Goal: Task Accomplishment & Management: Manage account settings

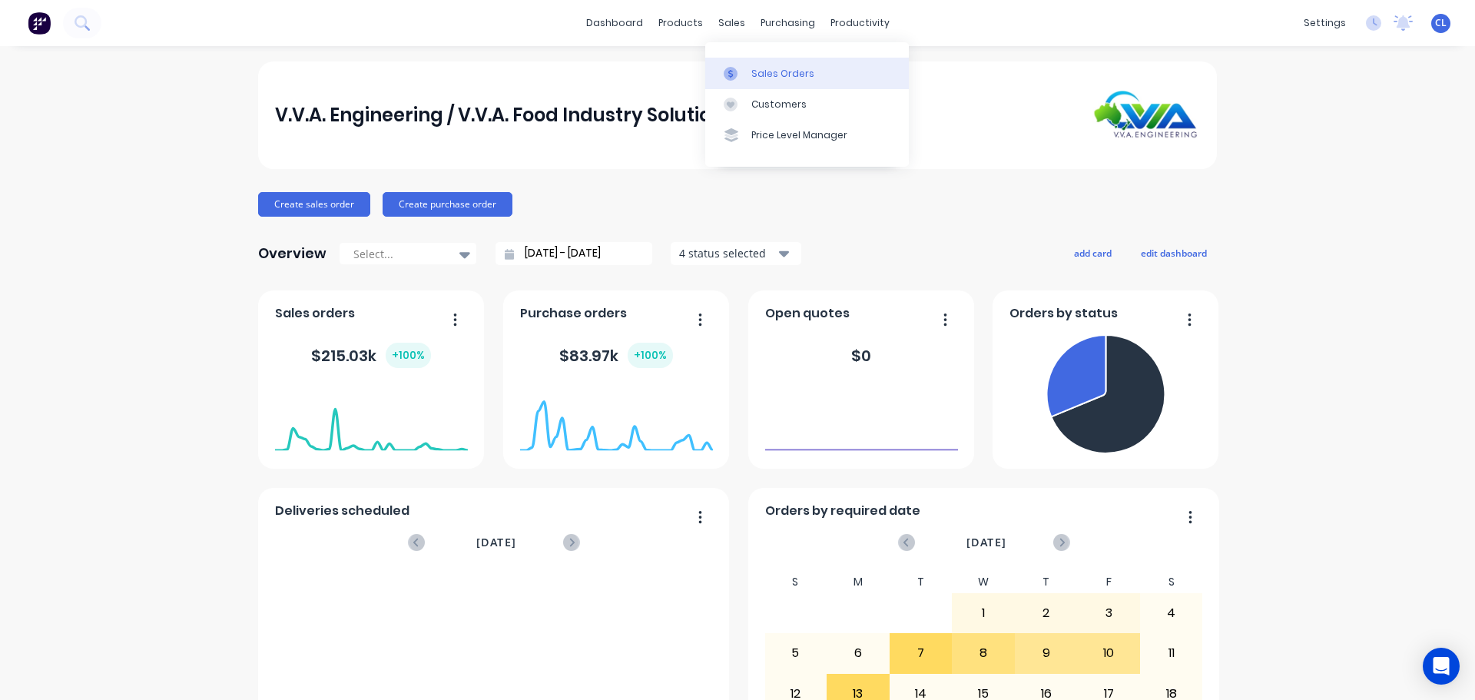
click at [750, 65] on link "Sales Orders" at bounding box center [807, 73] width 204 height 31
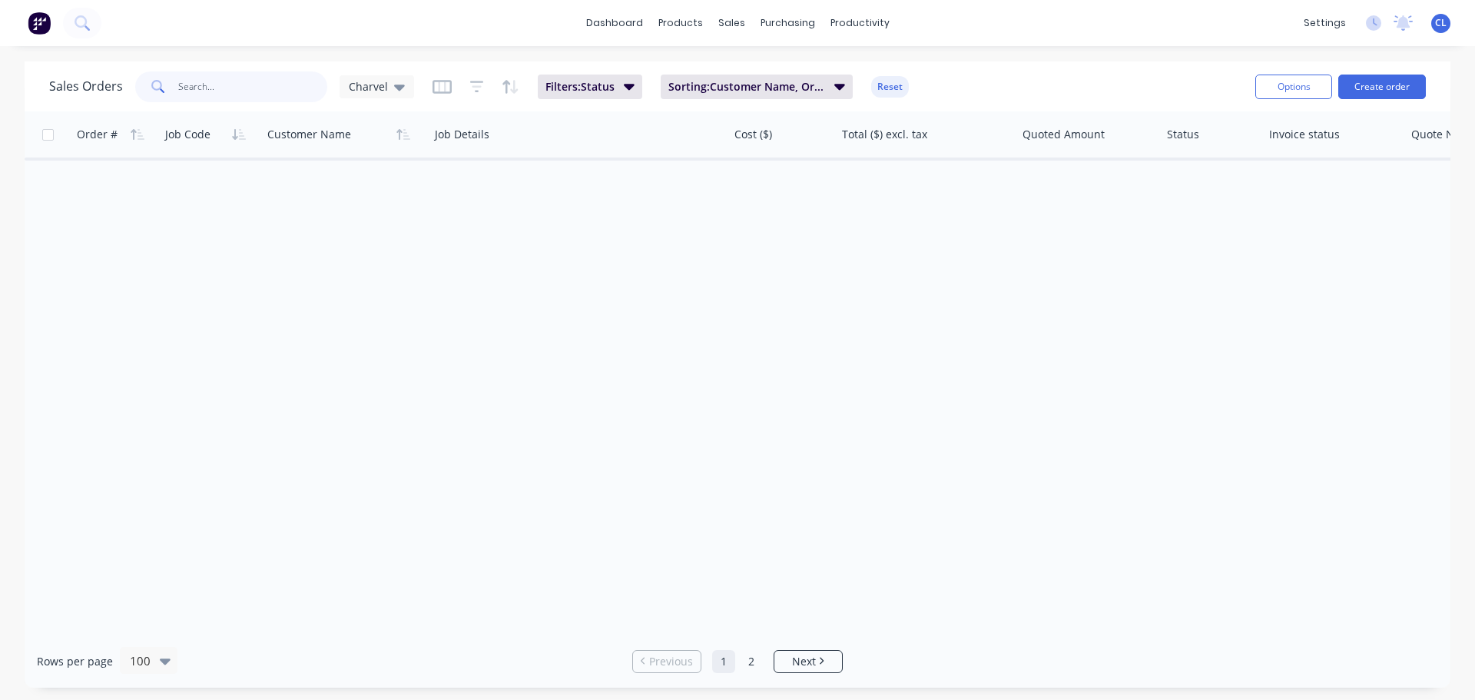
click at [220, 92] on input "text" at bounding box center [253, 86] width 150 height 31
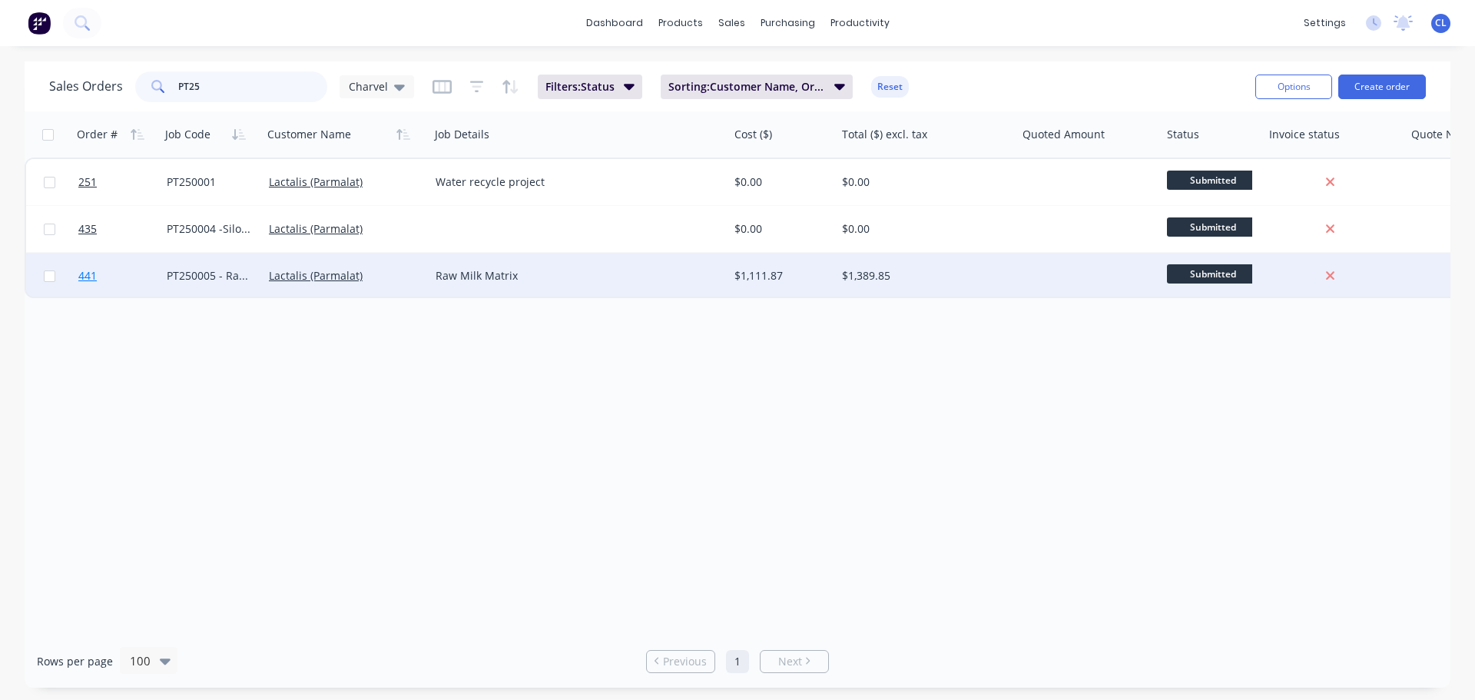
type input "PT25"
click at [93, 279] on span "441" at bounding box center [87, 275] width 18 height 15
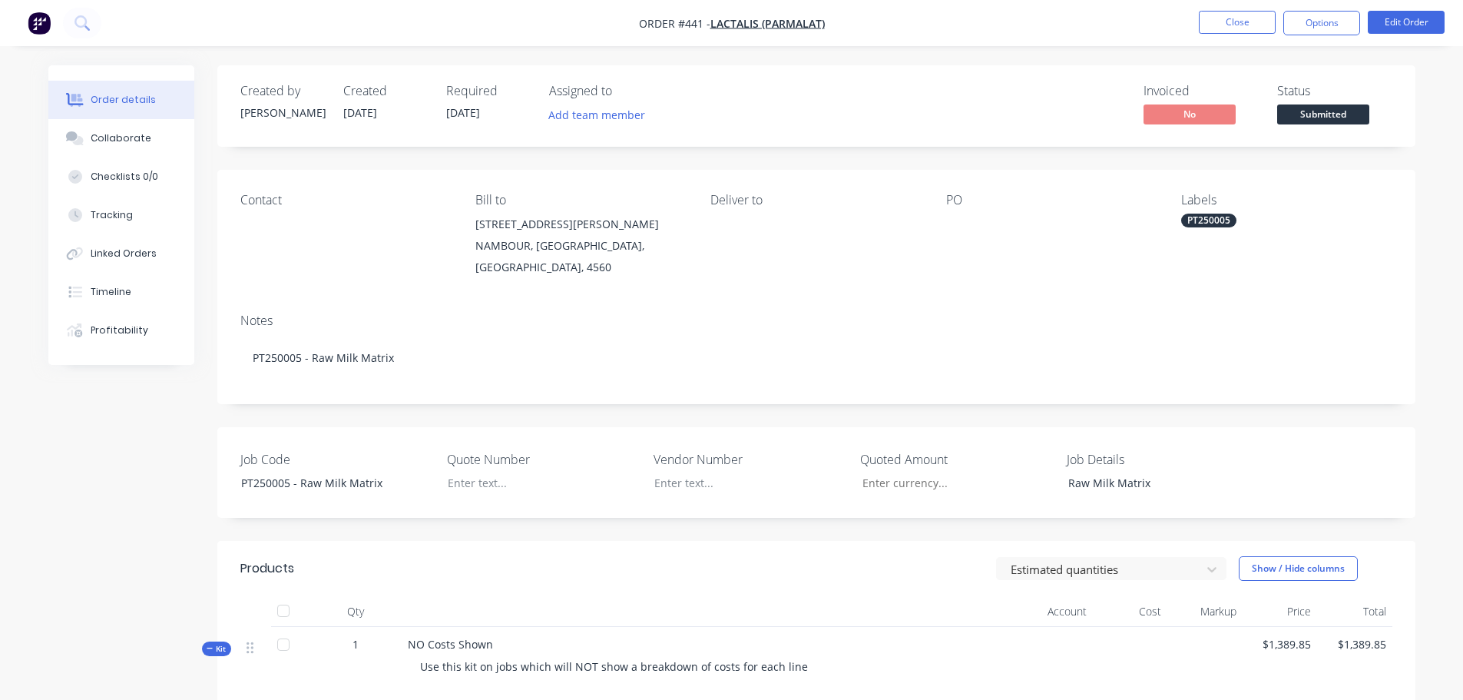
click at [1305, 9] on nav "Order #441 - Lactalis (Parmalat) Close Options Edit Order" at bounding box center [731, 23] width 1463 height 46
click at [1316, 22] on button "Options" at bounding box center [1322, 23] width 77 height 25
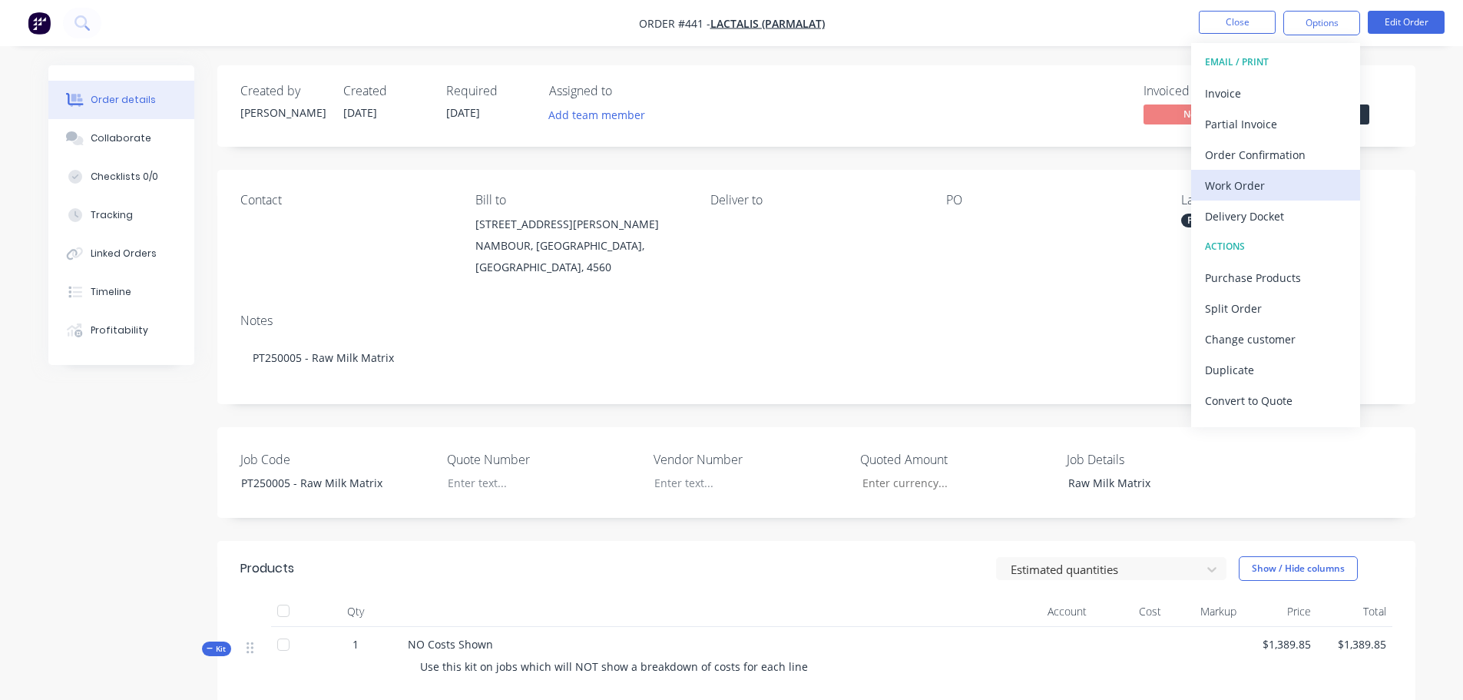
click at [1254, 184] on div "Work Order" at bounding box center [1275, 185] width 141 height 22
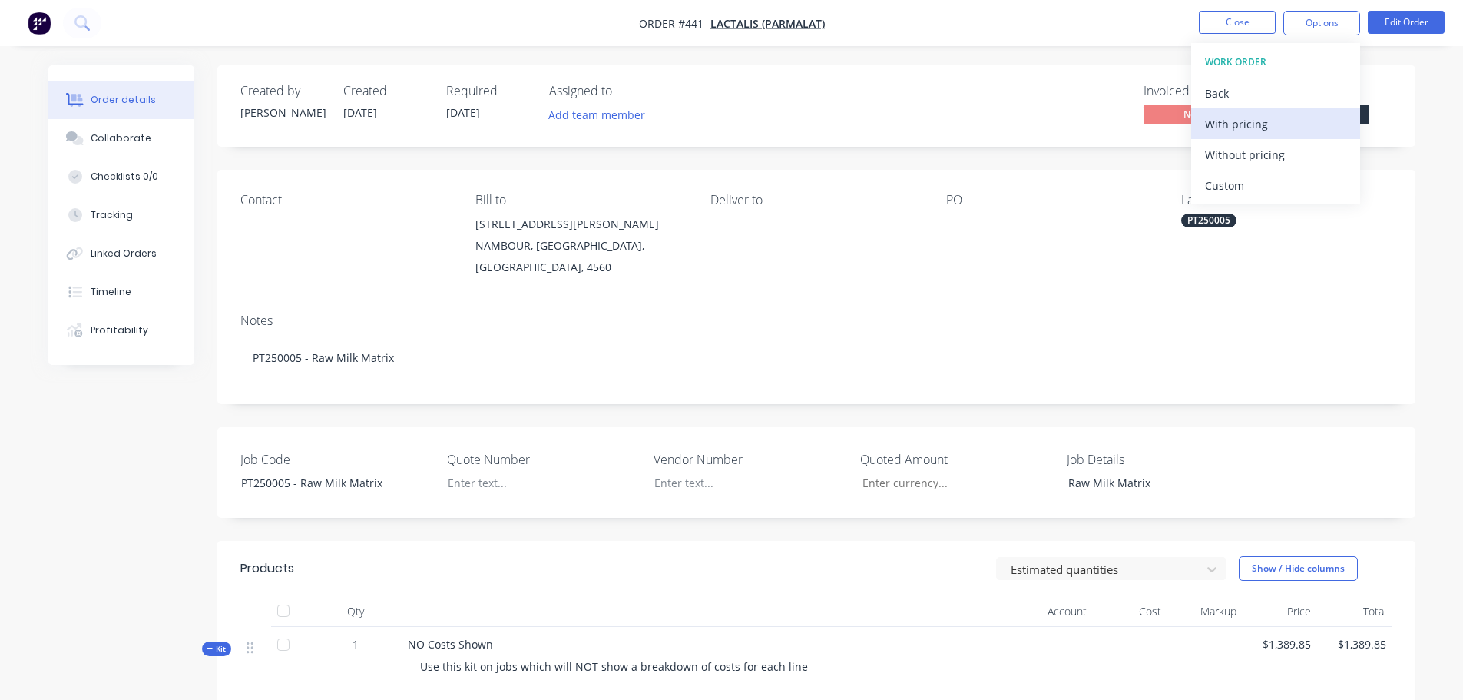
click at [1254, 125] on div "With pricing" at bounding box center [1275, 124] width 141 height 22
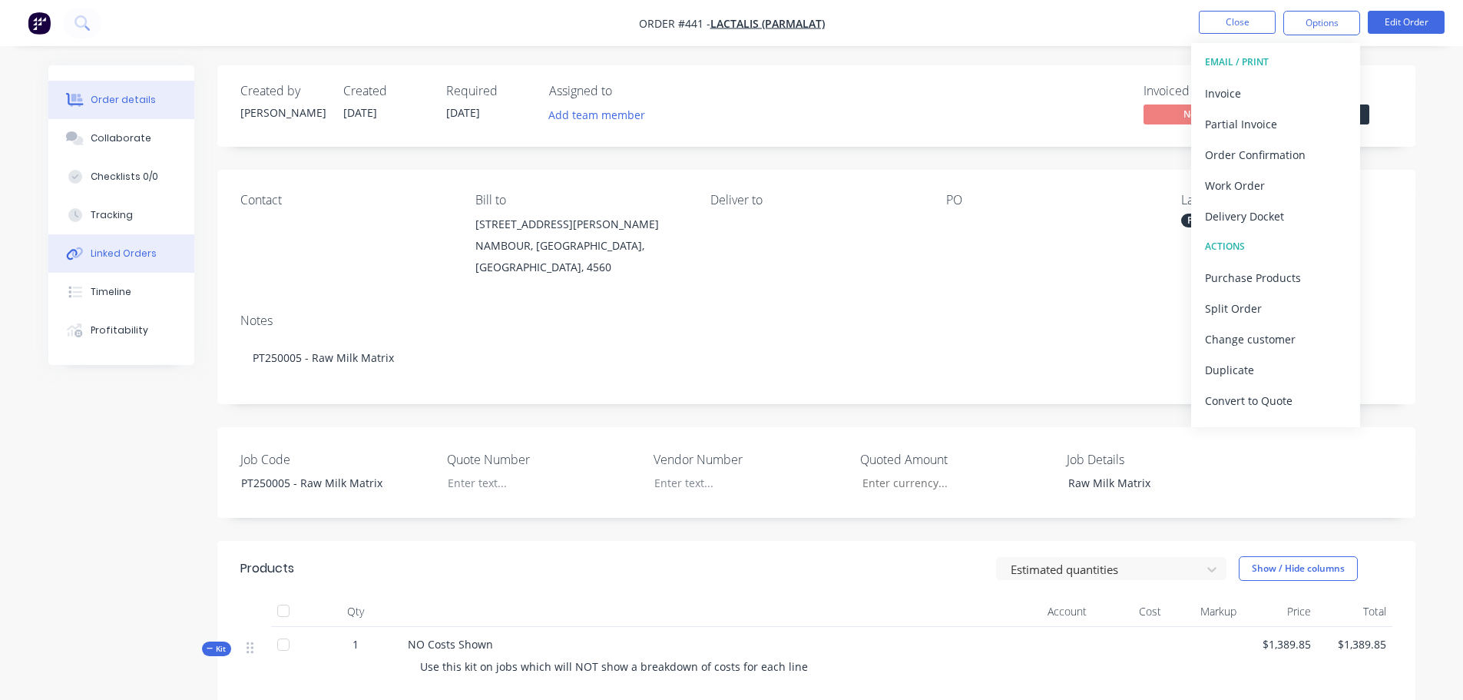
click at [114, 262] on button "Linked Orders" at bounding box center [121, 253] width 146 height 38
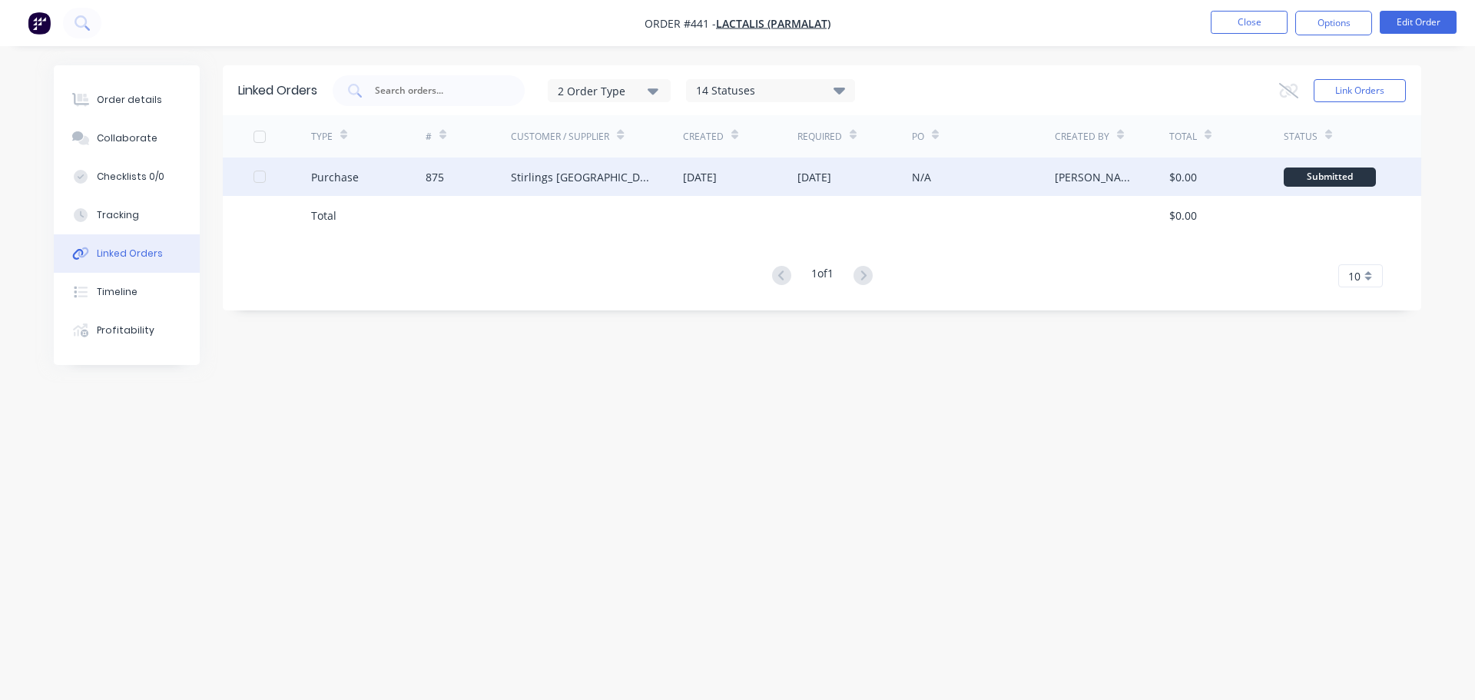
click at [395, 176] on div "Purchase" at bounding box center [368, 176] width 114 height 38
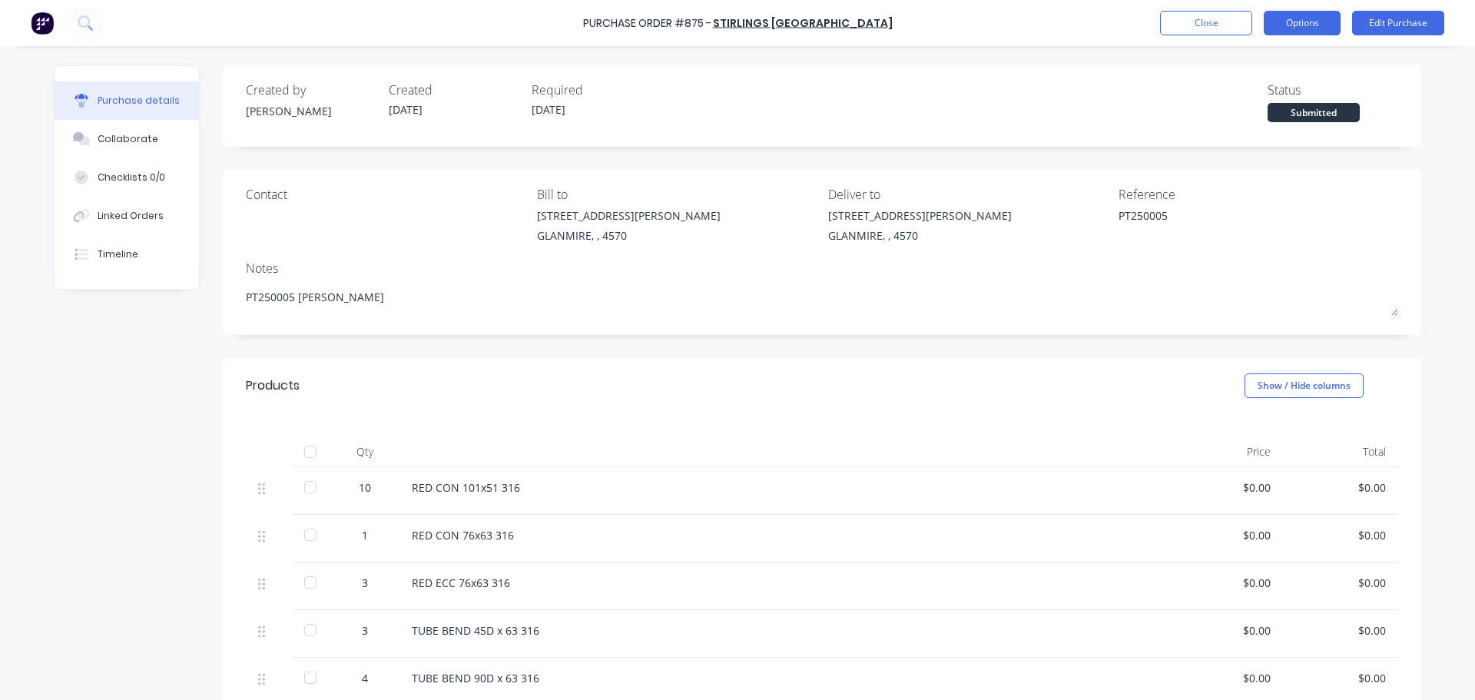
click at [1309, 19] on button "Options" at bounding box center [1302, 23] width 77 height 25
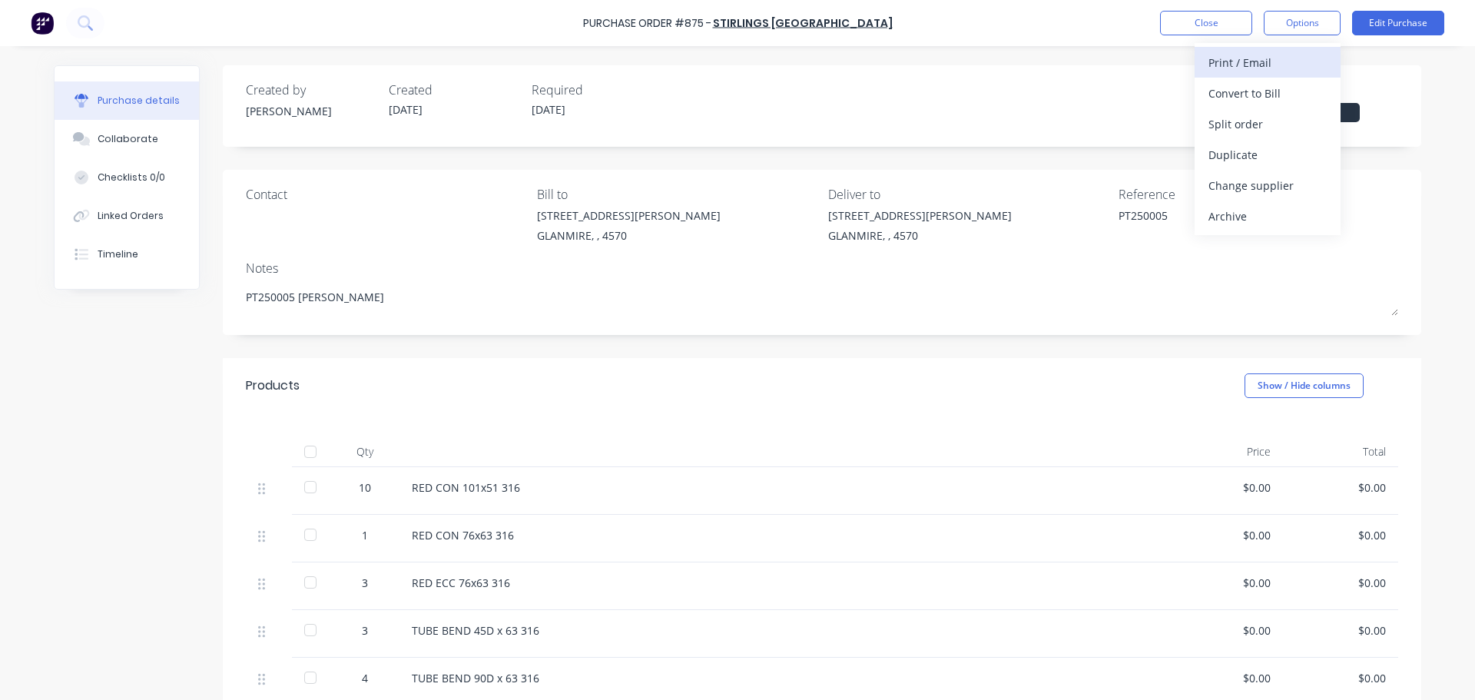
click at [1257, 69] on div "Print / Email" at bounding box center [1267, 62] width 118 height 22
click at [950, 360] on div "Products Show / Hide columns" at bounding box center [822, 385] width 1198 height 55
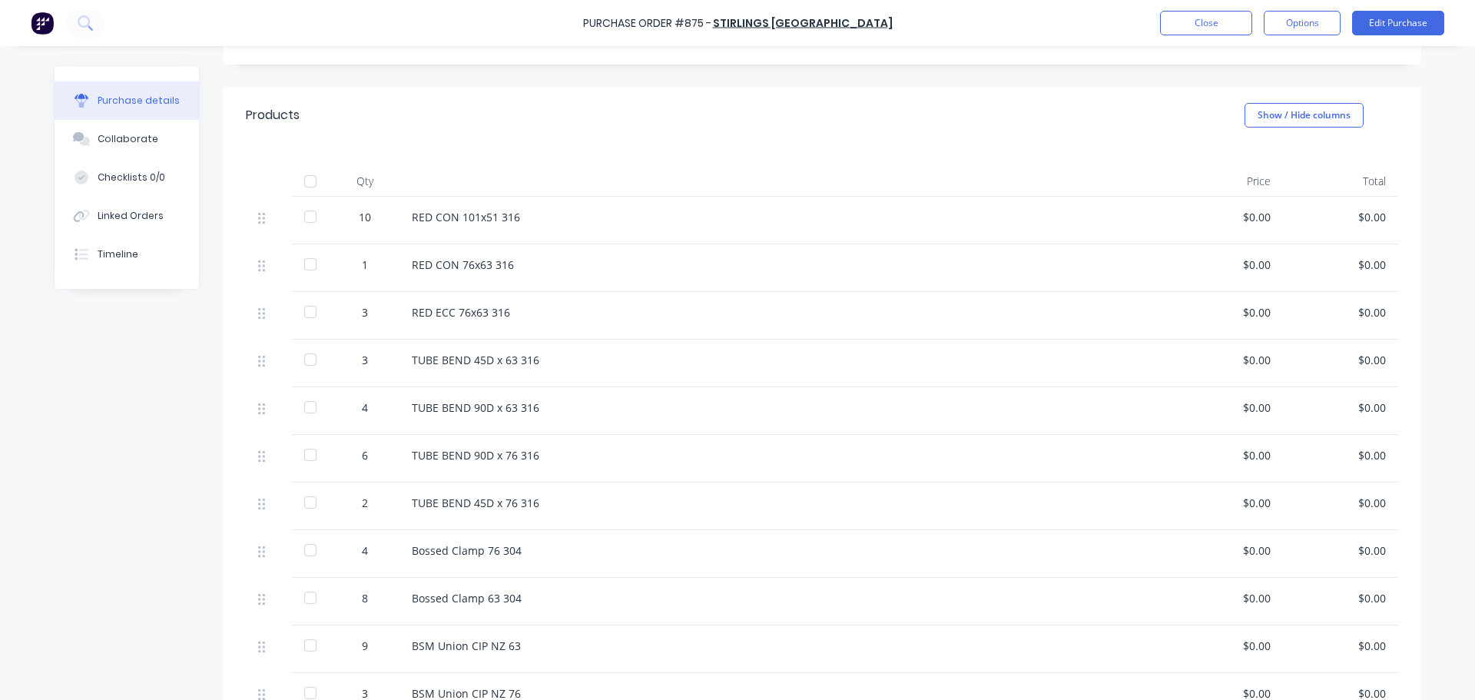
scroll to position [307, 0]
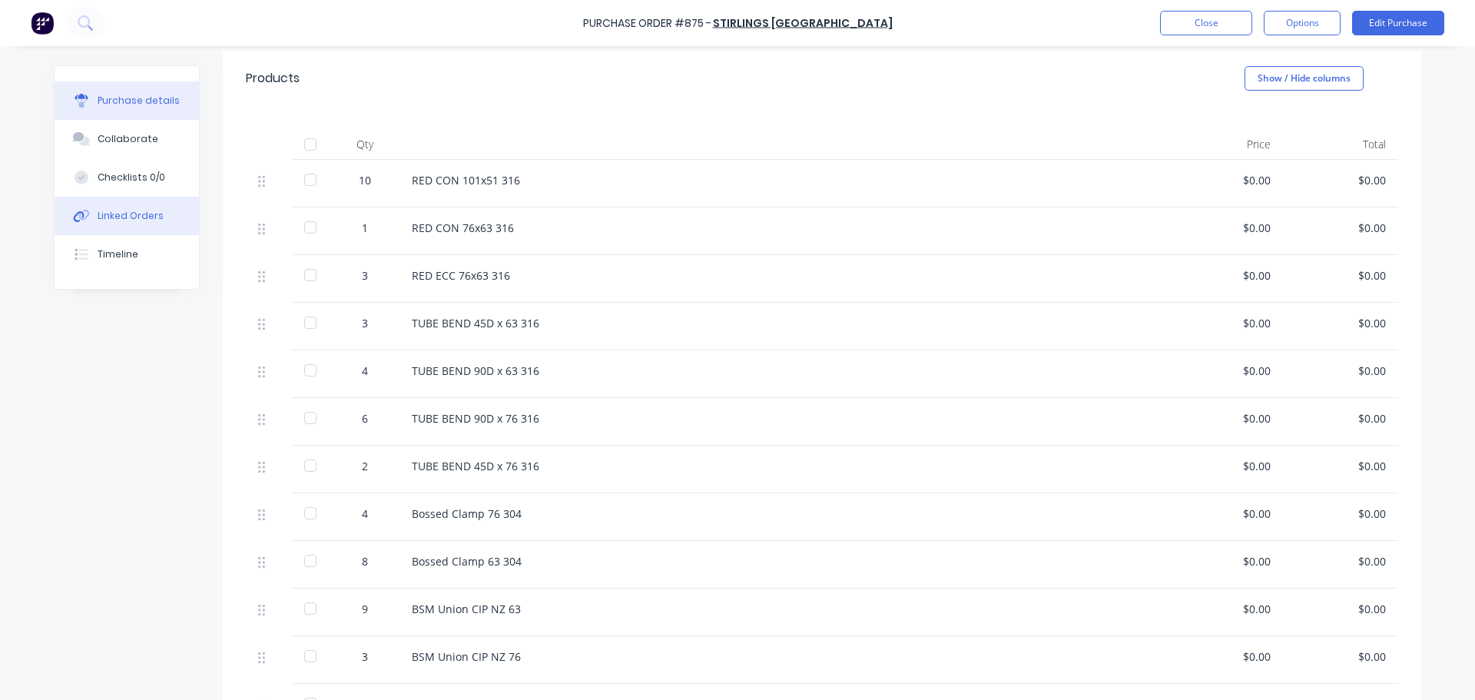
click at [114, 212] on div "Linked Orders" at bounding box center [131, 216] width 66 height 14
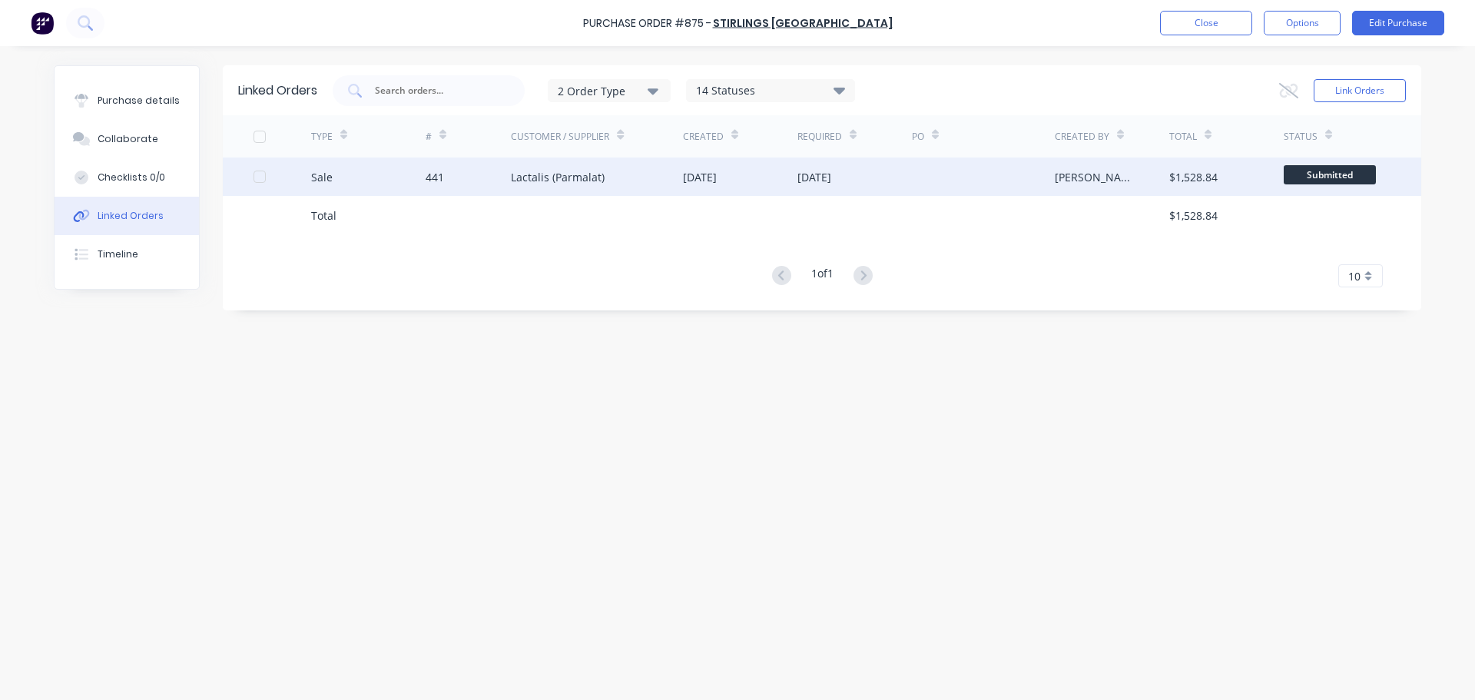
click at [317, 177] on div "Sale" at bounding box center [322, 177] width 22 height 16
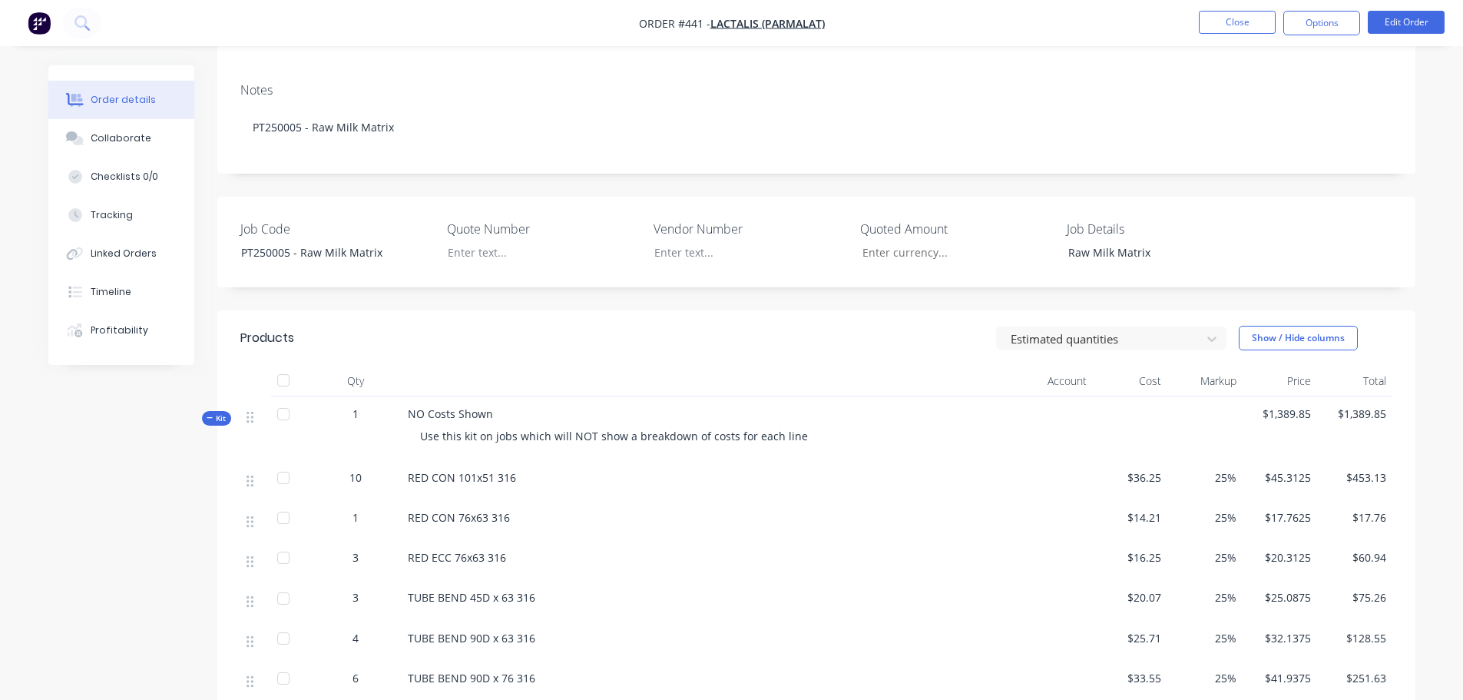
scroll to position [461, 0]
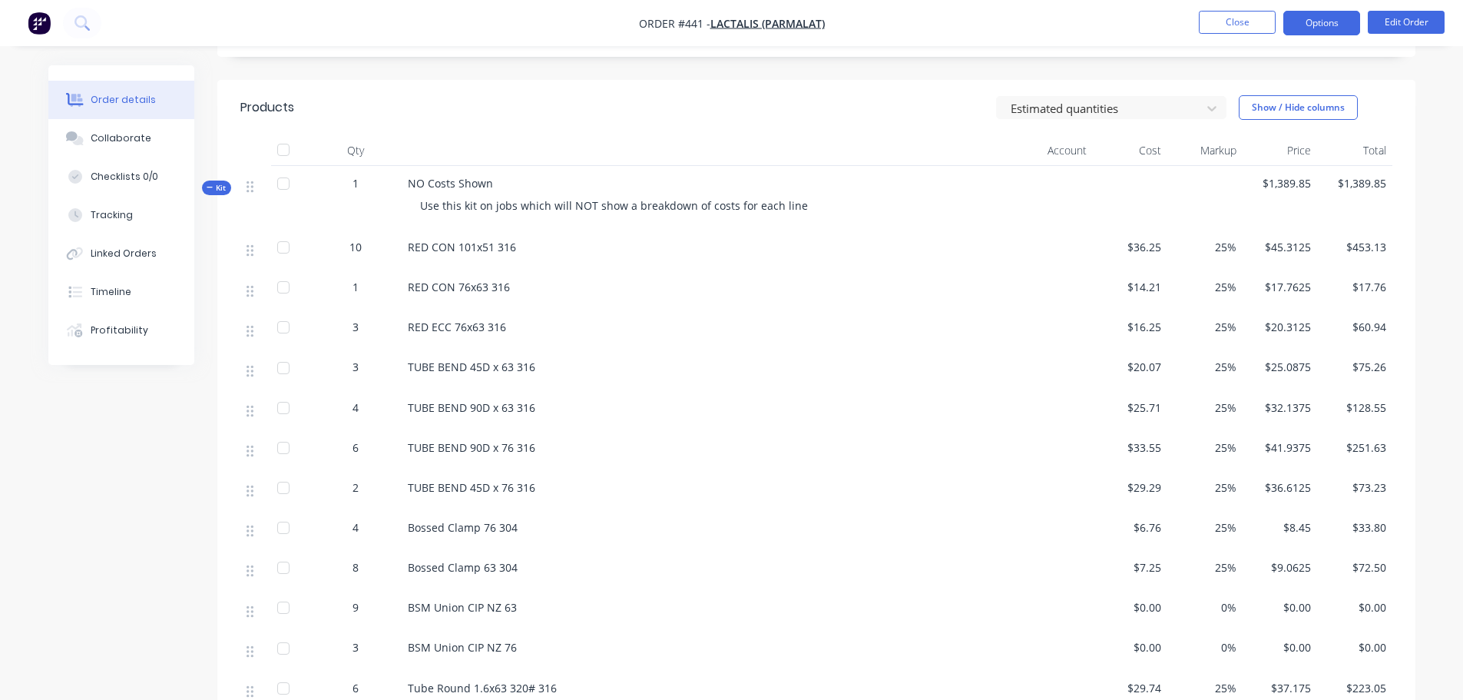
click at [1306, 18] on button "Options" at bounding box center [1322, 23] width 77 height 25
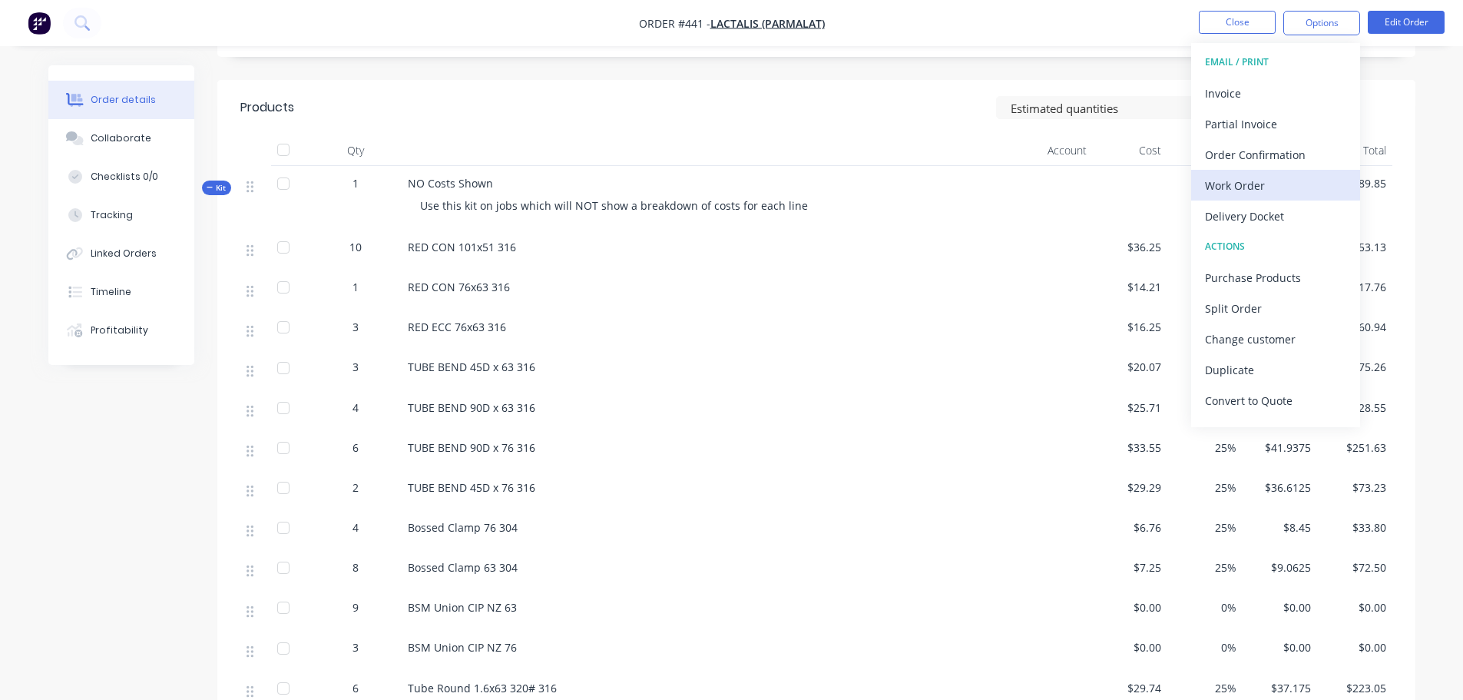
click at [1274, 173] on button "Work Order" at bounding box center [1276, 185] width 169 height 31
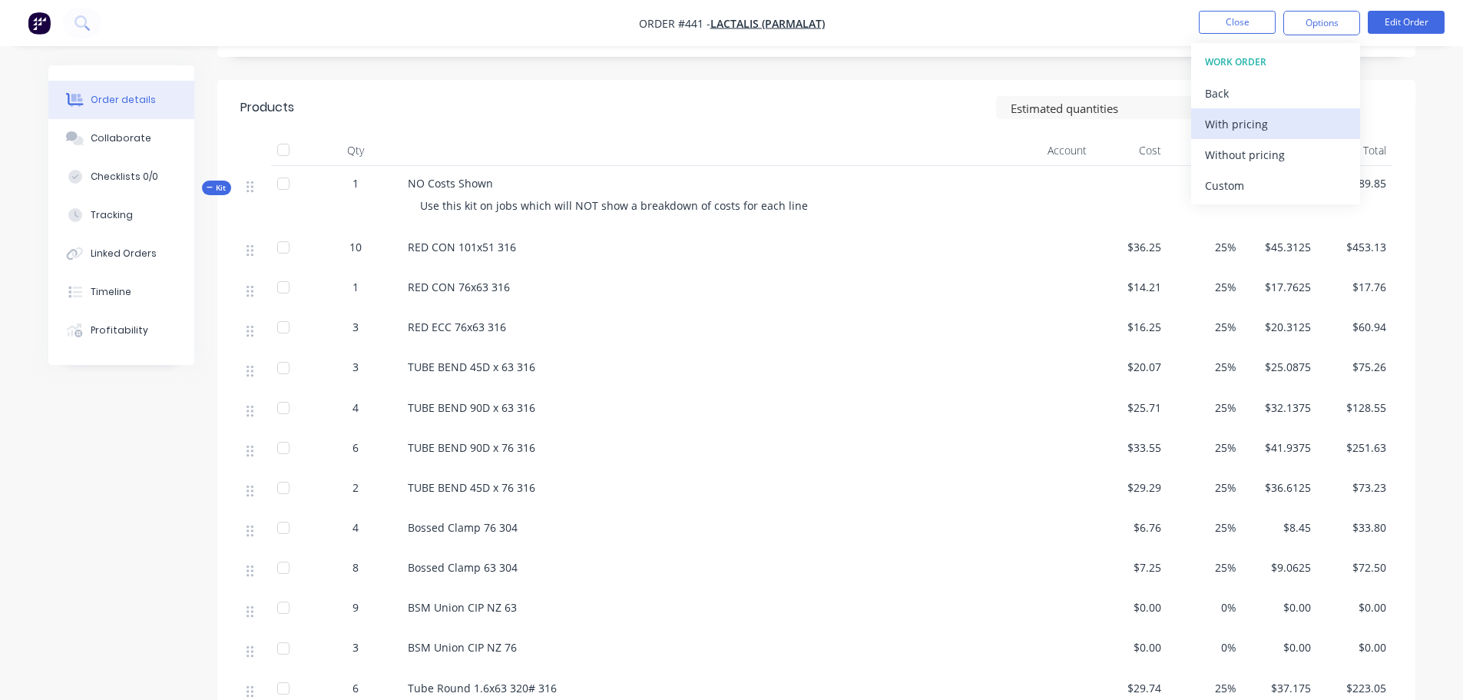
click at [1258, 126] on div "With pricing" at bounding box center [1275, 124] width 141 height 22
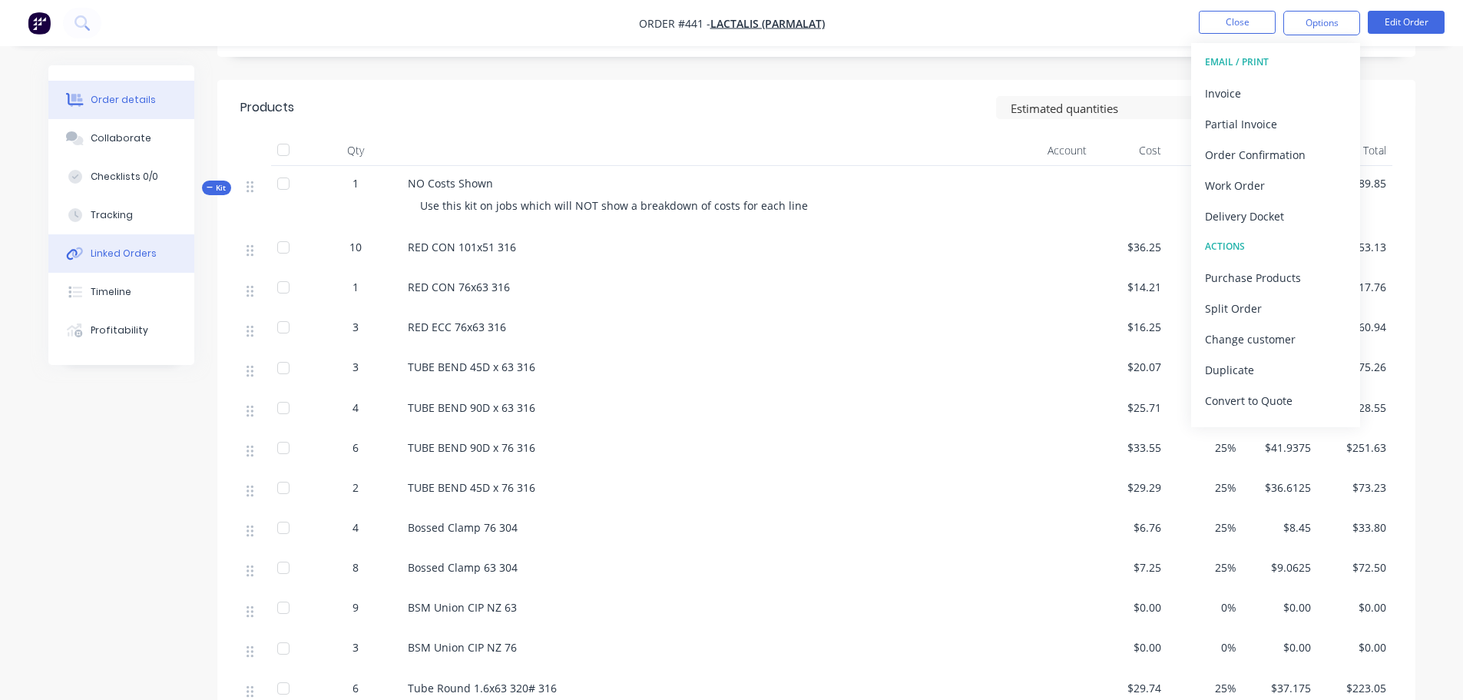
click at [131, 250] on div "Linked Orders" at bounding box center [124, 254] width 66 height 14
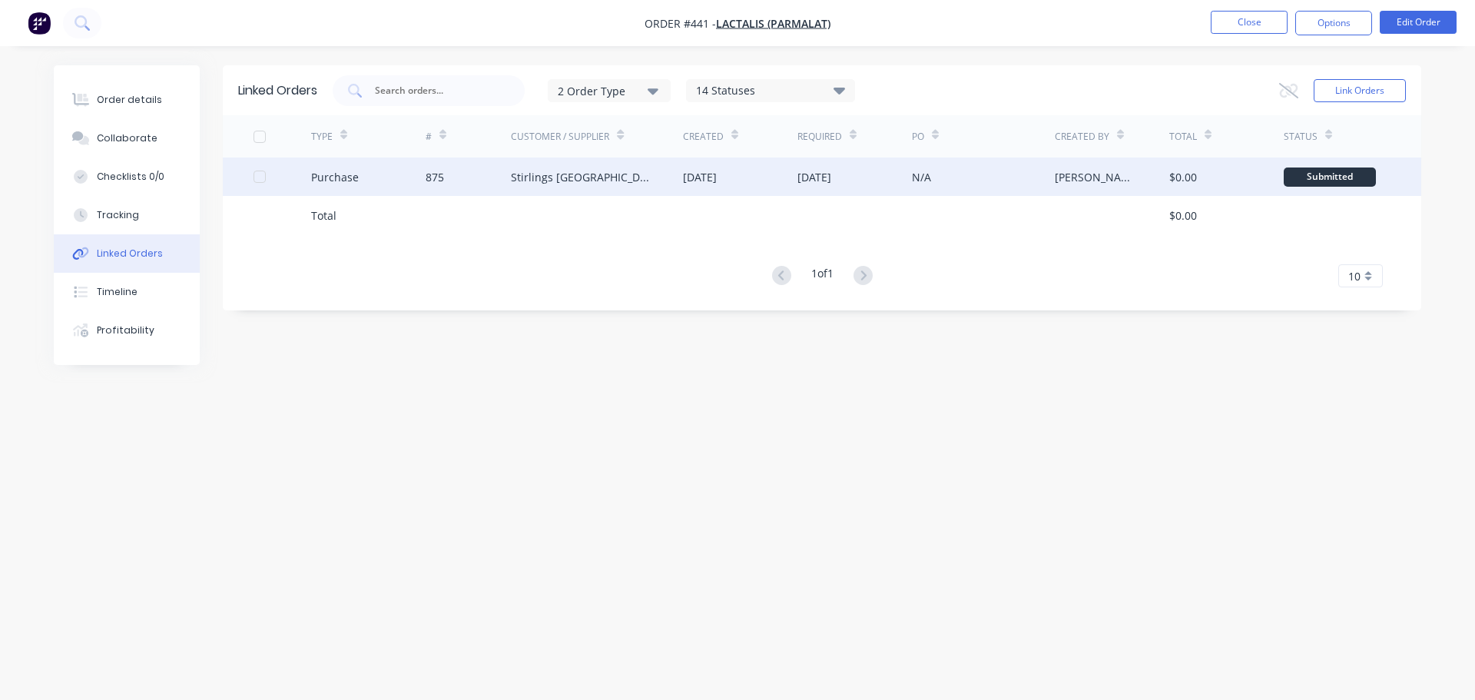
click at [363, 167] on div "Purchase" at bounding box center [368, 176] width 114 height 38
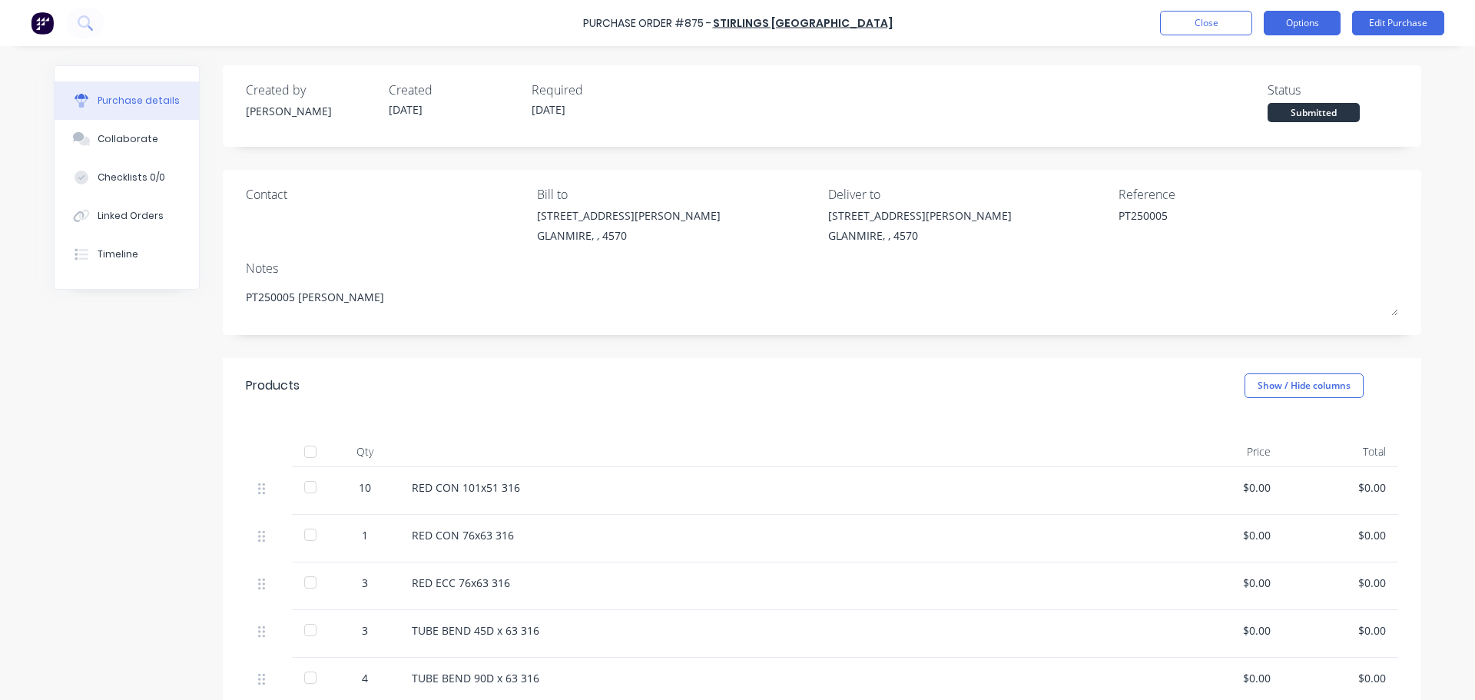
click at [1340, 22] on button "Options" at bounding box center [1302, 23] width 77 height 25
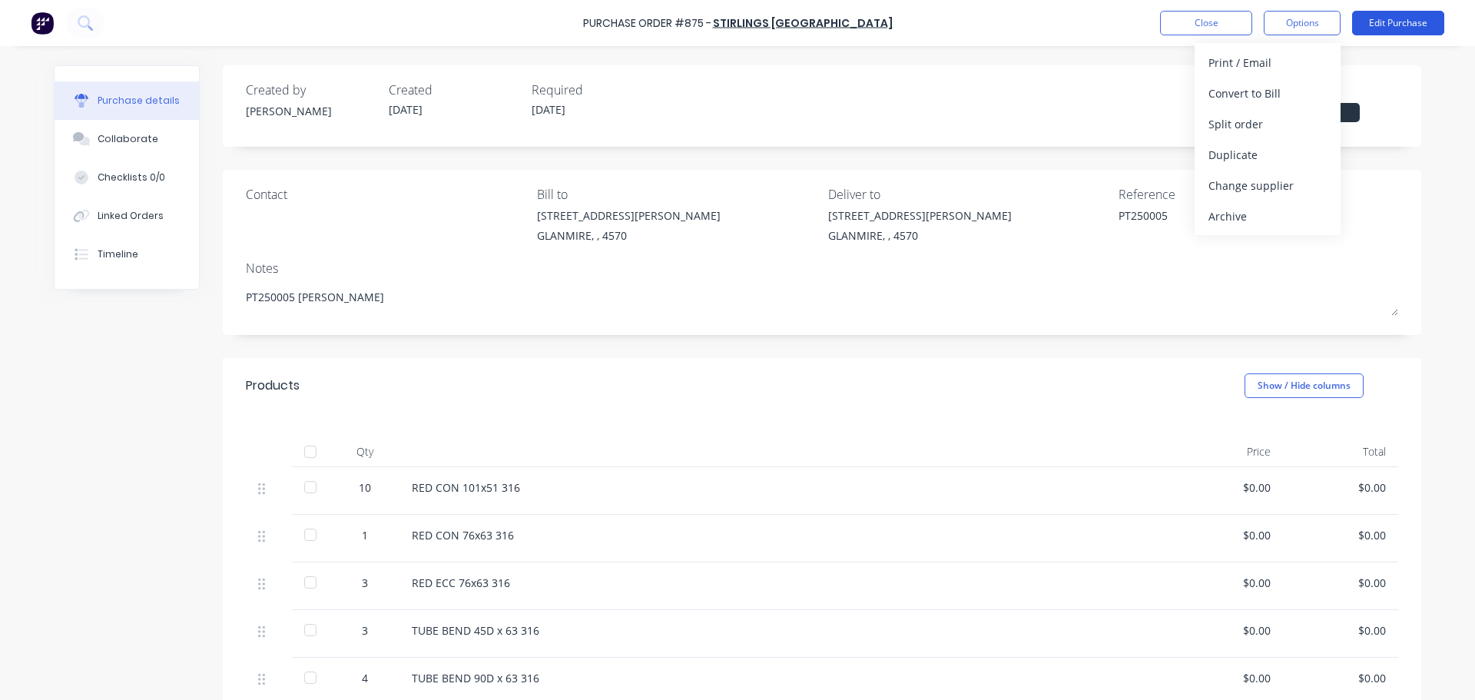
click at [1374, 25] on button "Edit Purchase" at bounding box center [1398, 23] width 92 height 25
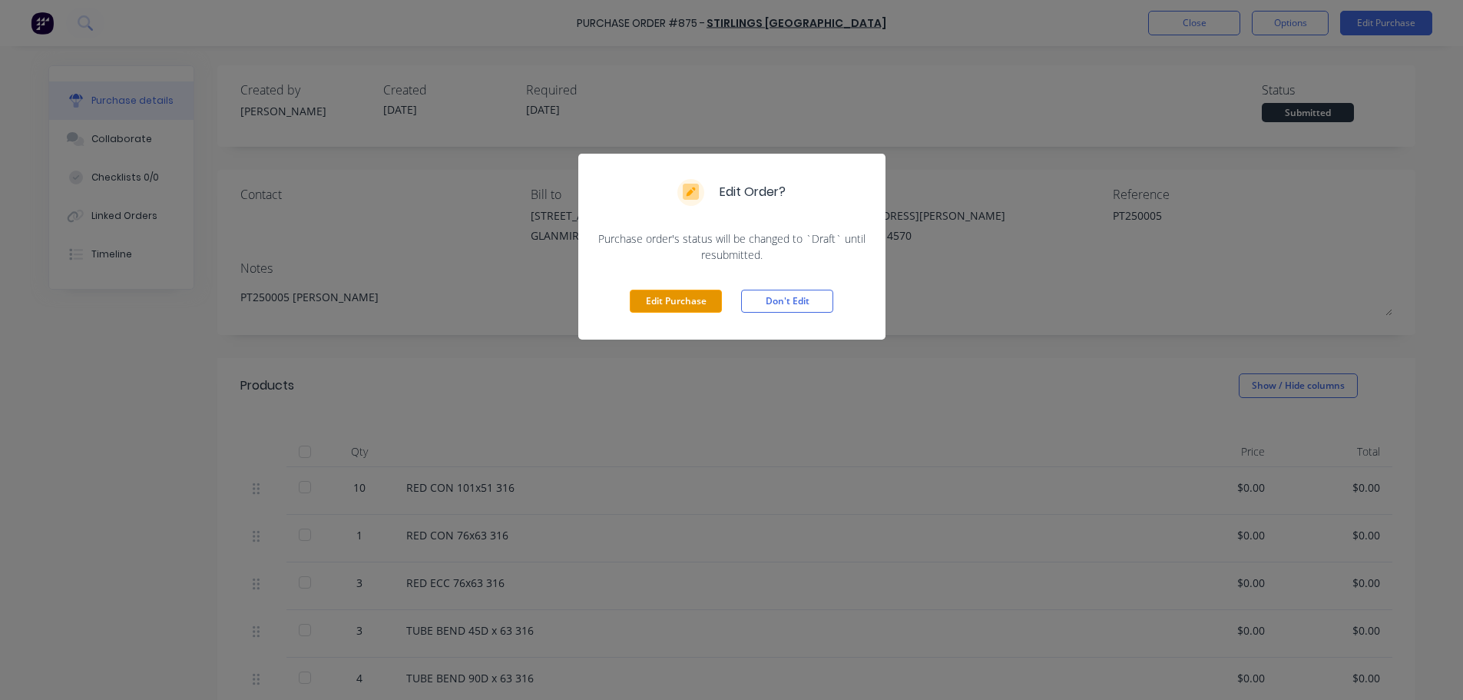
click at [711, 291] on button "Edit Purchase" at bounding box center [676, 301] width 92 height 23
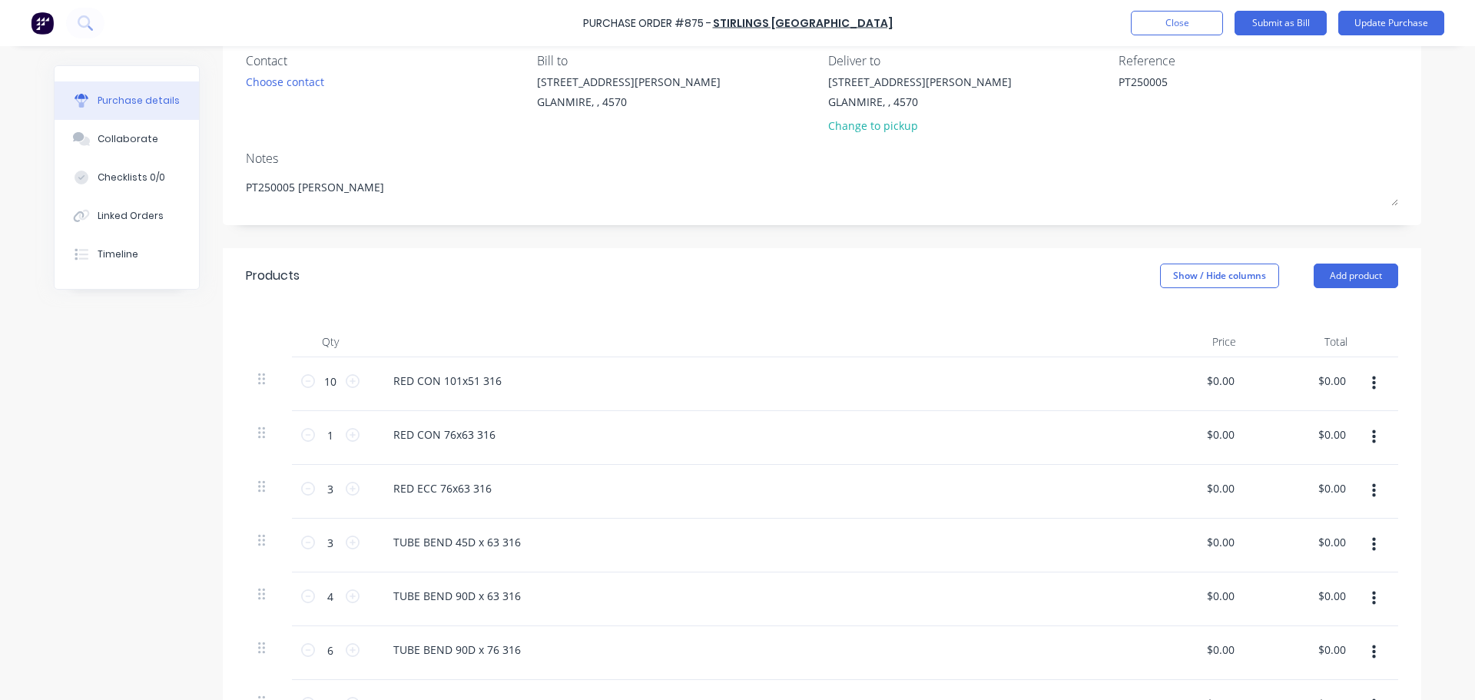
scroll to position [154, 0]
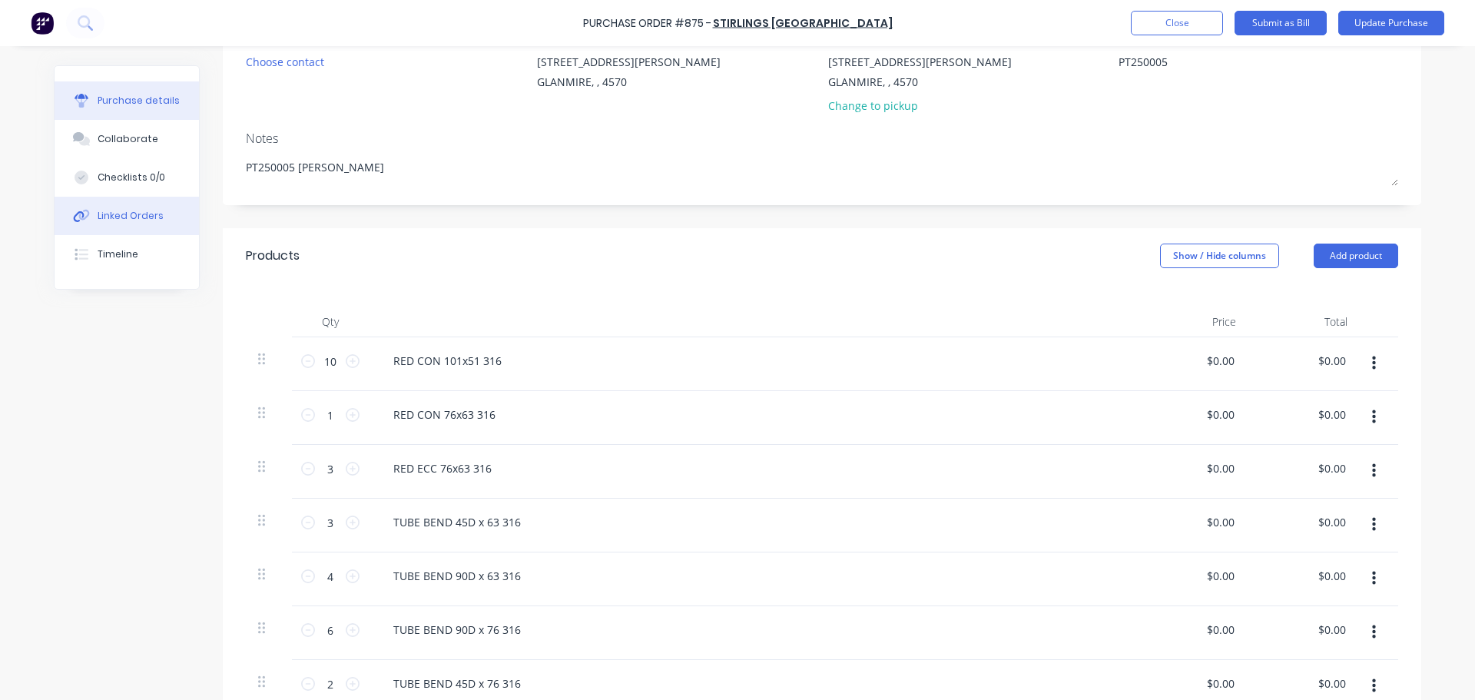
click at [130, 209] on div "Linked Orders" at bounding box center [131, 216] width 66 height 14
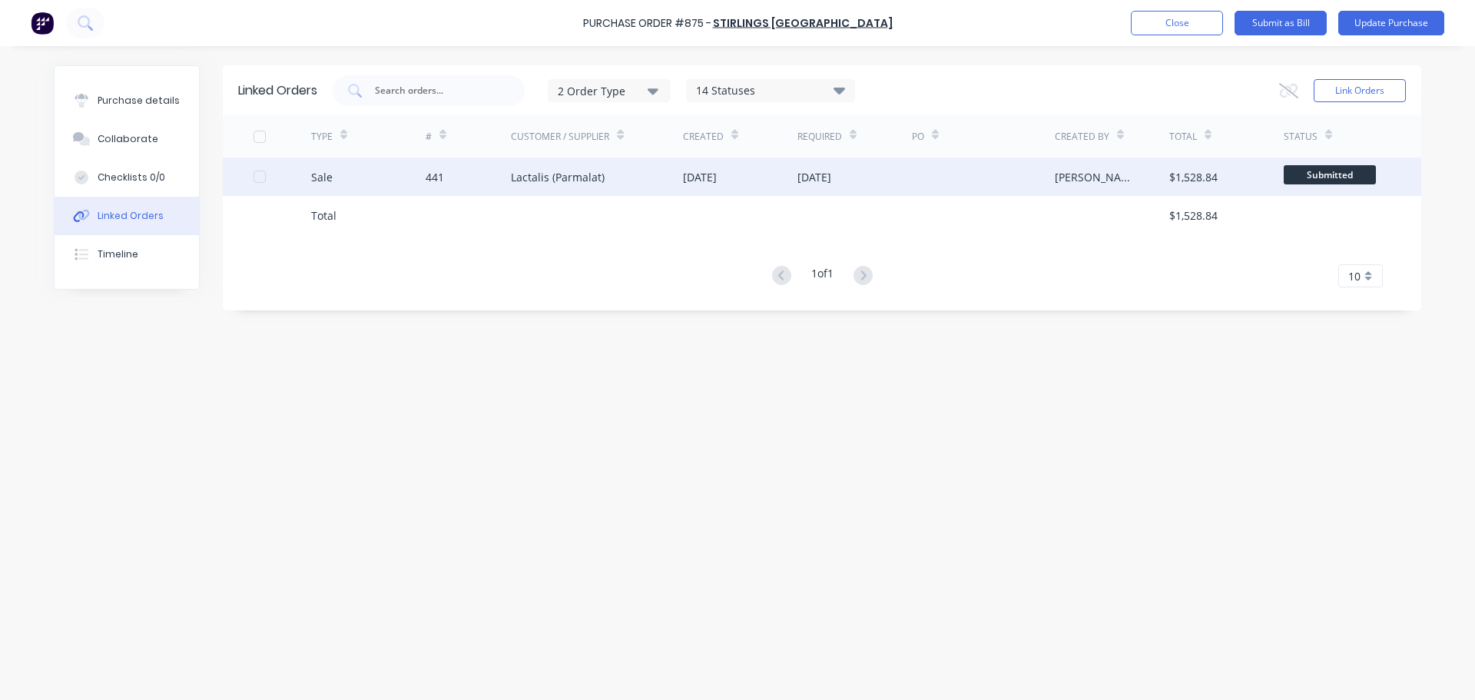
drag, startPoint x: 289, startPoint y: 171, endPoint x: 558, endPoint y: 181, distance: 269.1
click at [558, 181] on div "Lactalis (Parmalat)" at bounding box center [558, 177] width 94 height 16
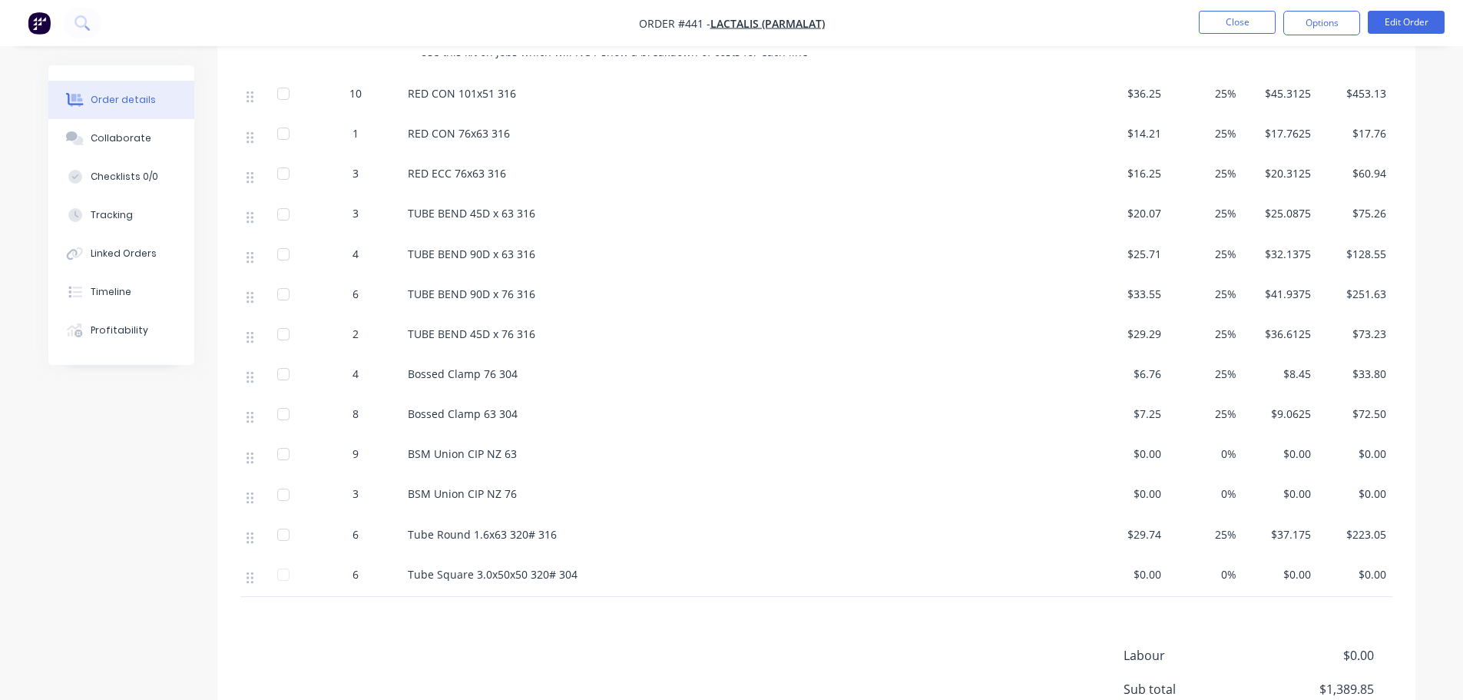
scroll to position [538, 0]
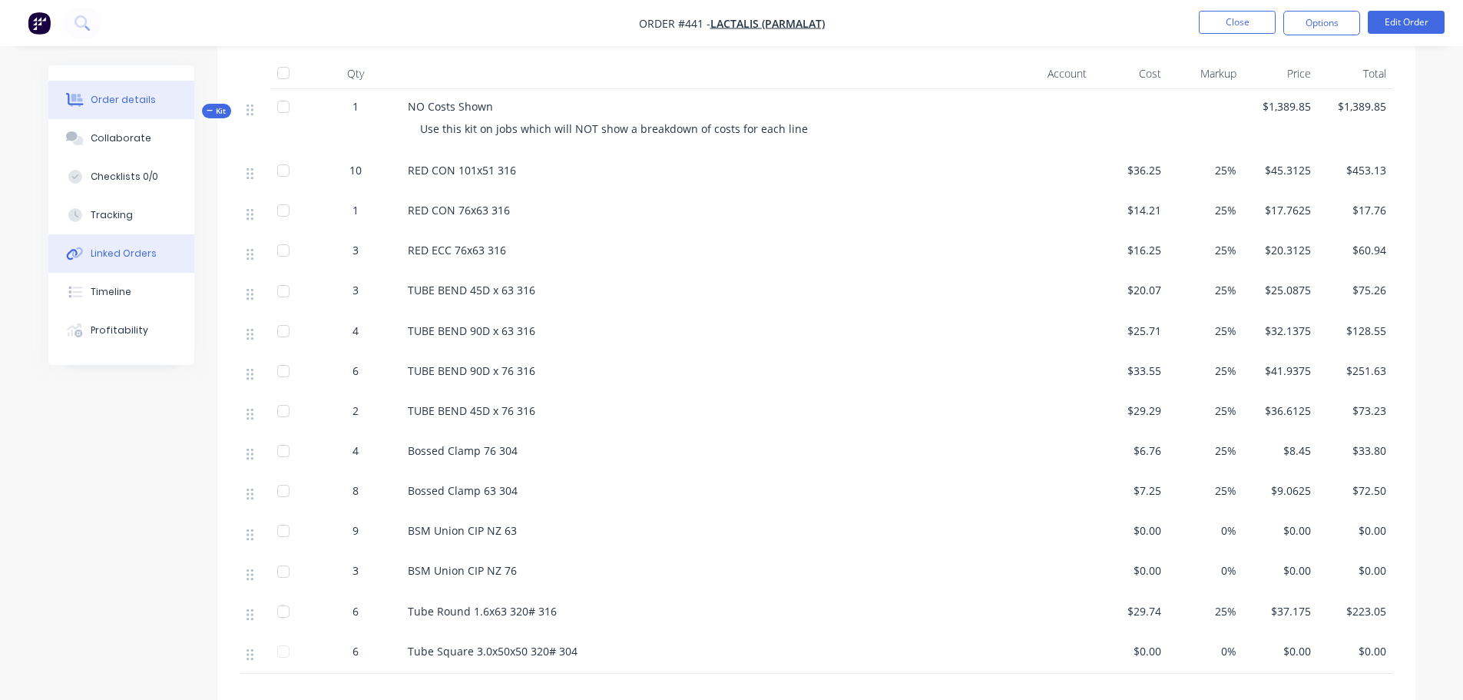
click at [124, 249] on div "Linked Orders" at bounding box center [124, 254] width 66 height 14
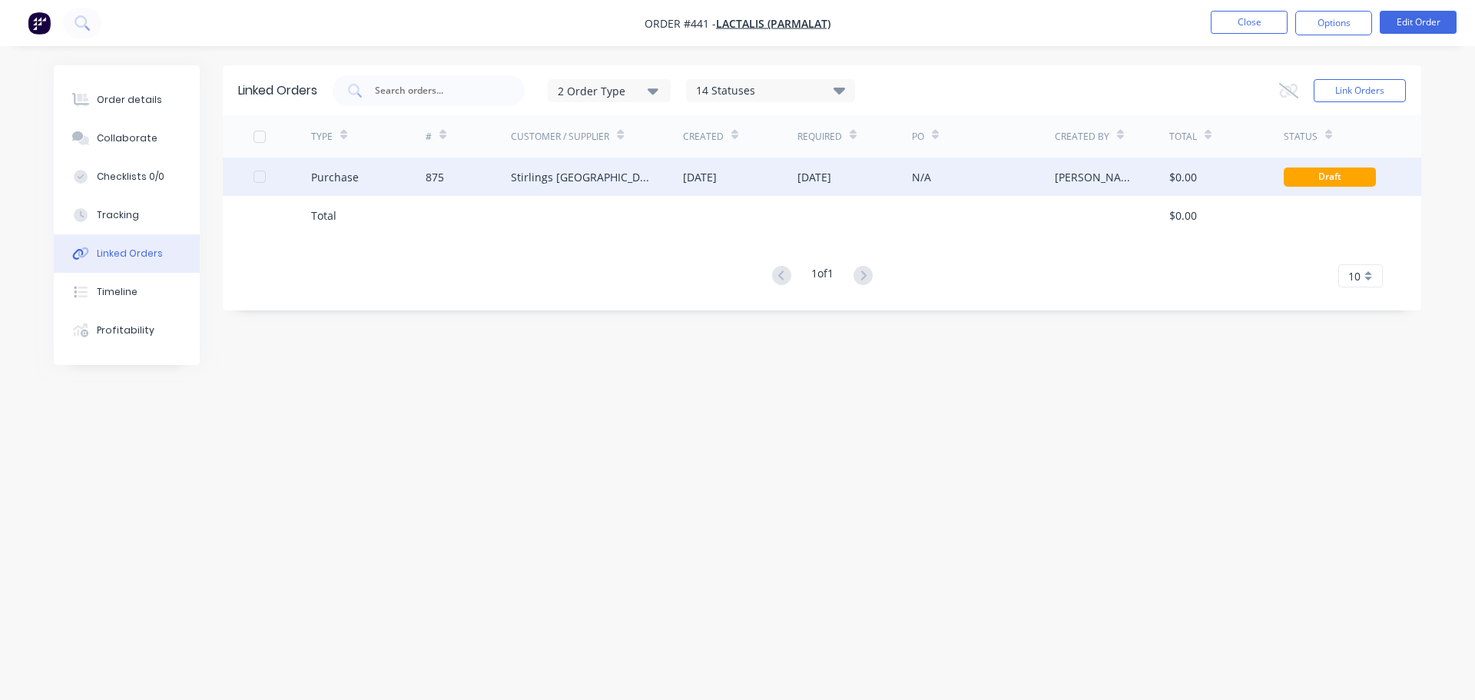
click at [410, 165] on div "Purchase" at bounding box center [368, 176] width 114 height 38
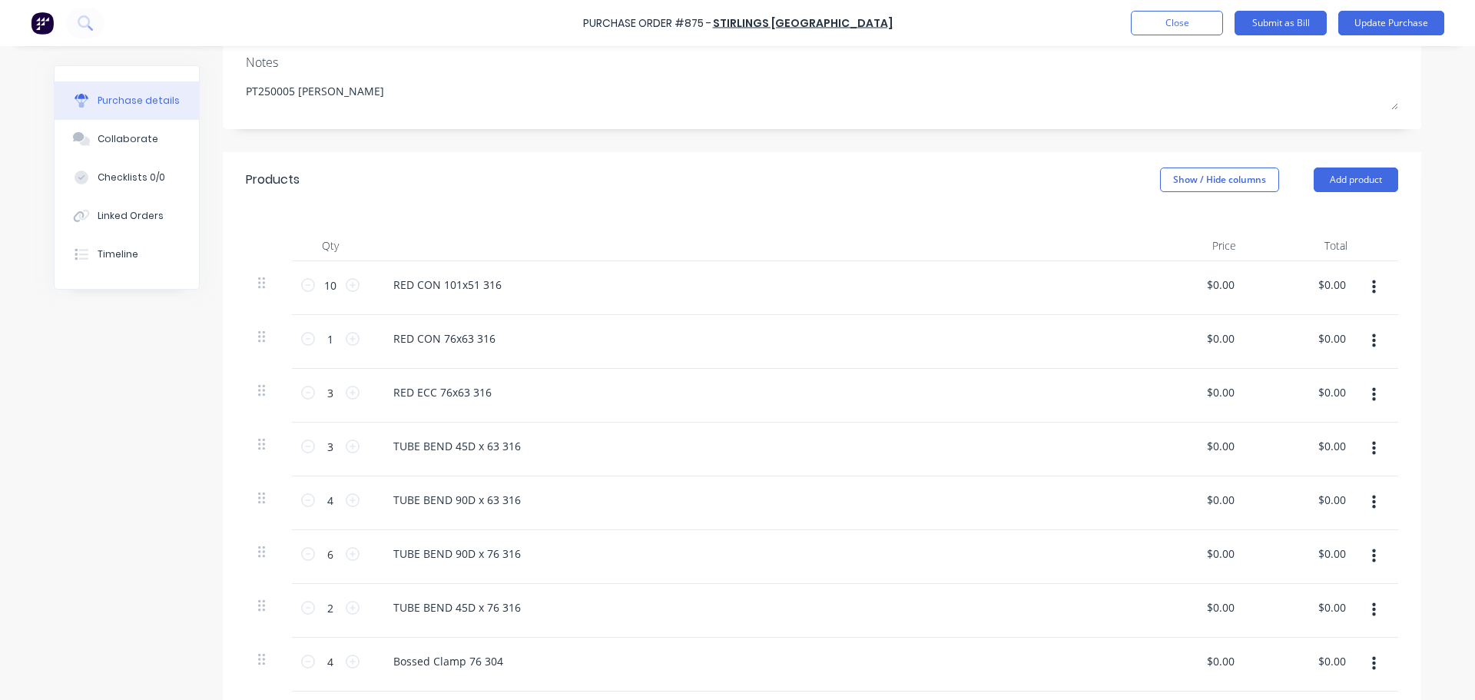
scroll to position [230, 0]
type textarea "x"
type input "0.00"
click at [1205, 282] on input "0.00" at bounding box center [1219, 284] width 35 height 22
click at [1211, 283] on input "0.00" at bounding box center [1222, 284] width 29 height 22
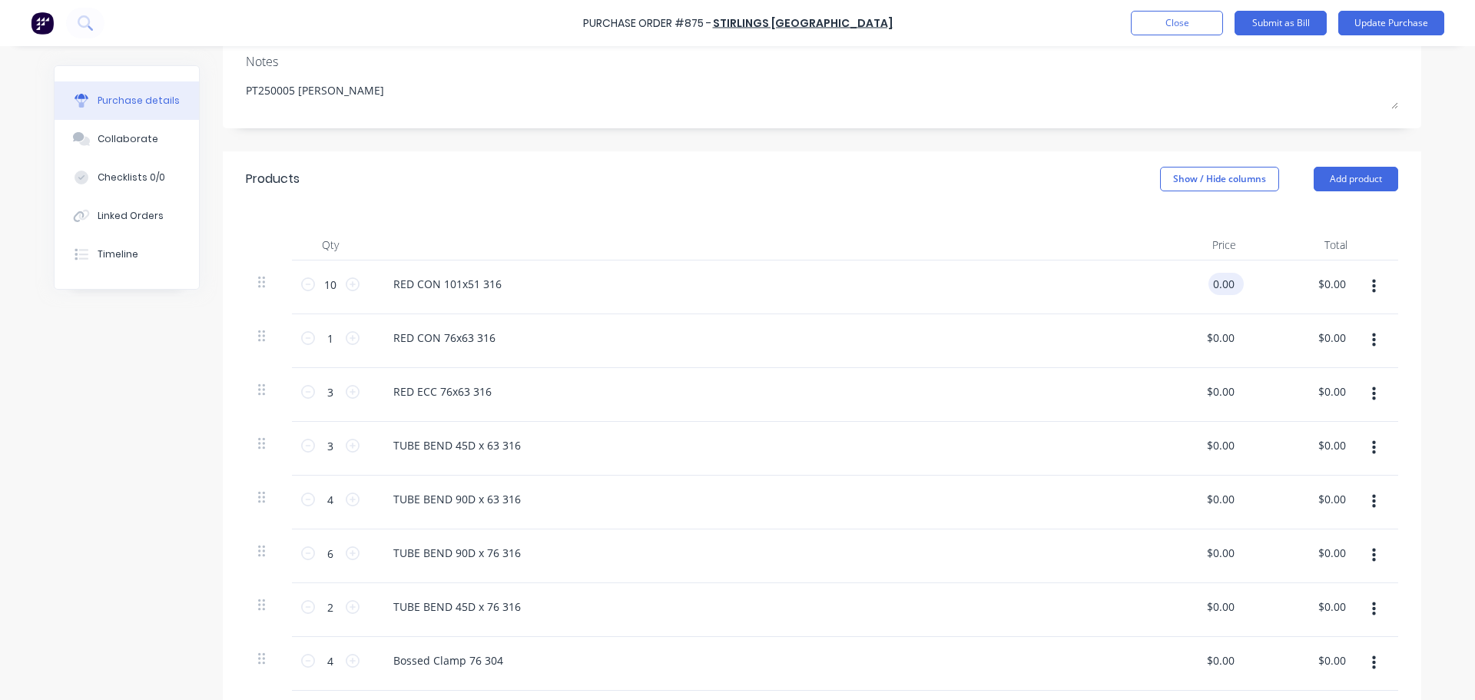
type textarea "x"
click at [1211, 283] on input "0.00" at bounding box center [1222, 284] width 29 height 22
type input "36.25"
type textarea "x"
type input "$36.25"
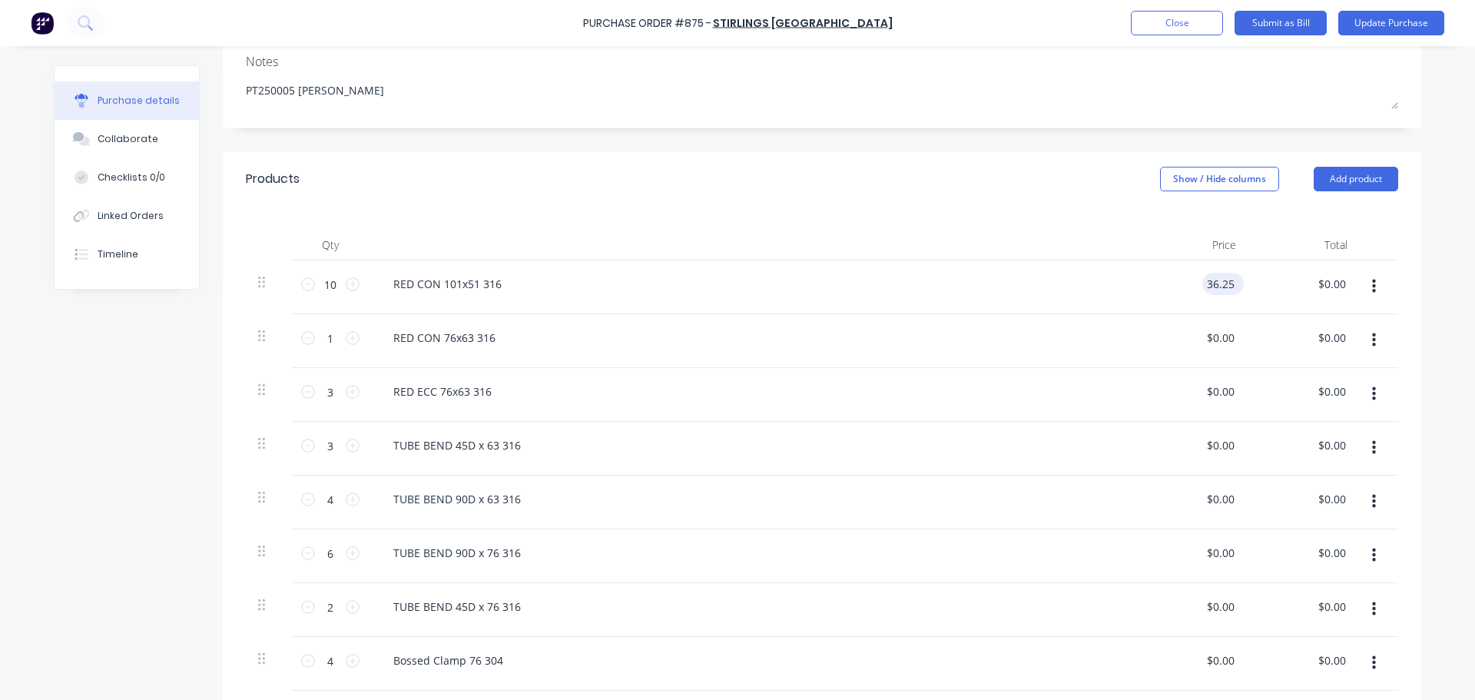
type input "362.50"
type textarea "x"
type input "$362.50"
type textarea "x"
type input "0.00"
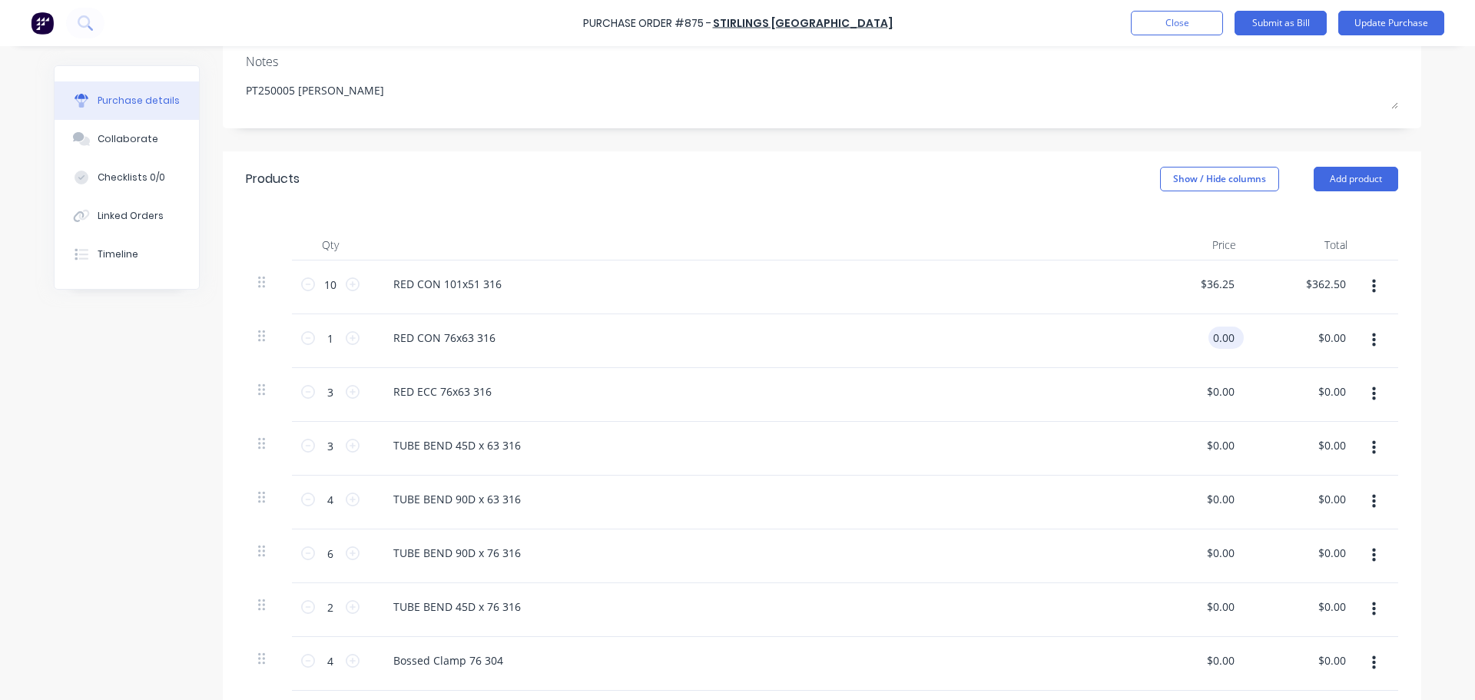
click at [1218, 340] on input "0.00" at bounding box center [1222, 337] width 29 height 22
type textarea "x"
click at [1218, 340] on input "0.00" at bounding box center [1222, 337] width 29 height 22
type input "14.21"
type textarea "x"
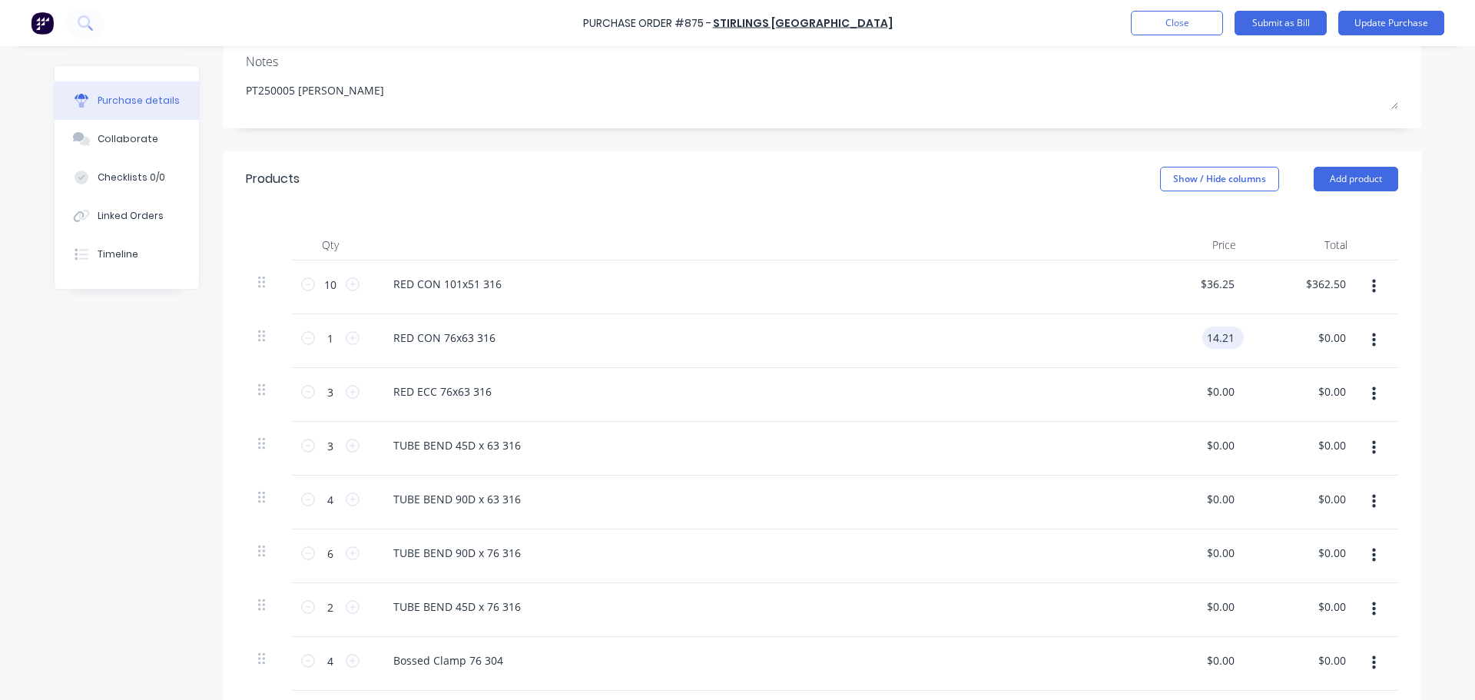
type input "$14.21"
type input "14.21"
type textarea "x"
type input "$14.21"
type textarea "x"
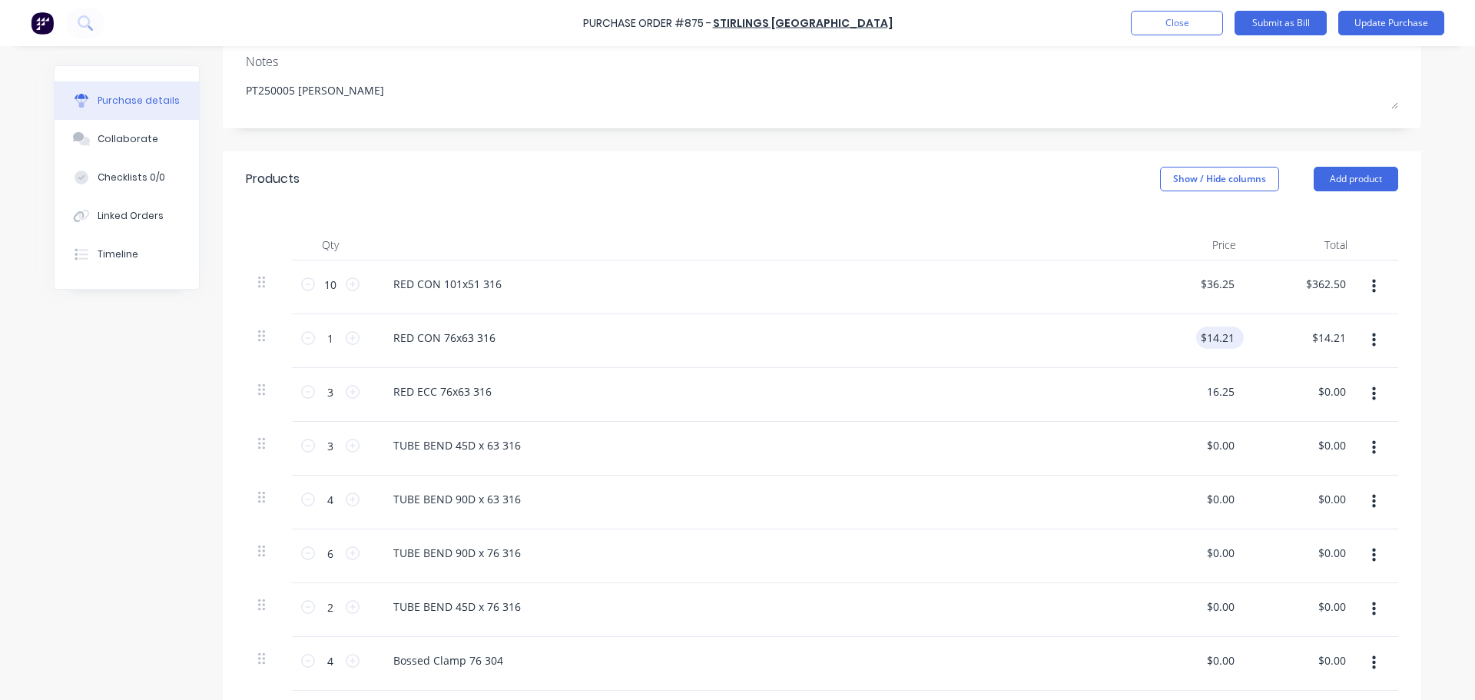
type input "16.25"
type textarea "x"
type input "$16.25"
type input "48.75"
type textarea "x"
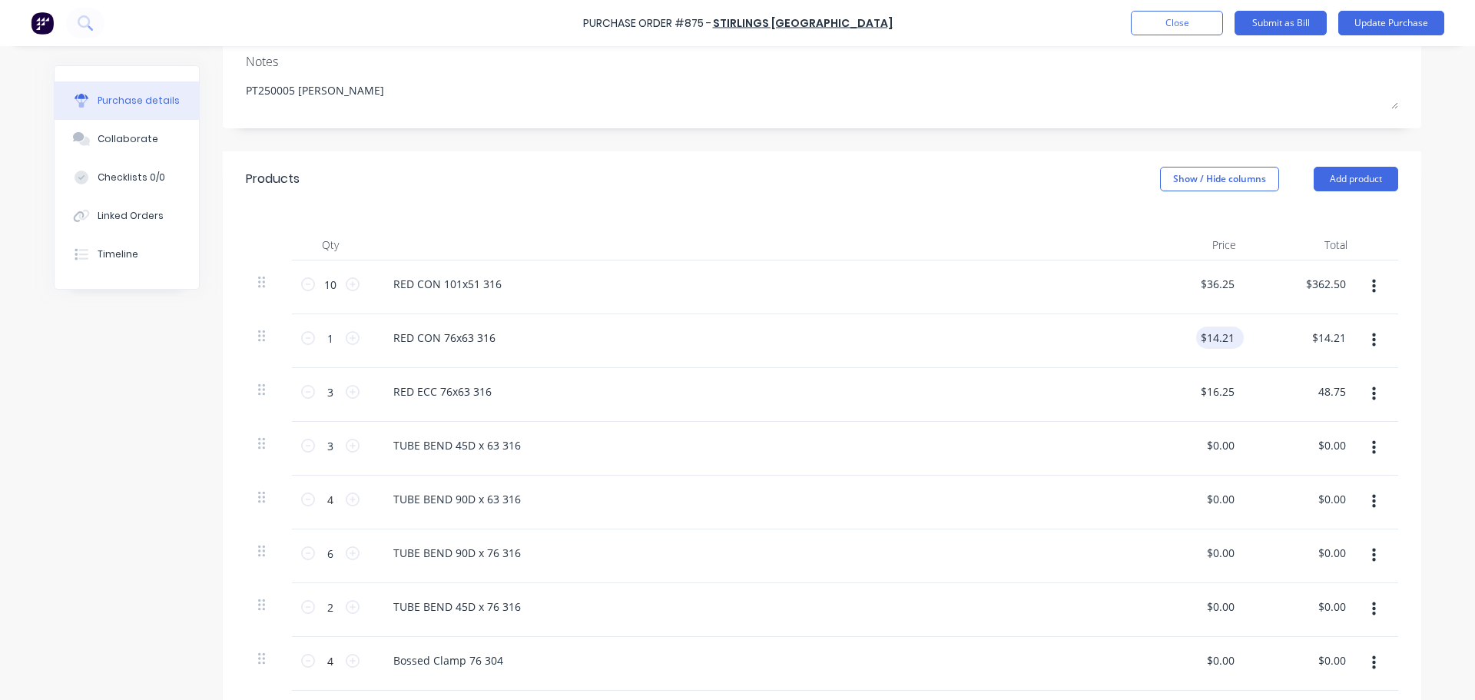
type input "$48.75"
type textarea "x"
type input "20.07"
type textarea "x"
type input "$20.07"
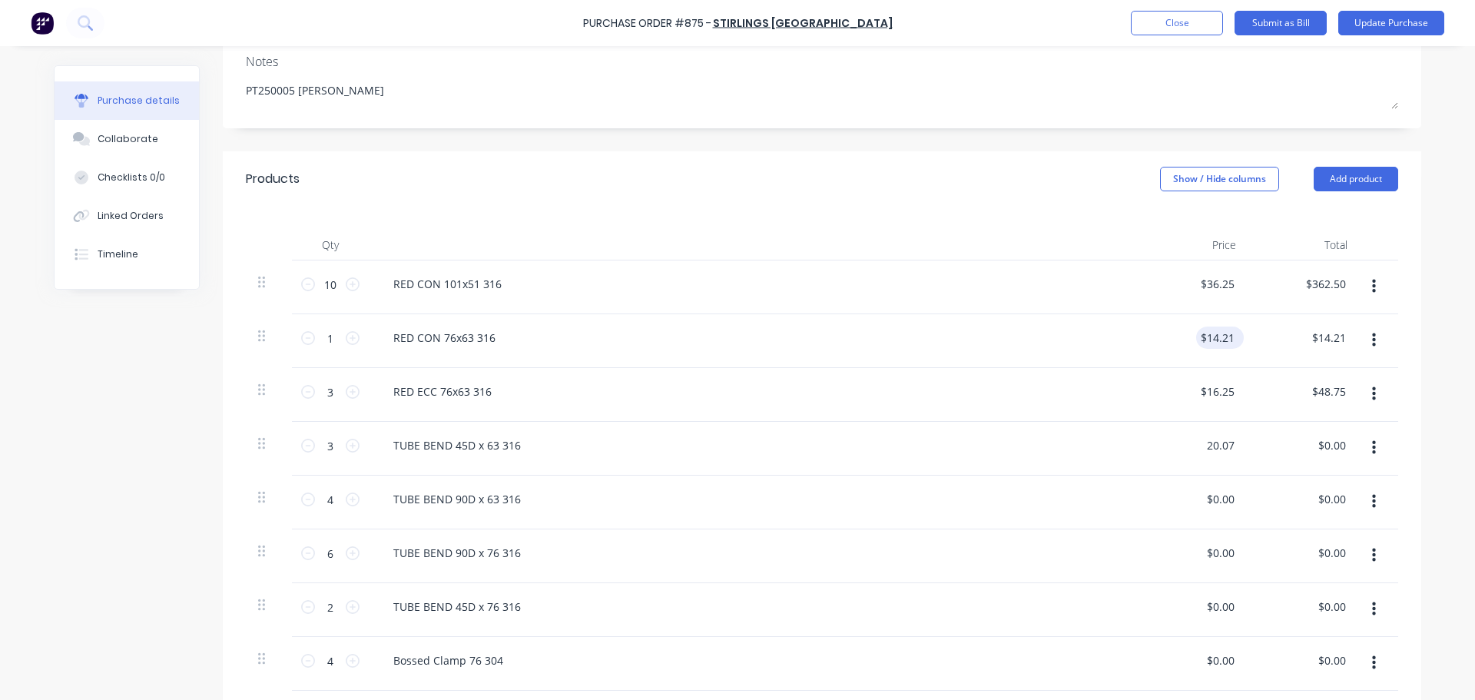
type input "60.21"
type textarea "x"
type input "$60.21"
type textarea "x"
type input "25.71"
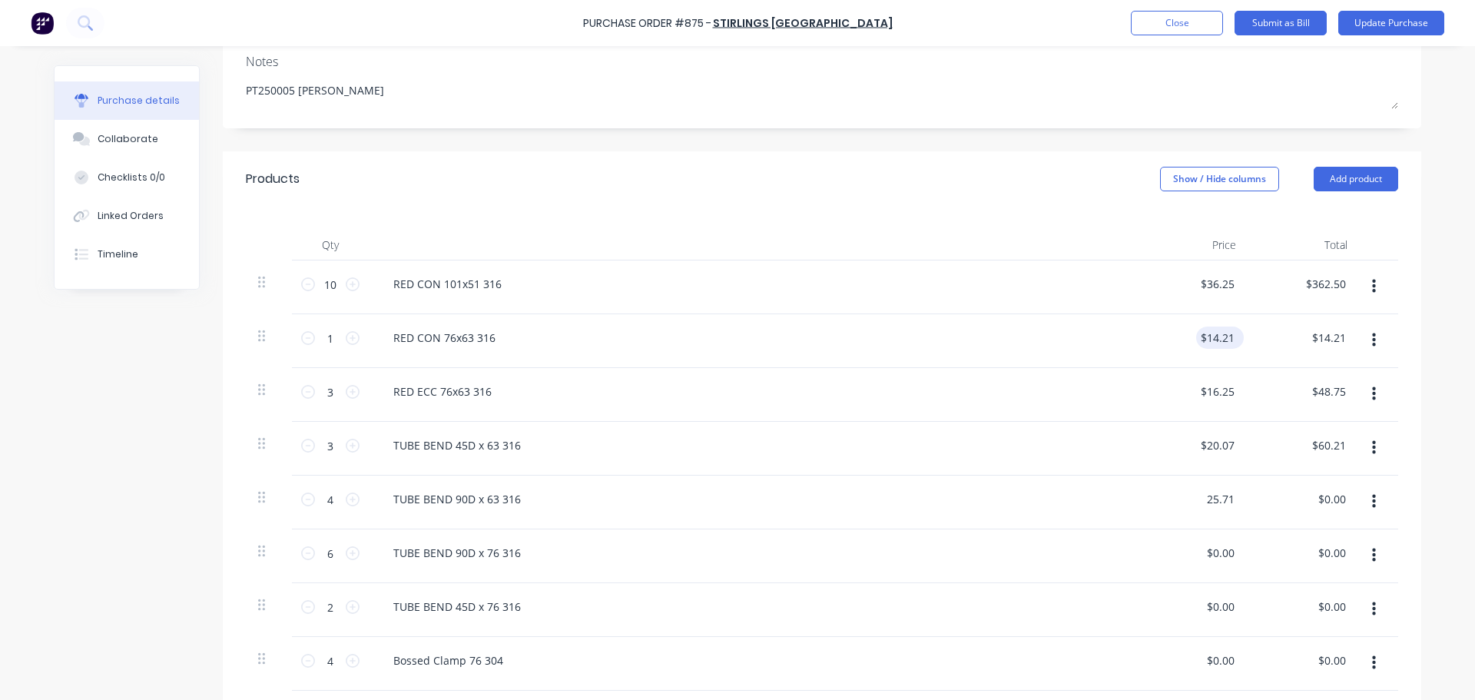
type textarea "x"
type input "$25.71"
type input "102.84"
type textarea "x"
type input "$102.84"
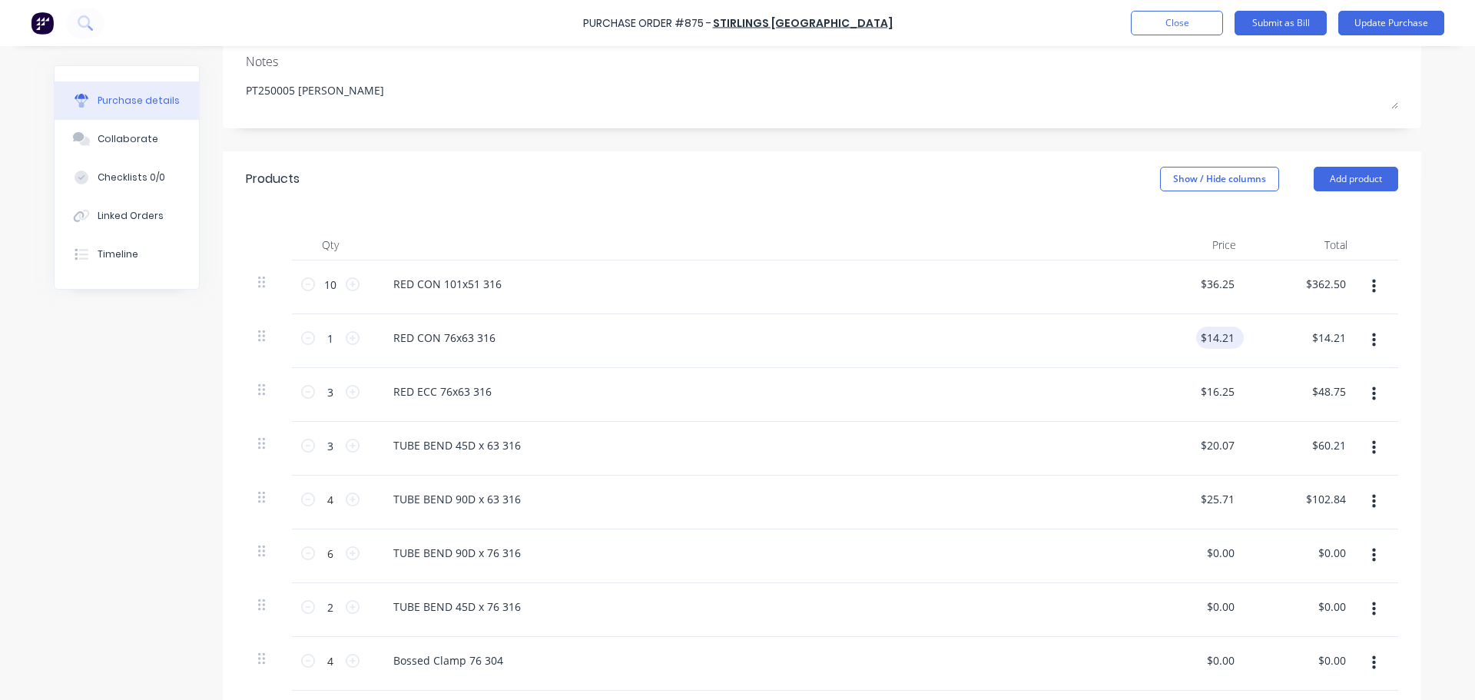
type textarea "x"
type input "33.55"
type textarea "x"
type input "$33.55"
type input "201.30"
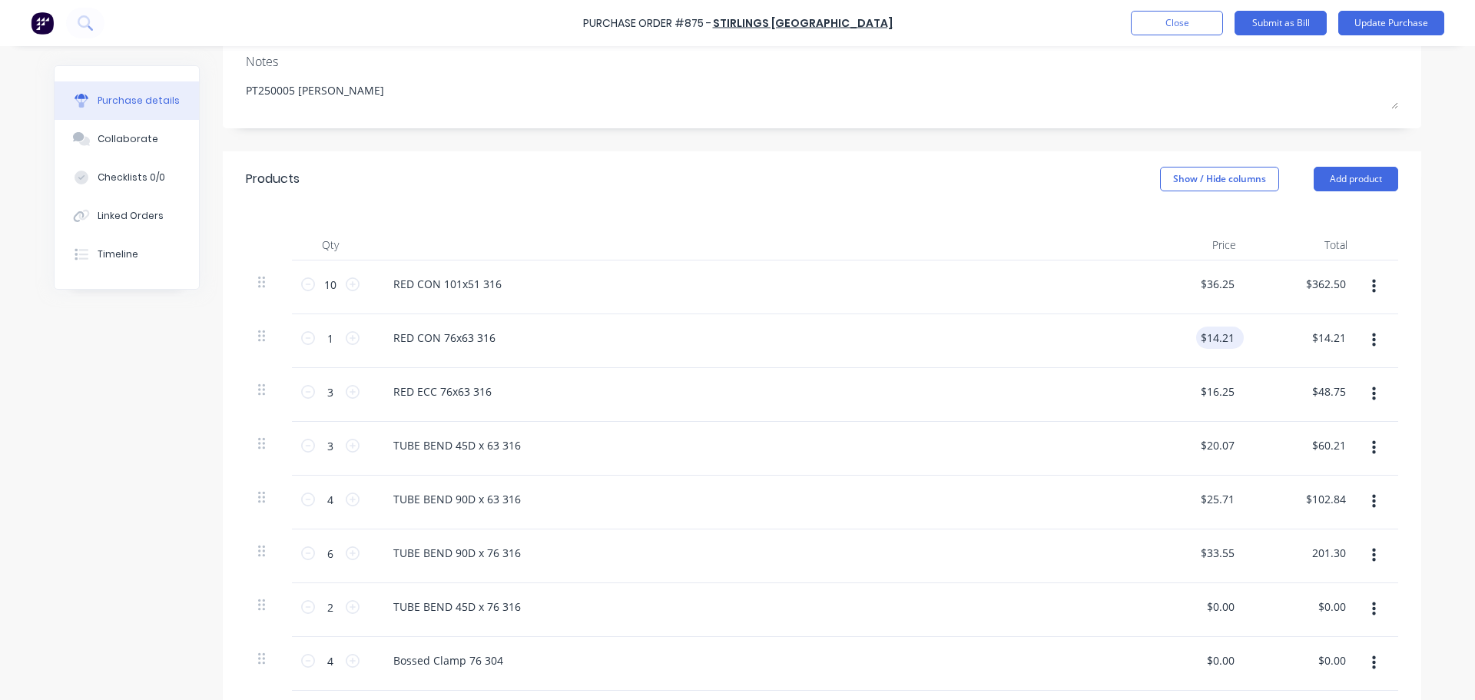
type textarea "x"
type input "$201.30"
type textarea "x"
type input "29.29"
type input "58.58"
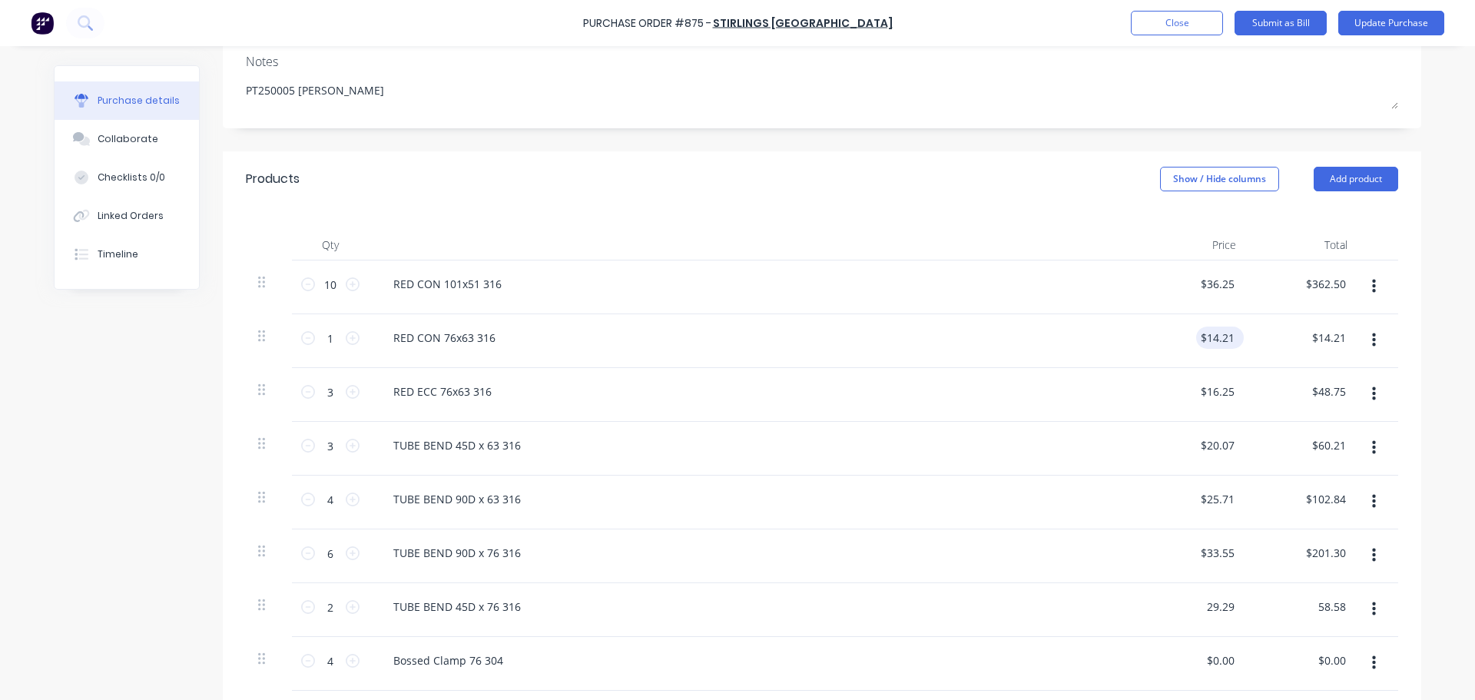
type textarea "x"
type input "$29.29"
type textarea "x"
type input "$58.58"
type textarea "x"
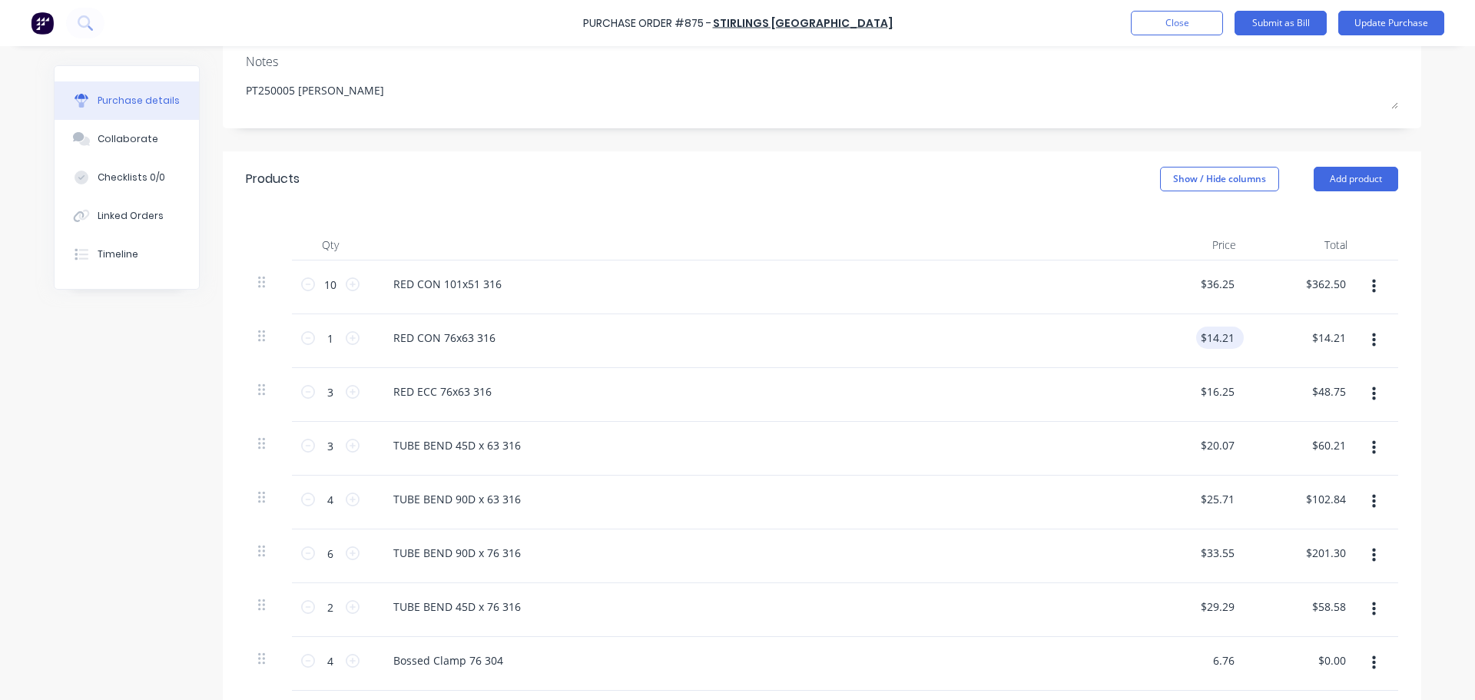
type input "6.76"
type textarea "x"
type input "$6.76"
type input "27.04"
type textarea "x"
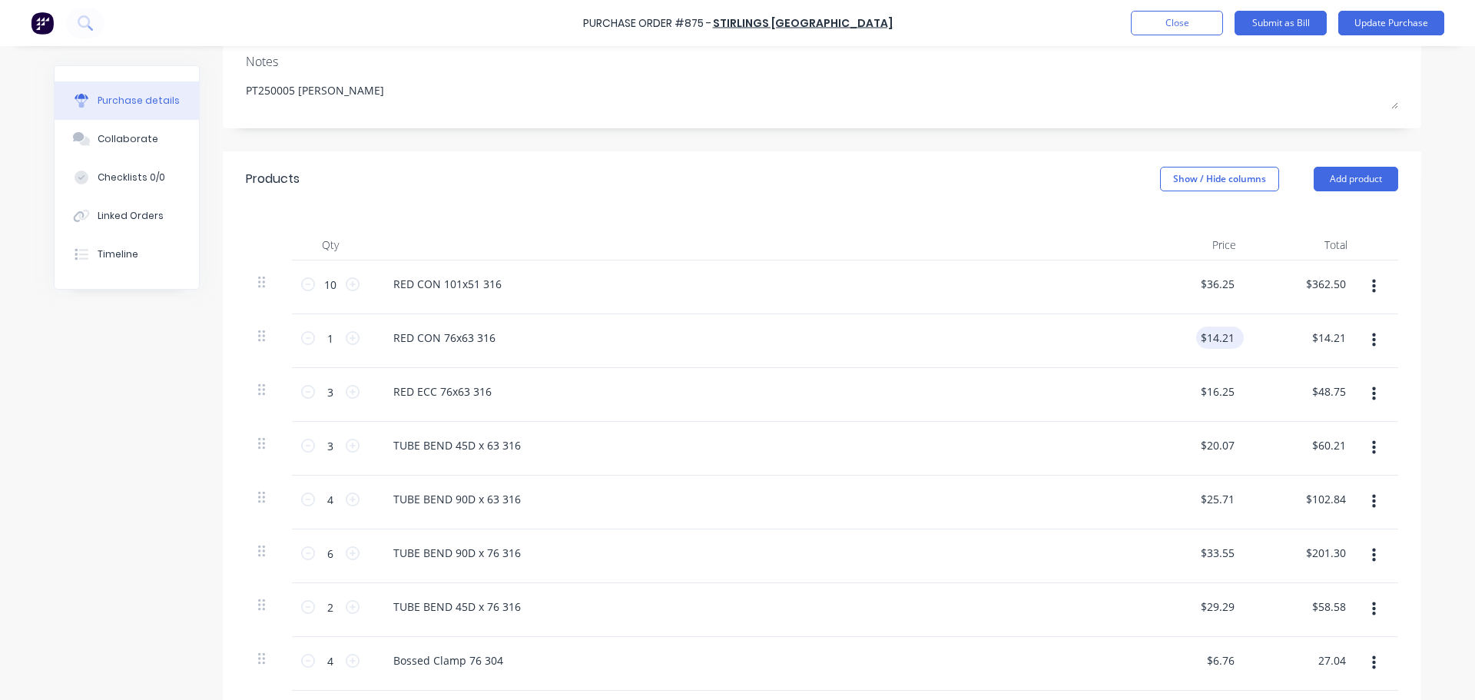
type input "$27.04"
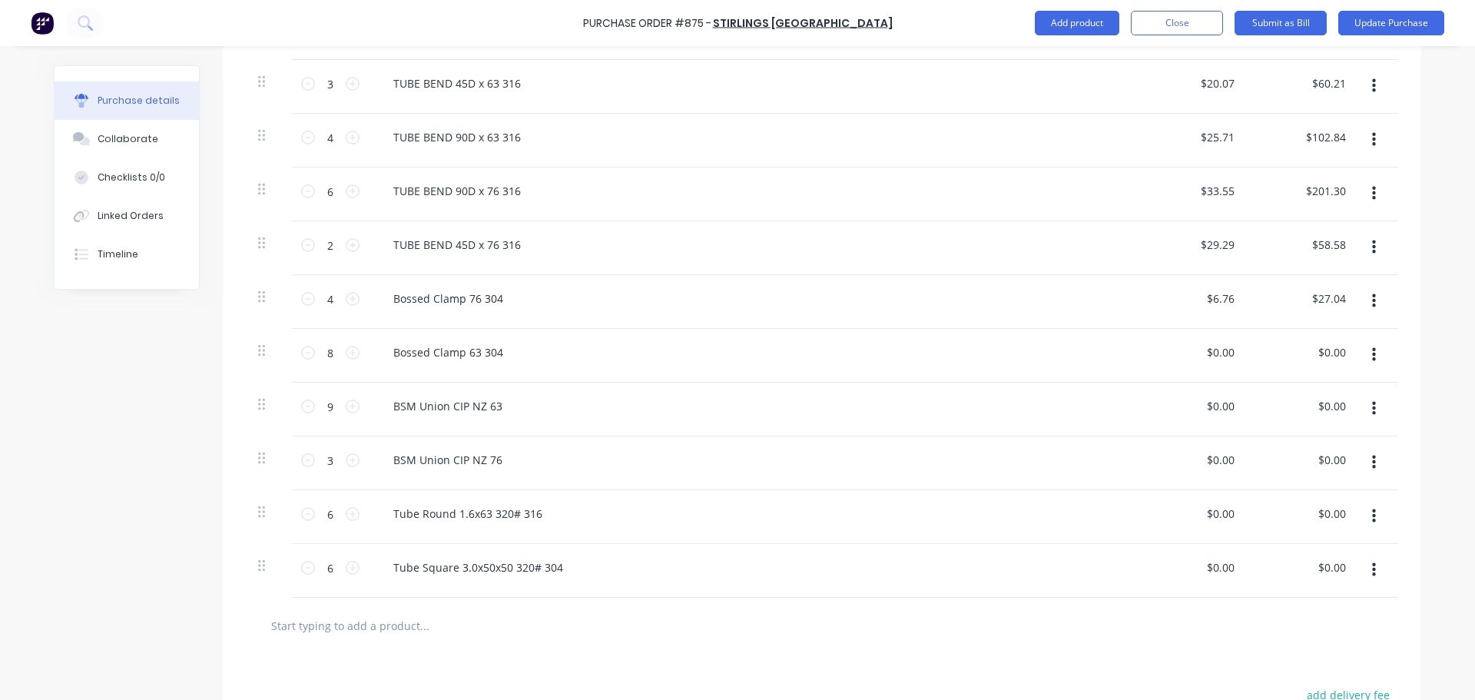
type textarea "x"
type input "7.25"
type textarea "x"
type input "$7.25"
type input "58.00"
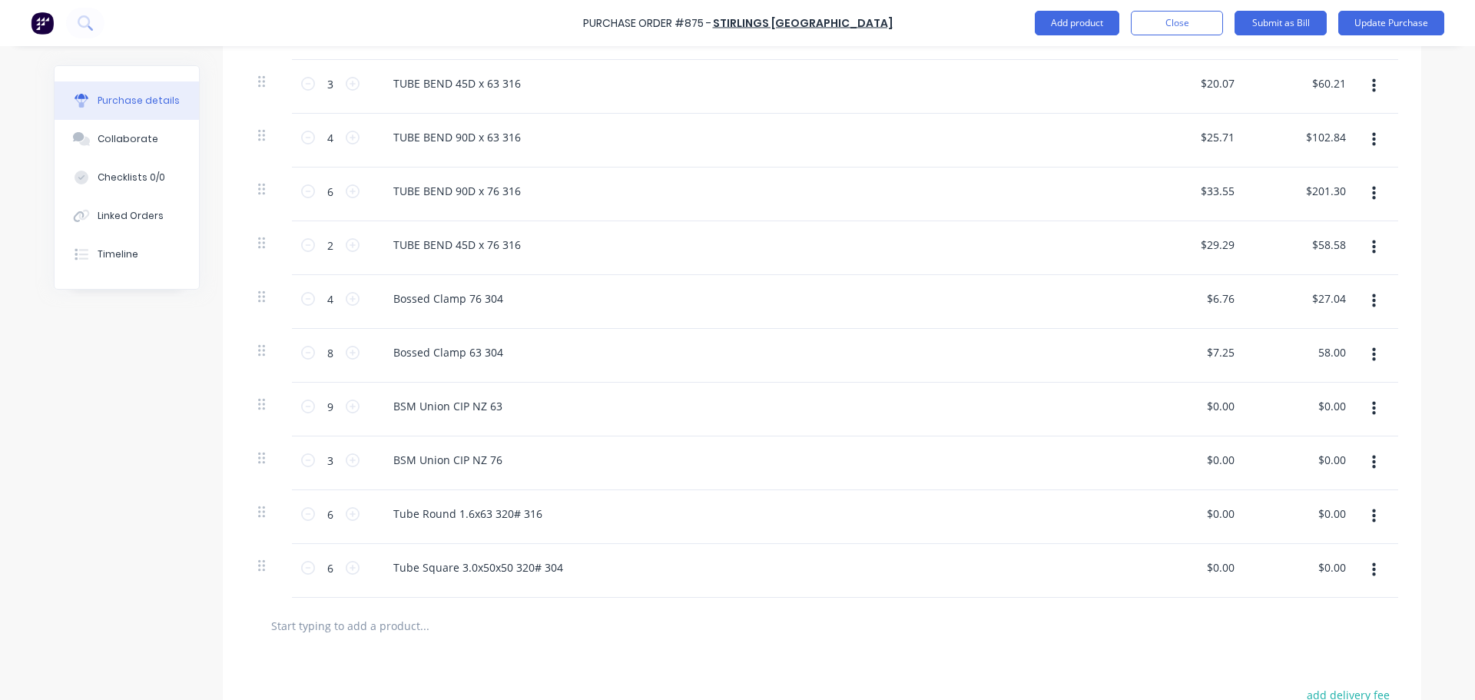
type textarea "x"
type input "$58.00"
type textarea "x"
type input "0.00"
type textarea "x"
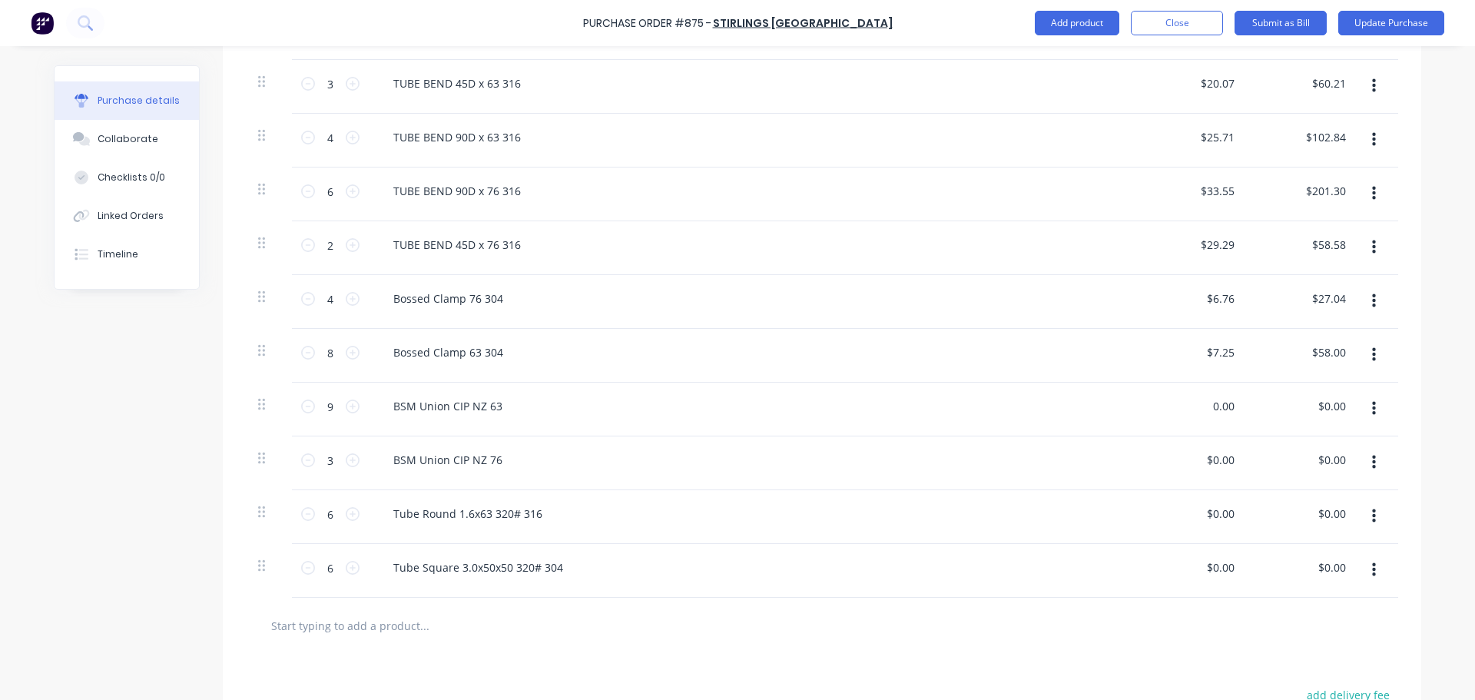
type input "$0.00"
type input "0.00"
type textarea "x"
type input "$0.00"
type textarea "x"
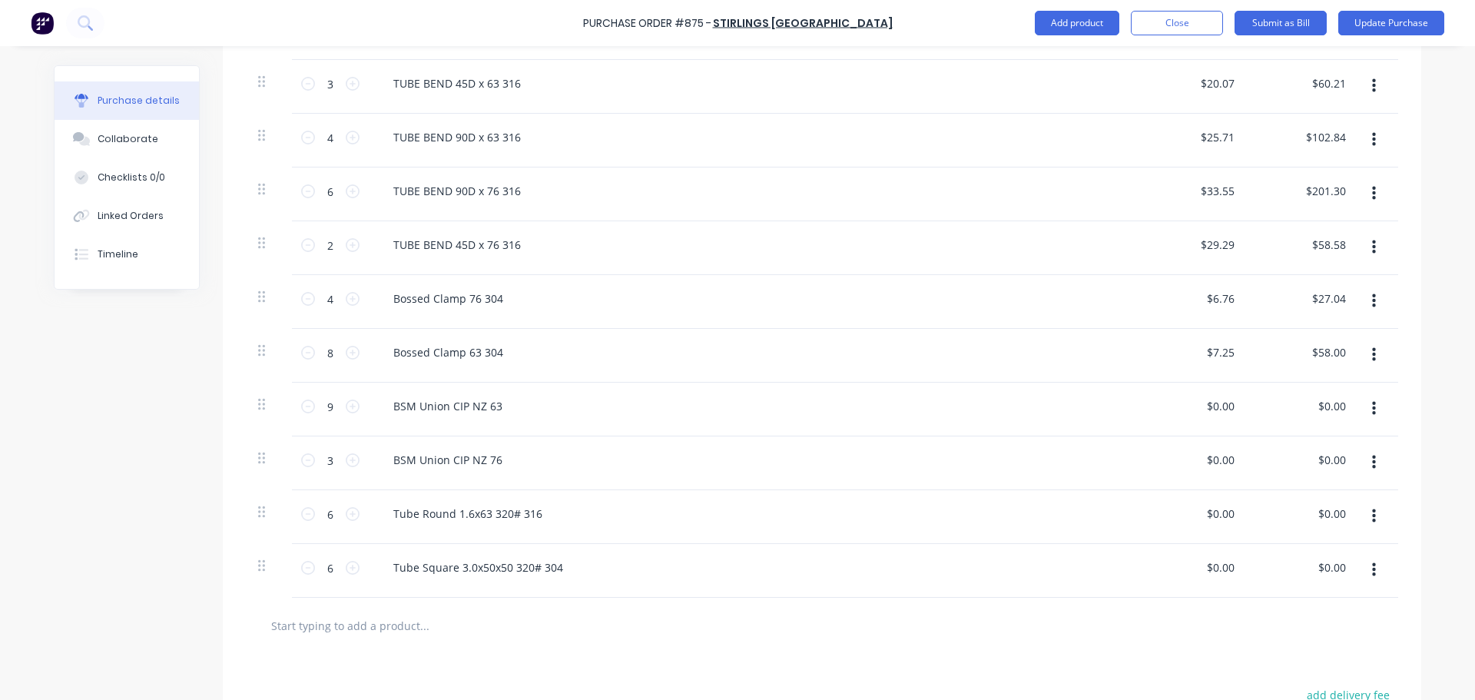
type input "0.00"
type textarea "x"
type input "$0.00"
type input "0.00"
type textarea "x"
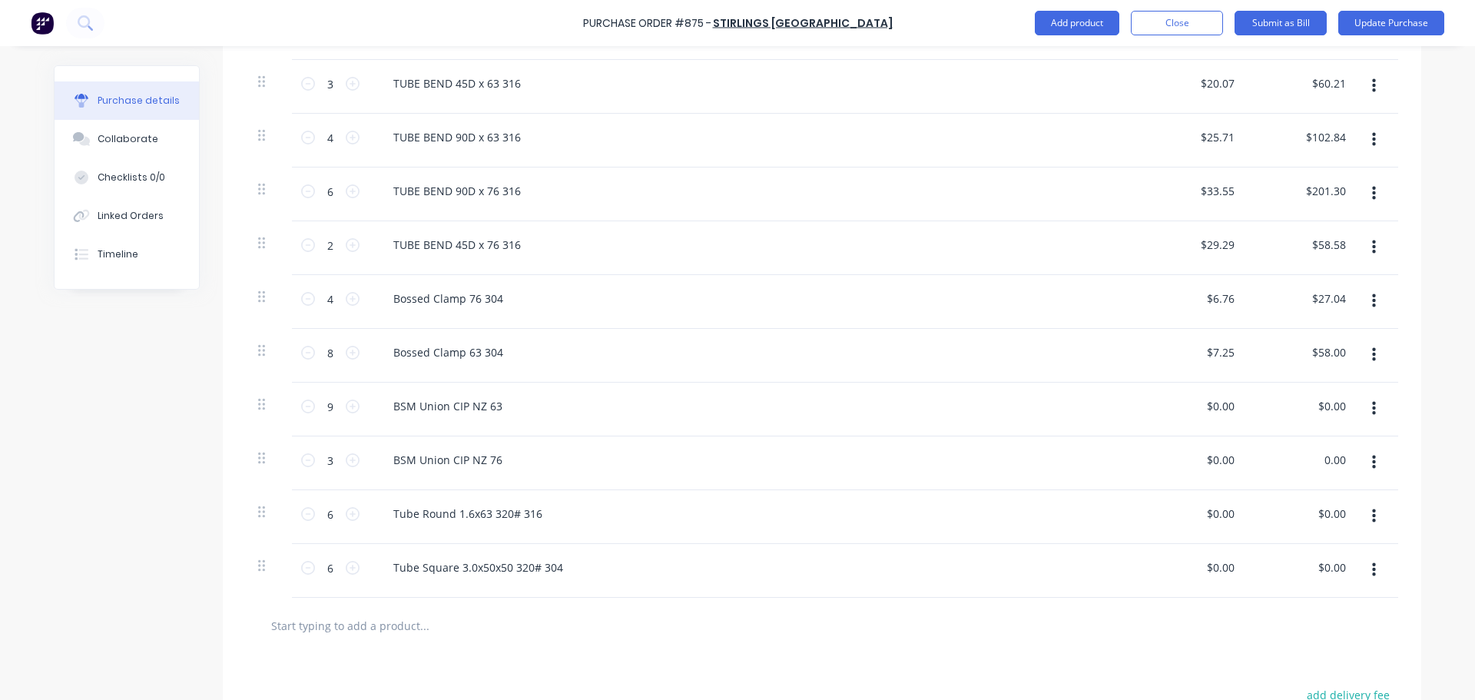
type input "$0.00"
type textarea "x"
type input "29.74"
type textarea "x"
type input "$29.74"
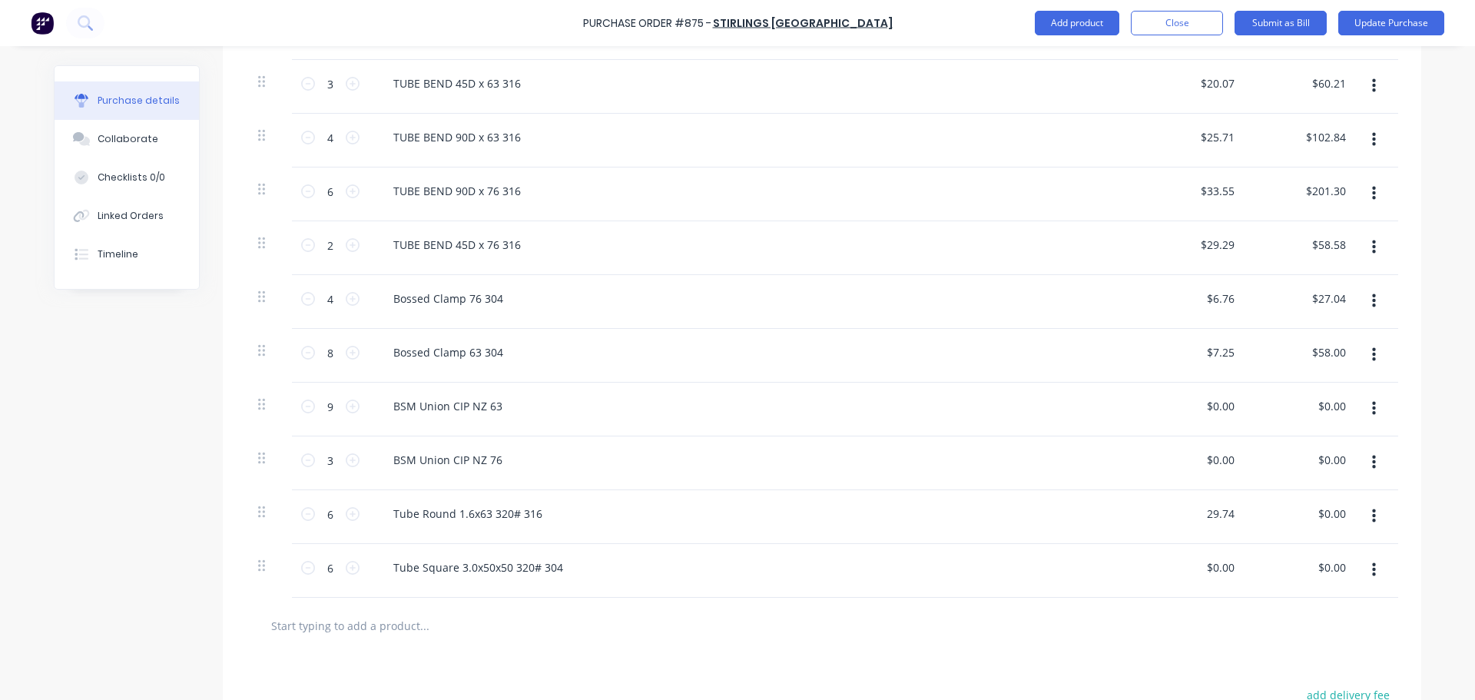
type input "178.44"
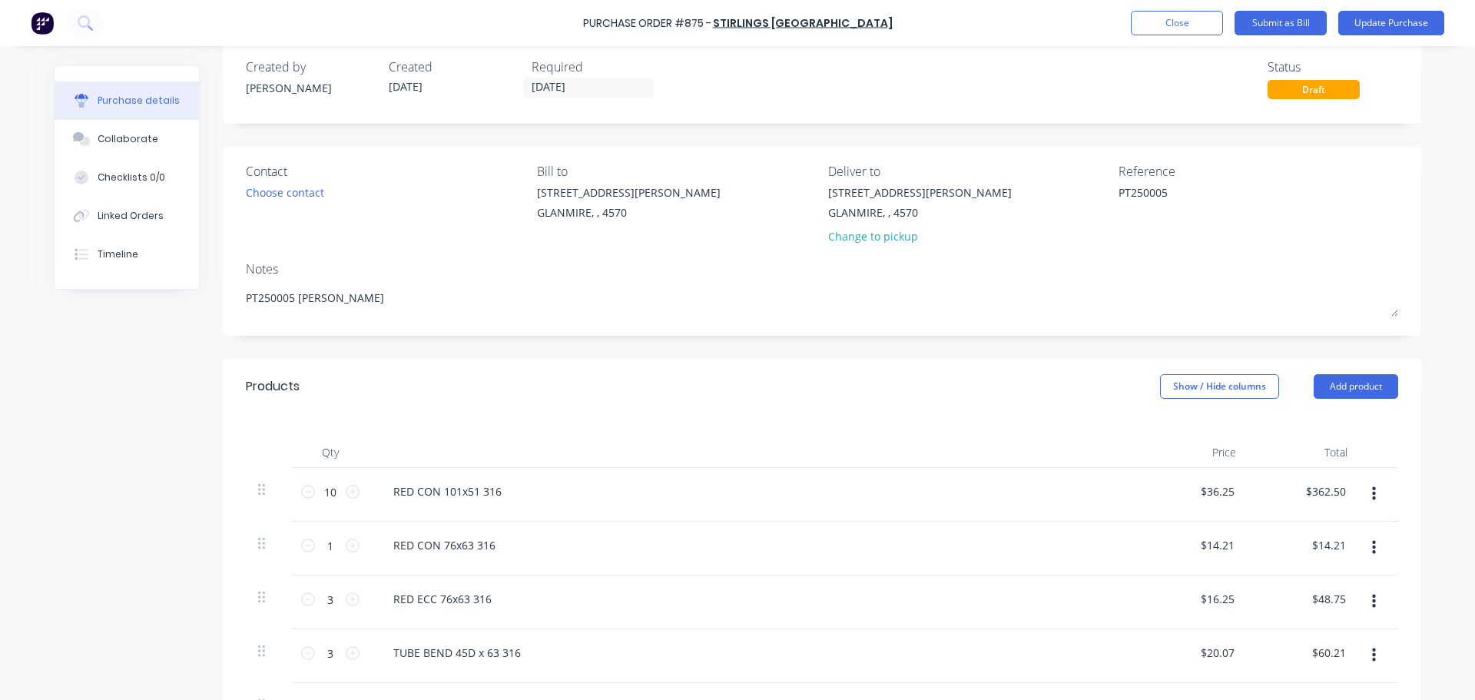
scroll to position [0, 0]
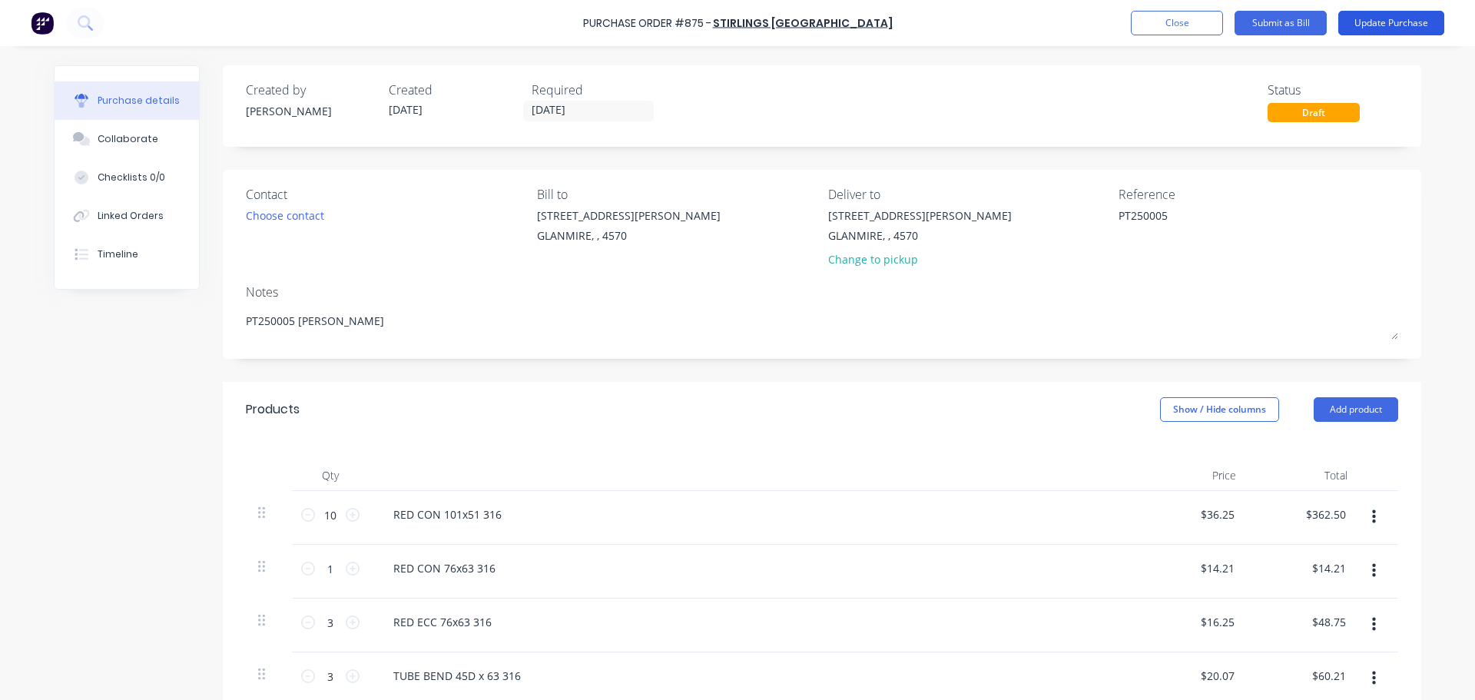
type textarea "x"
type input "$178.44"
click at [1399, 22] on button "Update Purchase" at bounding box center [1391, 23] width 106 height 25
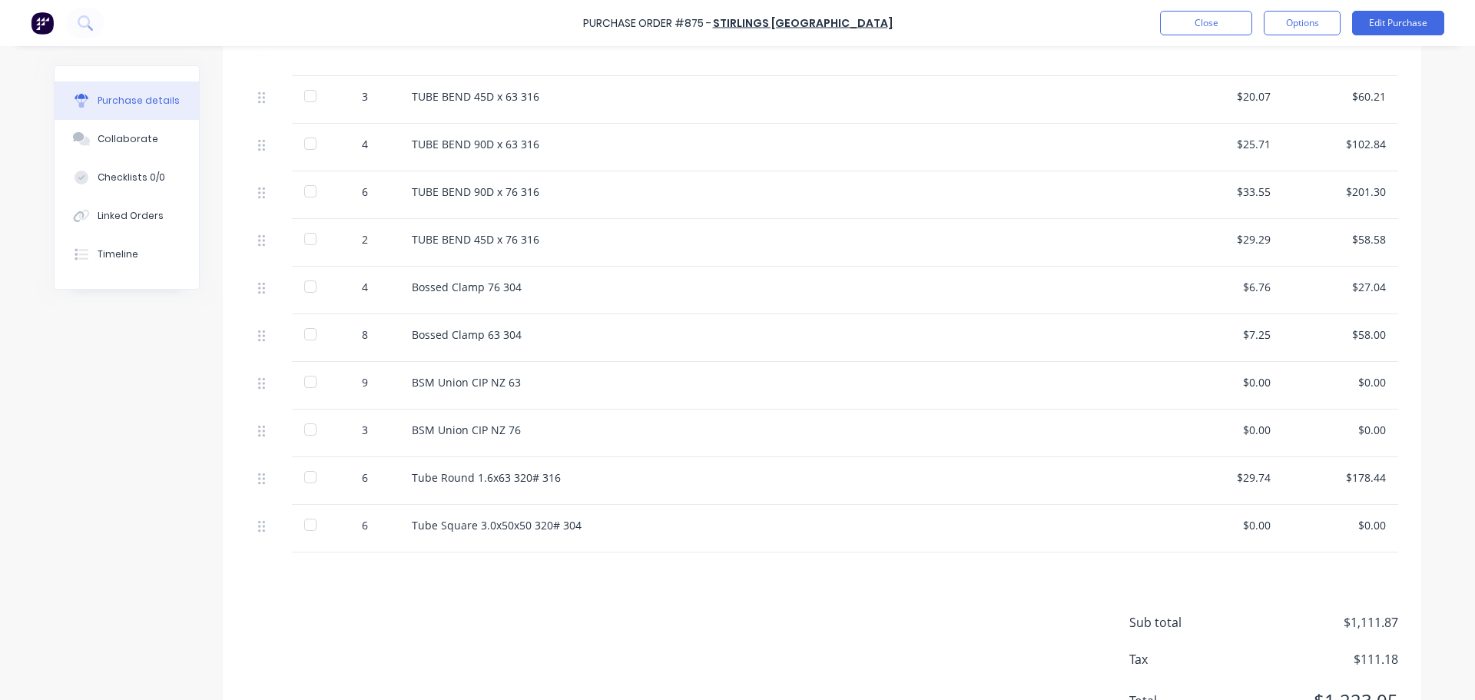
scroll to position [605, 0]
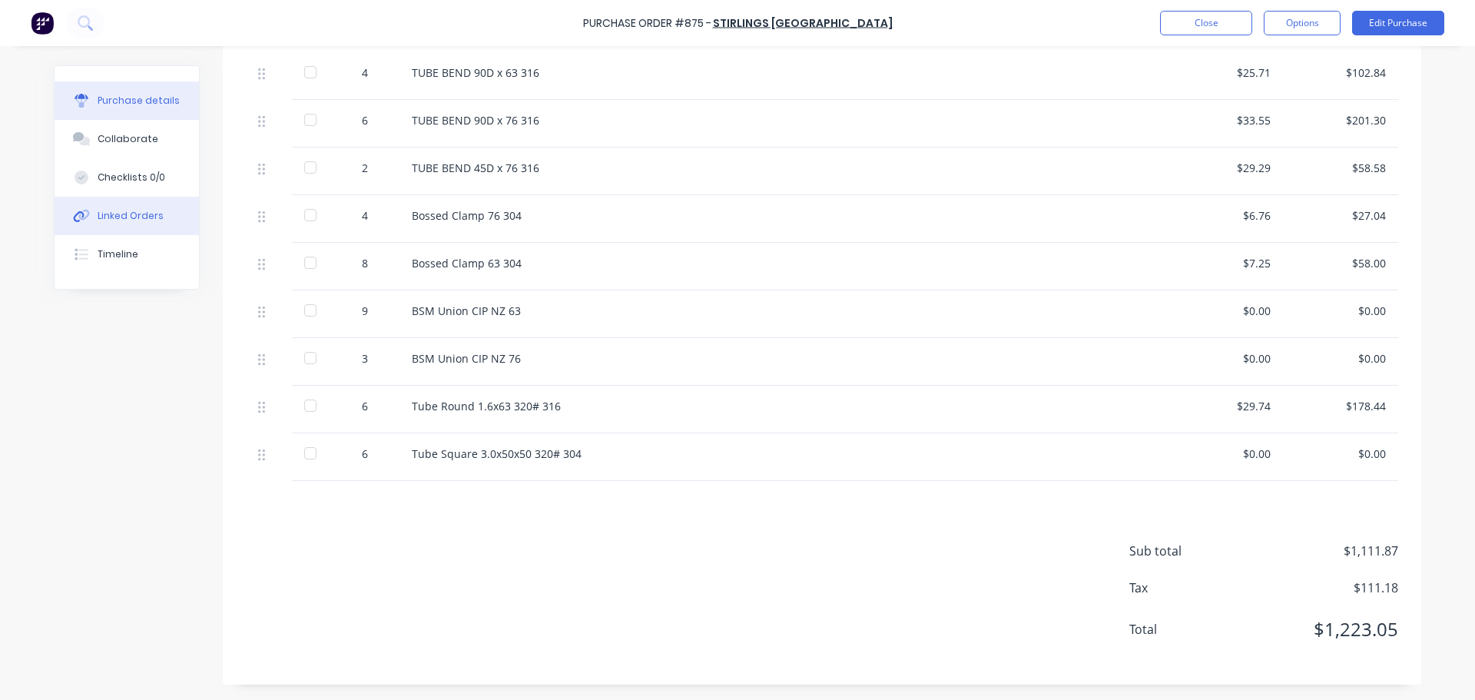
click at [141, 223] on button "Linked Orders" at bounding box center [127, 216] width 144 height 38
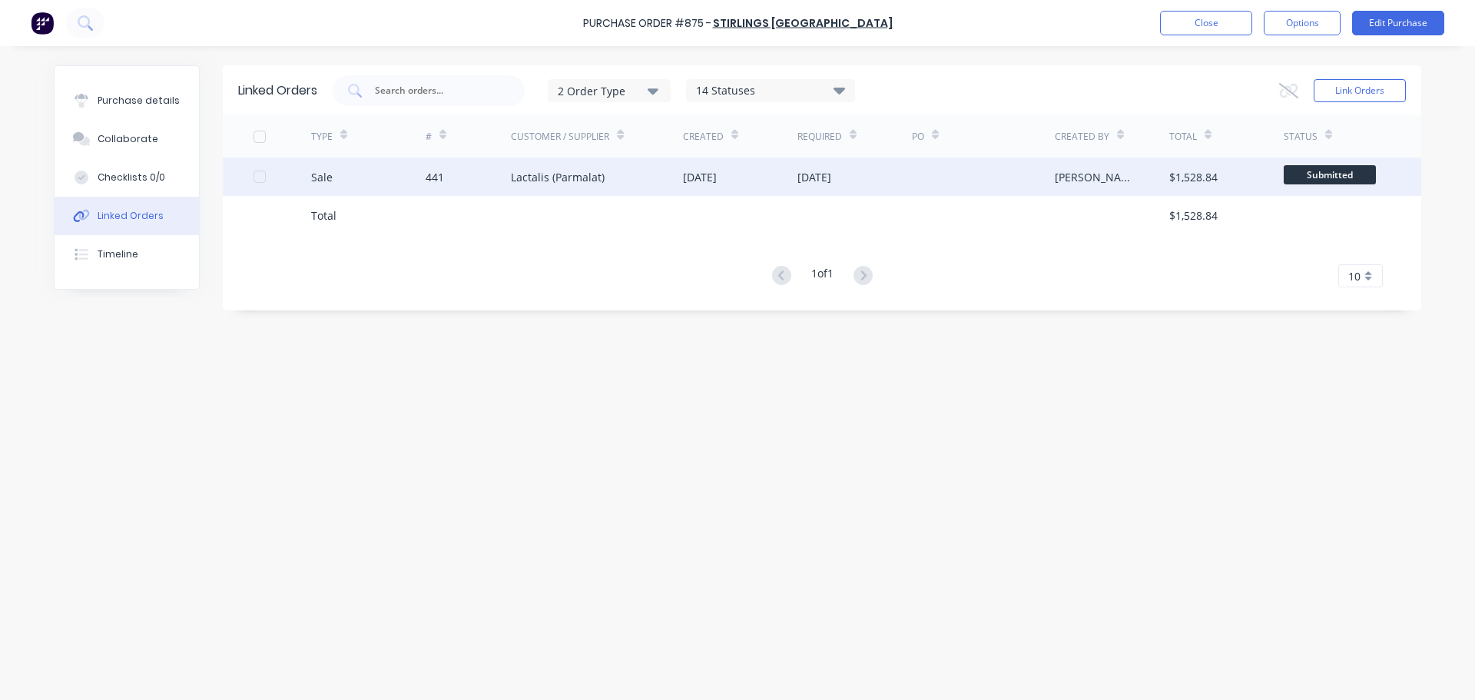
click at [460, 171] on div "441" at bounding box center [469, 176] width 86 height 38
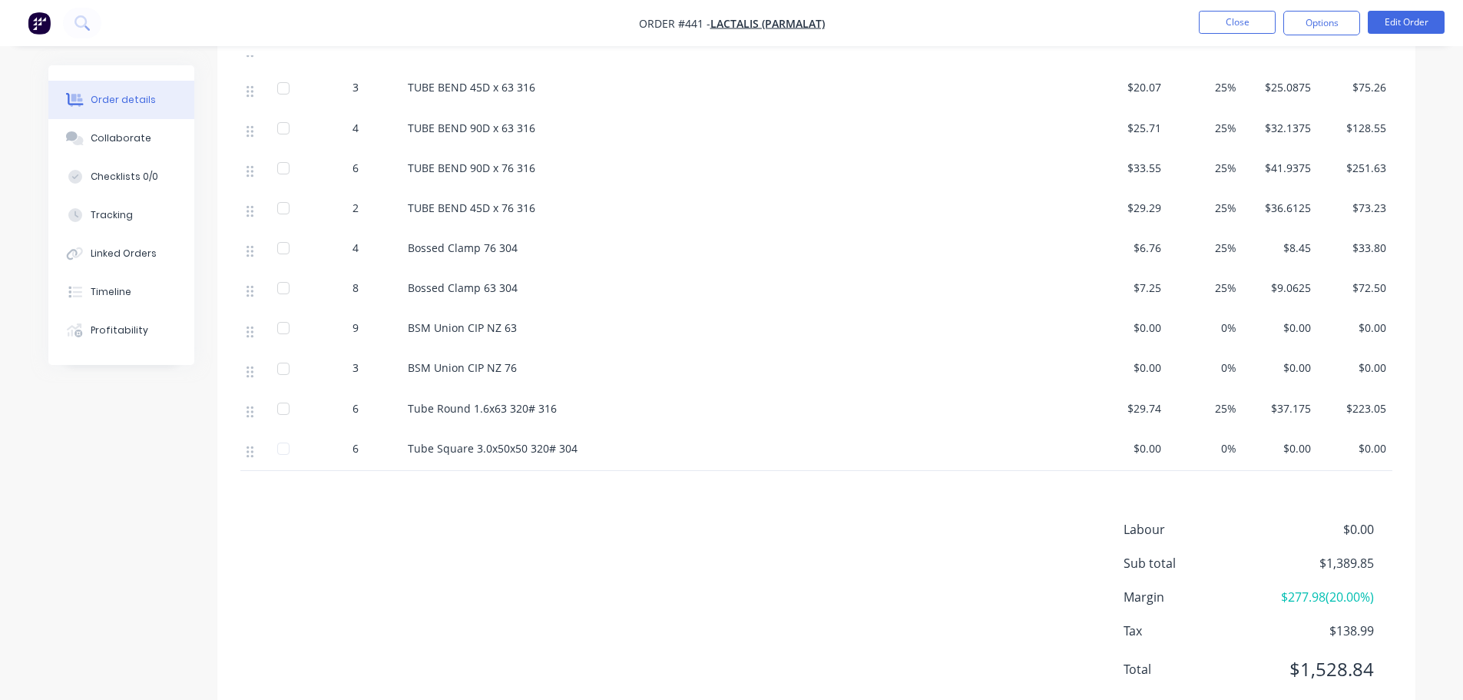
scroll to position [768, 0]
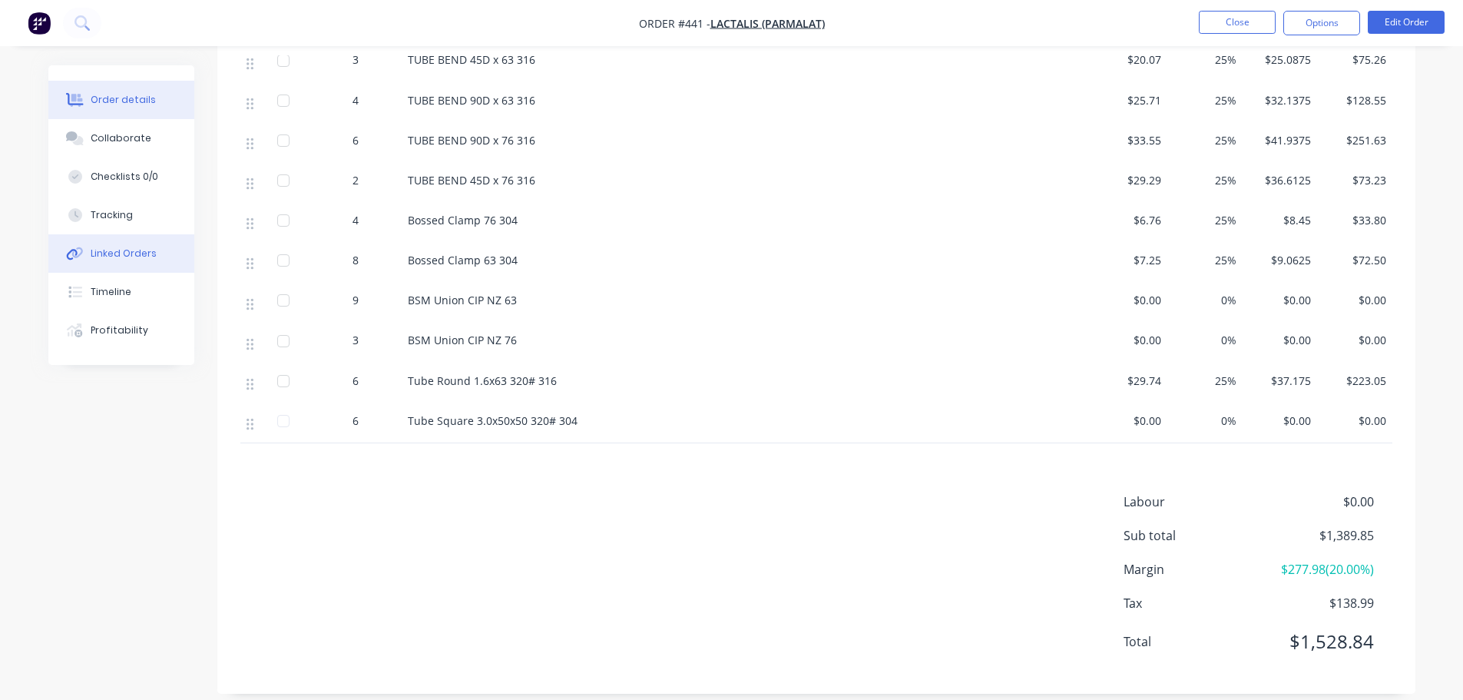
click at [94, 254] on div "Linked Orders" at bounding box center [124, 254] width 66 height 14
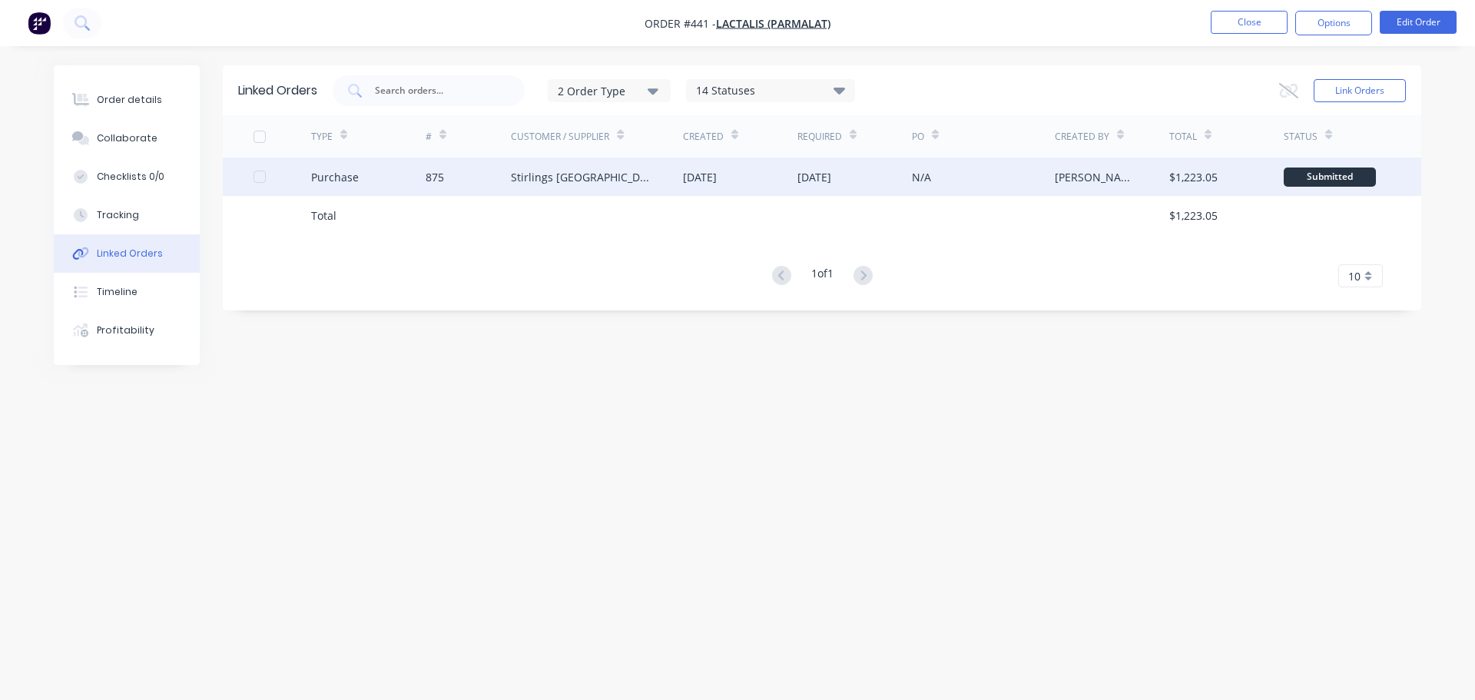
click at [491, 187] on div "875" at bounding box center [469, 176] width 86 height 38
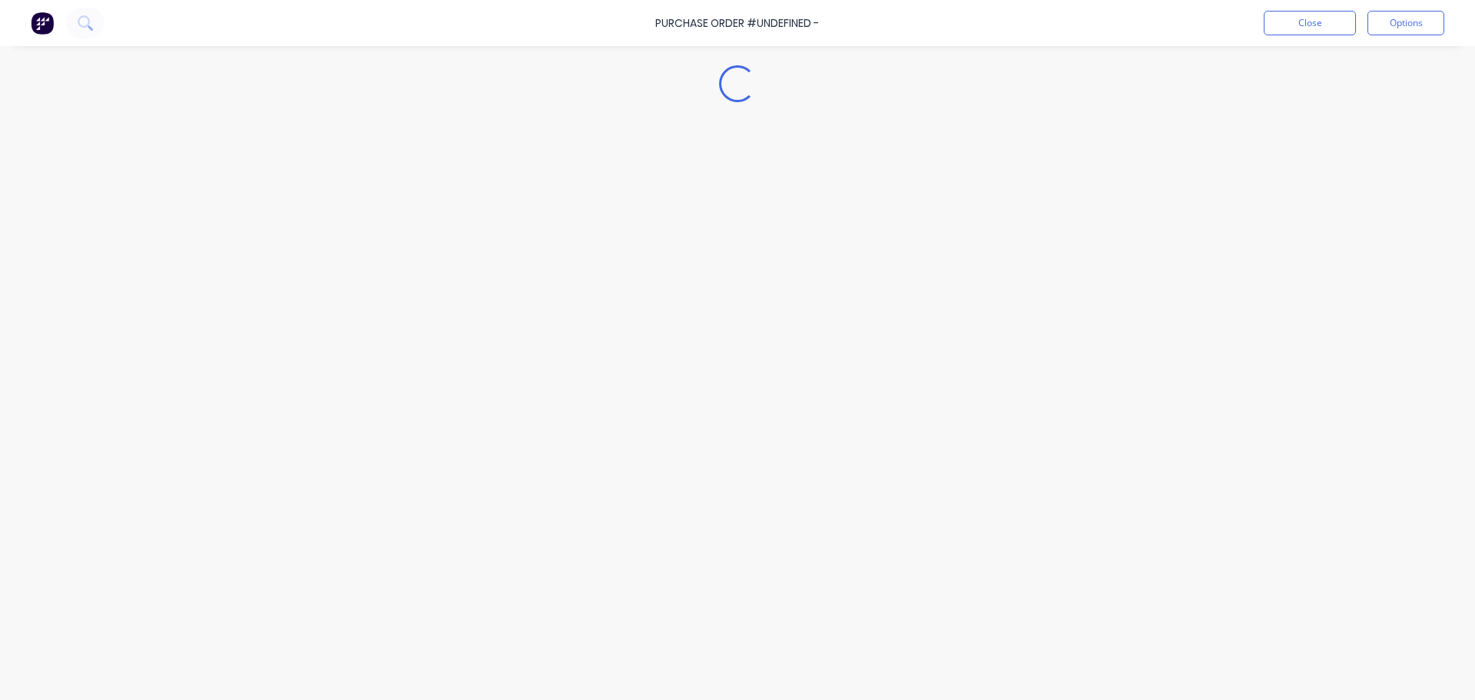
type textarea "x"
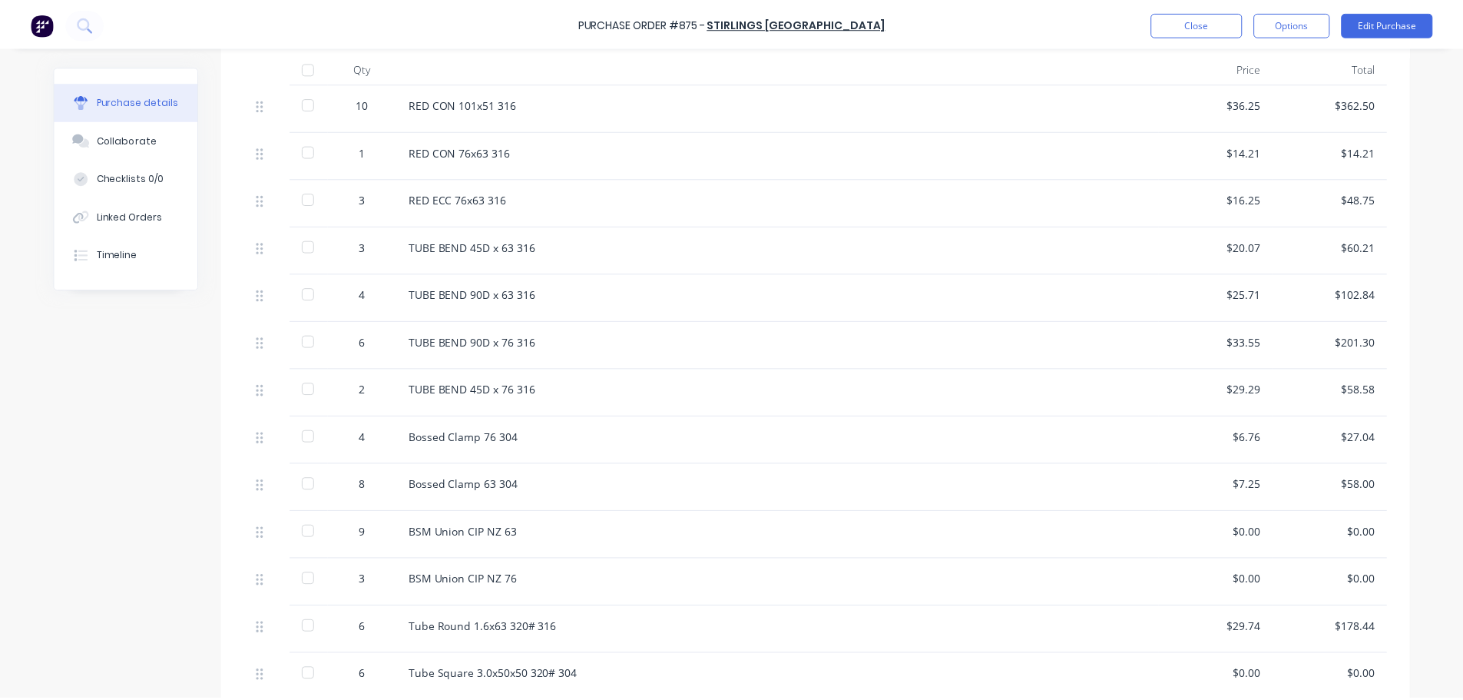
scroll to position [375, 0]
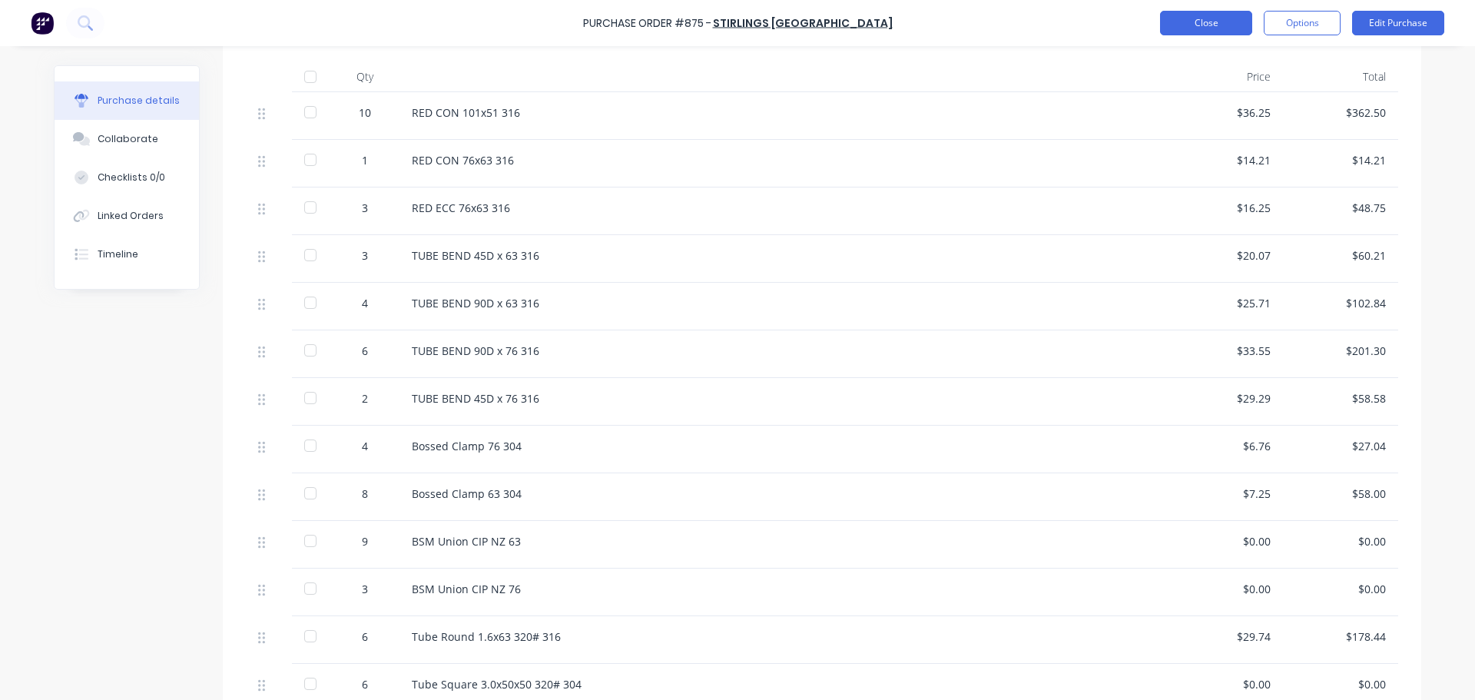
click at [1193, 23] on button "Close" at bounding box center [1206, 23] width 92 height 25
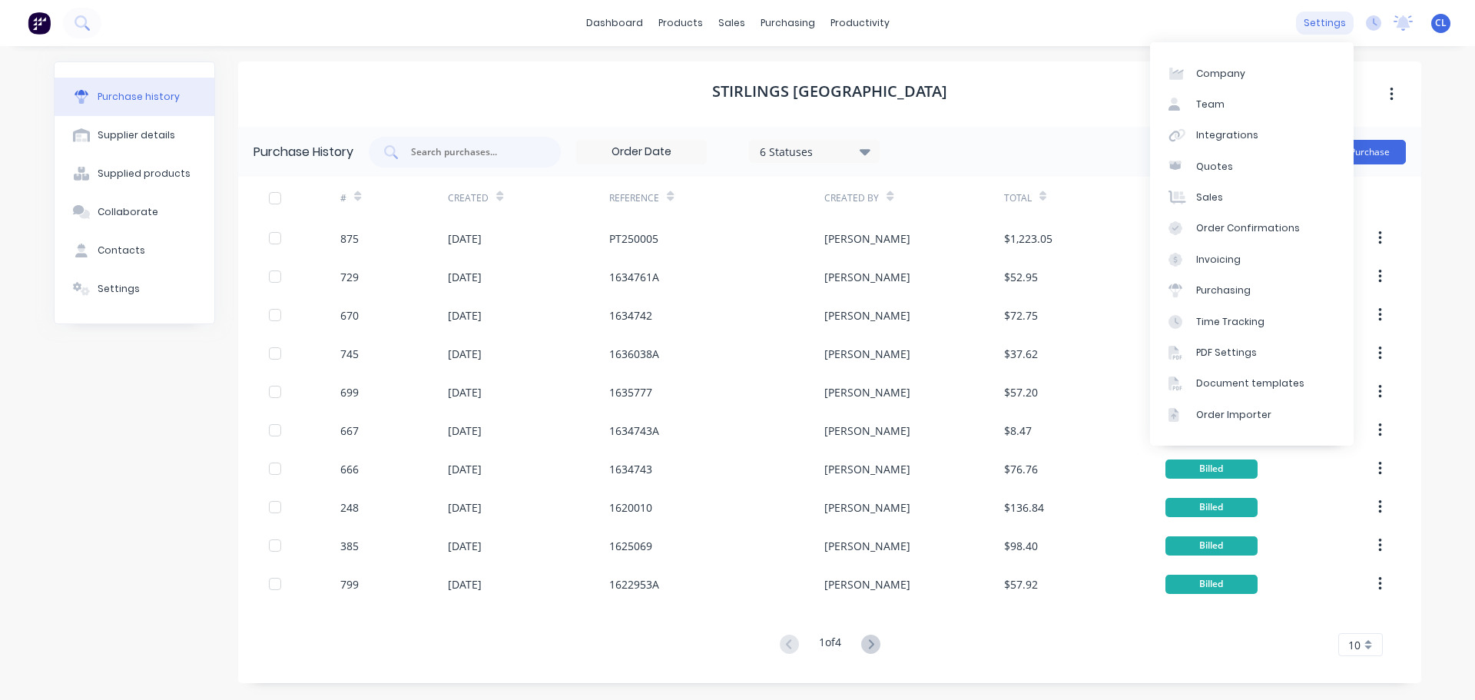
click at [1341, 16] on div "settings" at bounding box center [1325, 23] width 58 height 23
click at [1230, 283] on link "Purchasing" at bounding box center [1252, 290] width 204 height 31
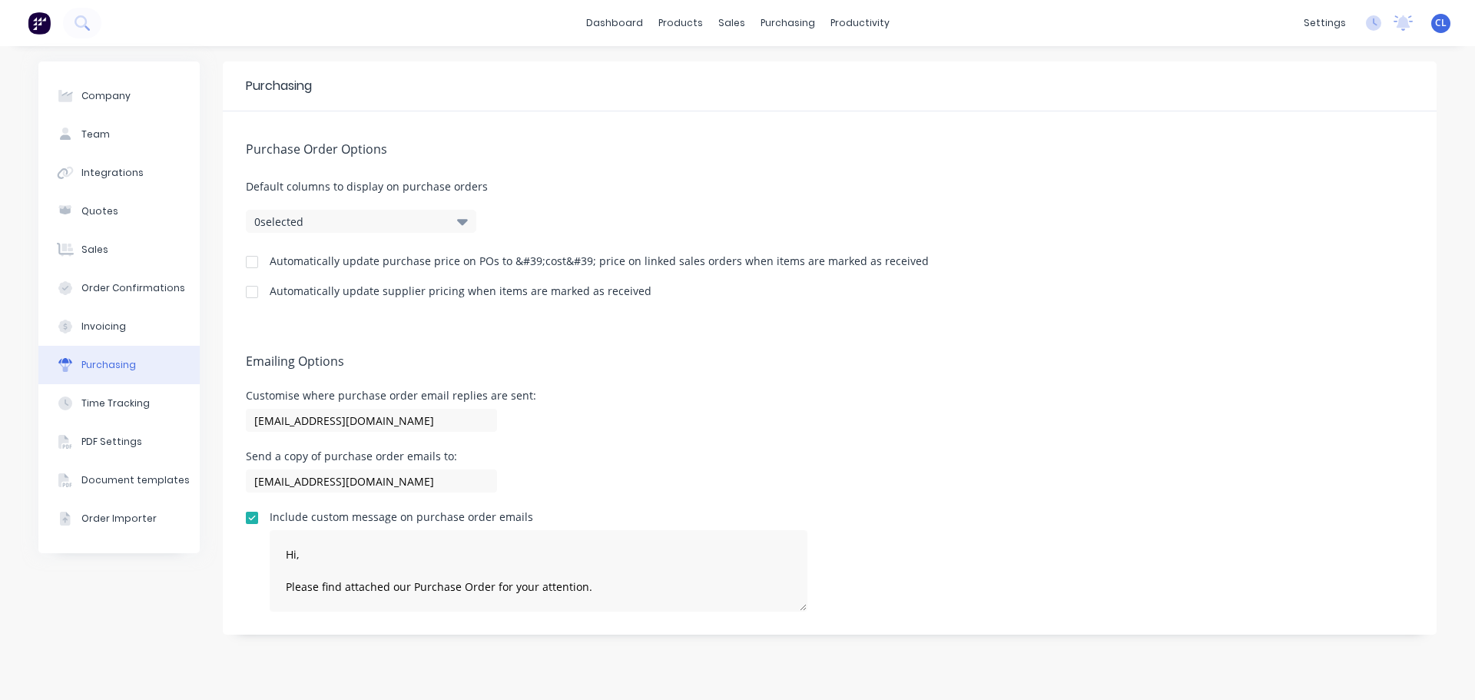
click at [254, 262] on div at bounding box center [252, 262] width 31 height 31
click at [257, 290] on div at bounding box center [252, 292] width 31 height 31
type textarea "Hi, Please find attached our Purchase Order for your attention. Should you requ…"
click at [462, 208] on div "Purchase Order Options Default columns to display on purchase orders 0 selected…" at bounding box center [830, 217] width 1214 height 212
click at [469, 215] on button "0 selected" at bounding box center [361, 221] width 230 height 23
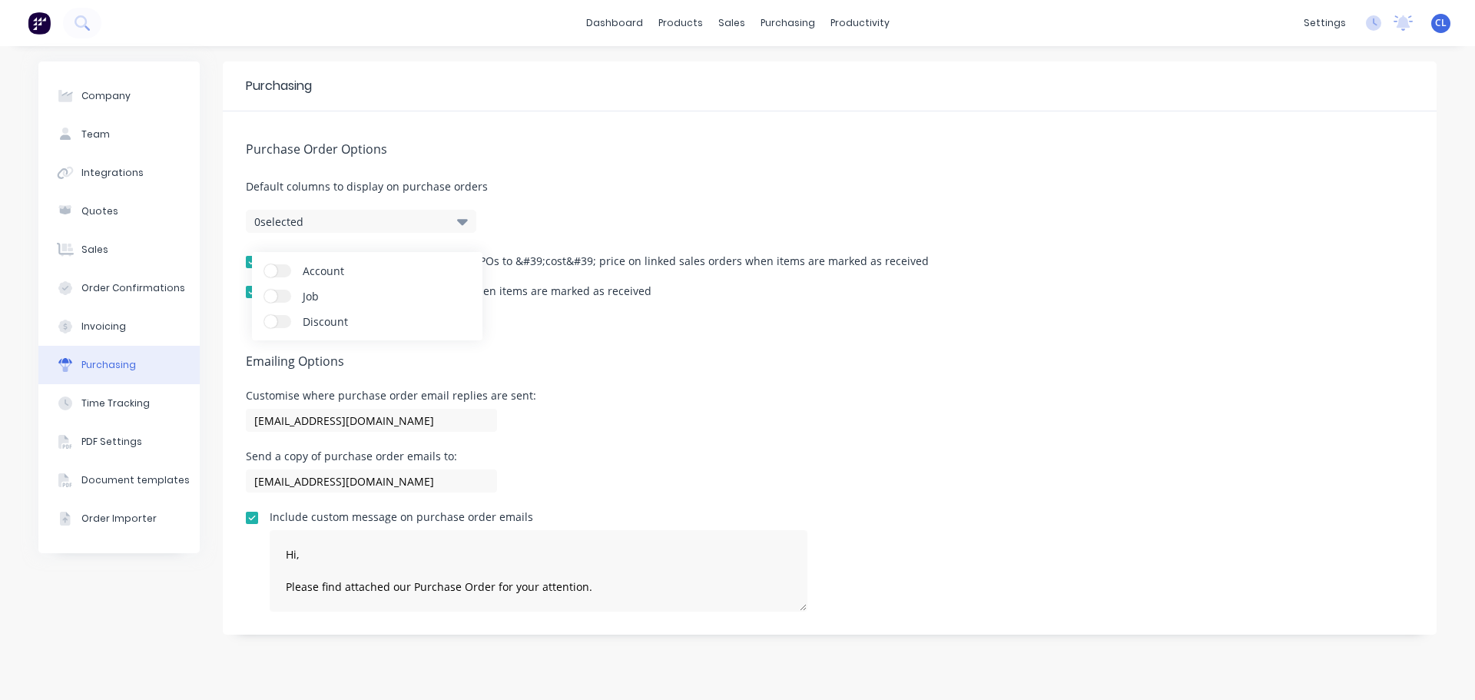
click at [606, 217] on div "Purchase Order Options Default columns to display on purchase orders 0 selected…" at bounding box center [830, 217] width 1214 height 212
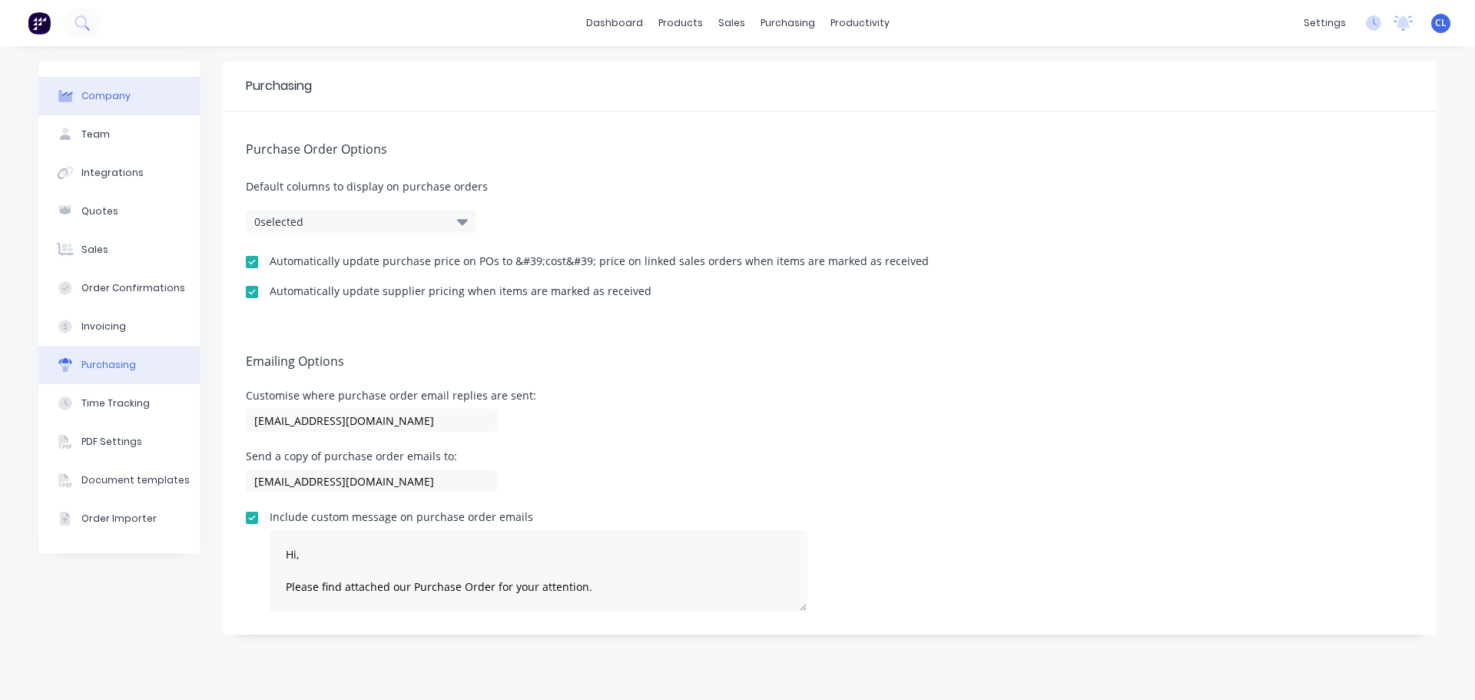
click at [115, 99] on div "Company" at bounding box center [105, 96] width 49 height 14
select select "AU"
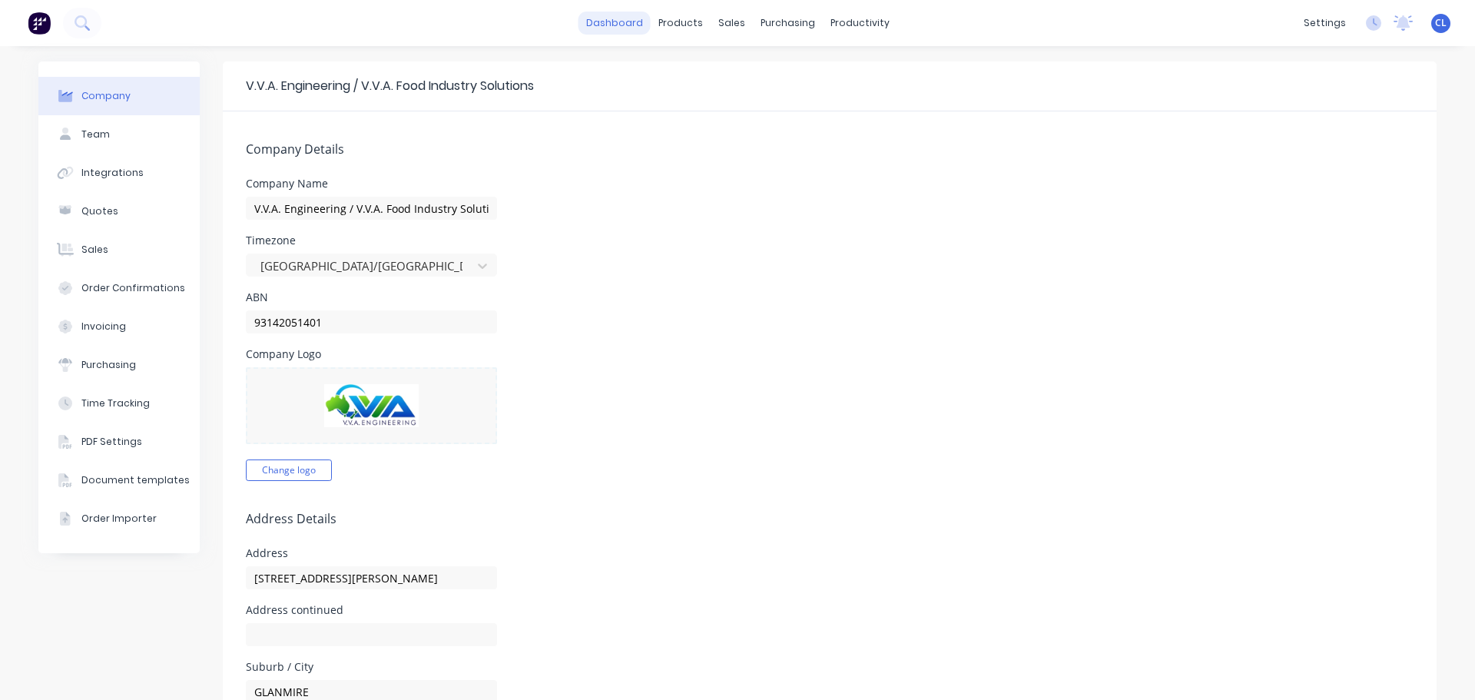
click at [622, 28] on link "dashboard" at bounding box center [614, 23] width 72 height 23
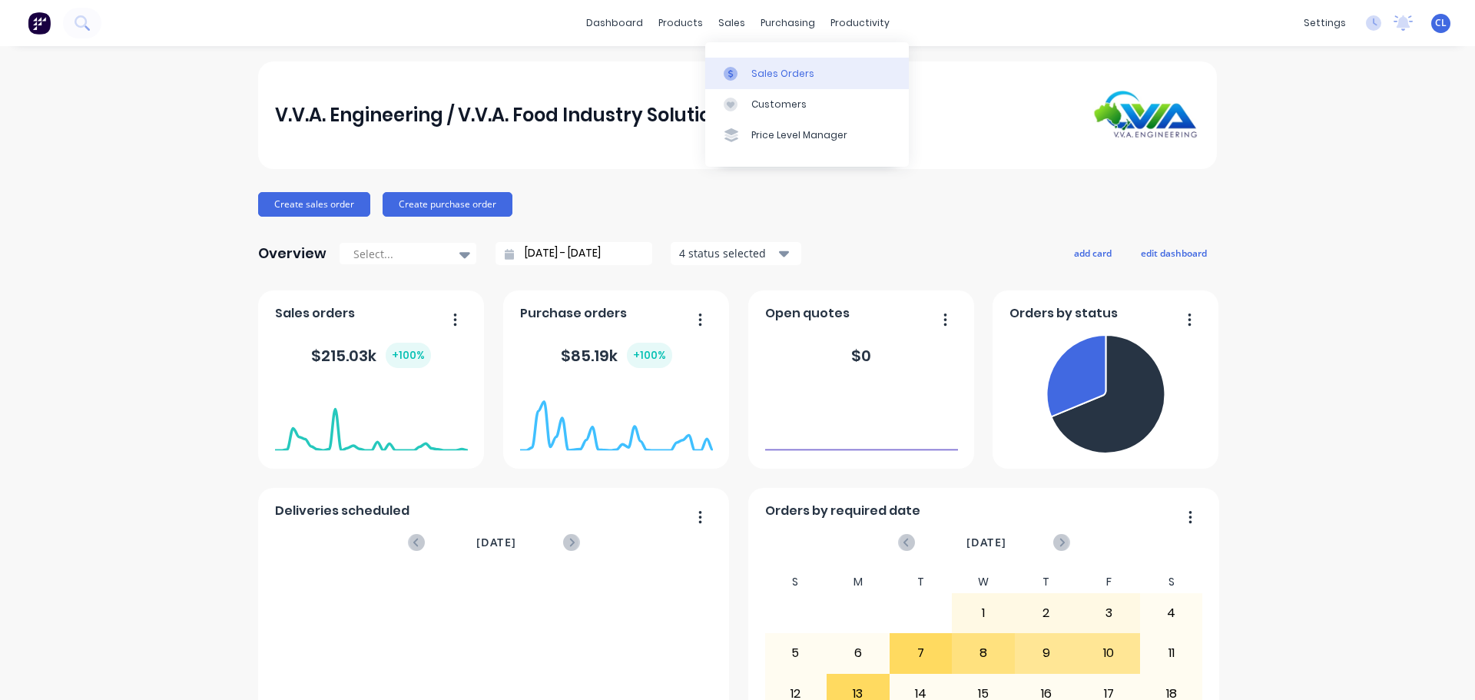
click at [748, 69] on link "Sales Orders" at bounding box center [807, 73] width 204 height 31
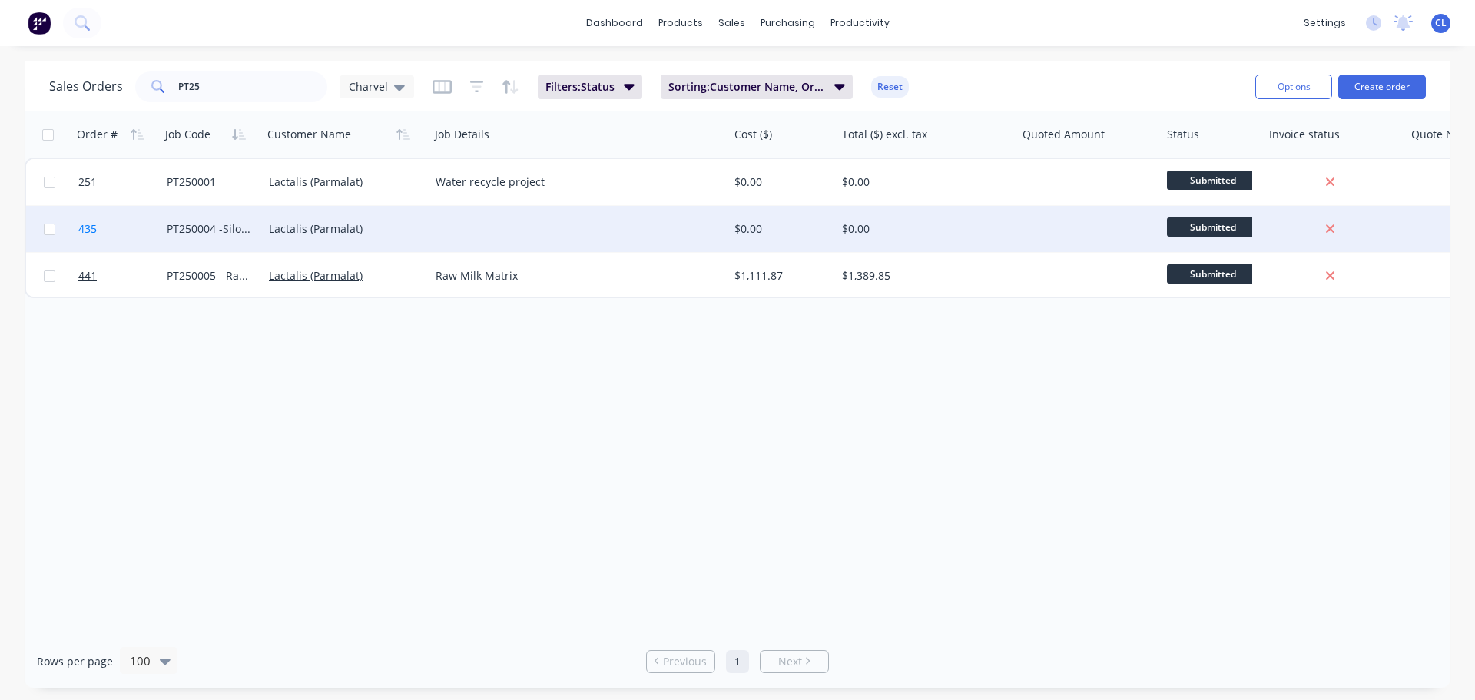
click at [104, 232] on link "435" at bounding box center [122, 229] width 88 height 46
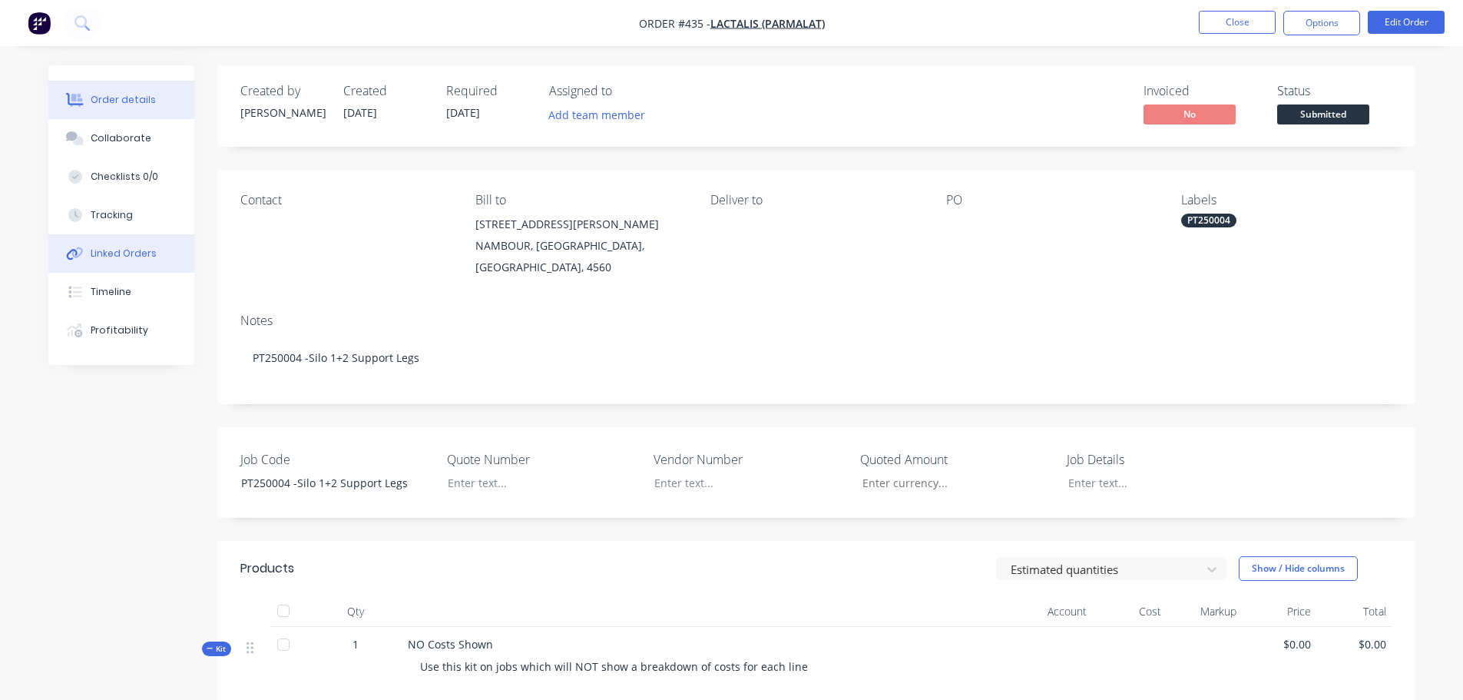
click at [113, 258] on div "Linked Orders" at bounding box center [124, 254] width 66 height 14
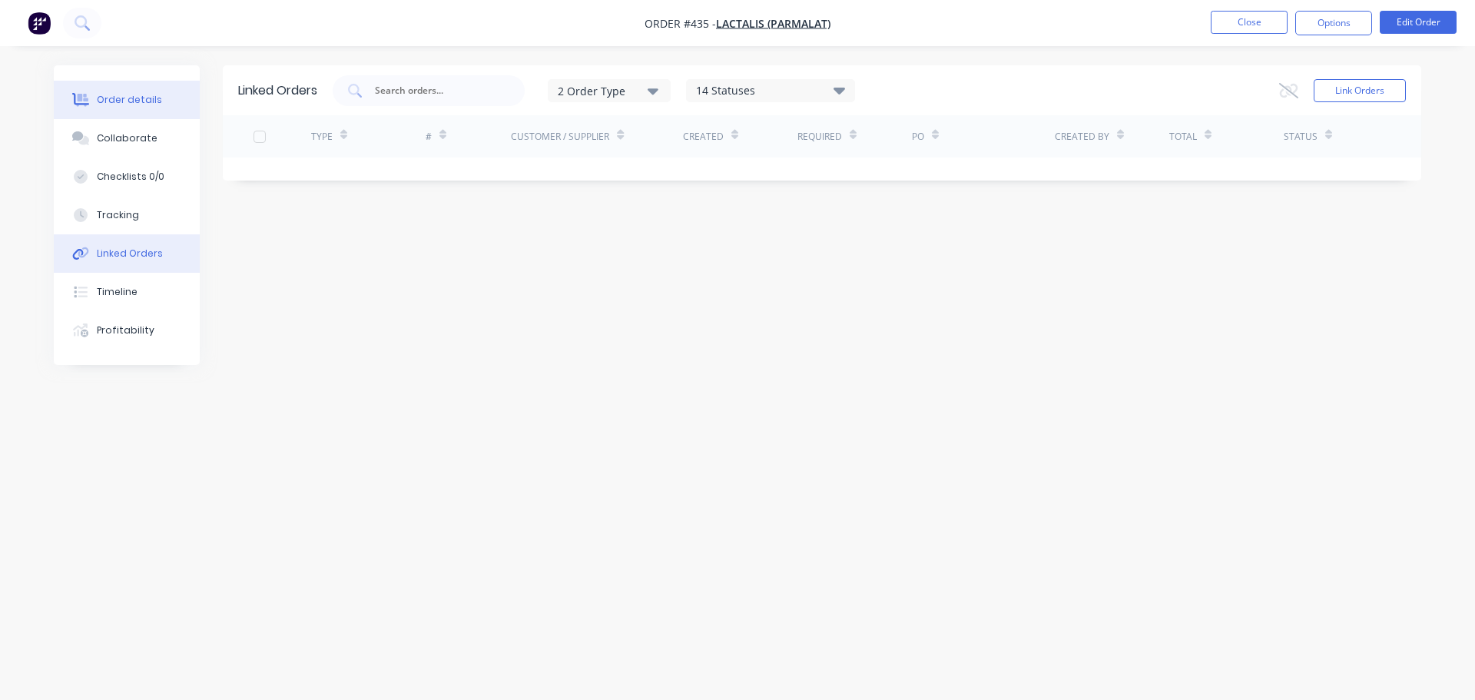
click at [119, 96] on div "Order details" at bounding box center [129, 100] width 65 height 14
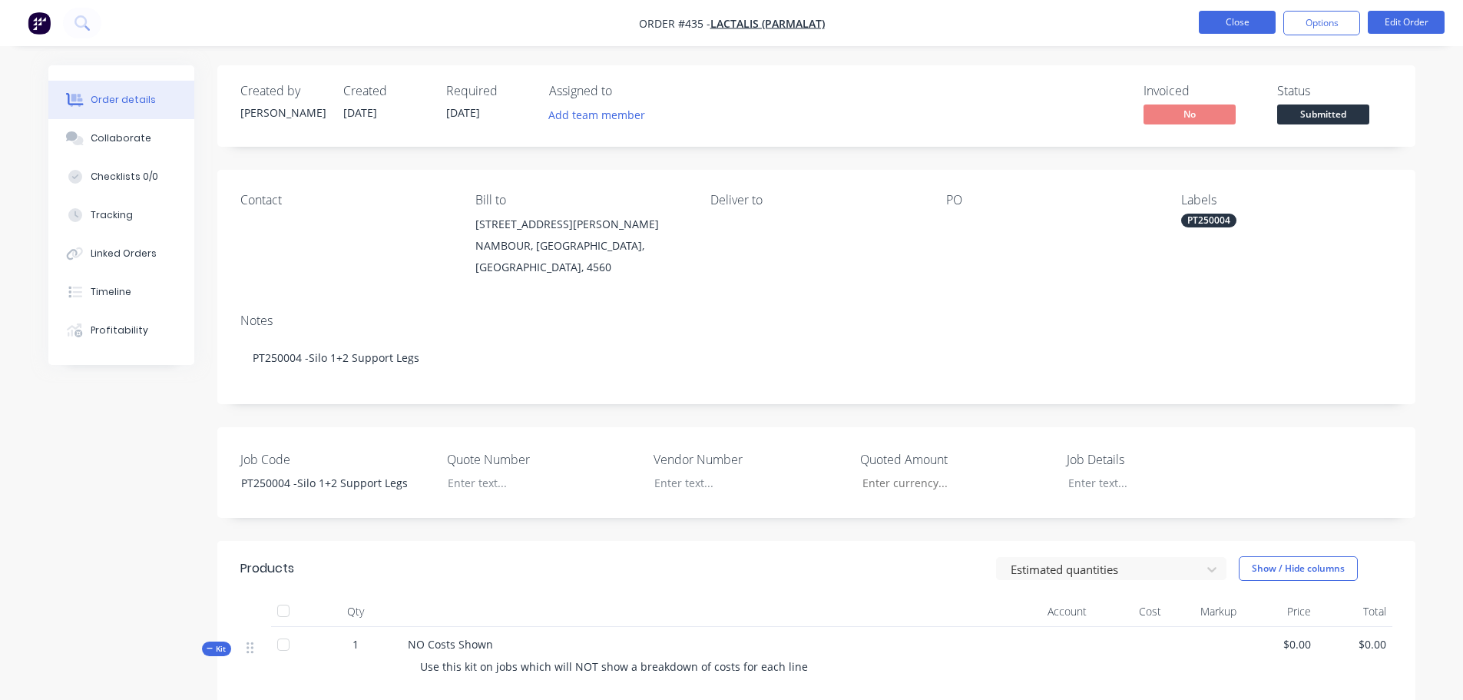
click at [1238, 22] on button "Close" at bounding box center [1237, 22] width 77 height 23
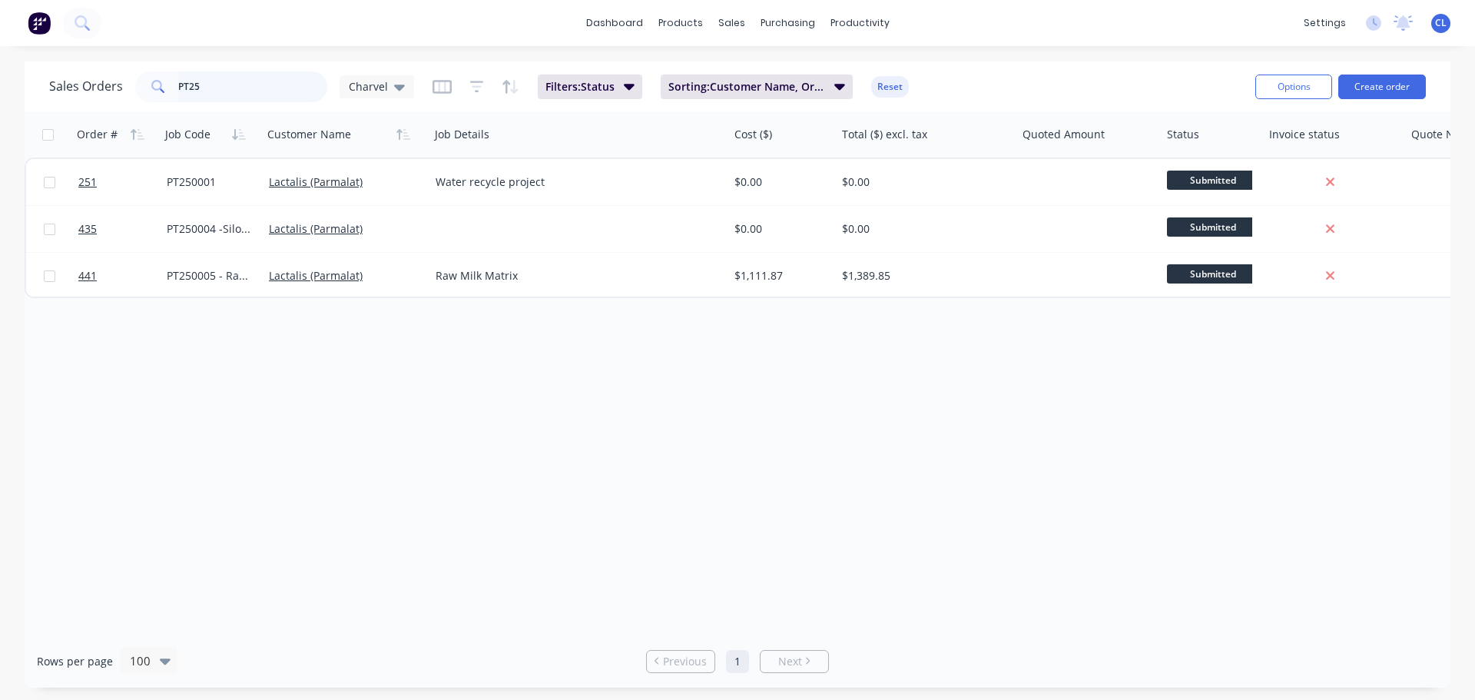
click at [291, 79] on input "PT25" at bounding box center [253, 86] width 150 height 31
drag, startPoint x: 166, startPoint y: 88, endPoint x: -264, endPoint y: 88, distance: 430.2
click at [0, 88] on html "dashboard products sales purchasing productivity dashboard products Product Cat…" at bounding box center [737, 350] width 1475 height 700
type input "zws"
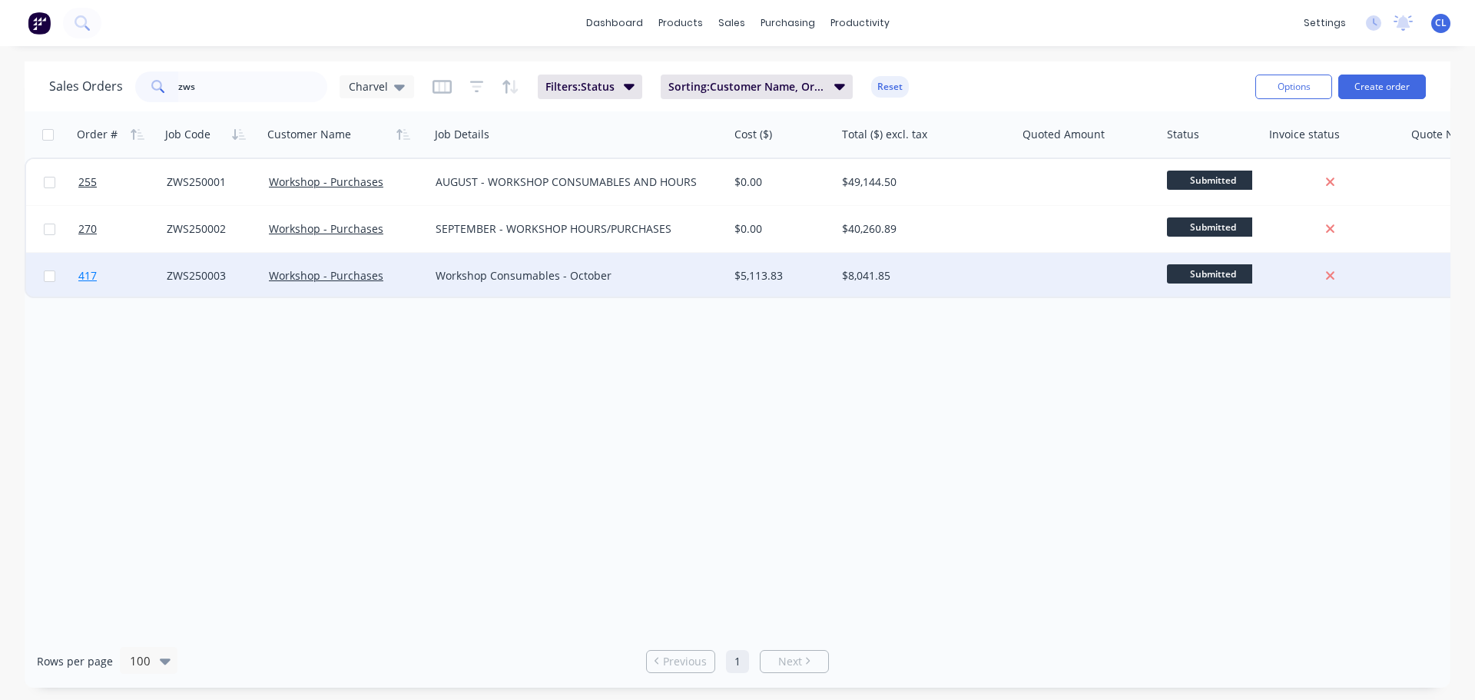
click at [136, 271] on link "417" at bounding box center [122, 276] width 88 height 46
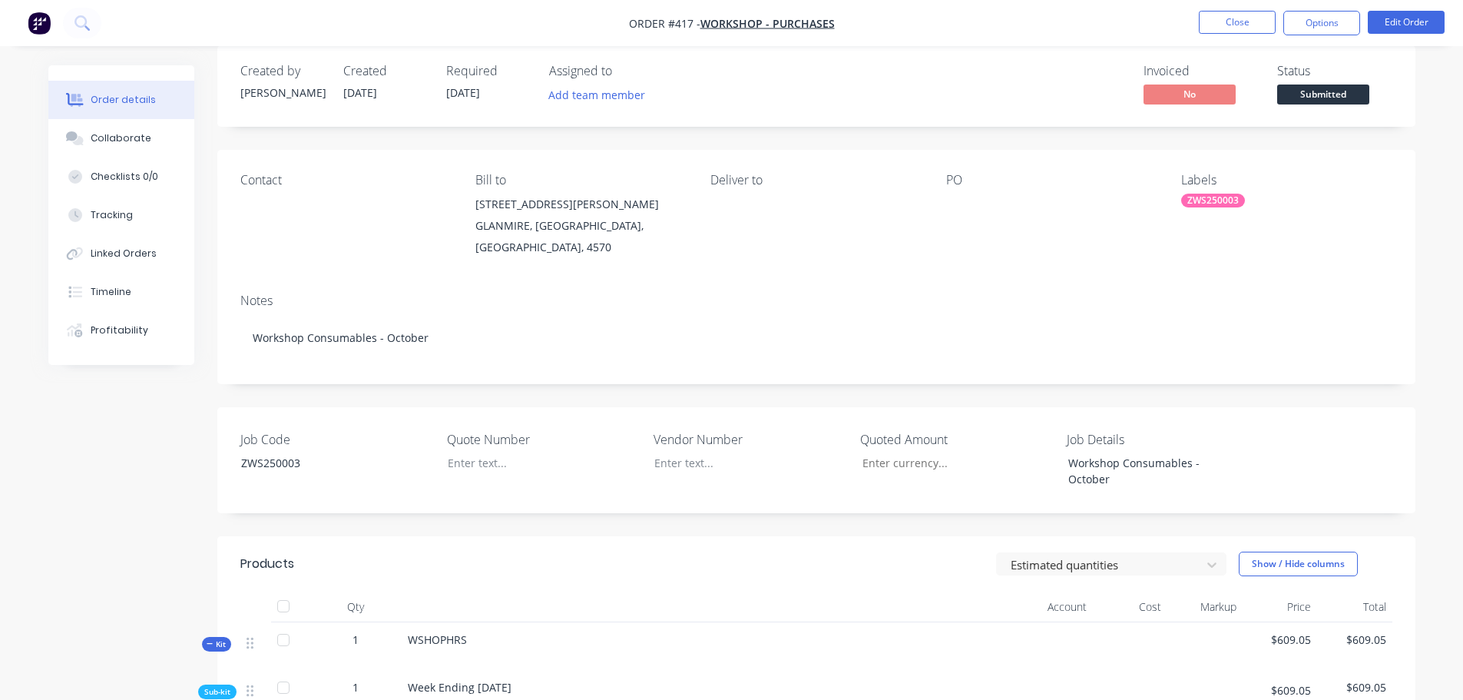
scroll to position [77, 0]
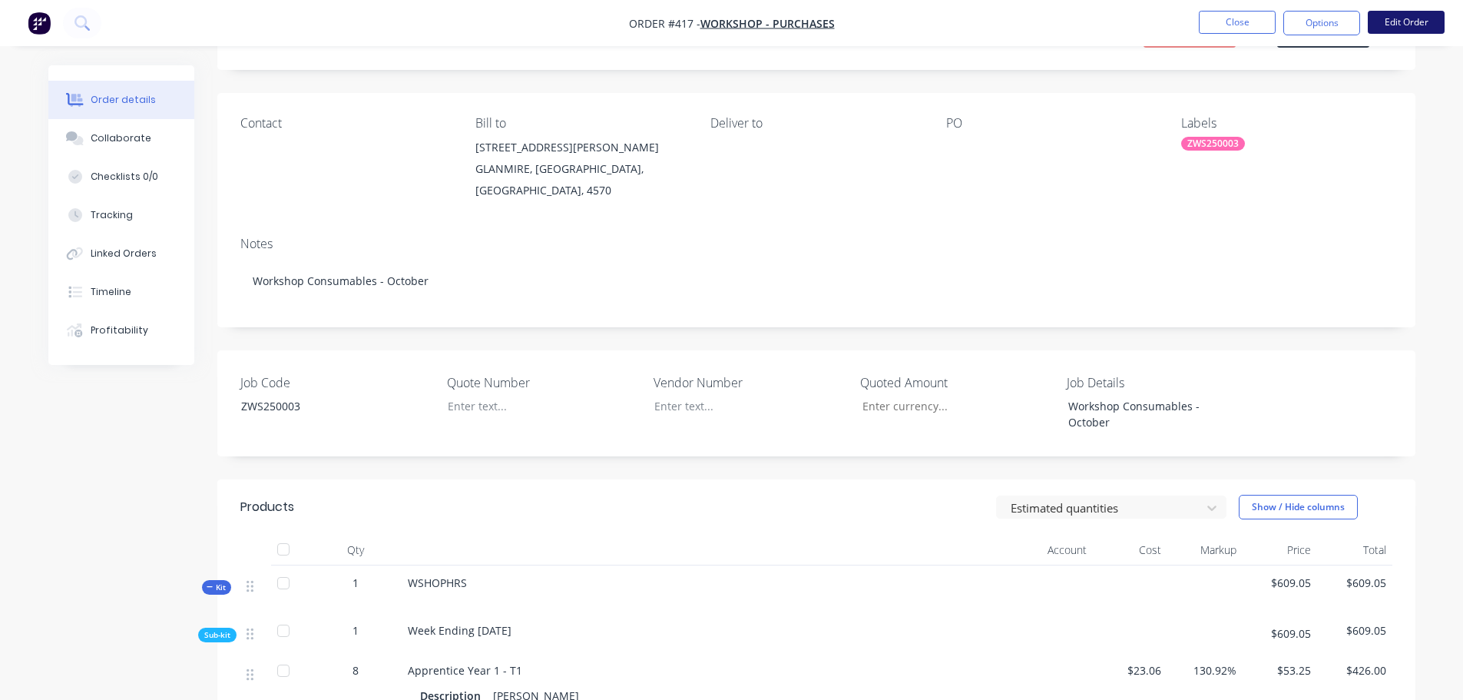
click at [1392, 31] on button "Edit Order" at bounding box center [1406, 22] width 77 height 23
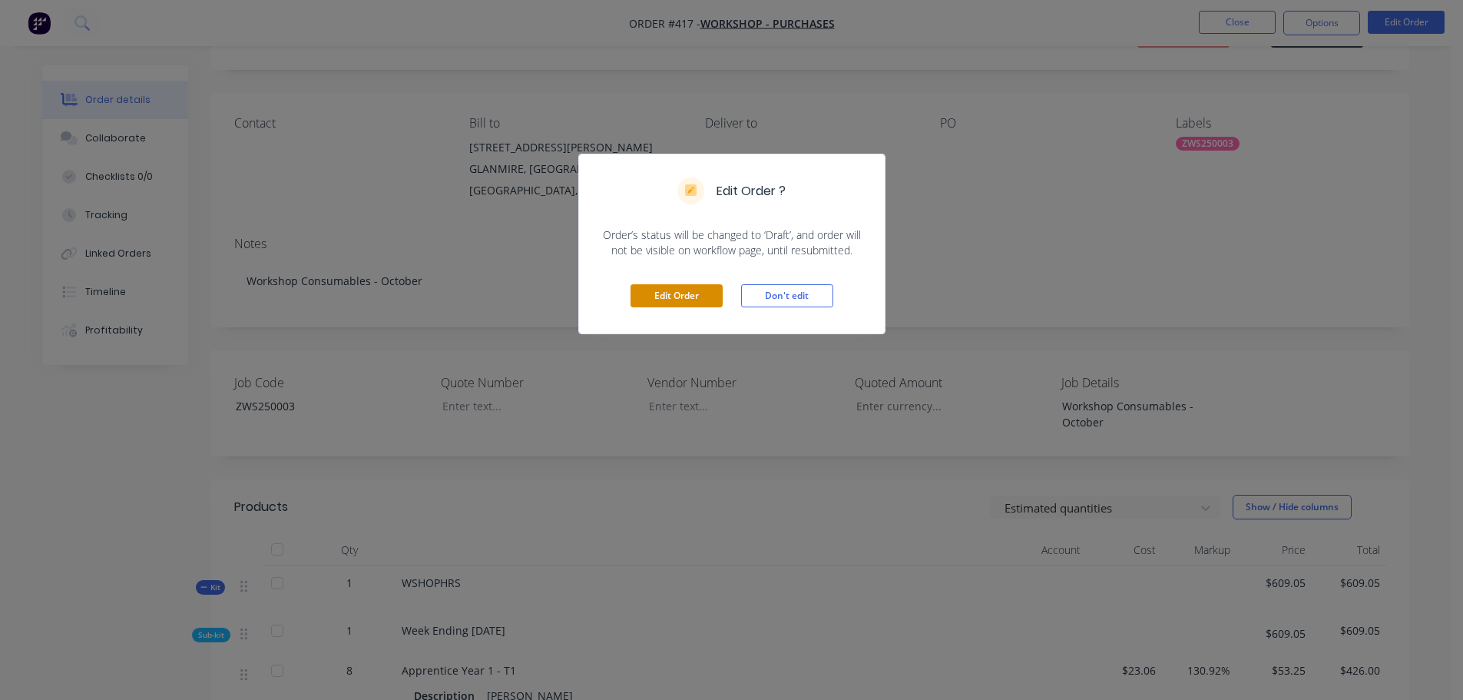
click at [690, 300] on button "Edit Order" at bounding box center [677, 295] width 92 height 23
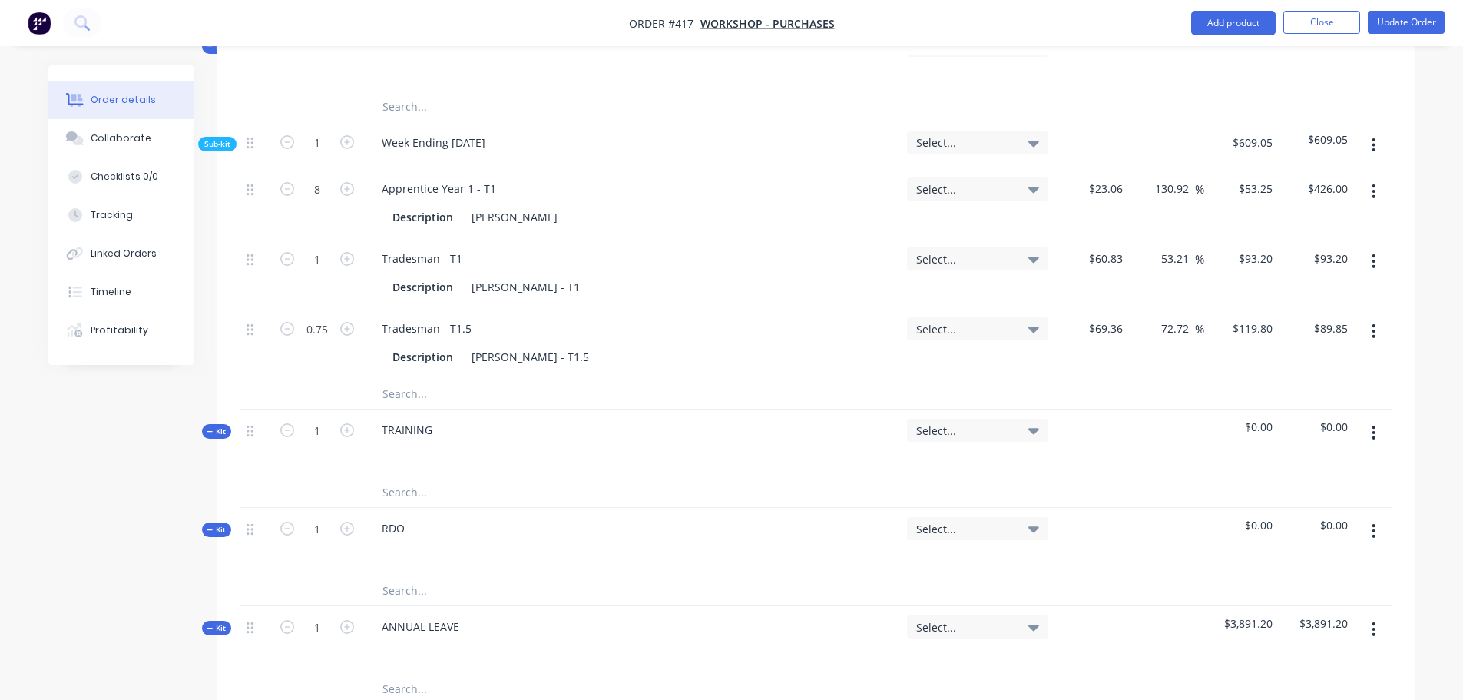
scroll to position [691, 0]
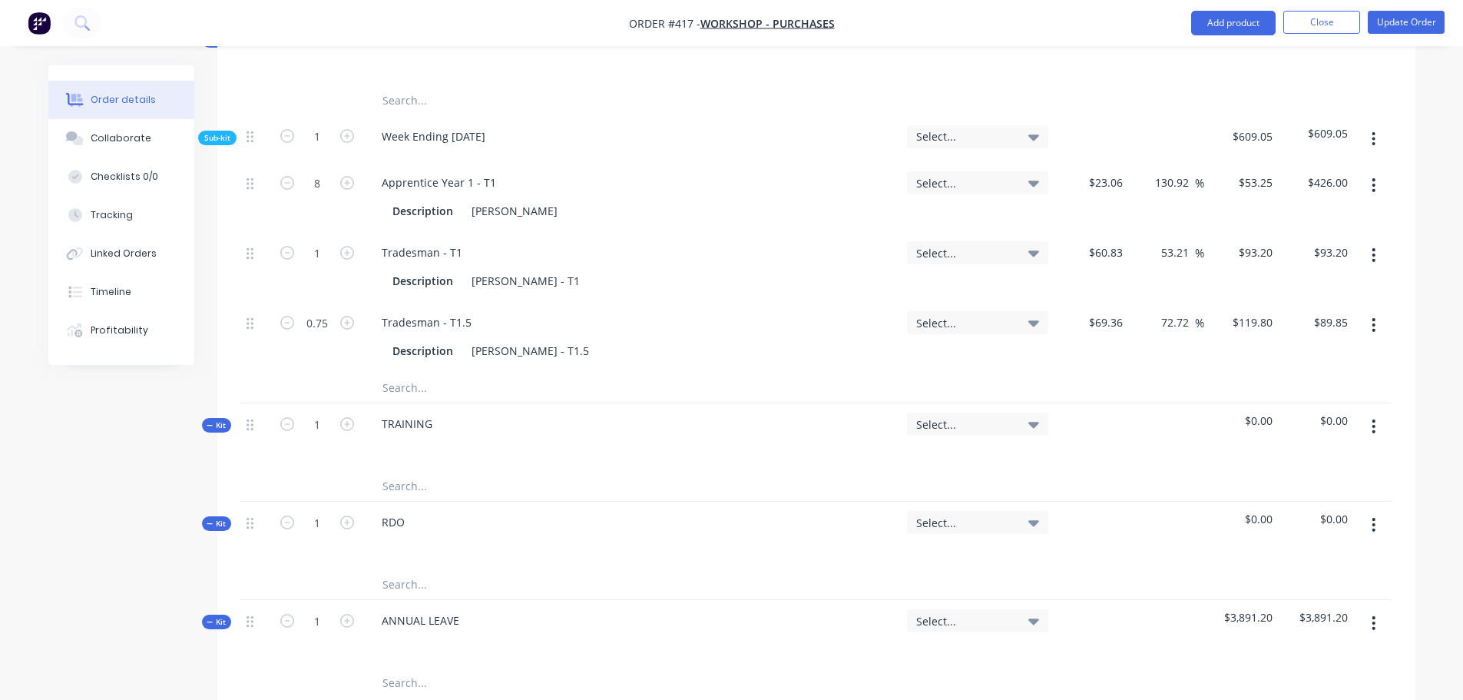
click at [399, 470] on input "text" at bounding box center [535, 485] width 307 height 31
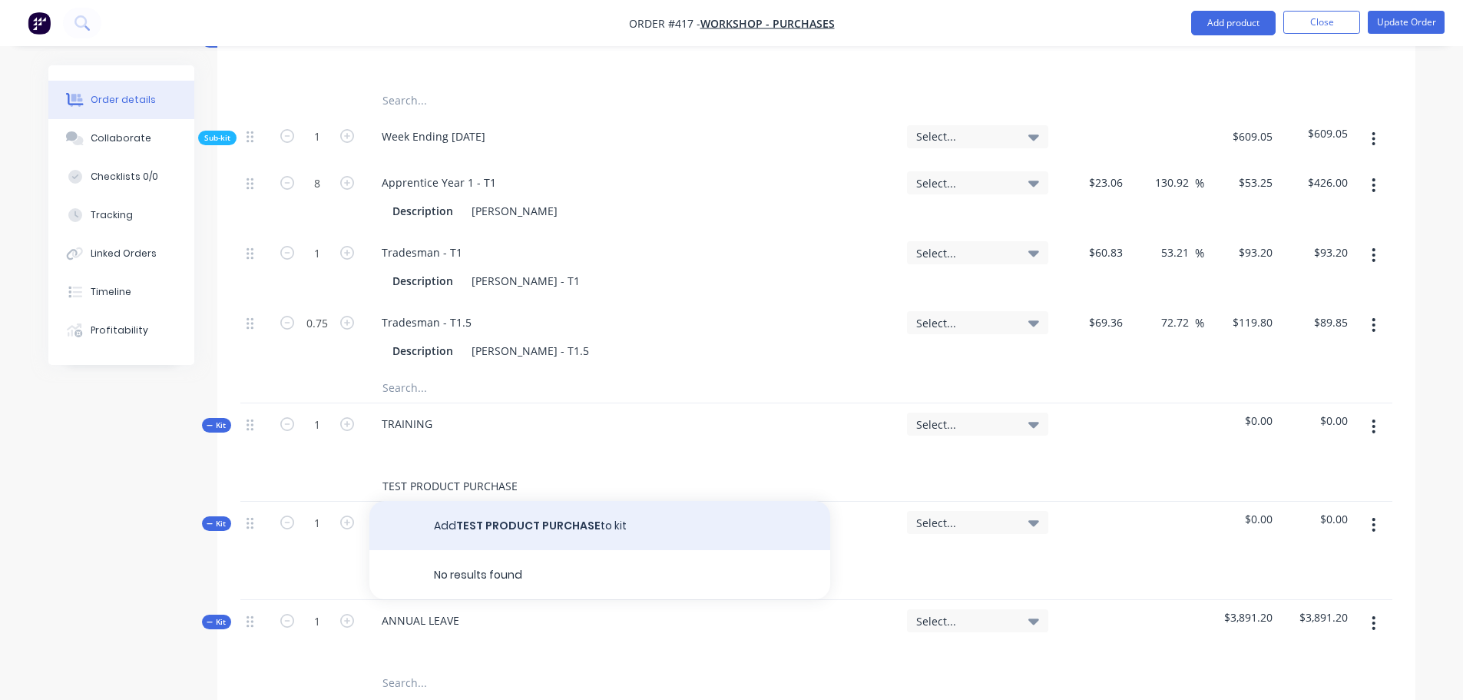
type input "TEST PRODUCT PURCHASE"
click at [561, 501] on button "Add TEST PRODUCT PURCHASE to kit" at bounding box center [600, 525] width 461 height 49
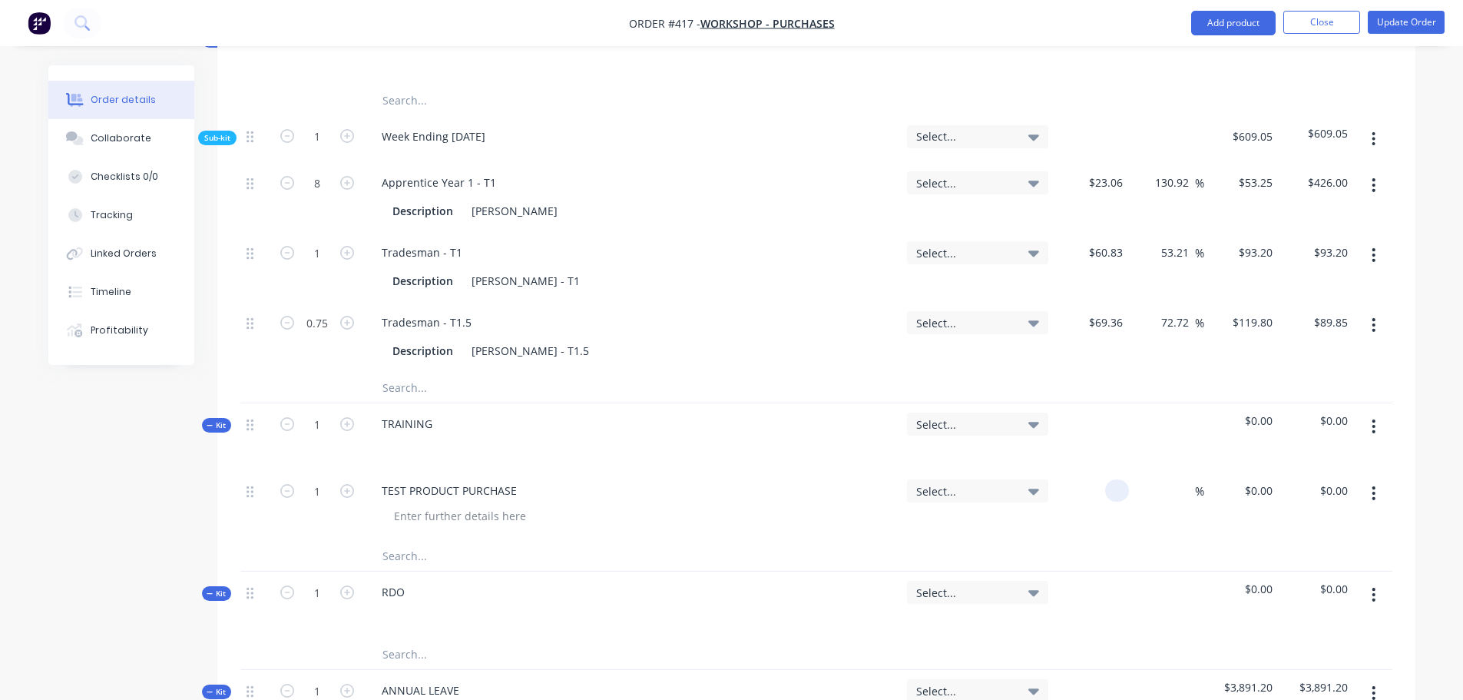
click at [1099, 470] on div at bounding box center [1092, 505] width 75 height 70
type input "$55.68"
type input "25"
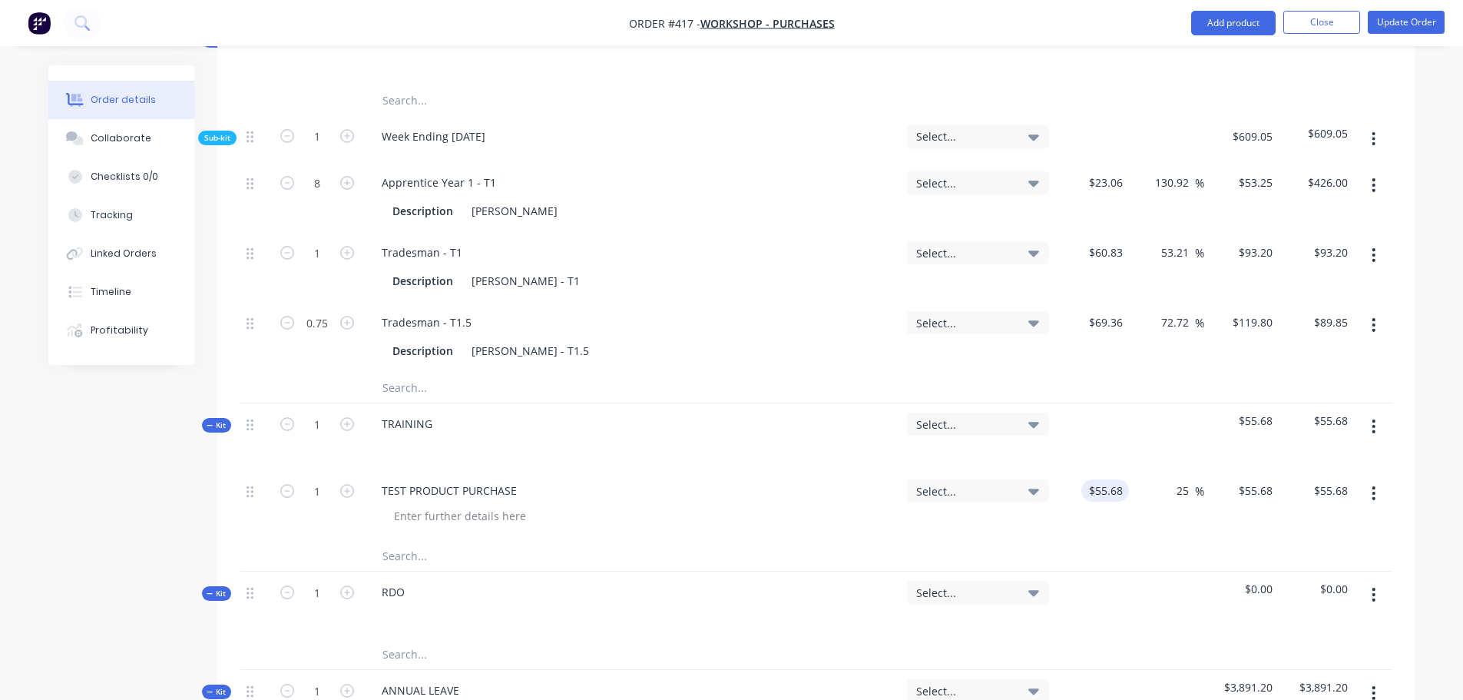
type input "69.6"
type input "$69.60"
click at [1384, 25] on button "Update Order" at bounding box center [1406, 22] width 77 height 23
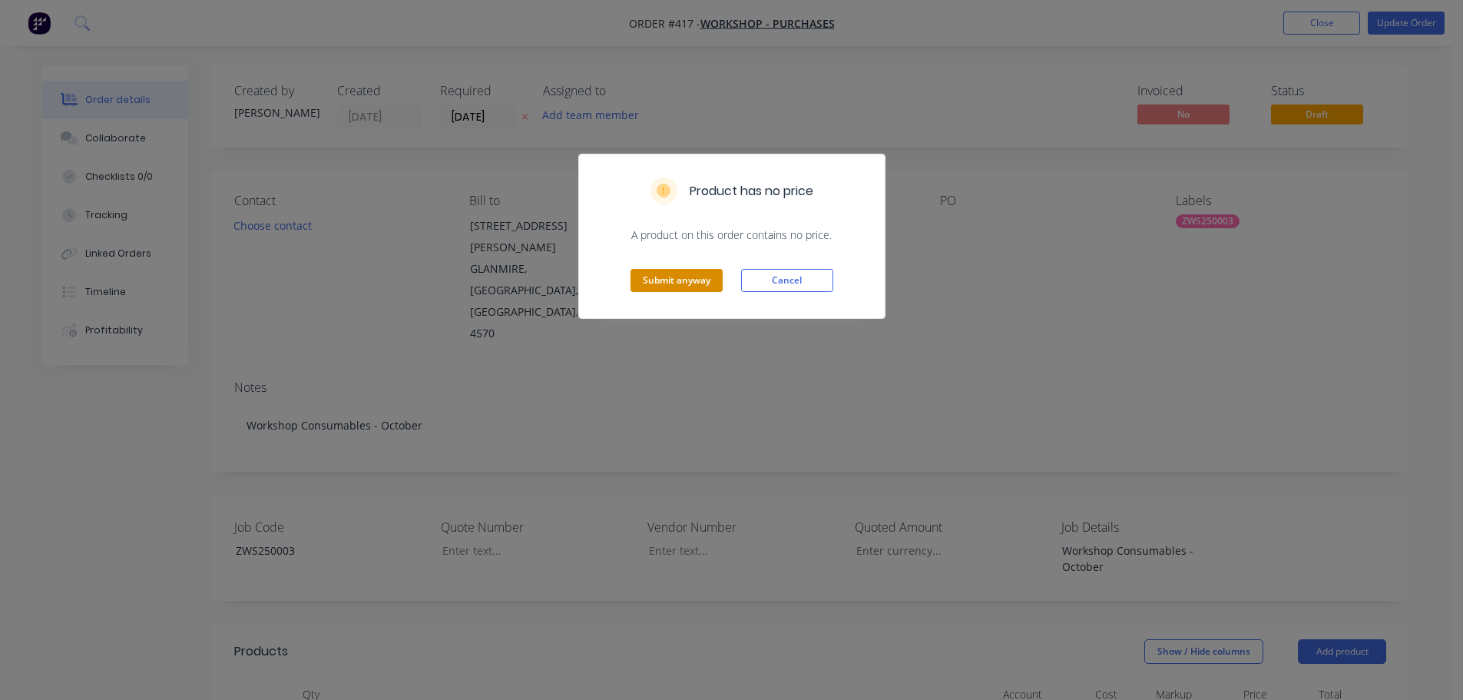
click at [664, 287] on button "Submit anyway" at bounding box center [677, 280] width 92 height 23
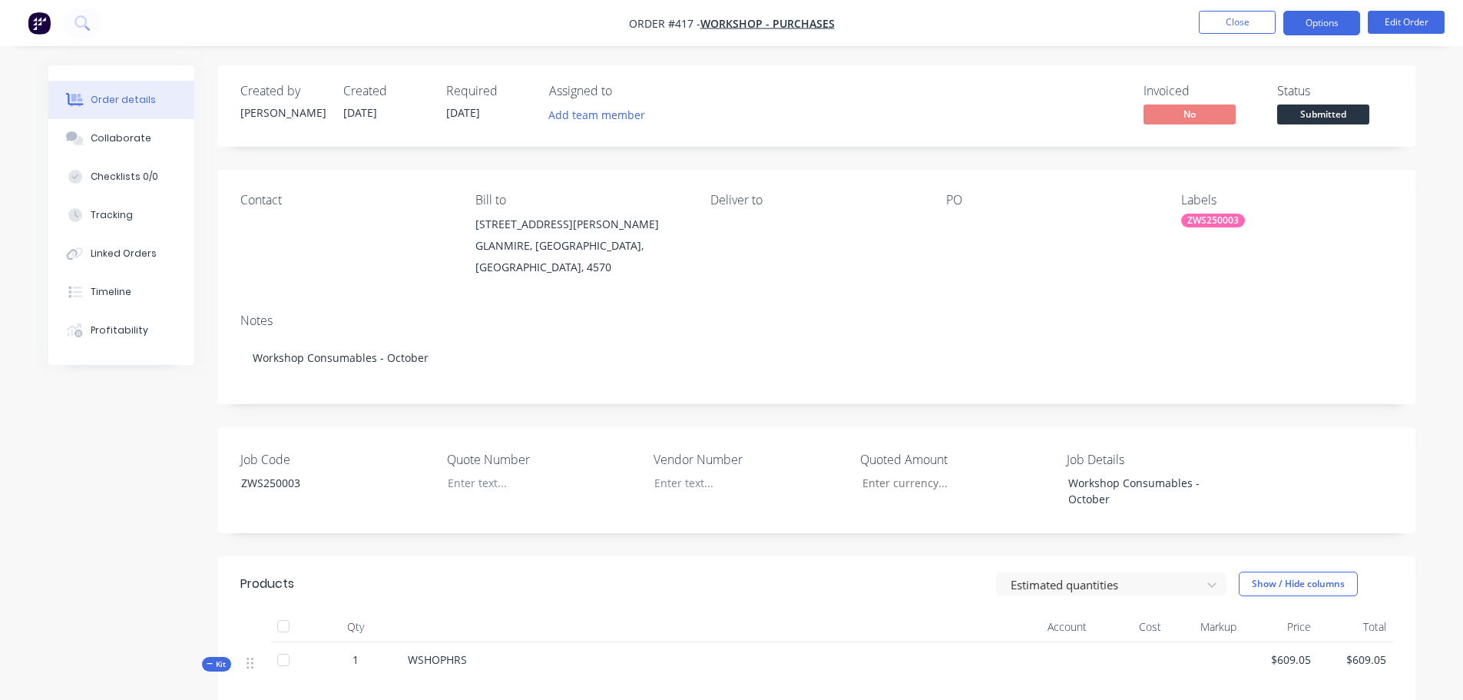
click at [1309, 34] on button "Options" at bounding box center [1322, 23] width 77 height 25
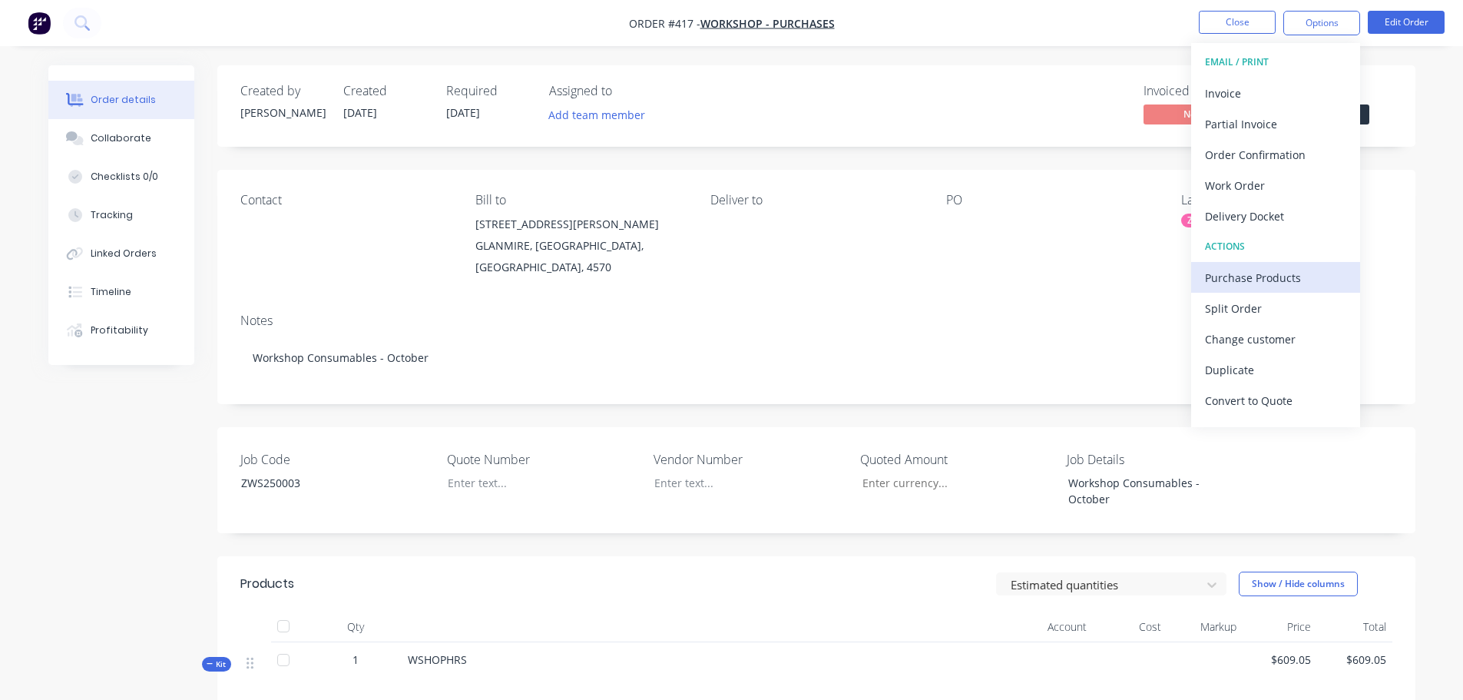
click at [1272, 273] on div "Purchase Products" at bounding box center [1275, 278] width 141 height 22
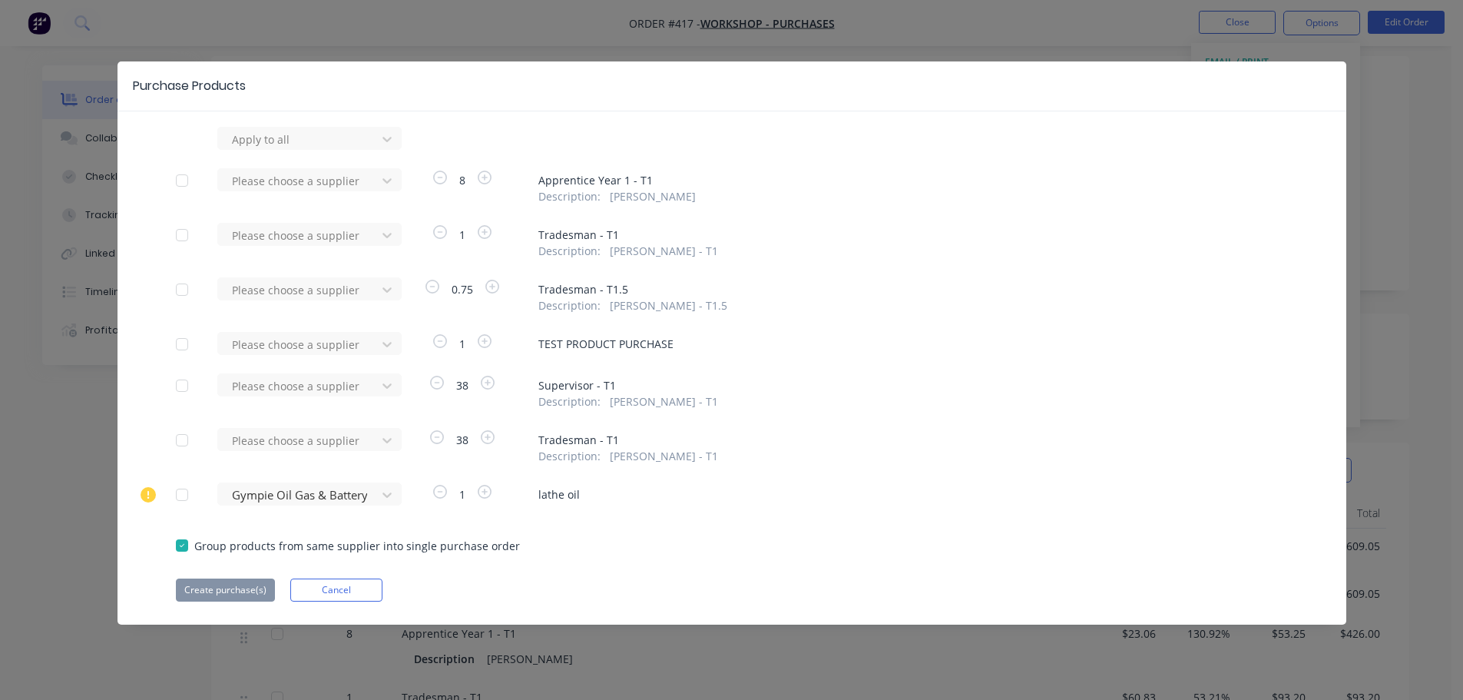
scroll to position [77, 0]
click at [184, 340] on div at bounding box center [182, 344] width 31 height 31
click at [289, 341] on div at bounding box center [299, 344] width 138 height 19
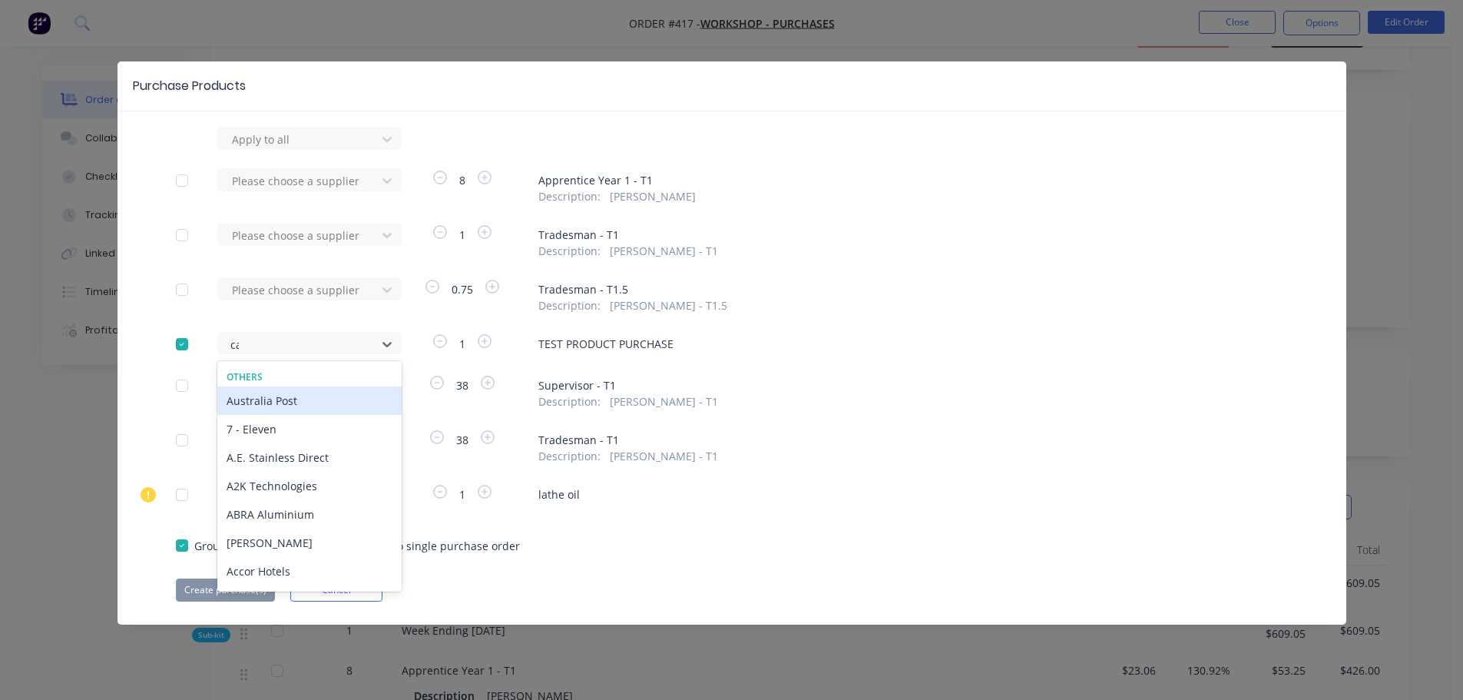
type input "cas"
click at [249, 403] on div "CASH" at bounding box center [309, 400] width 184 height 28
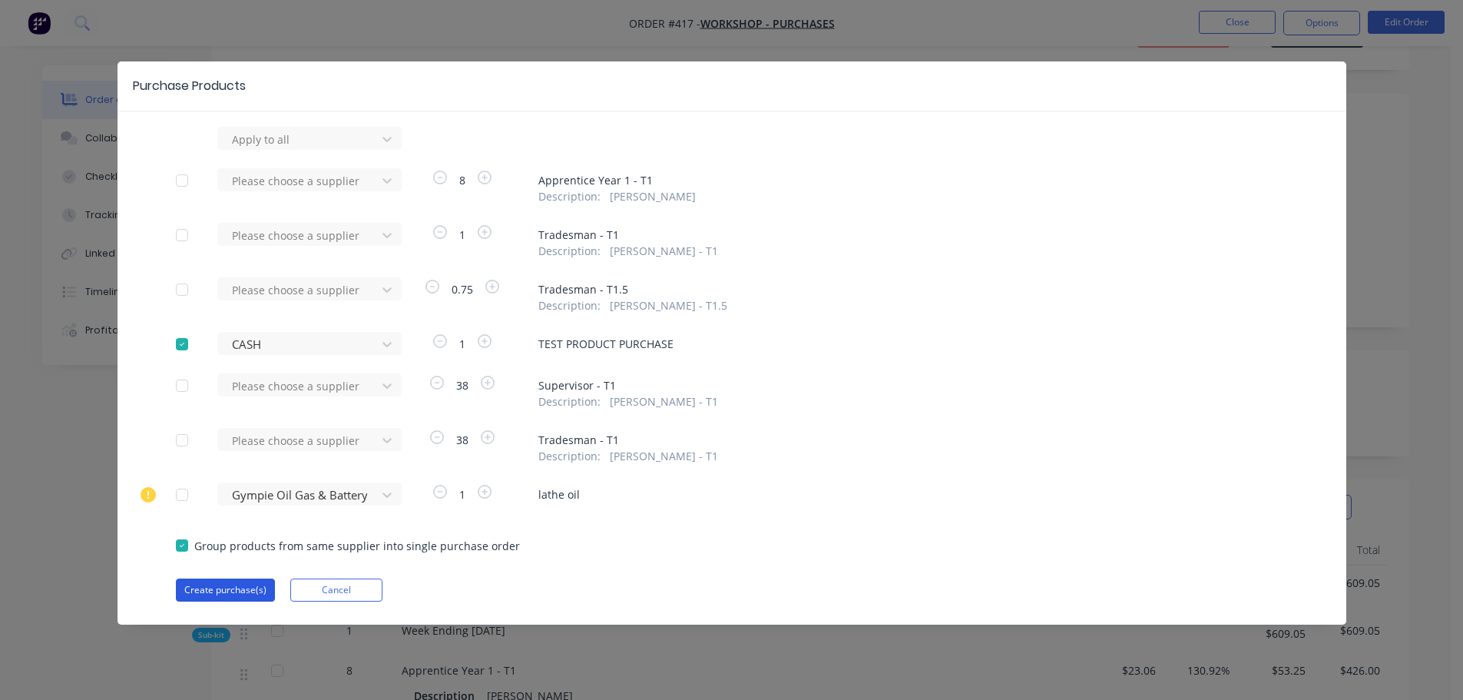
click at [214, 579] on button "Create purchase(s)" at bounding box center [225, 589] width 99 height 23
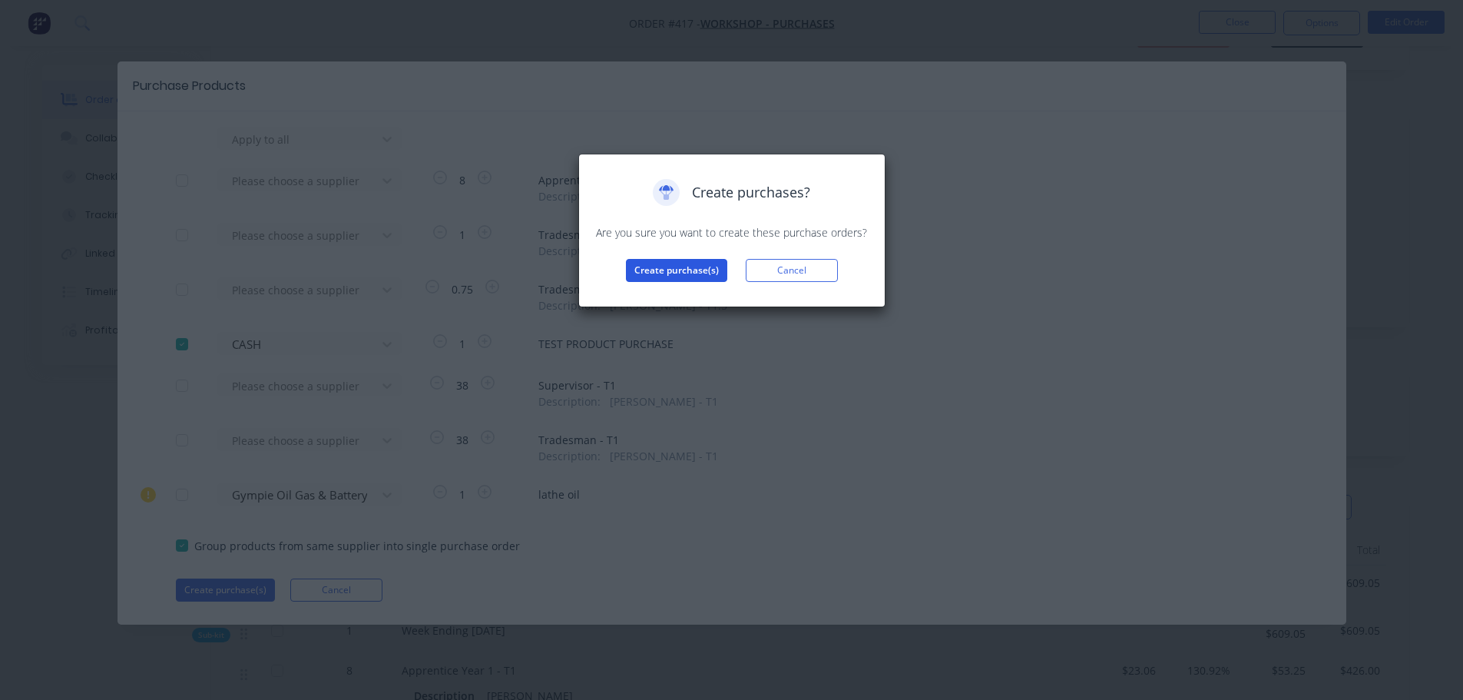
click at [659, 273] on button "Create purchase(s)" at bounding box center [676, 270] width 101 height 23
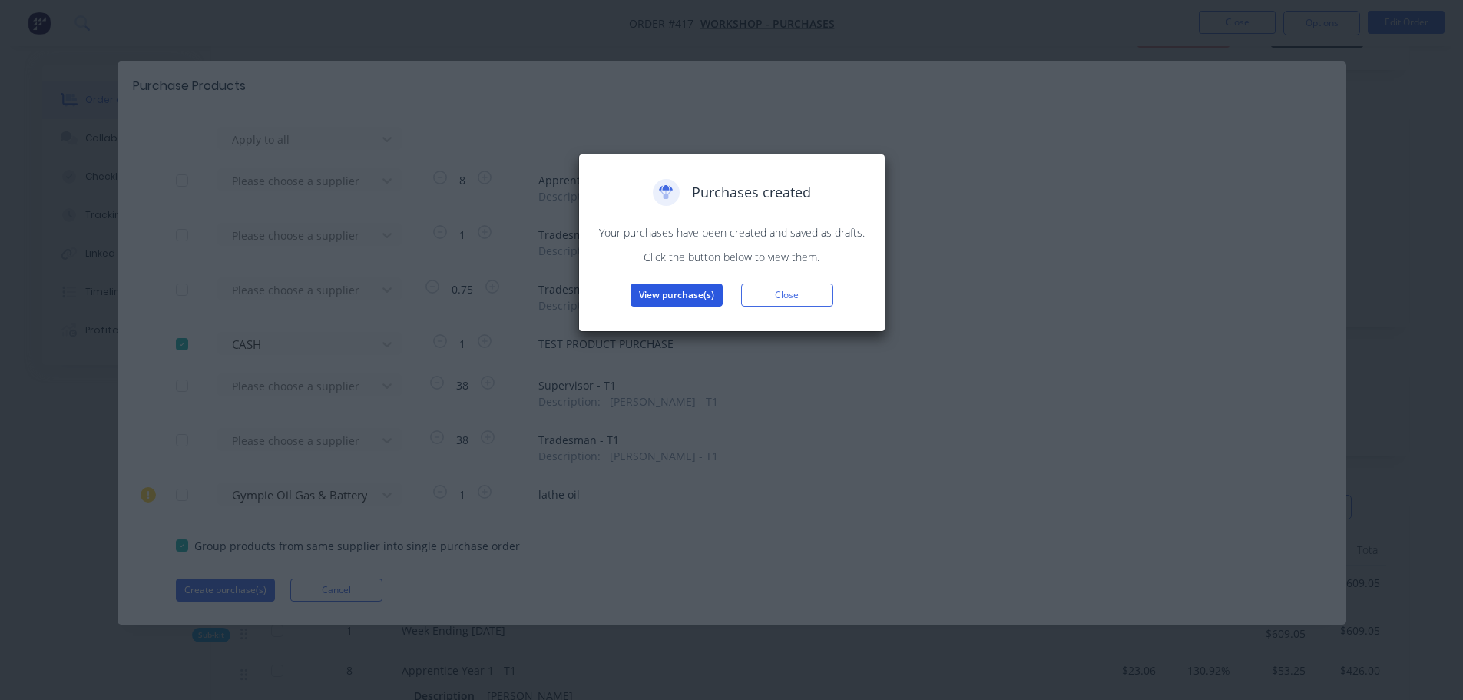
click at [674, 287] on button "View purchase(s)" at bounding box center [677, 294] width 92 height 23
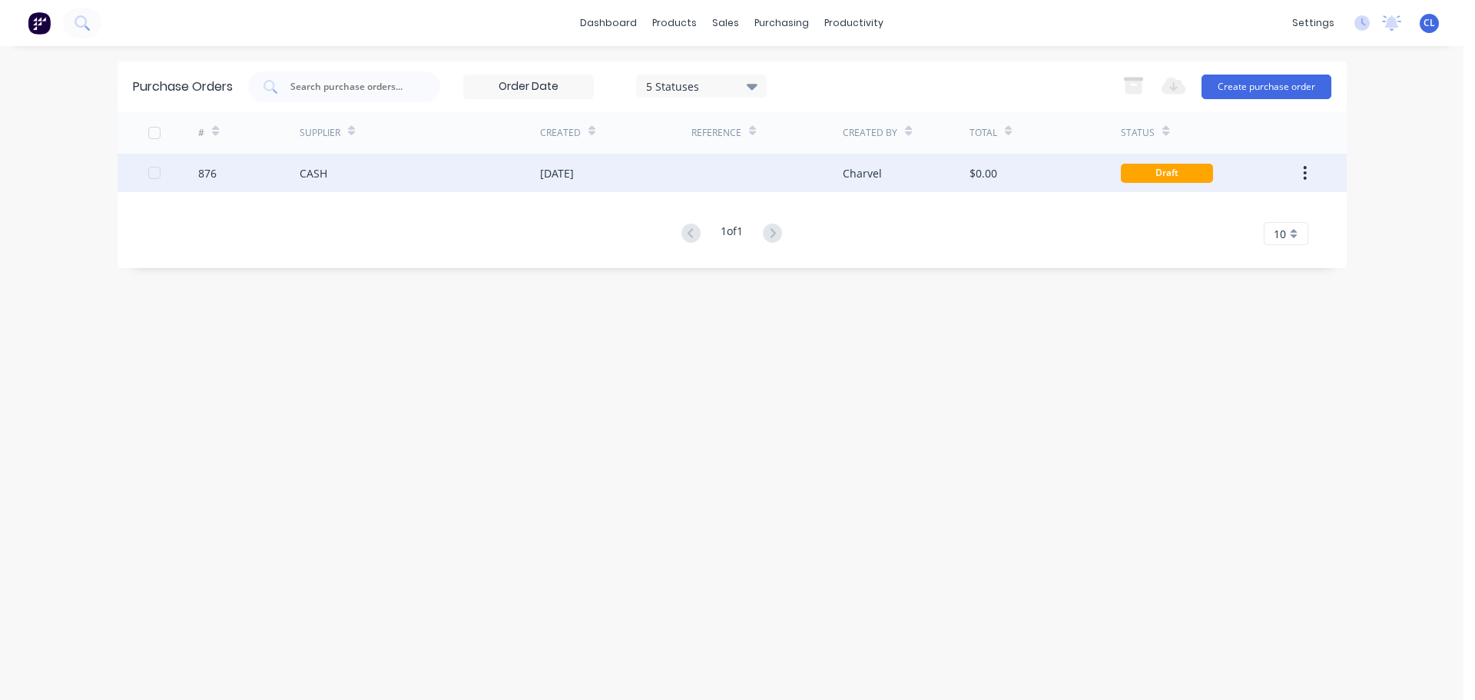
click at [246, 177] on div "876" at bounding box center [248, 173] width 101 height 38
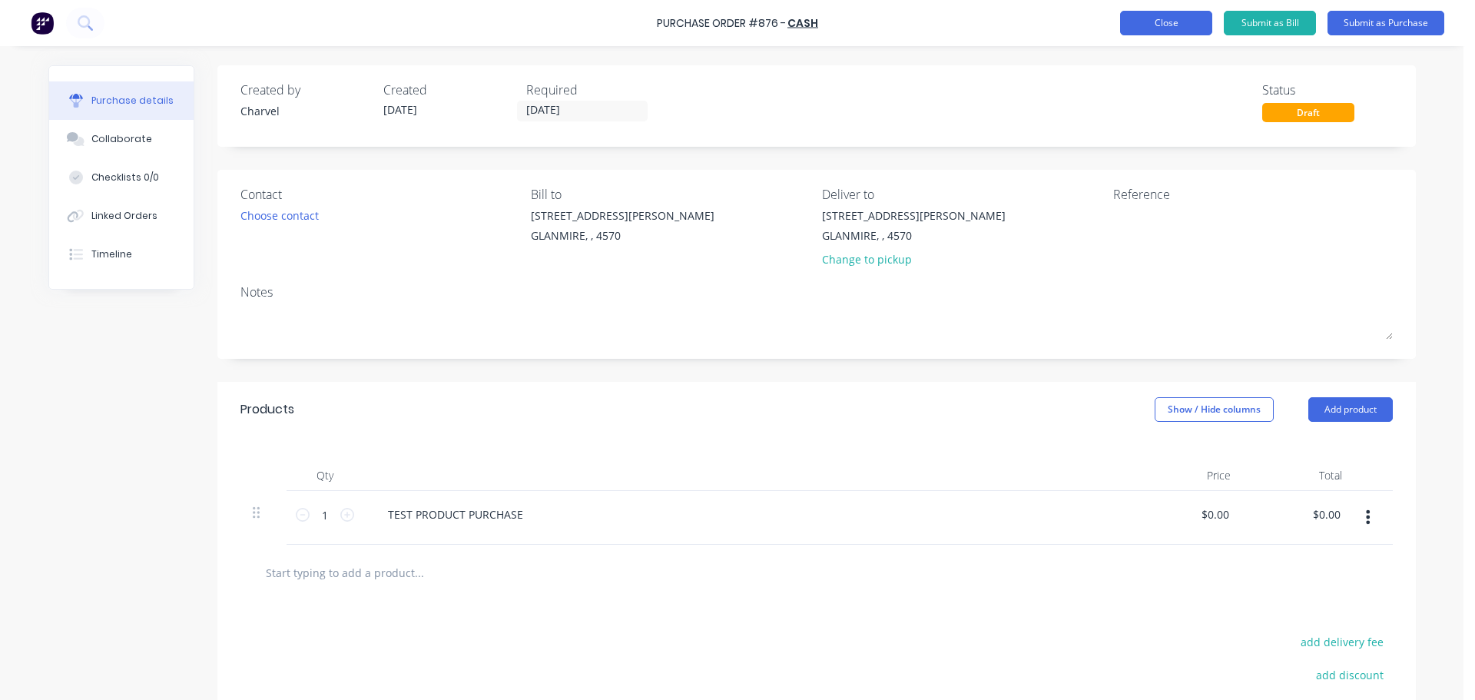
click at [1166, 21] on button "Close" at bounding box center [1166, 23] width 92 height 25
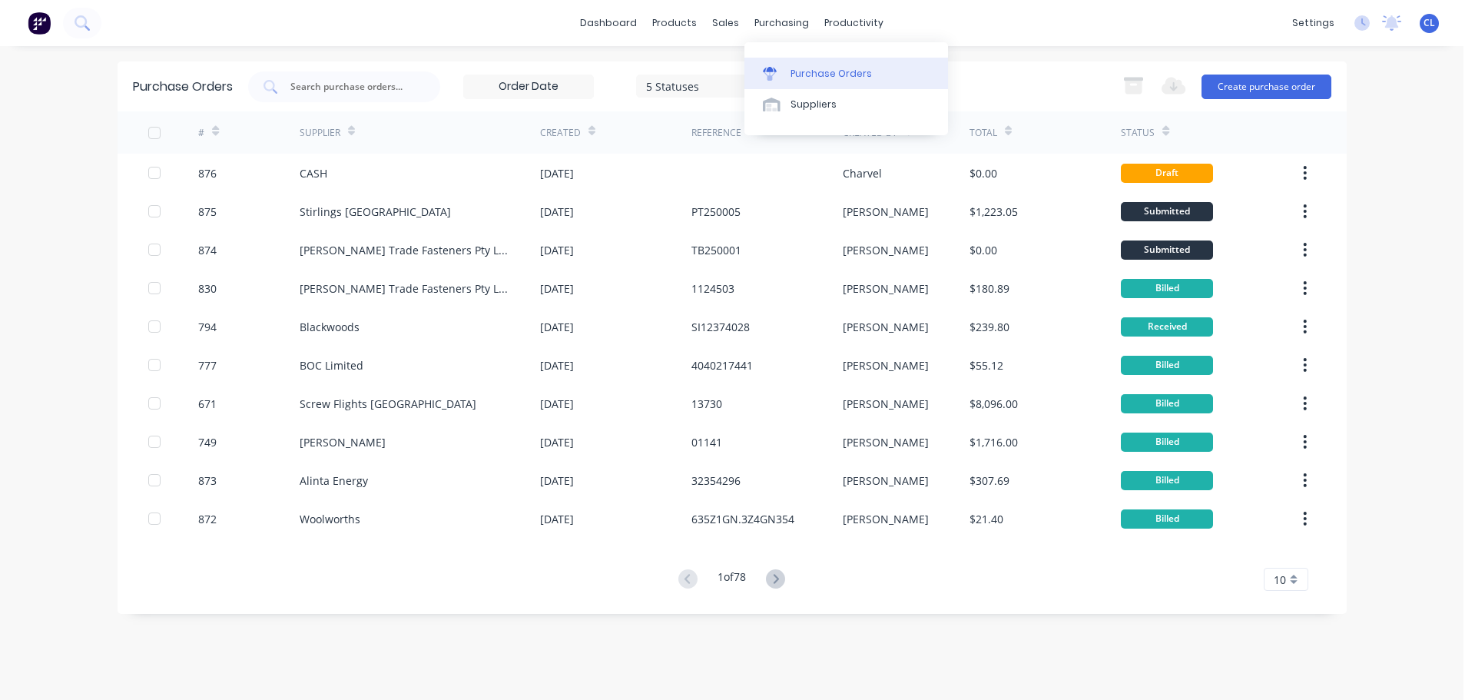
click at [783, 72] on div at bounding box center [774, 74] width 23 height 14
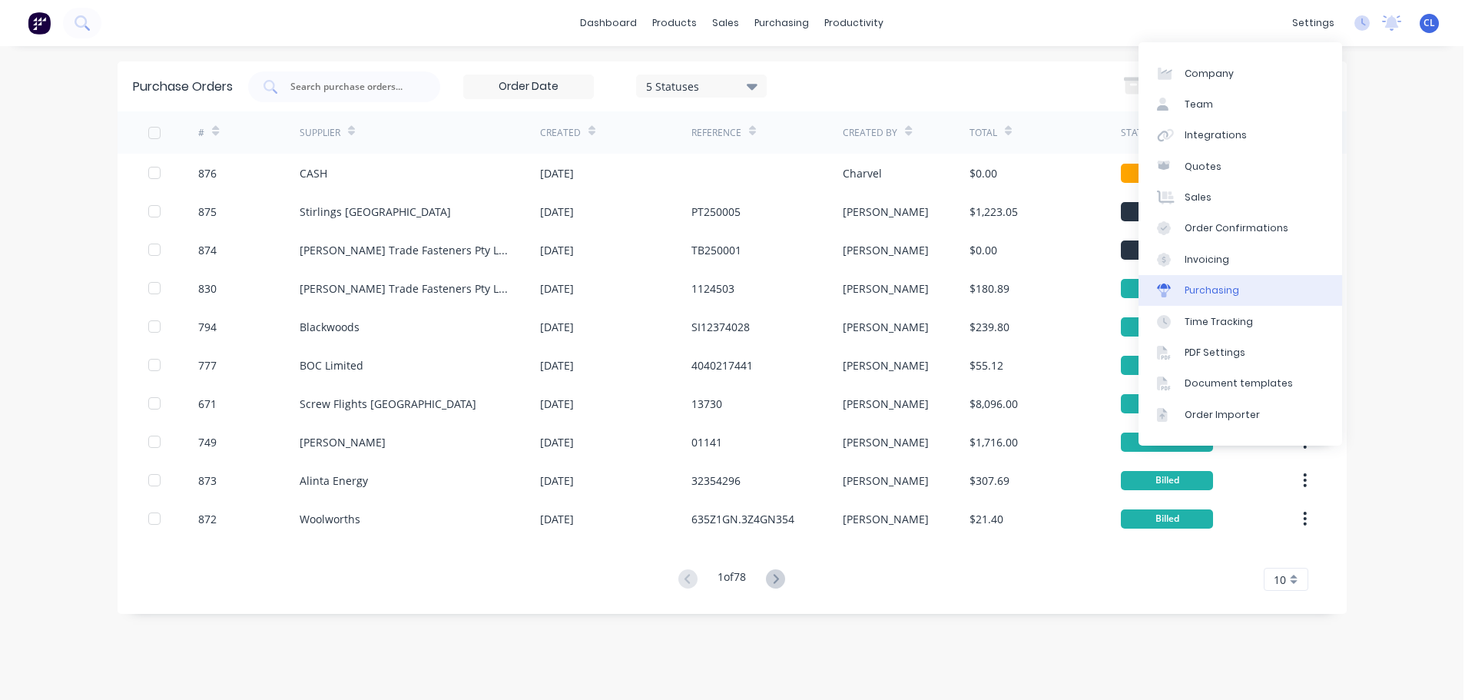
click at [1205, 288] on div "Purchasing" at bounding box center [1212, 290] width 55 height 14
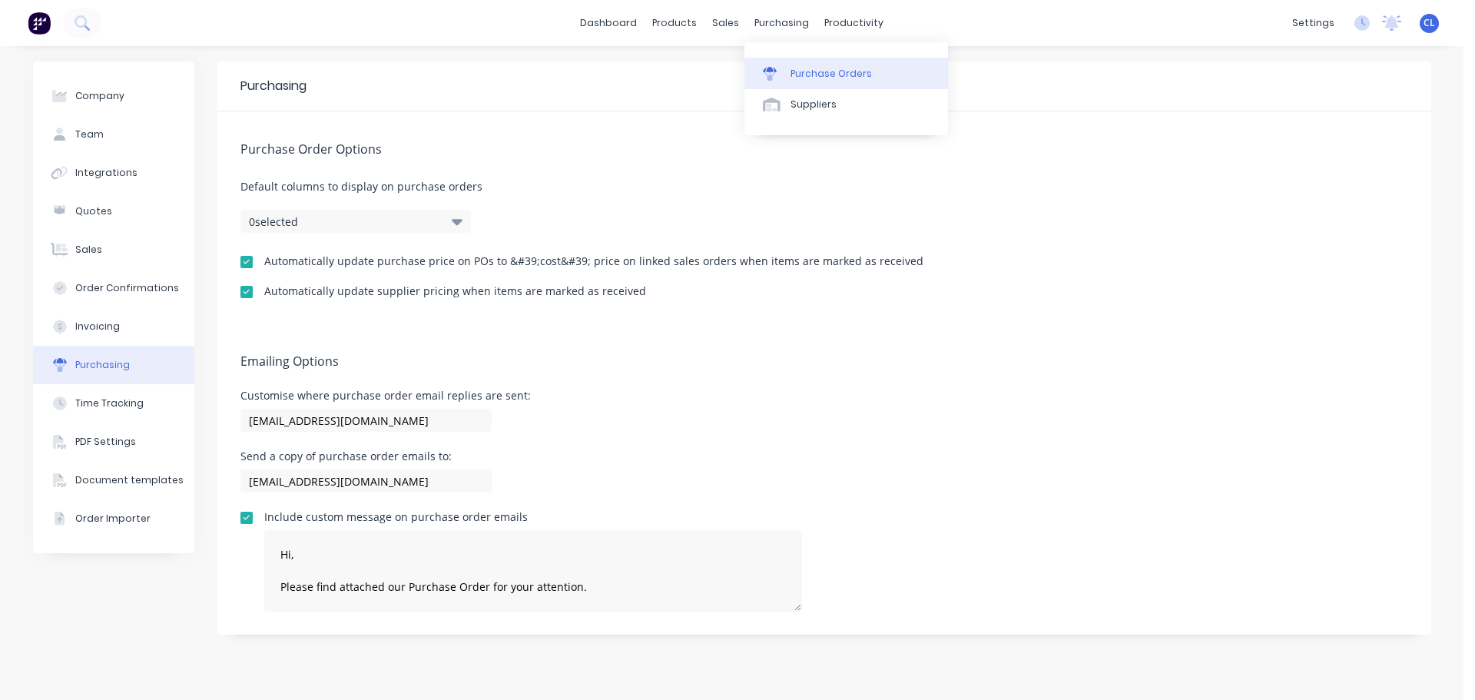
click at [776, 68] on icon at bounding box center [770, 74] width 14 height 14
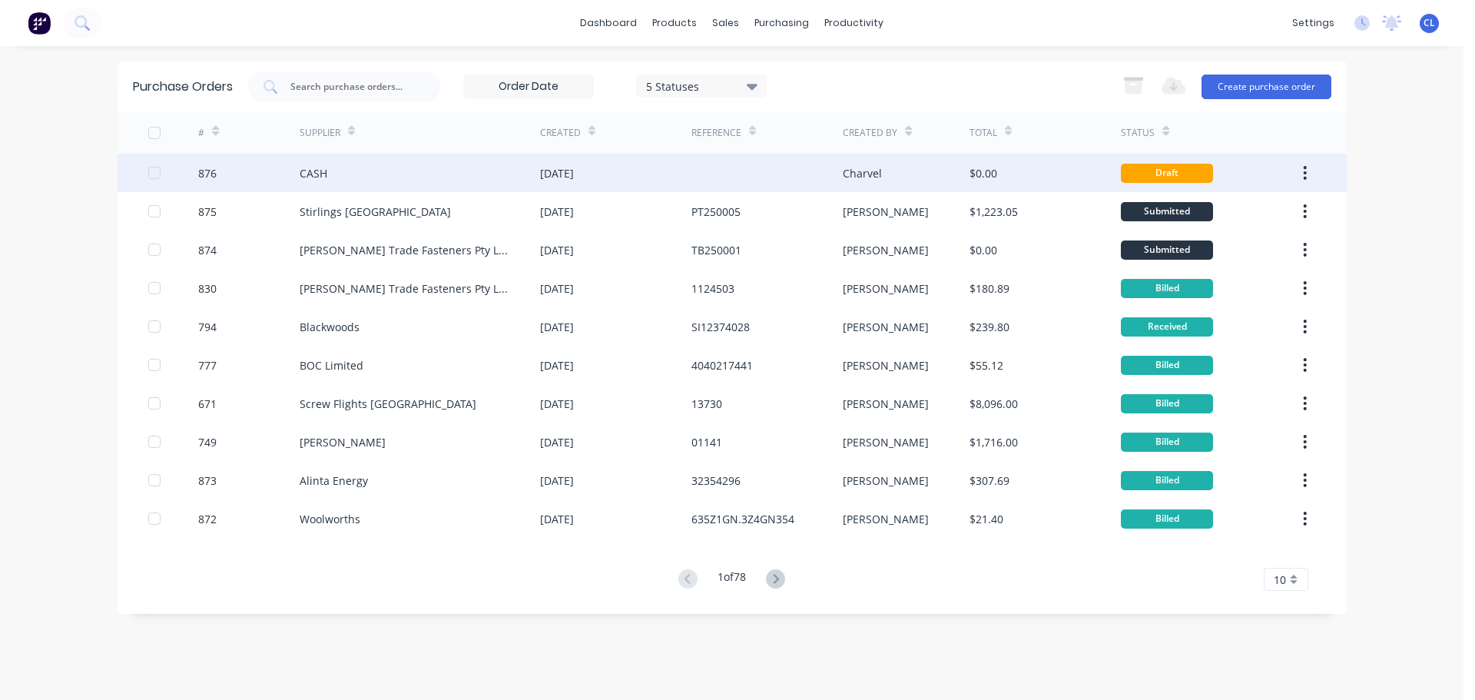
click at [210, 177] on div "876" at bounding box center [207, 173] width 18 height 16
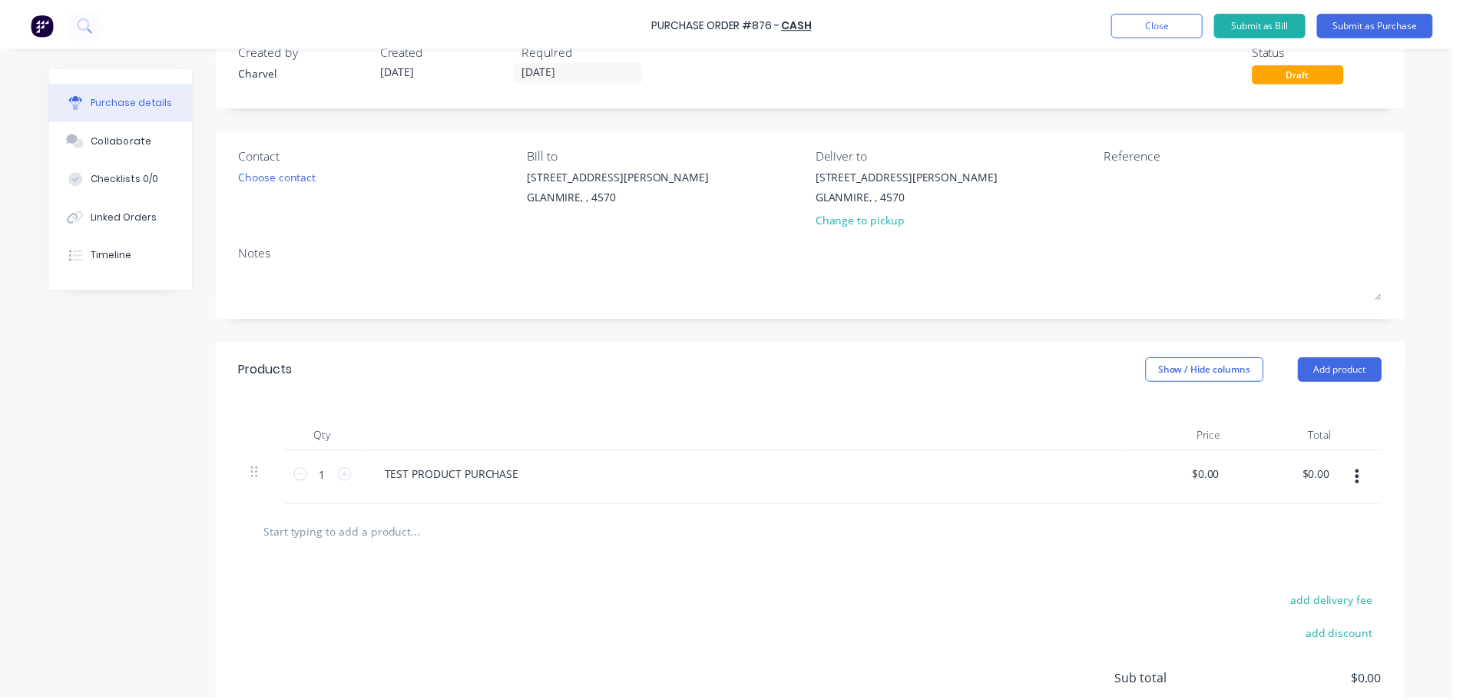
scroll to position [77, 0]
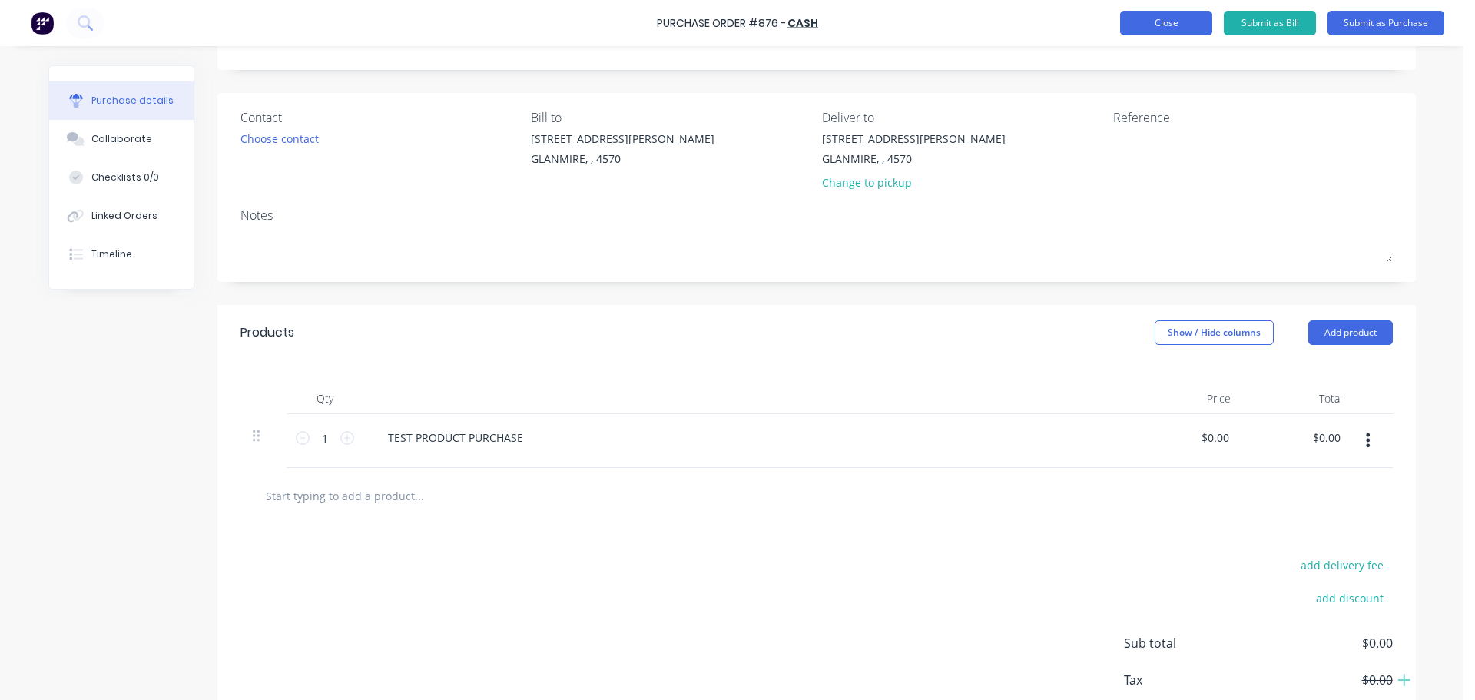
click at [1182, 21] on button "Close" at bounding box center [1166, 23] width 92 height 25
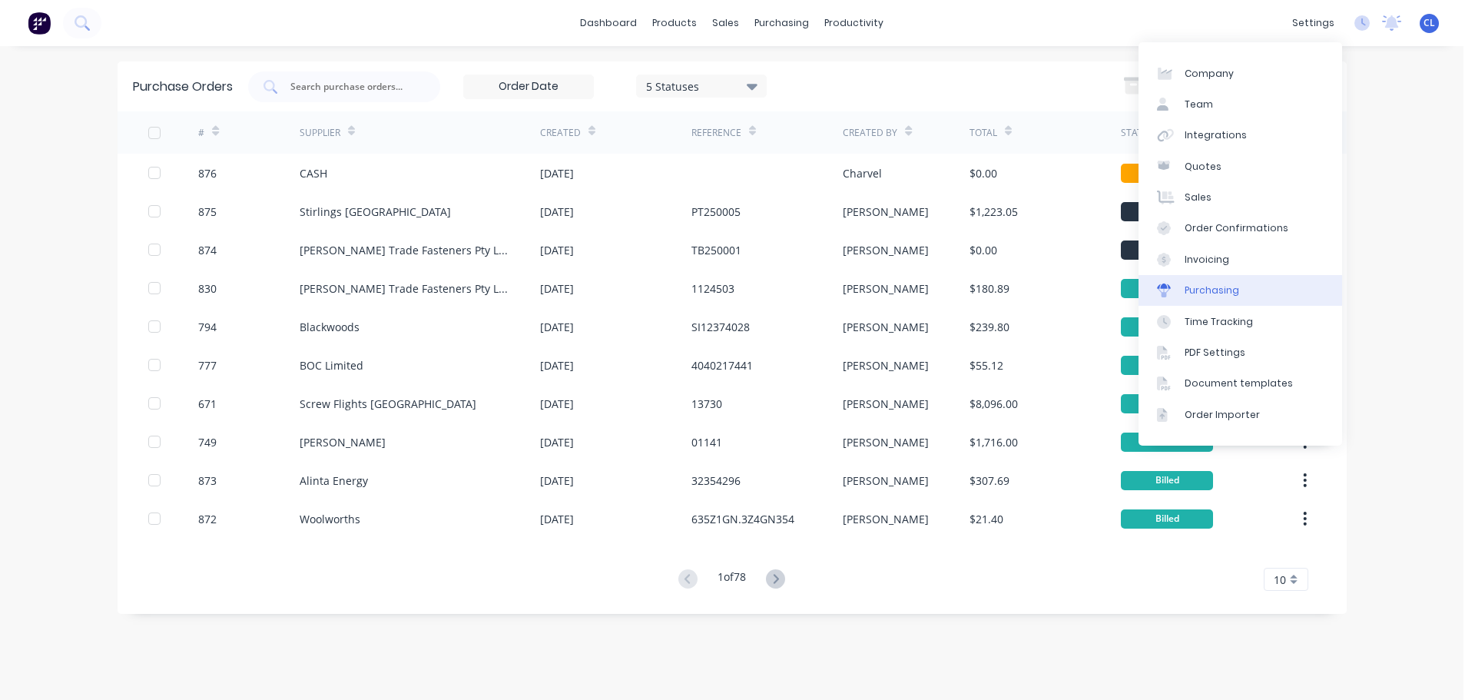
click at [1219, 285] on div "Purchasing" at bounding box center [1212, 290] width 55 height 14
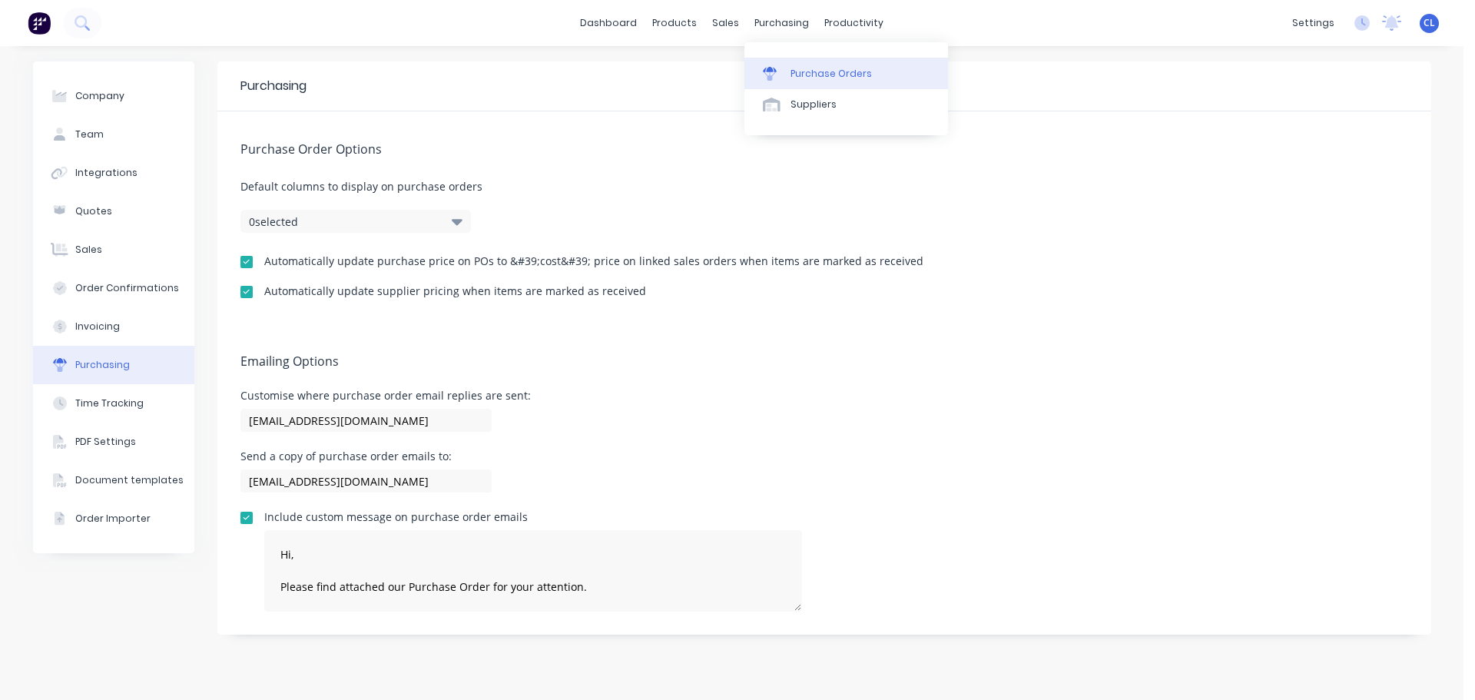
click at [790, 75] on div "Purchase Orders" at bounding box center [830, 74] width 81 height 14
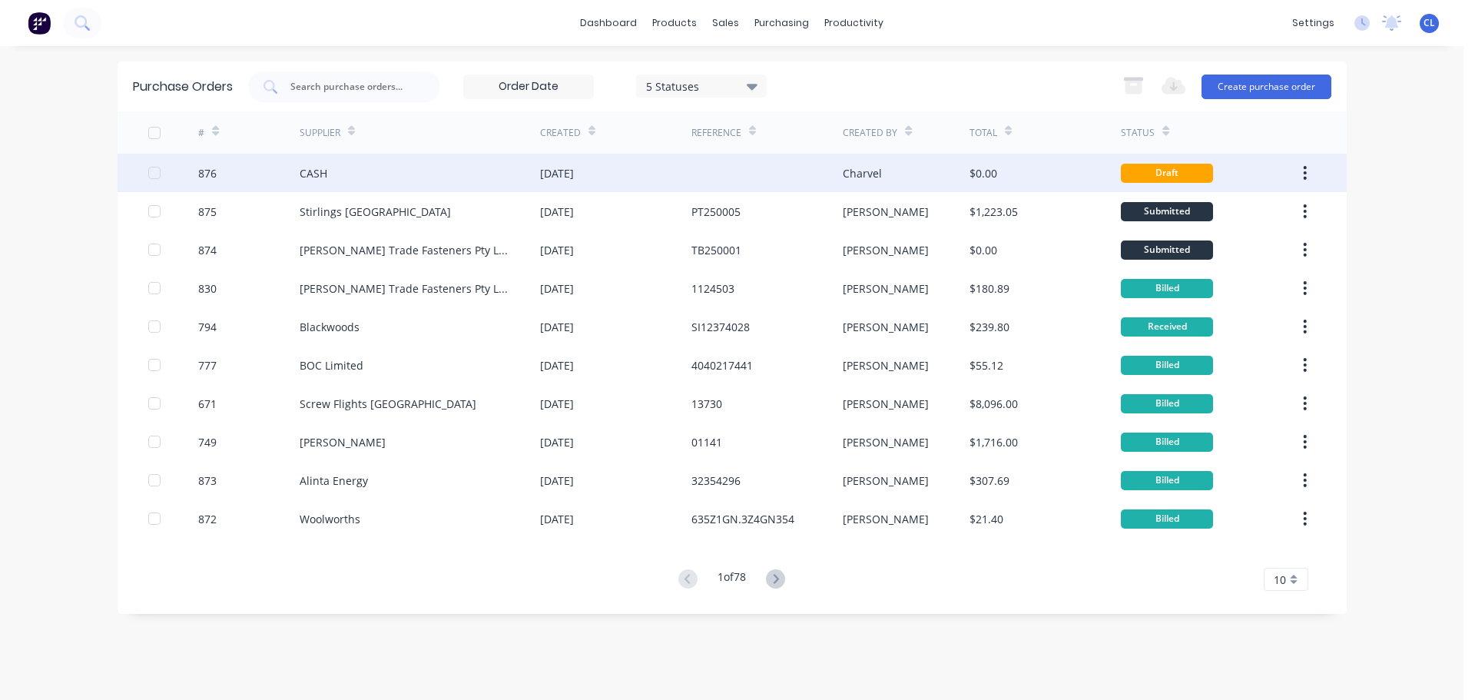
click at [268, 178] on div "876" at bounding box center [248, 173] width 101 height 38
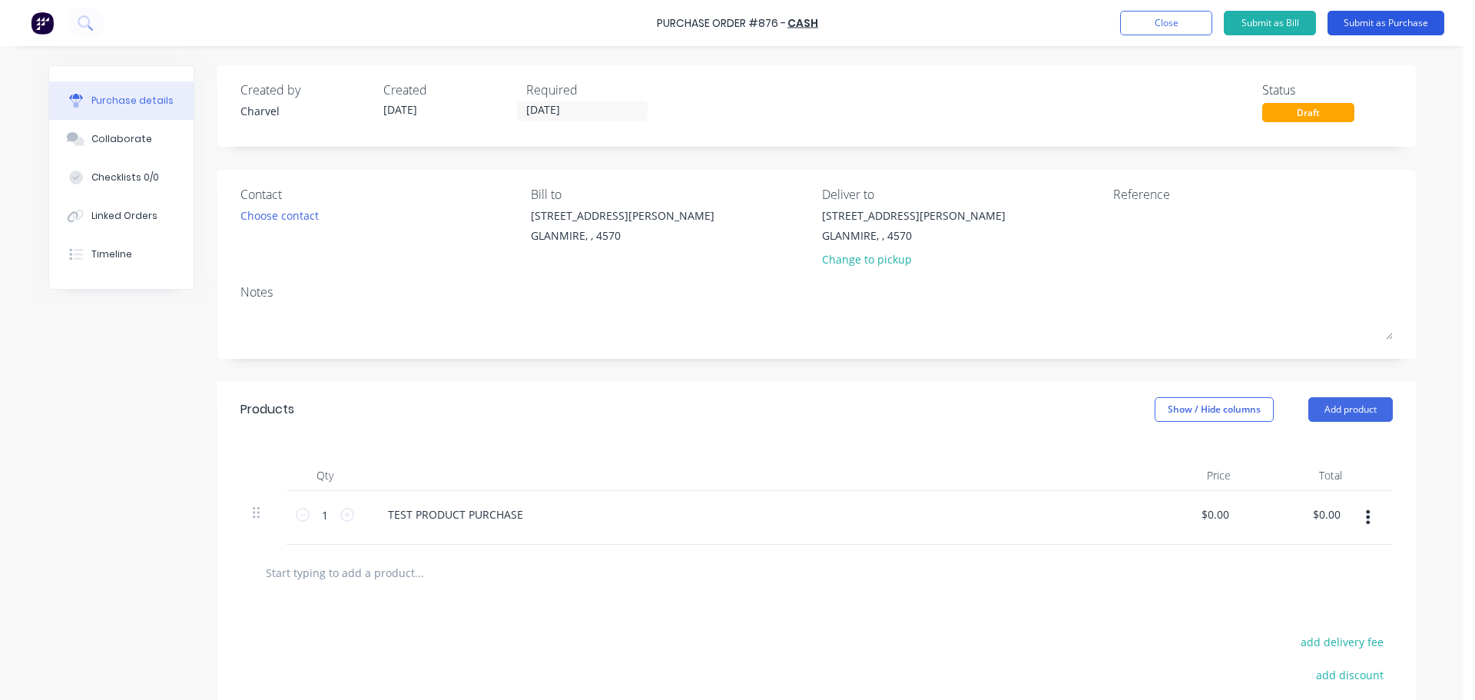
click at [1359, 25] on button "Submit as Purchase" at bounding box center [1385, 23] width 117 height 25
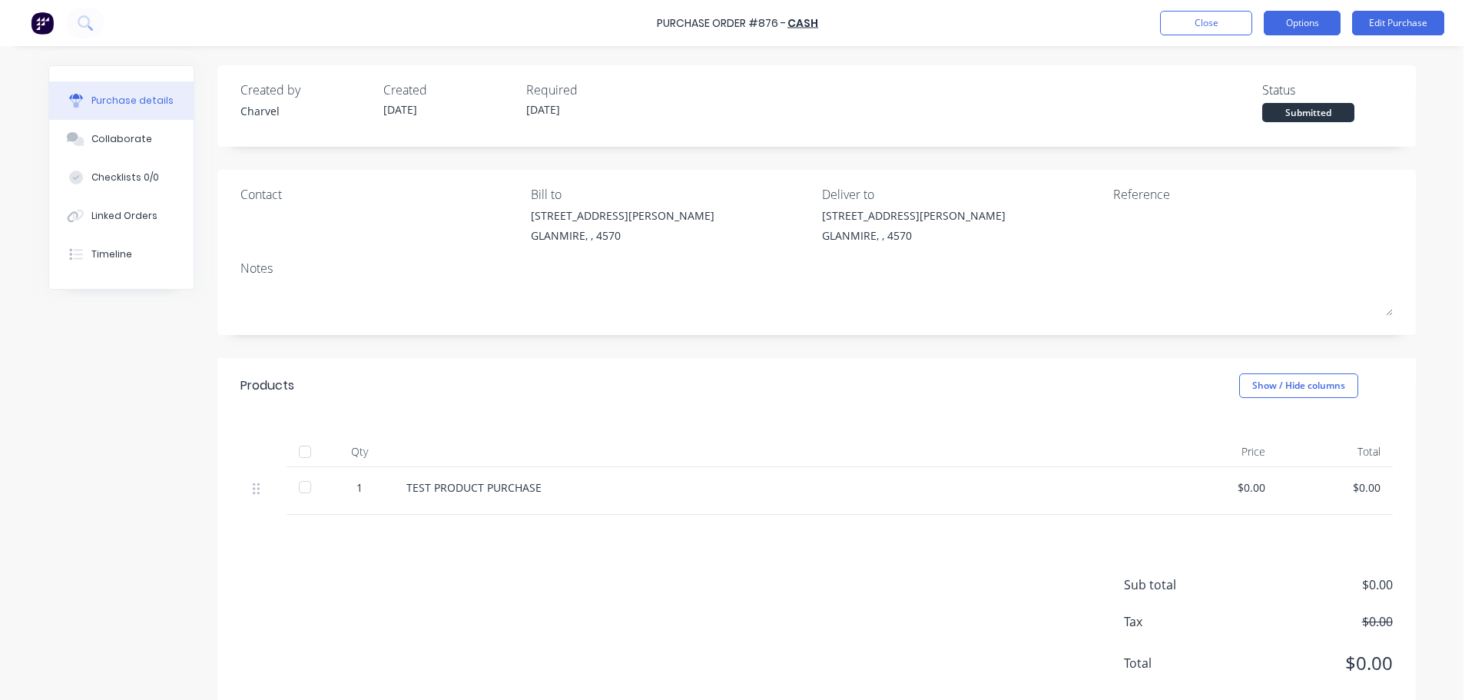
click at [1305, 26] on button "Options" at bounding box center [1302, 23] width 77 height 25
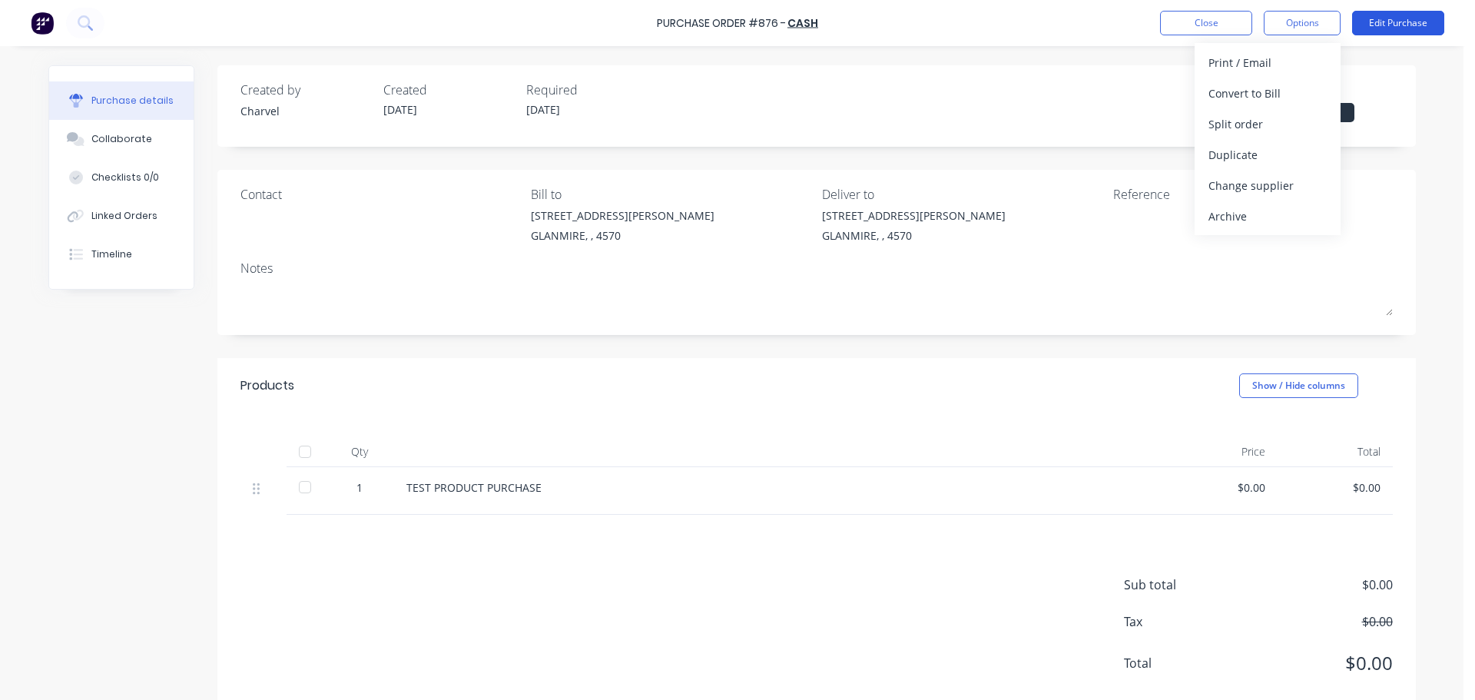
click at [1400, 25] on button "Edit Purchase" at bounding box center [1398, 23] width 92 height 25
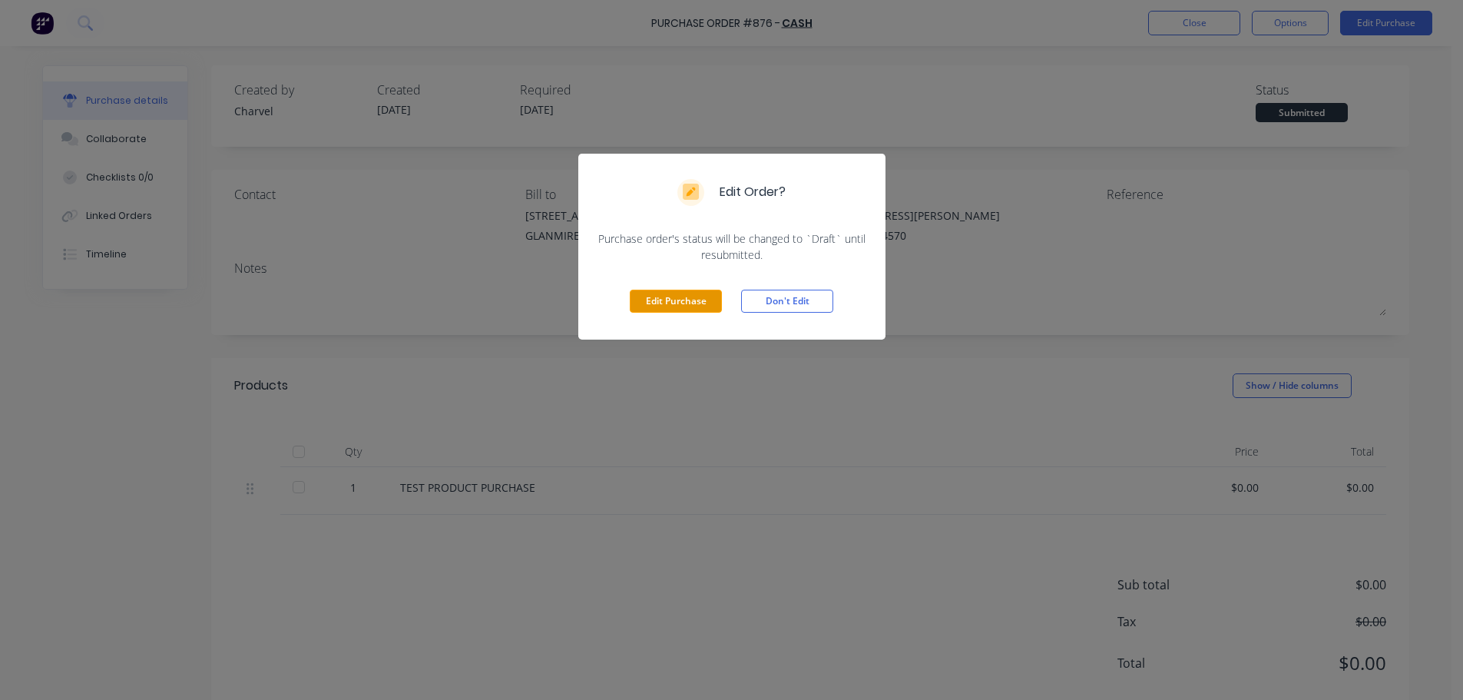
click at [644, 305] on button "Edit Purchase" at bounding box center [676, 301] width 92 height 23
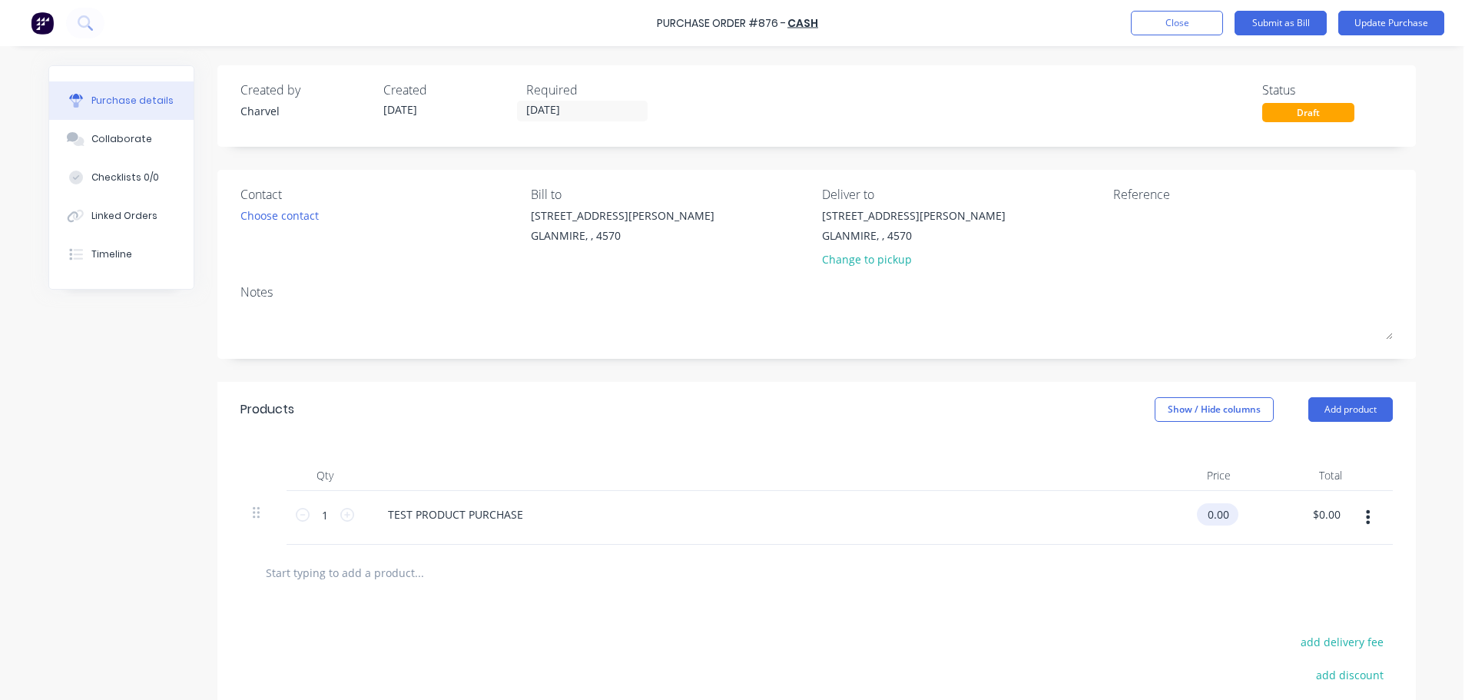
click at [1194, 513] on div "0.00 $0.00" at bounding box center [1187, 518] width 111 height 54
click at [1203, 515] on input "0.00" at bounding box center [1217, 514] width 29 height 22
type input "$45.00"
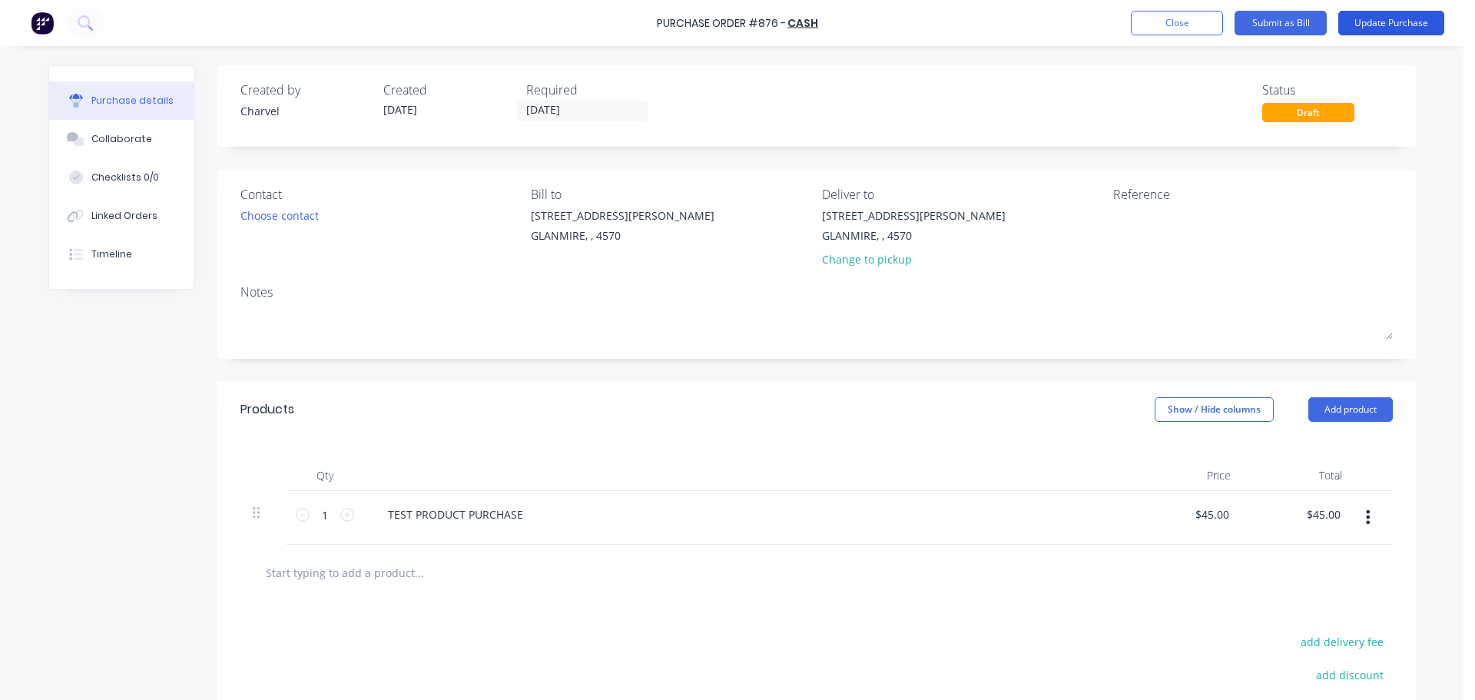
click at [1374, 32] on button "Update Purchase" at bounding box center [1391, 23] width 106 height 25
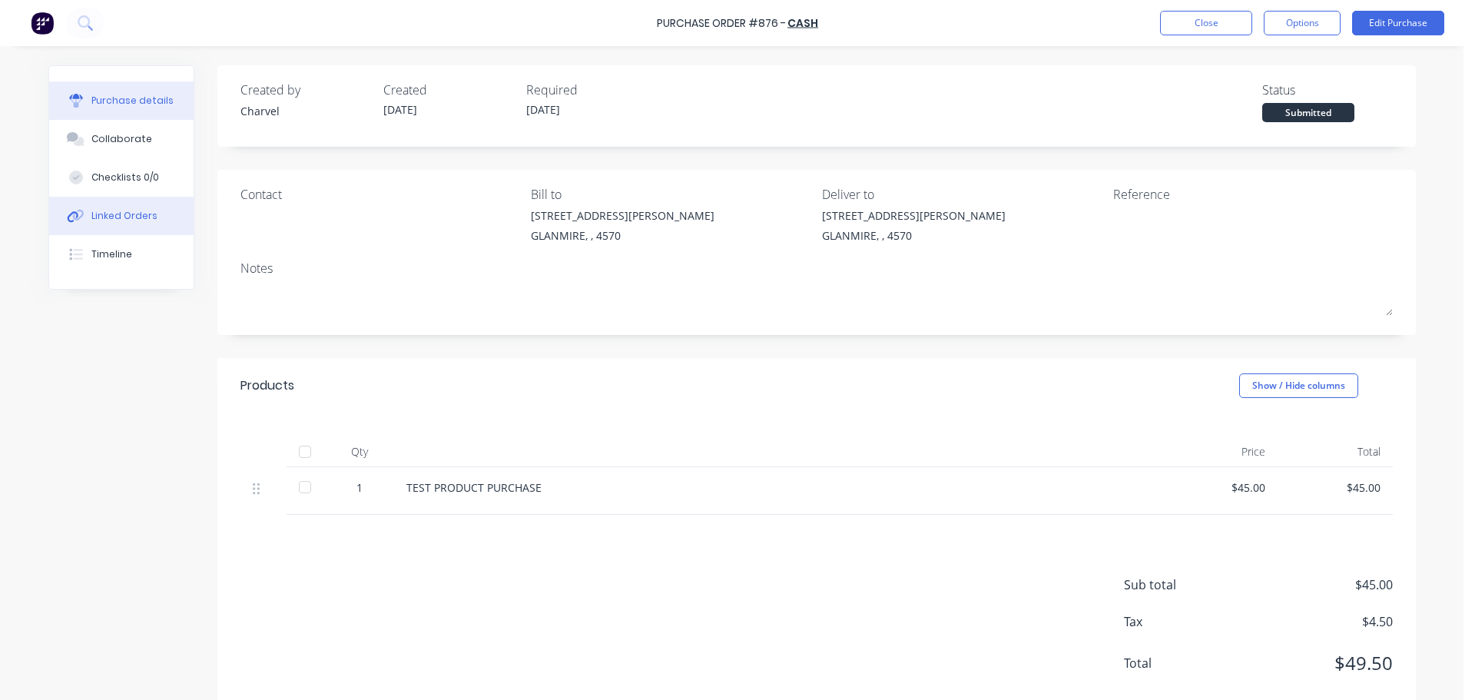
click at [138, 210] on div "Linked Orders" at bounding box center [124, 216] width 66 height 14
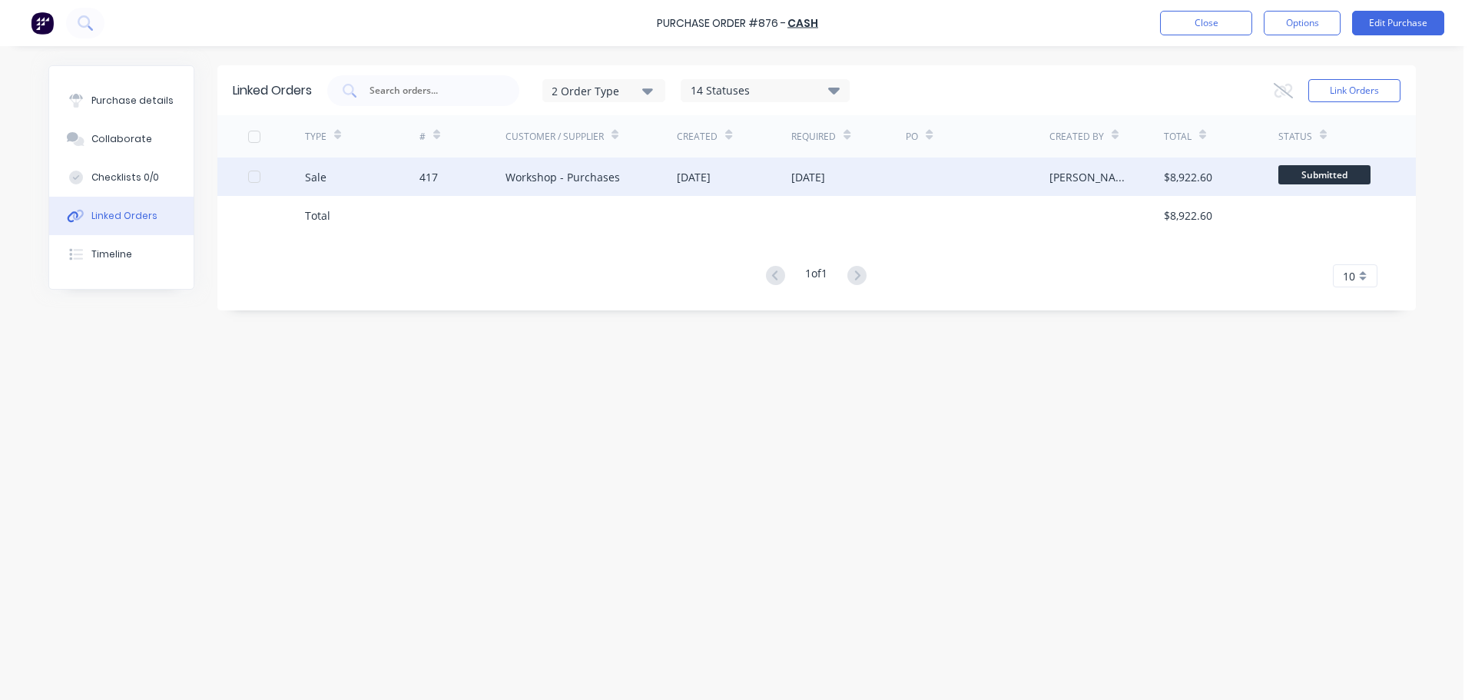
click at [476, 174] on div "417" at bounding box center [462, 176] width 86 height 38
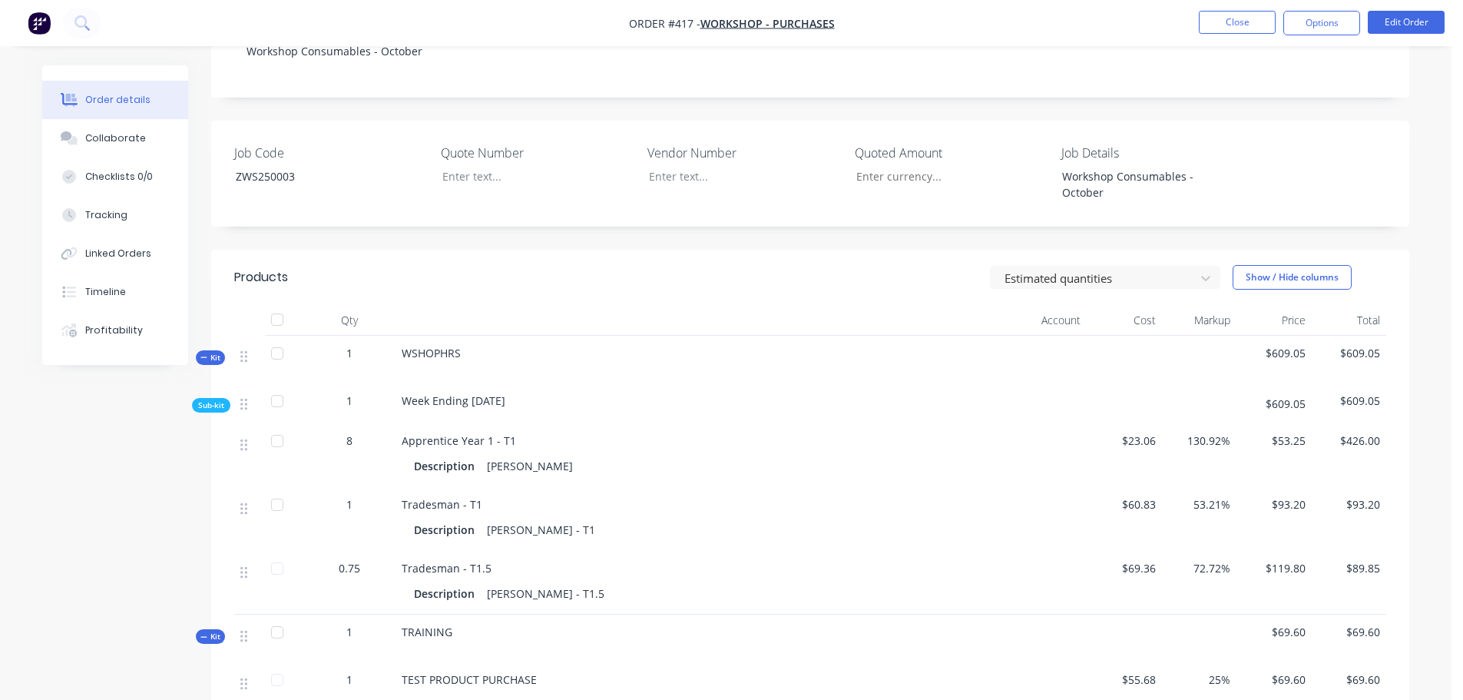
scroll to position [154, 0]
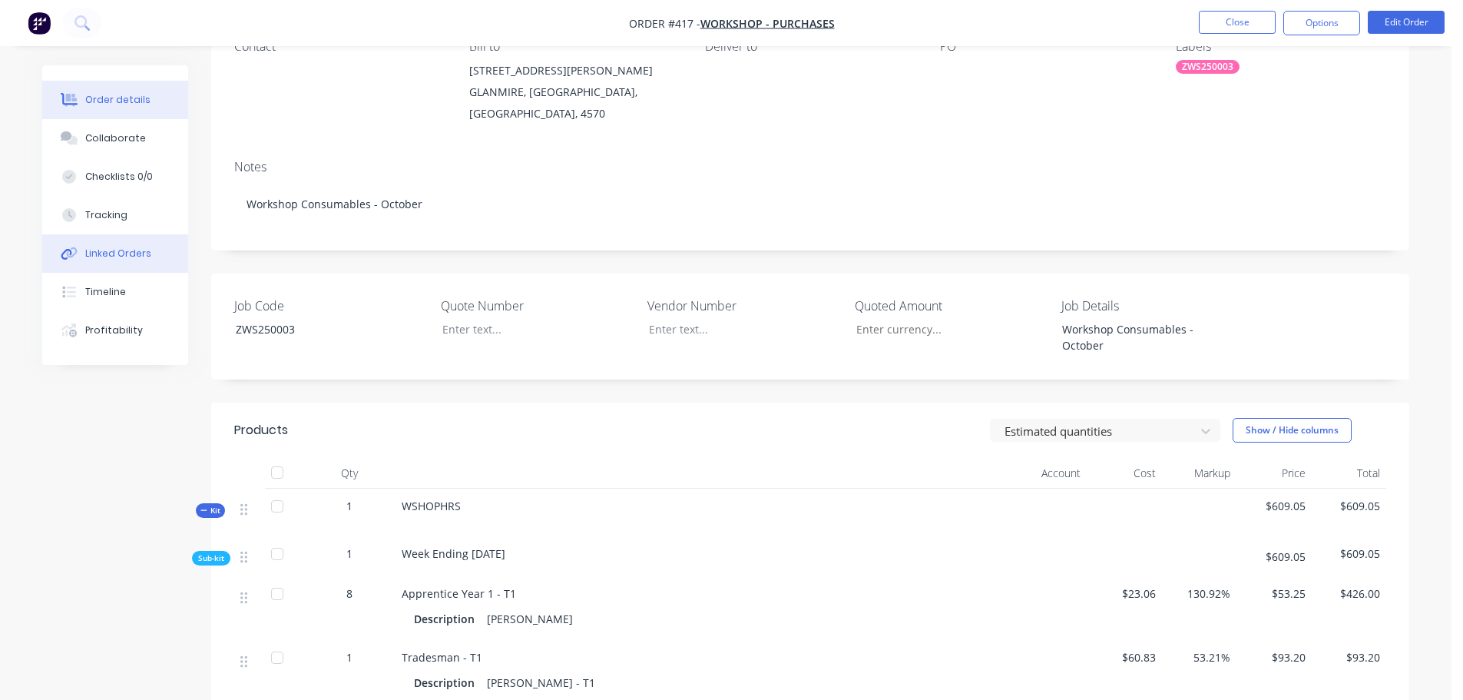
click at [124, 256] on div "Linked Orders" at bounding box center [118, 254] width 66 height 14
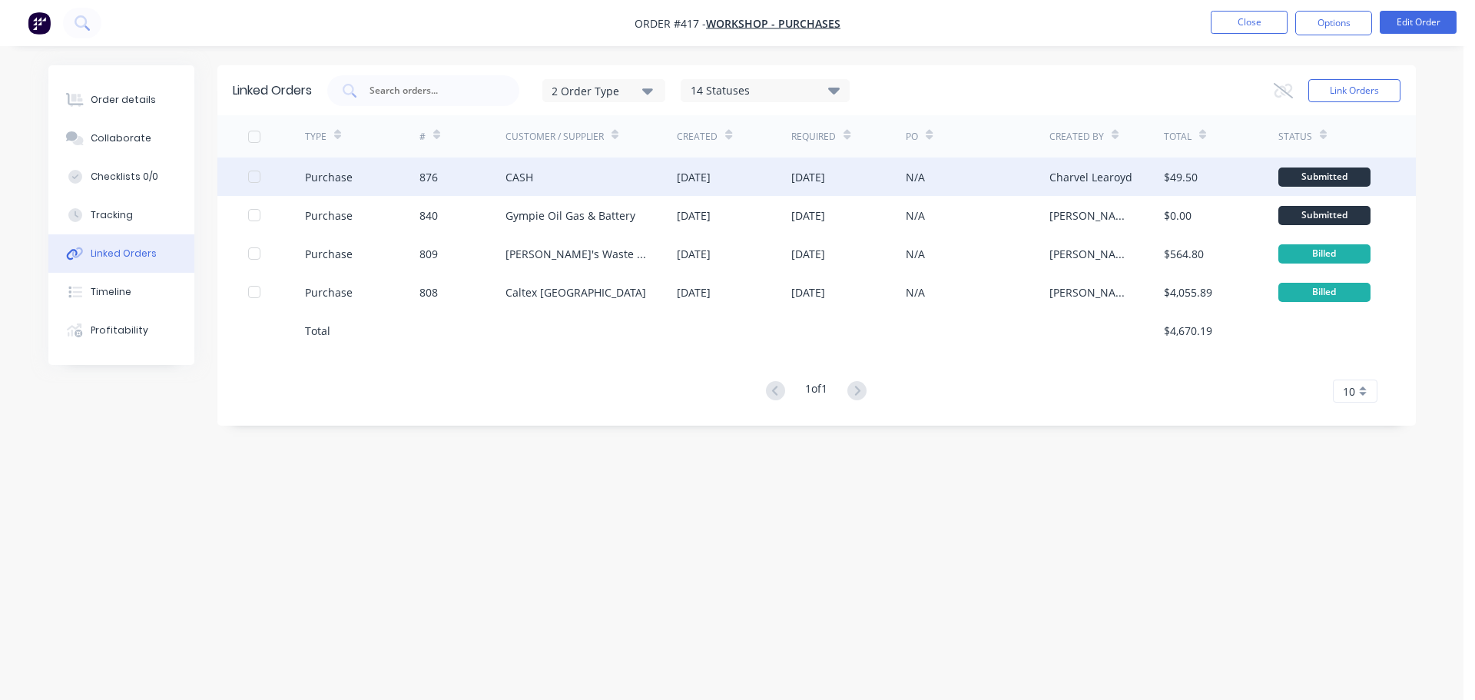
click at [398, 181] on div "Purchase" at bounding box center [362, 176] width 114 height 38
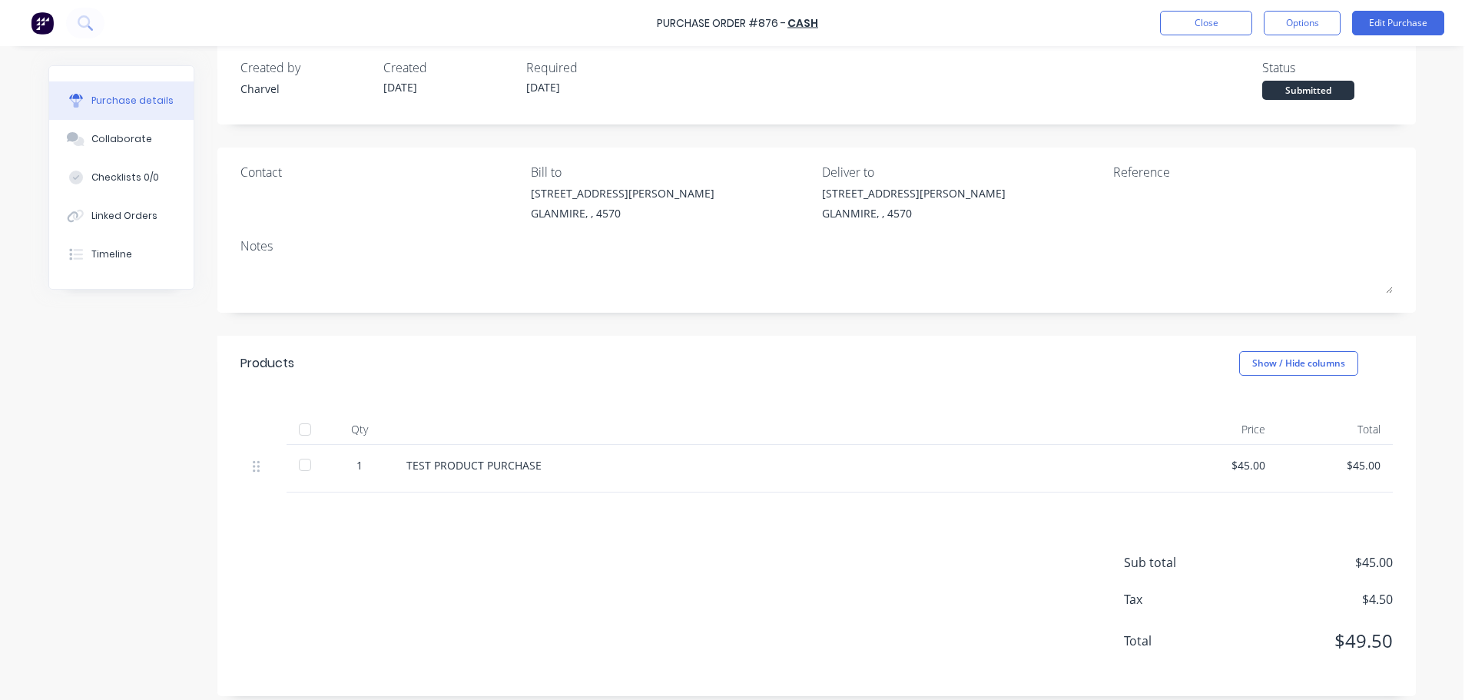
scroll to position [34, 0]
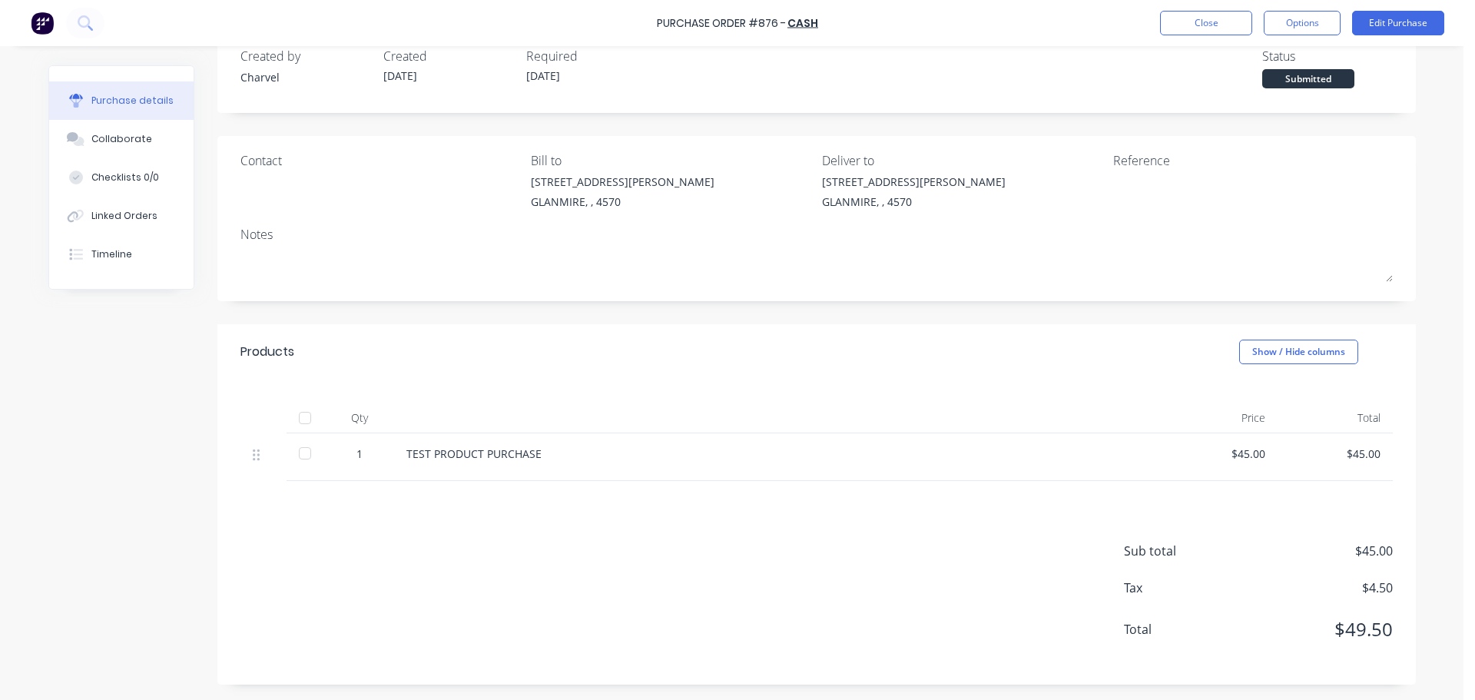
click at [300, 457] on div at bounding box center [305, 453] width 31 height 31
click at [804, 592] on div "Sub total $45.00 Tax $4.50 Total $49.50" at bounding box center [816, 583] width 1198 height 204
click at [109, 214] on div "Linked Orders" at bounding box center [124, 216] width 66 height 14
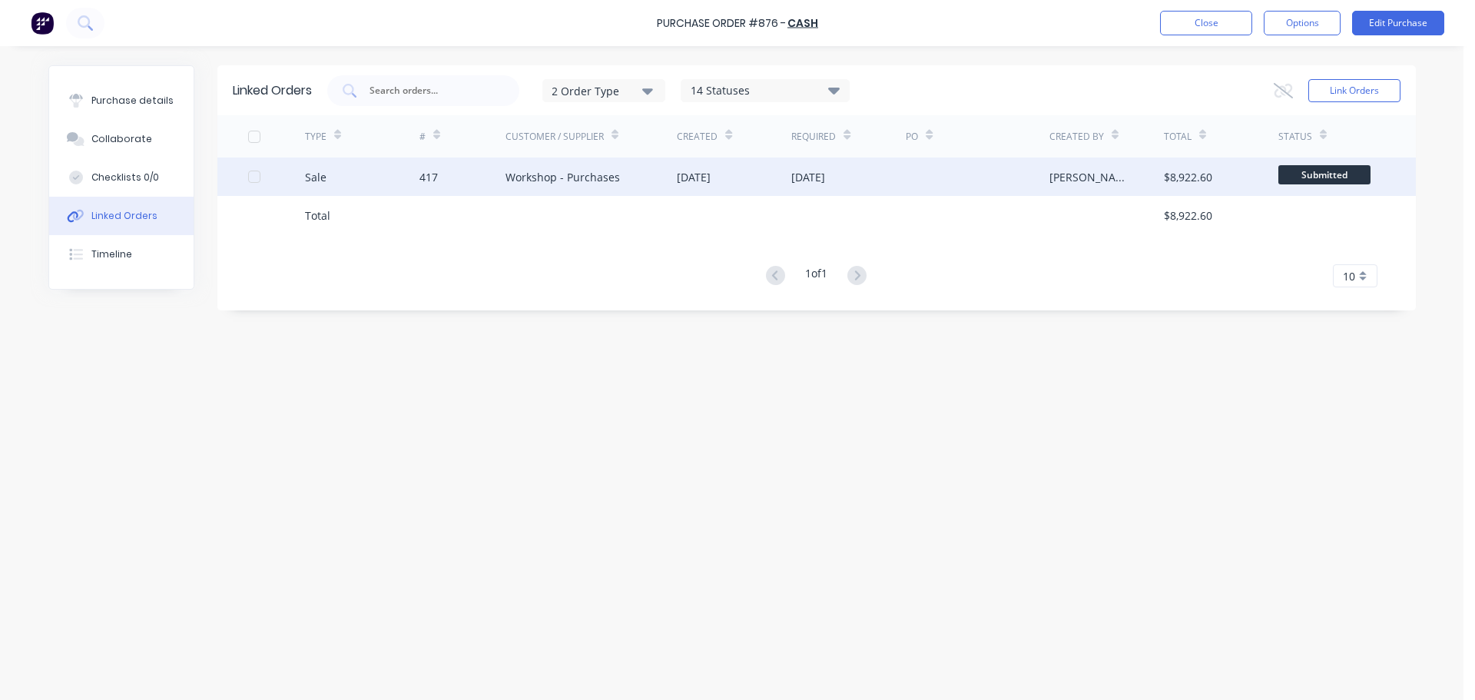
click at [329, 181] on div "Sale" at bounding box center [362, 176] width 114 height 38
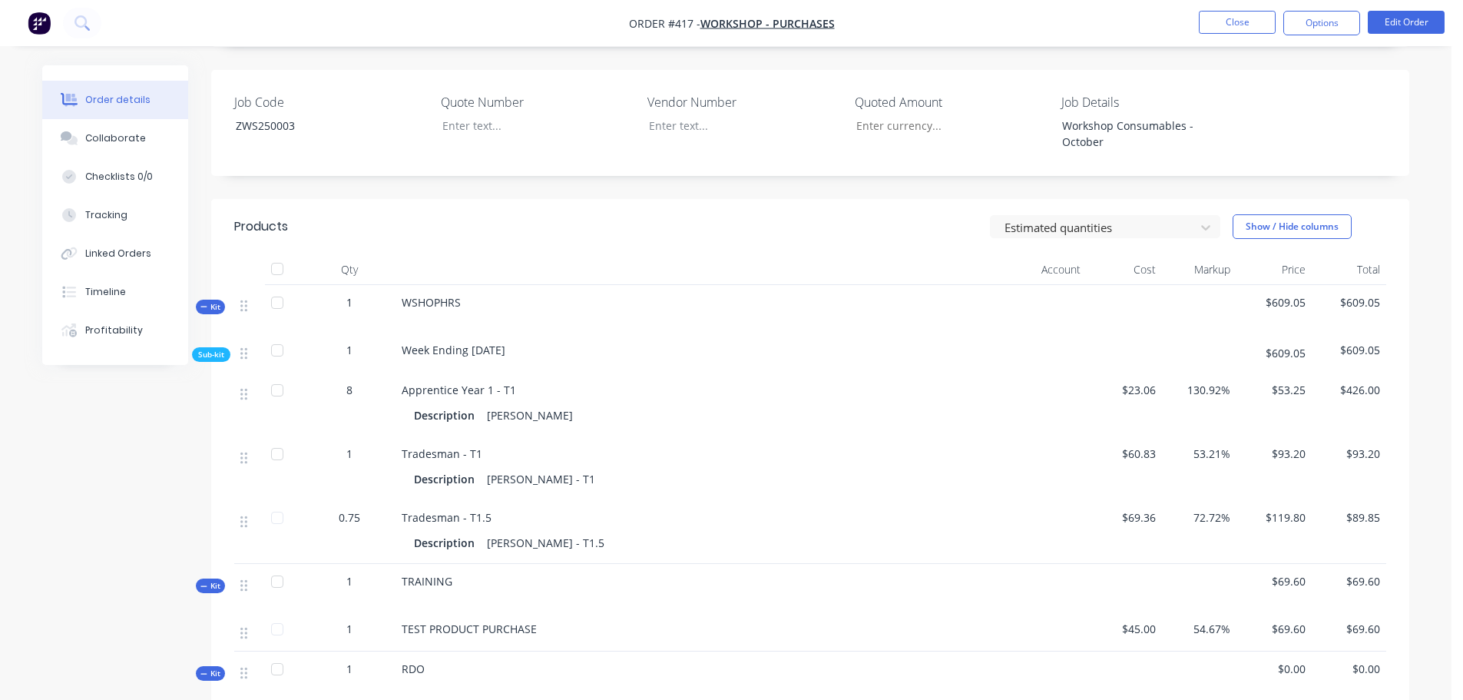
scroll to position [384, 0]
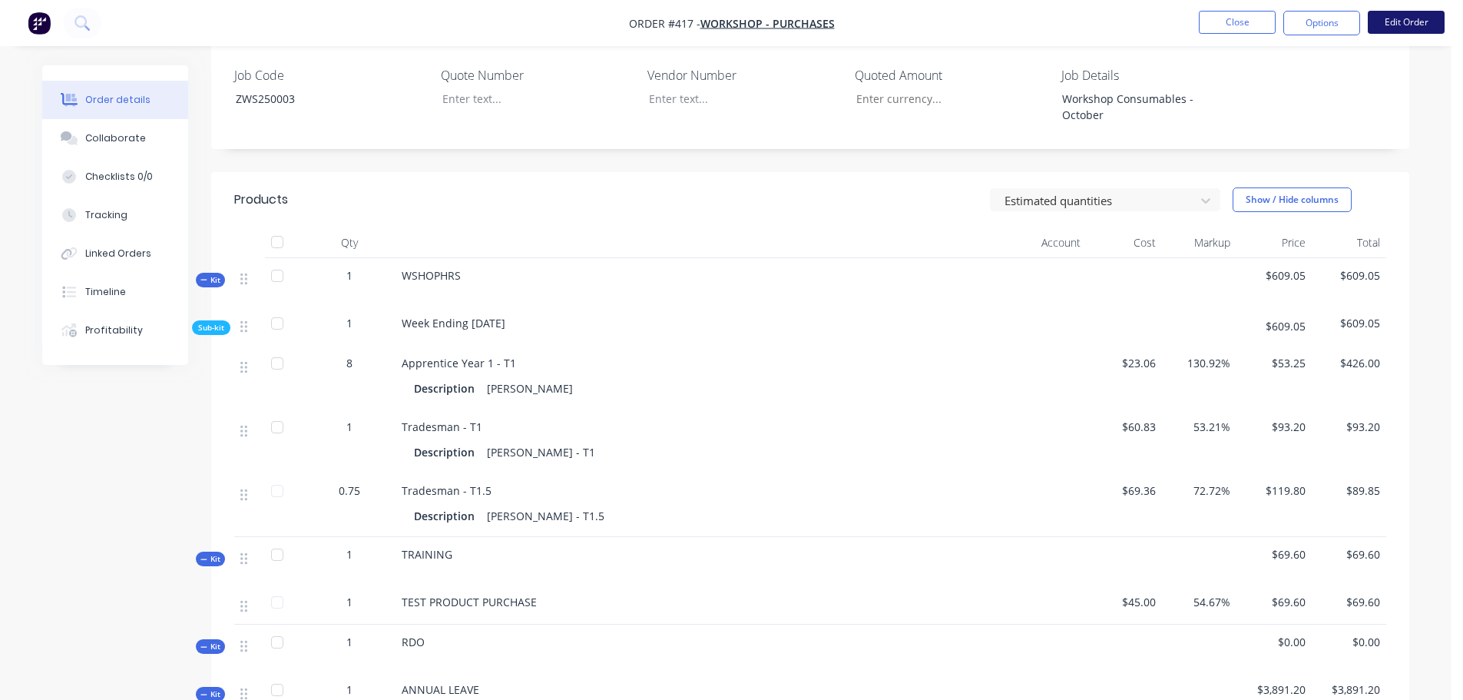
click at [1424, 14] on button "Edit Order" at bounding box center [1406, 22] width 77 height 23
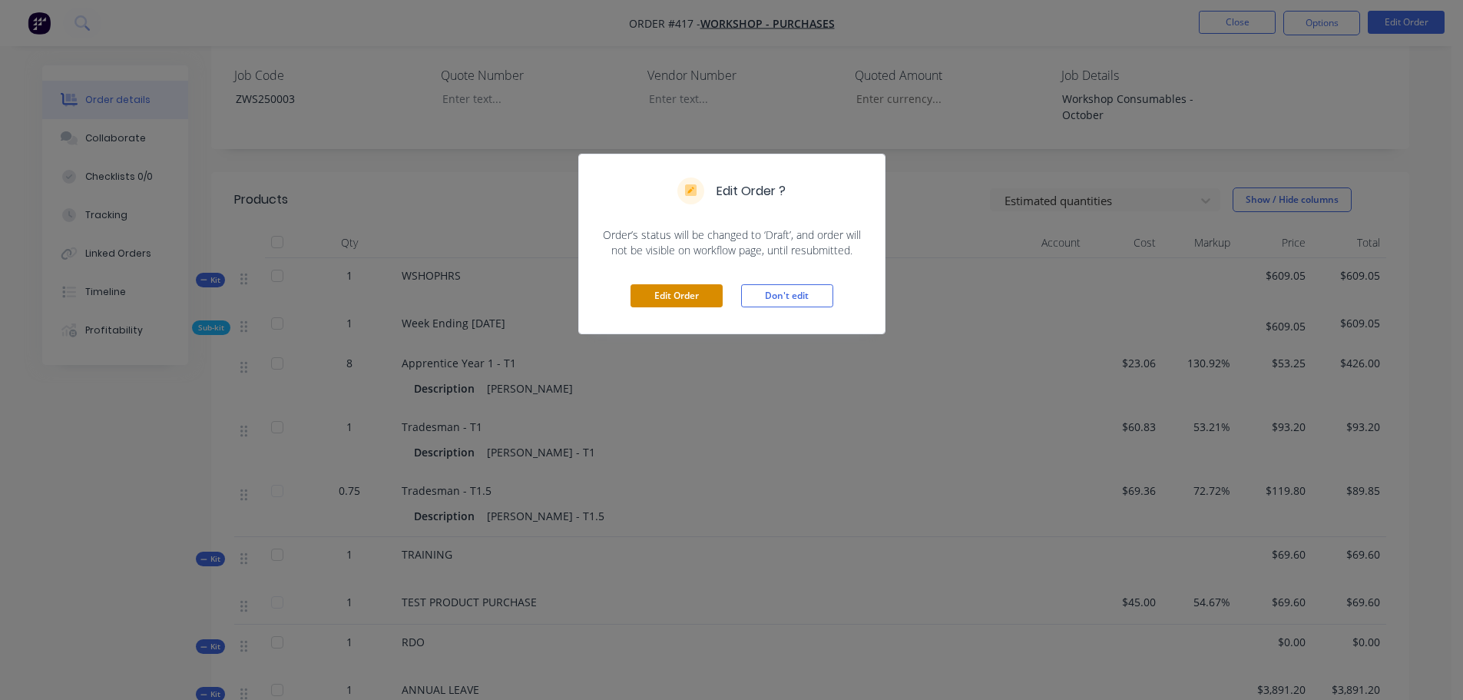
click at [668, 287] on button "Edit Order" at bounding box center [677, 295] width 92 height 23
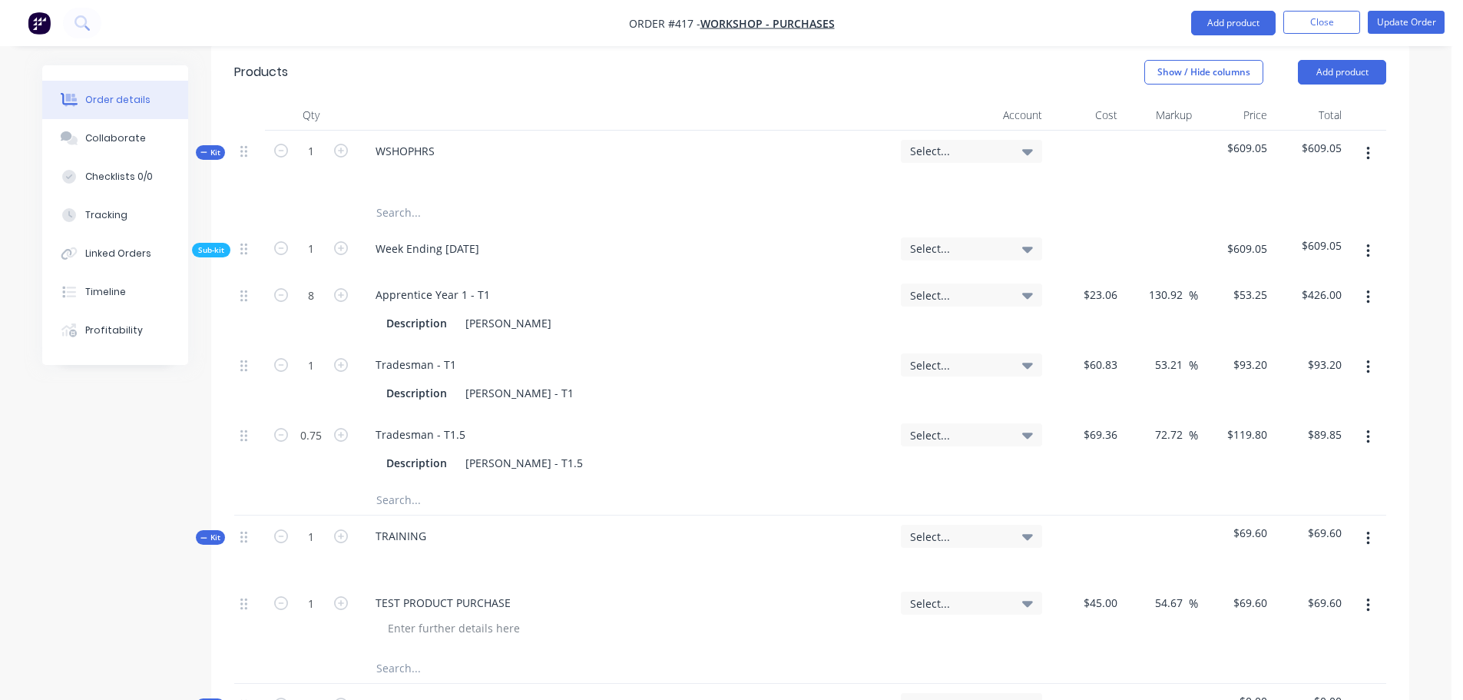
scroll to position [691, 0]
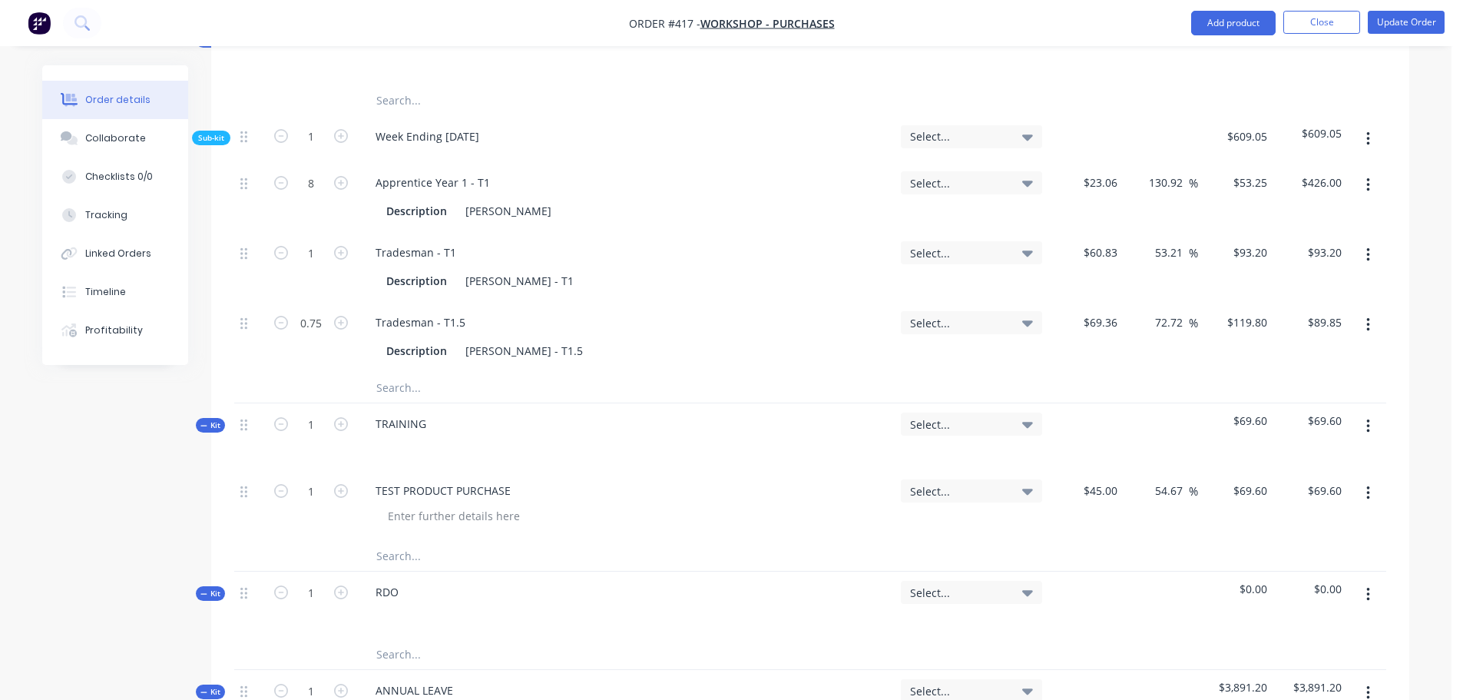
click at [1371, 479] on button "button" at bounding box center [1369, 493] width 36 height 28
click at [1291, 615] on div "Delete" at bounding box center [1313, 626] width 118 height 22
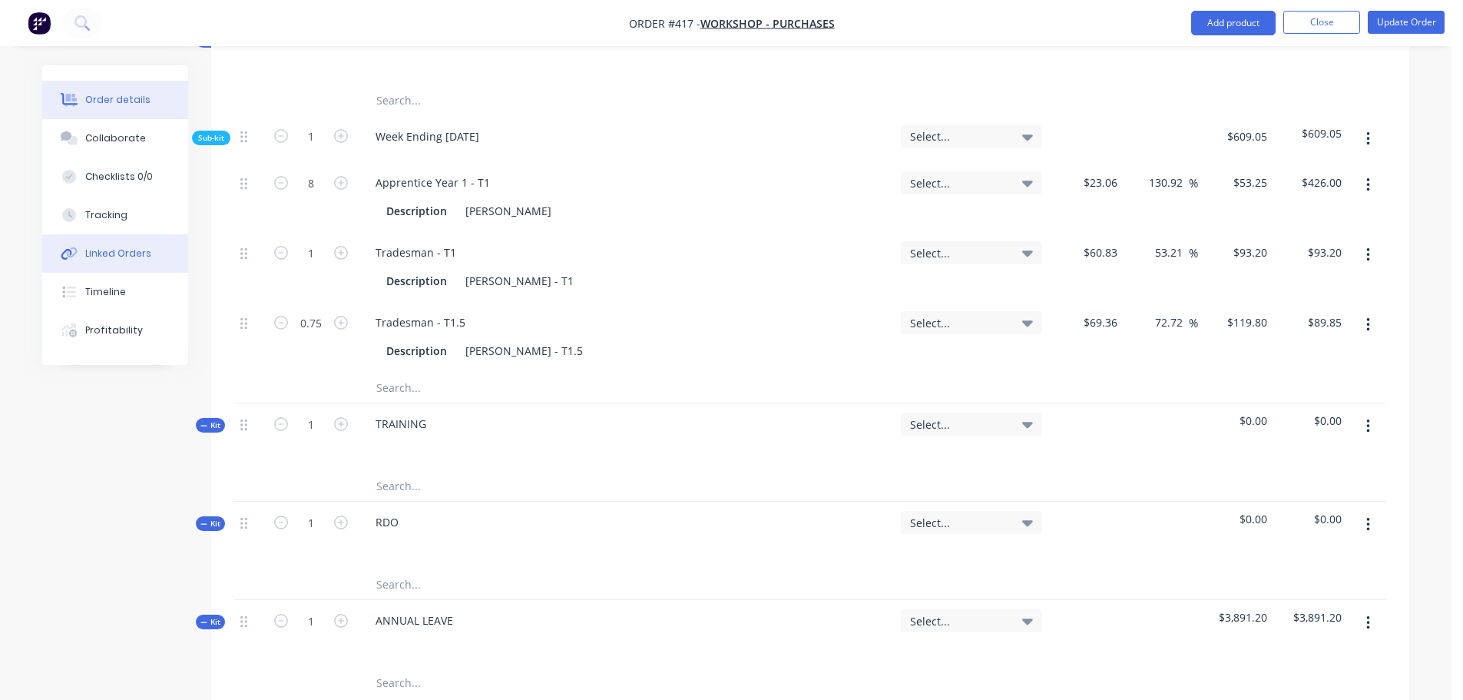
click at [118, 250] on div "Linked Orders" at bounding box center [118, 254] width 66 height 14
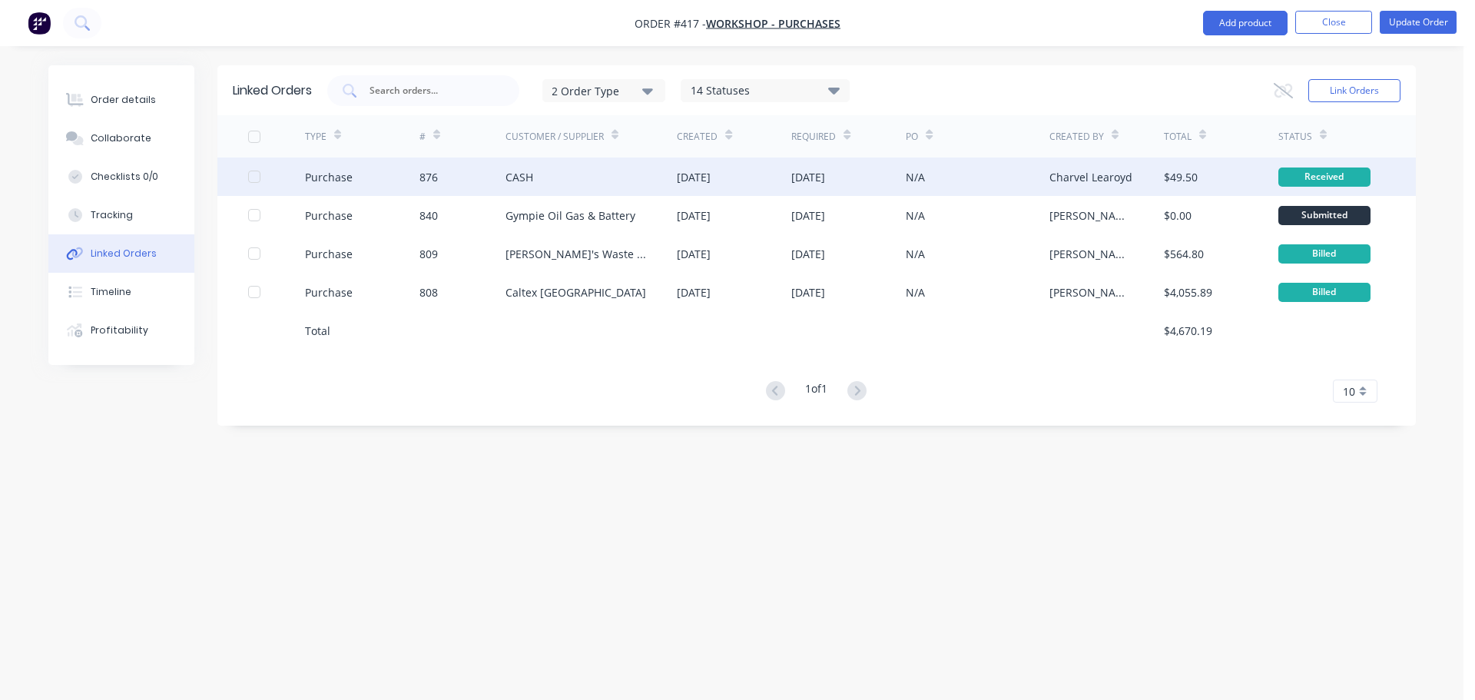
click at [383, 178] on div "Purchase" at bounding box center [362, 176] width 114 height 38
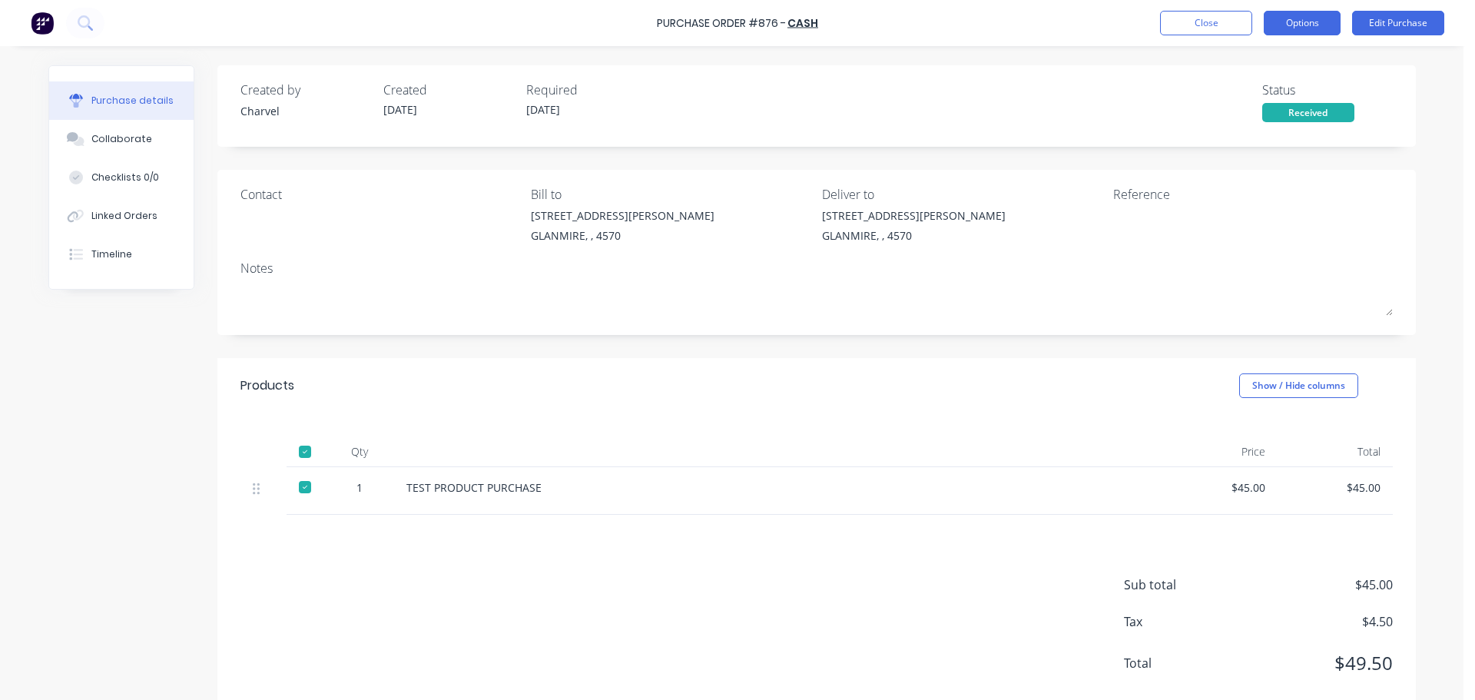
click at [1321, 12] on div "Purchase Order #876 - CASH Close Options Edit Purchase" at bounding box center [737, 23] width 1475 height 46
click at [1319, 18] on button "Options" at bounding box center [1302, 23] width 77 height 25
click at [300, 450] on div at bounding box center [305, 451] width 31 height 31
click at [1302, 23] on button "Options" at bounding box center [1302, 23] width 77 height 25
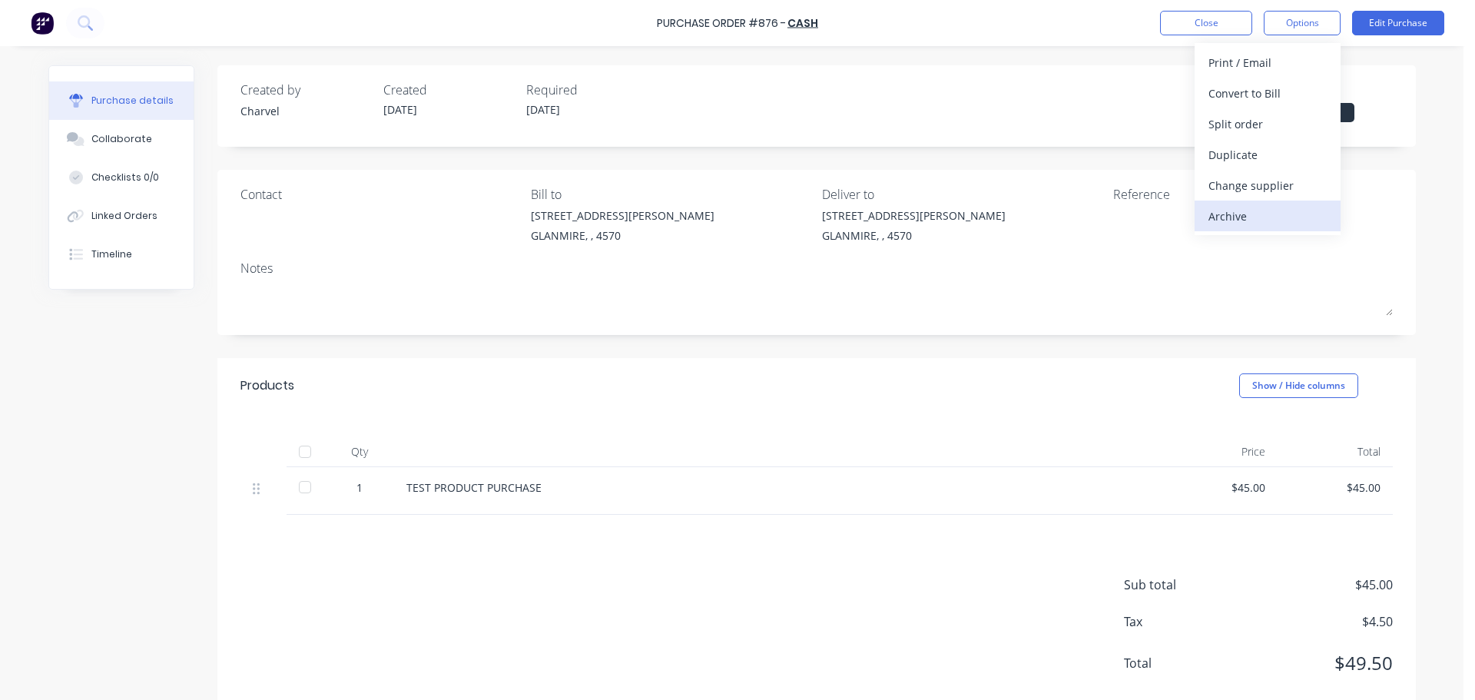
click at [1241, 207] on div "Archive" at bounding box center [1267, 216] width 118 height 22
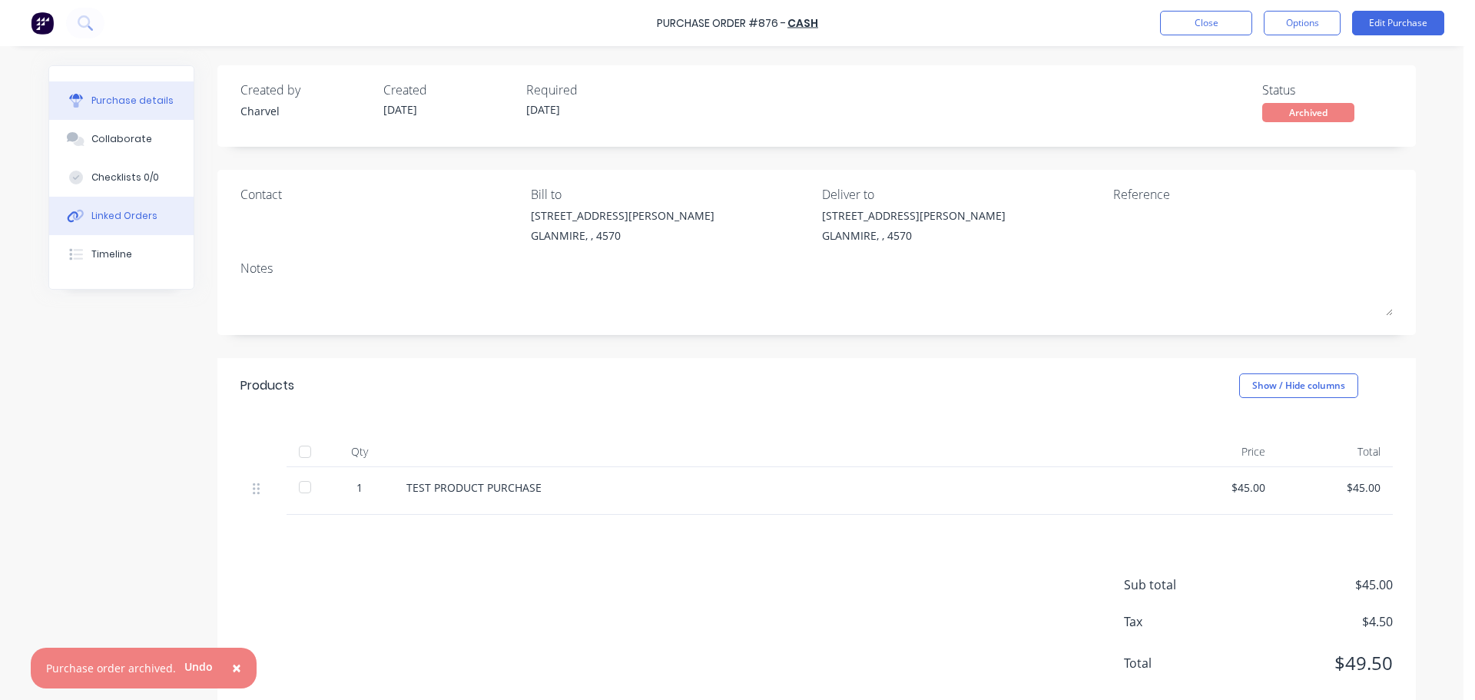
click at [91, 216] on div "Linked Orders" at bounding box center [124, 216] width 66 height 14
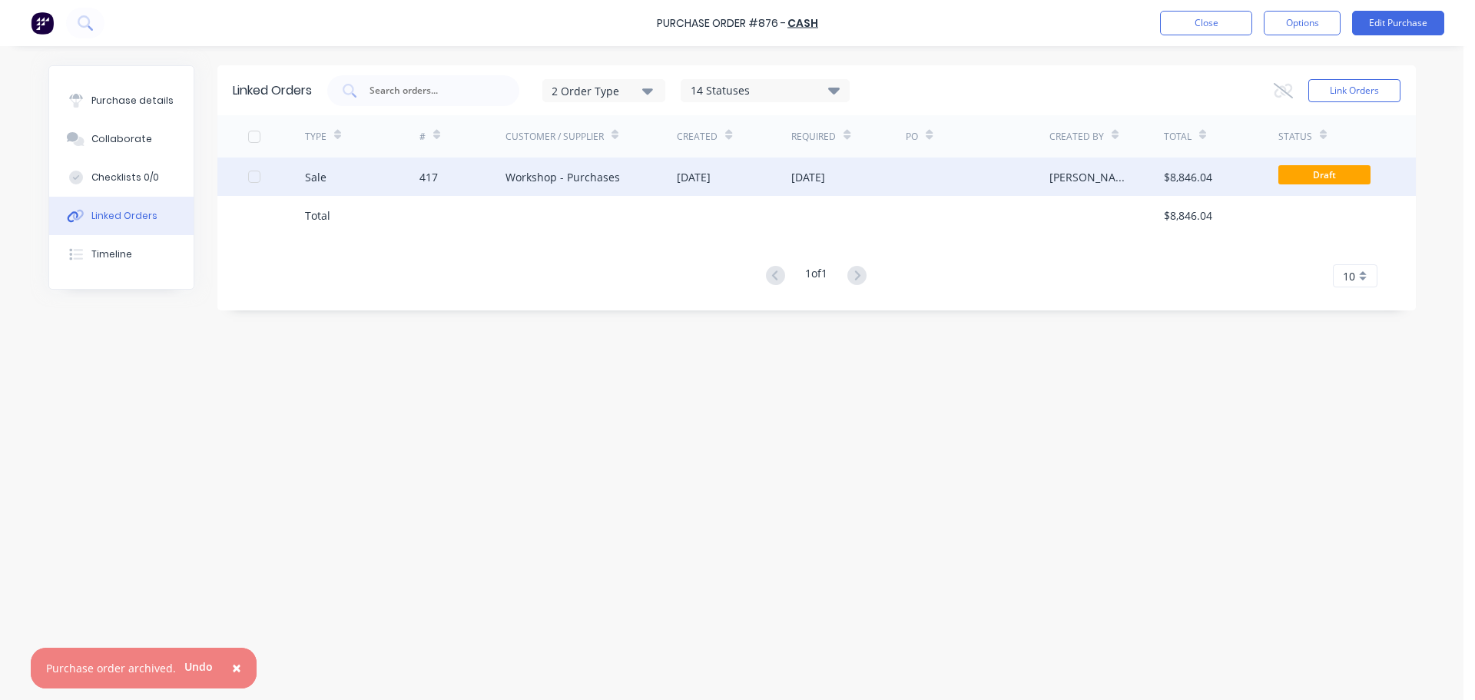
click at [360, 181] on div "Sale" at bounding box center [362, 176] width 114 height 38
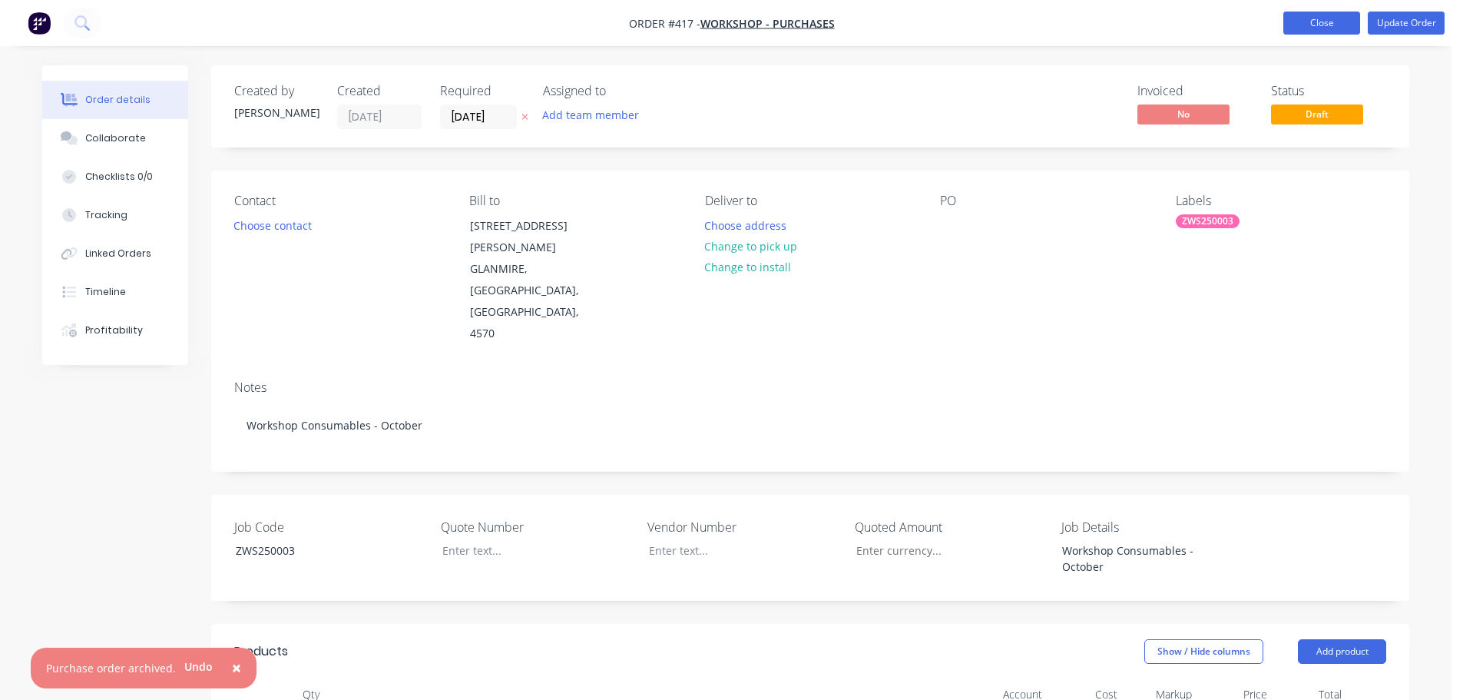
click at [1335, 22] on button "Close" at bounding box center [1322, 23] width 77 height 23
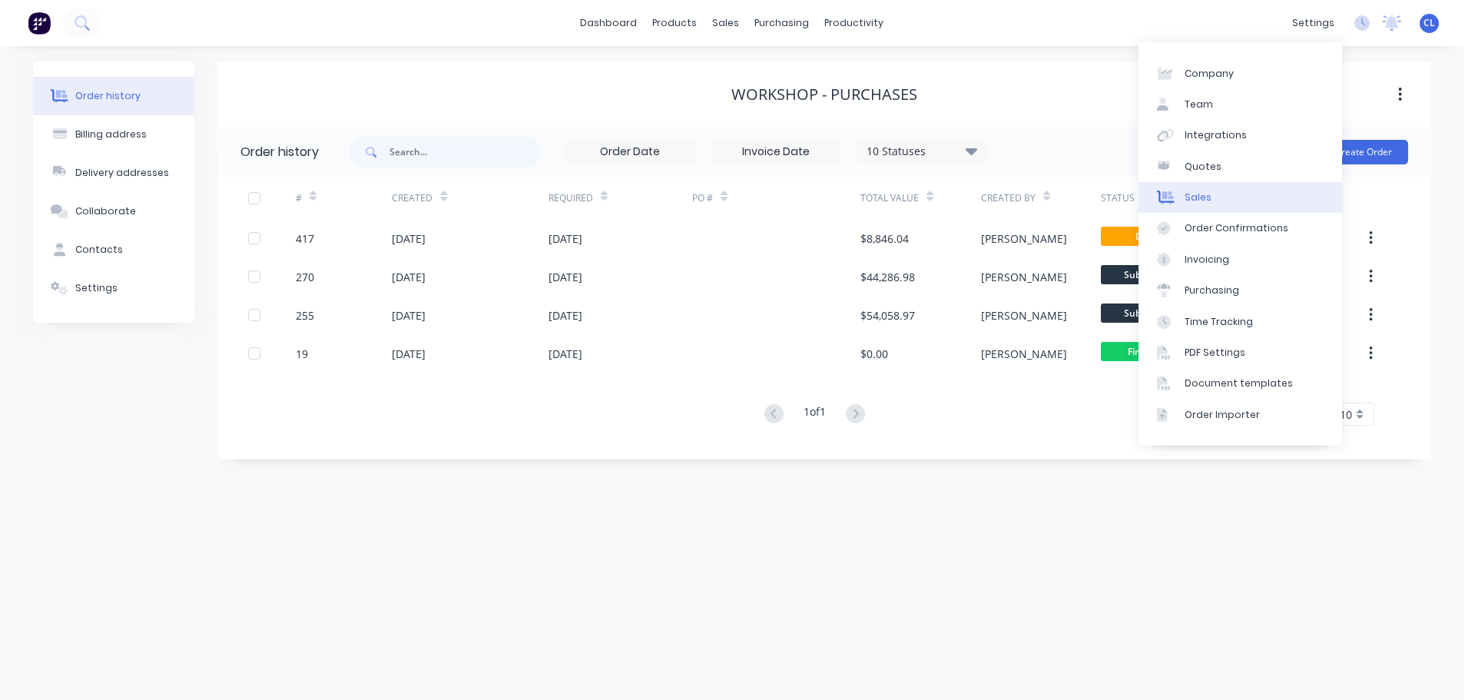
click at [1225, 186] on link "Sales" at bounding box center [1240, 197] width 204 height 31
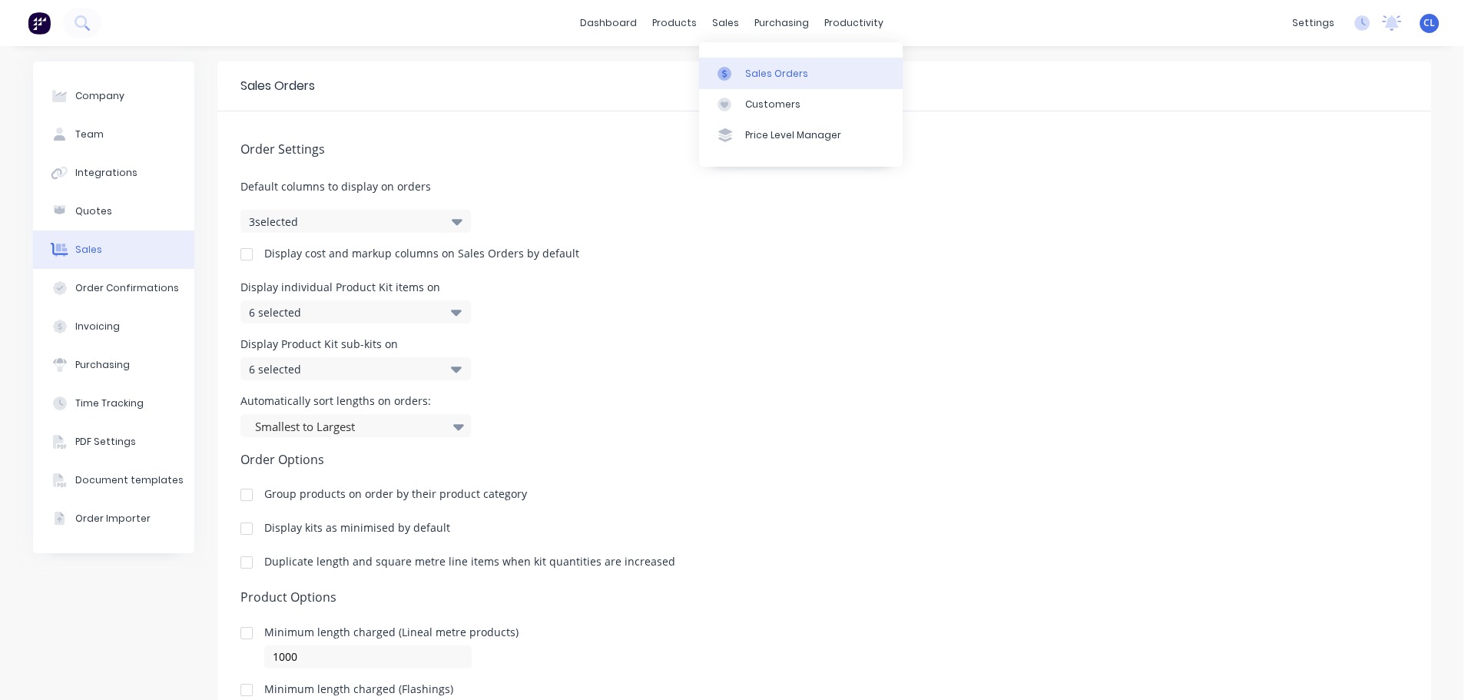
click at [754, 65] on link "Sales Orders" at bounding box center [801, 73] width 204 height 31
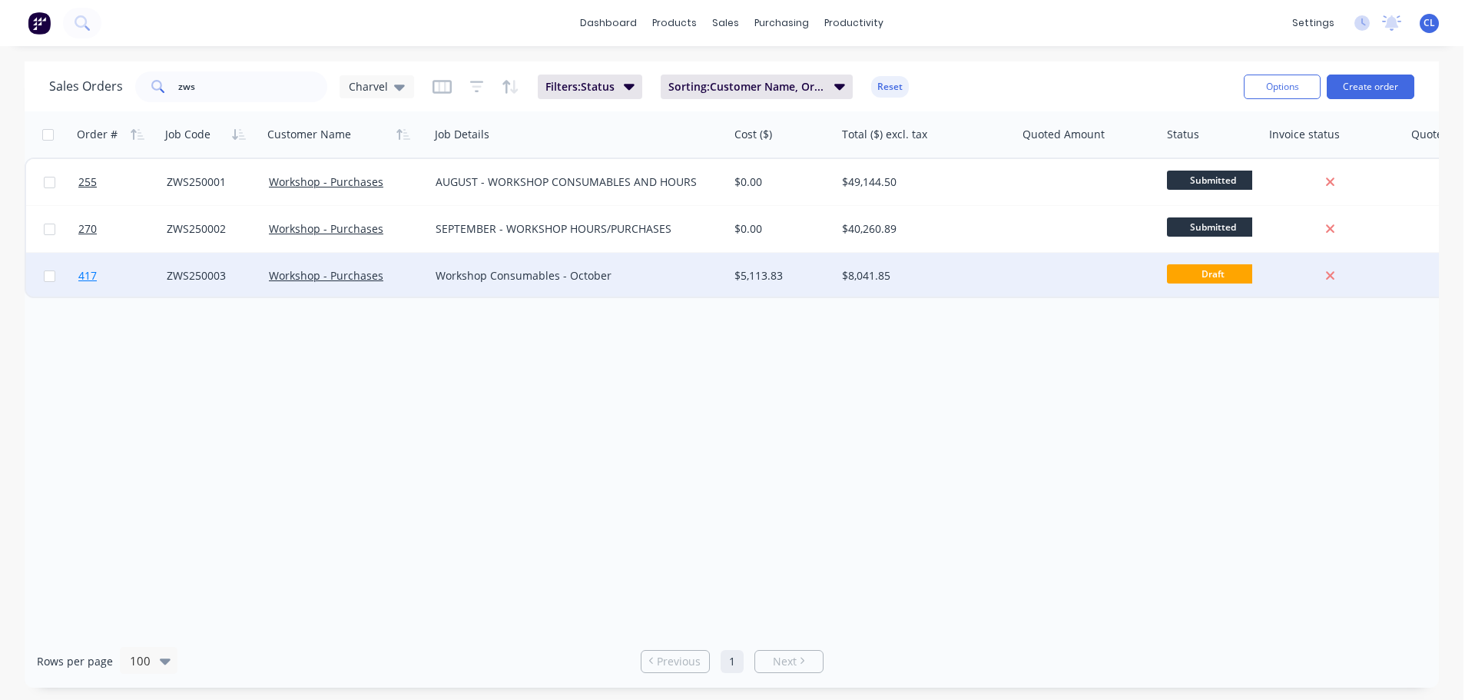
click at [88, 277] on span "417" at bounding box center [87, 275] width 18 height 15
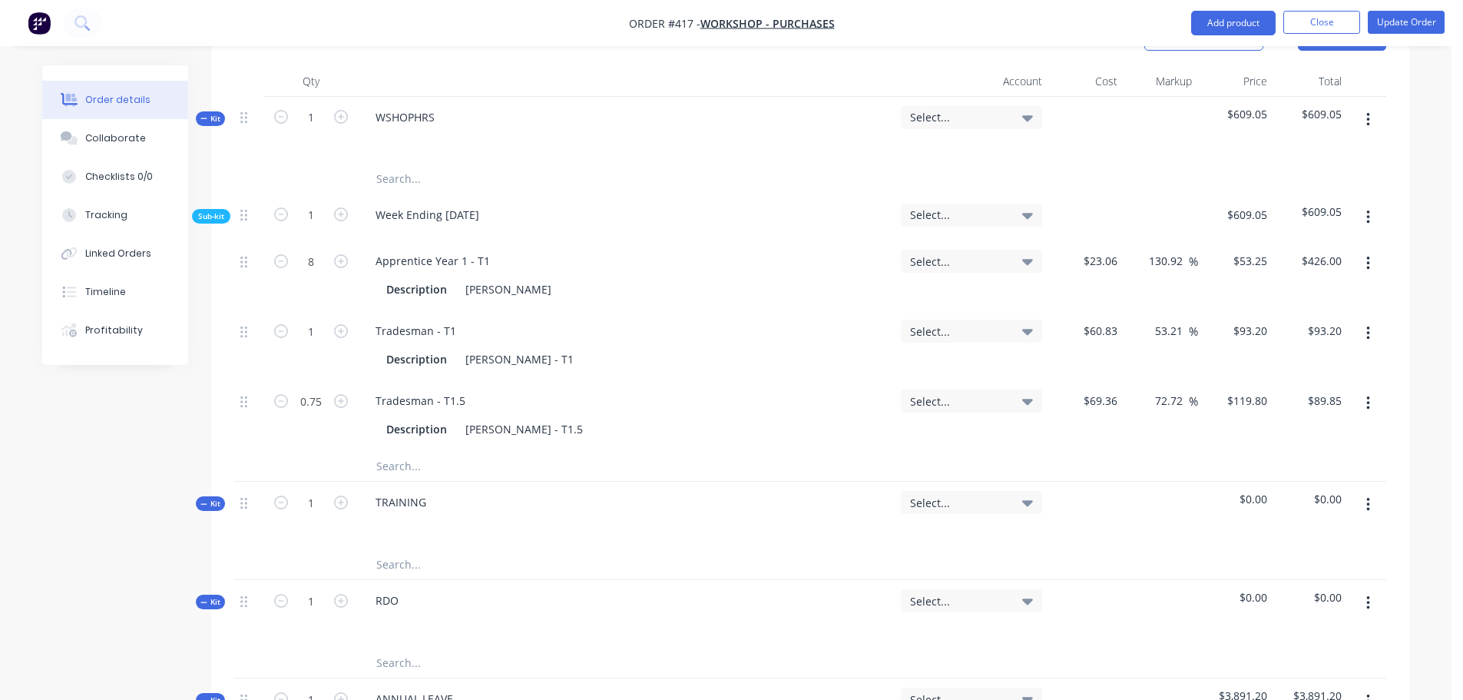
scroll to position [615, 0]
click at [409, 547] on input "text" at bounding box center [529, 562] width 307 height 31
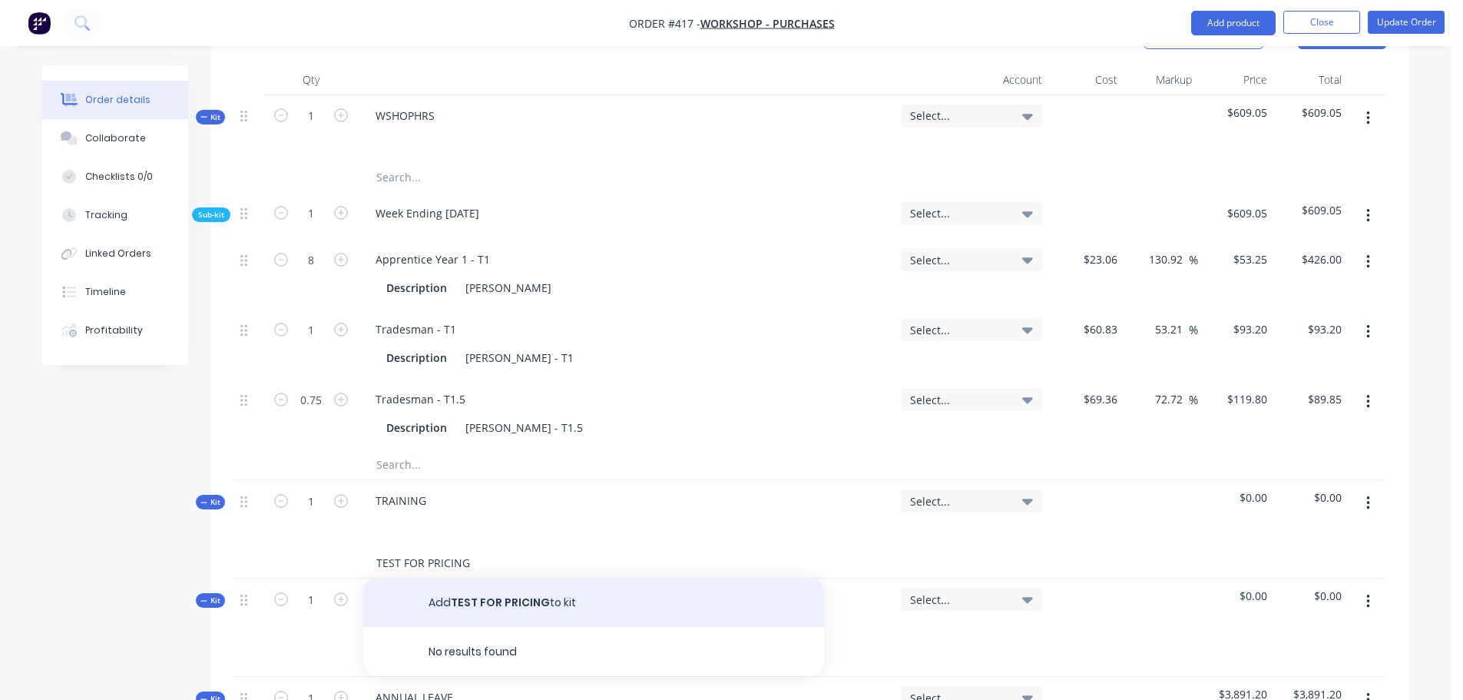
type input "TEST FOR PRICING"
click at [470, 578] on button "Add TEST FOR PRICING to kit" at bounding box center [593, 602] width 461 height 49
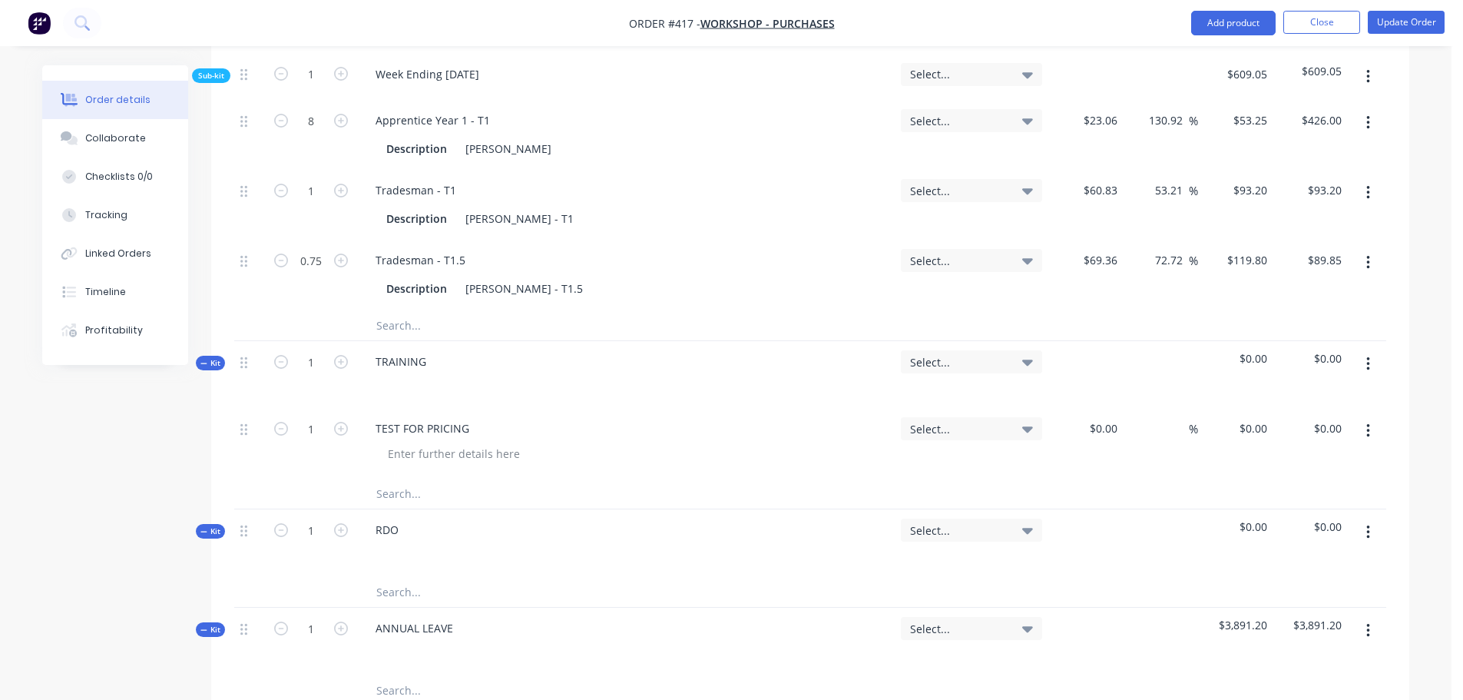
scroll to position [768, 0]
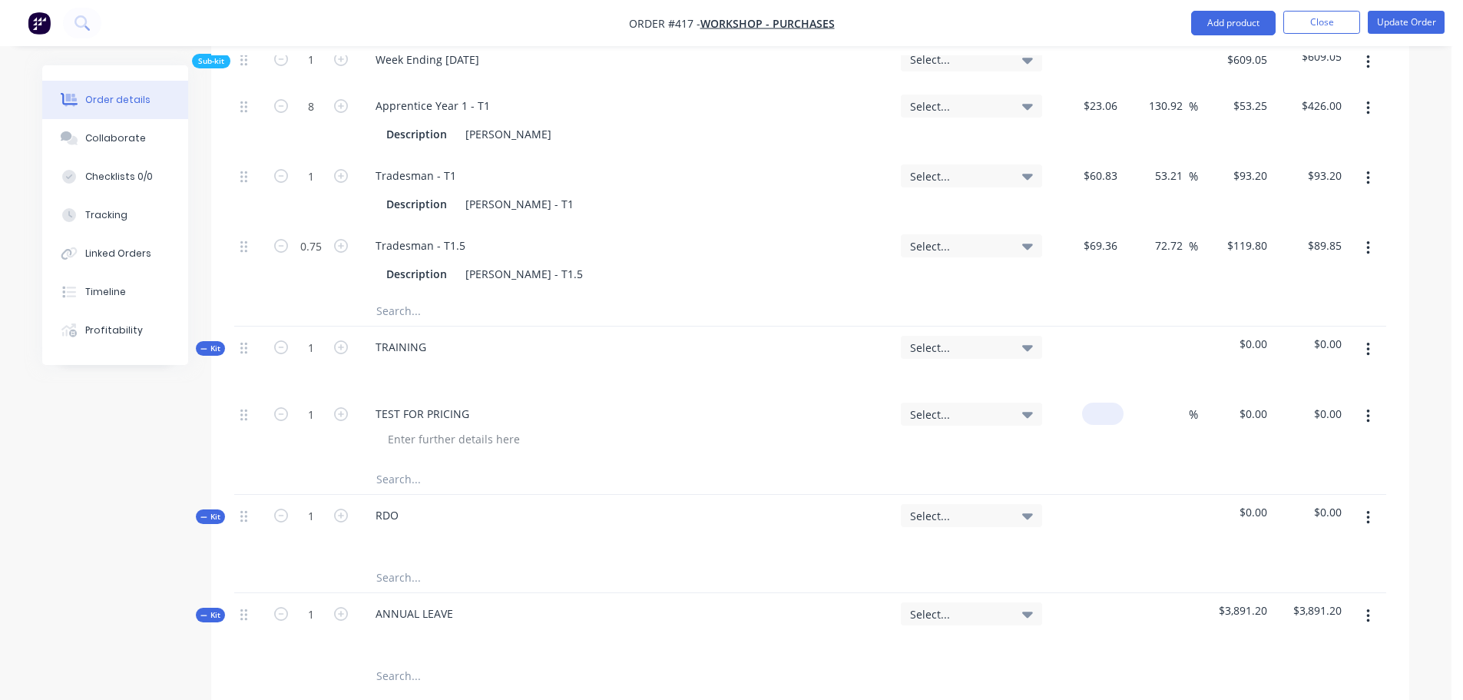
click at [1087, 393] on div "$0.00" at bounding box center [1086, 428] width 75 height 70
type input "$58.45"
type input "25"
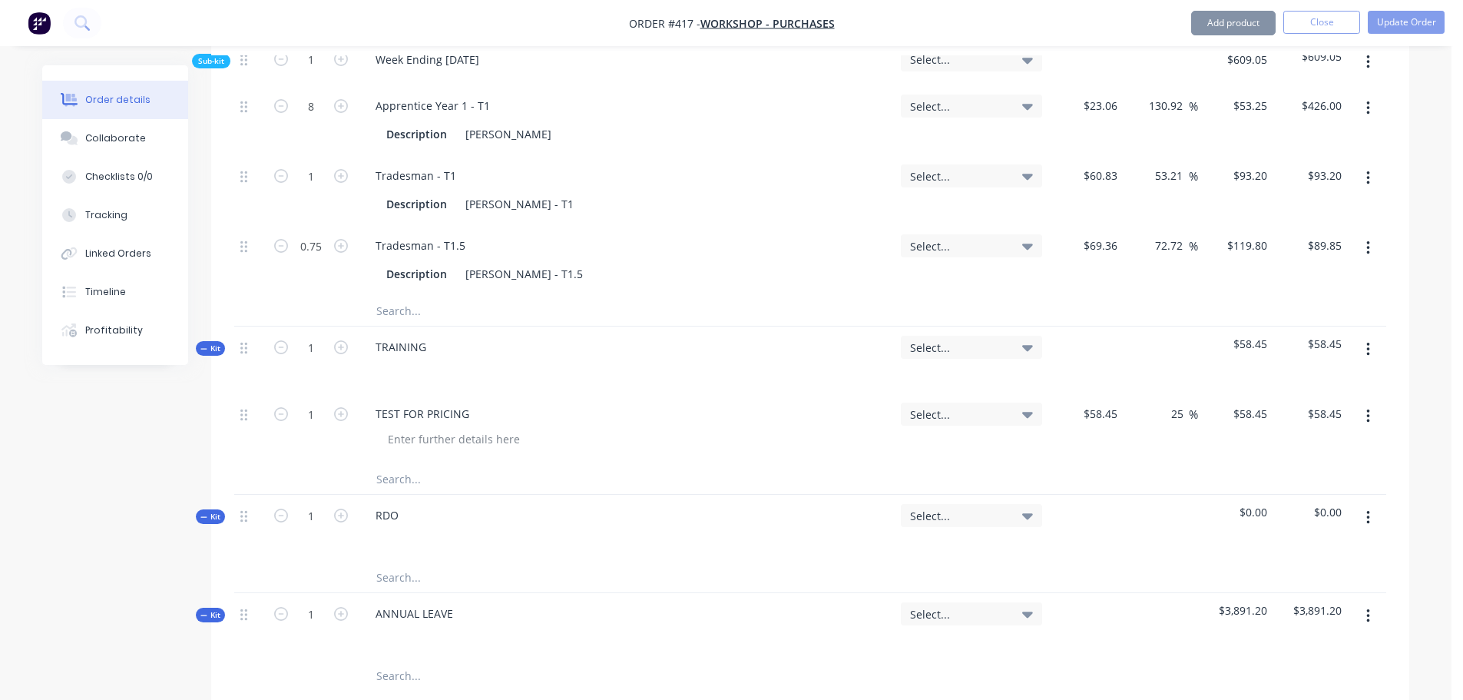
type input "73.0625"
type input "$73.06"
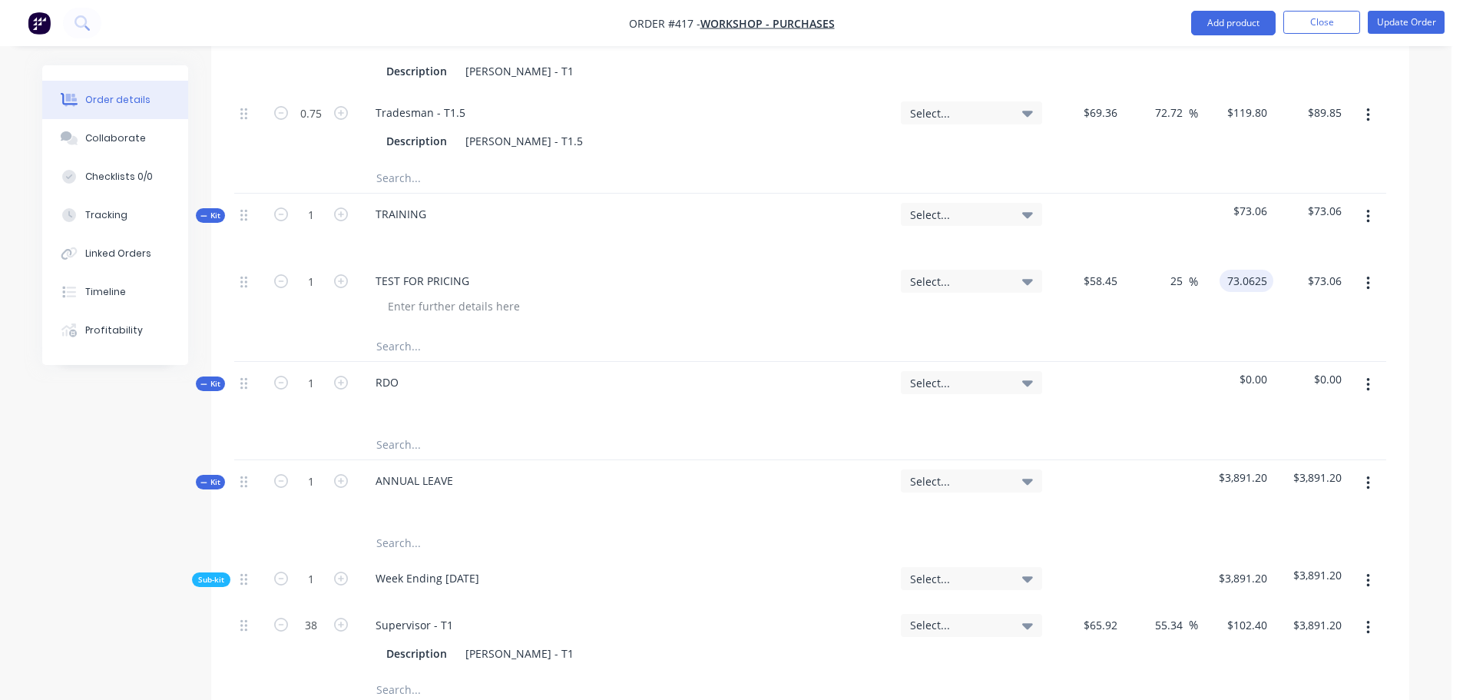
scroll to position [922, 0]
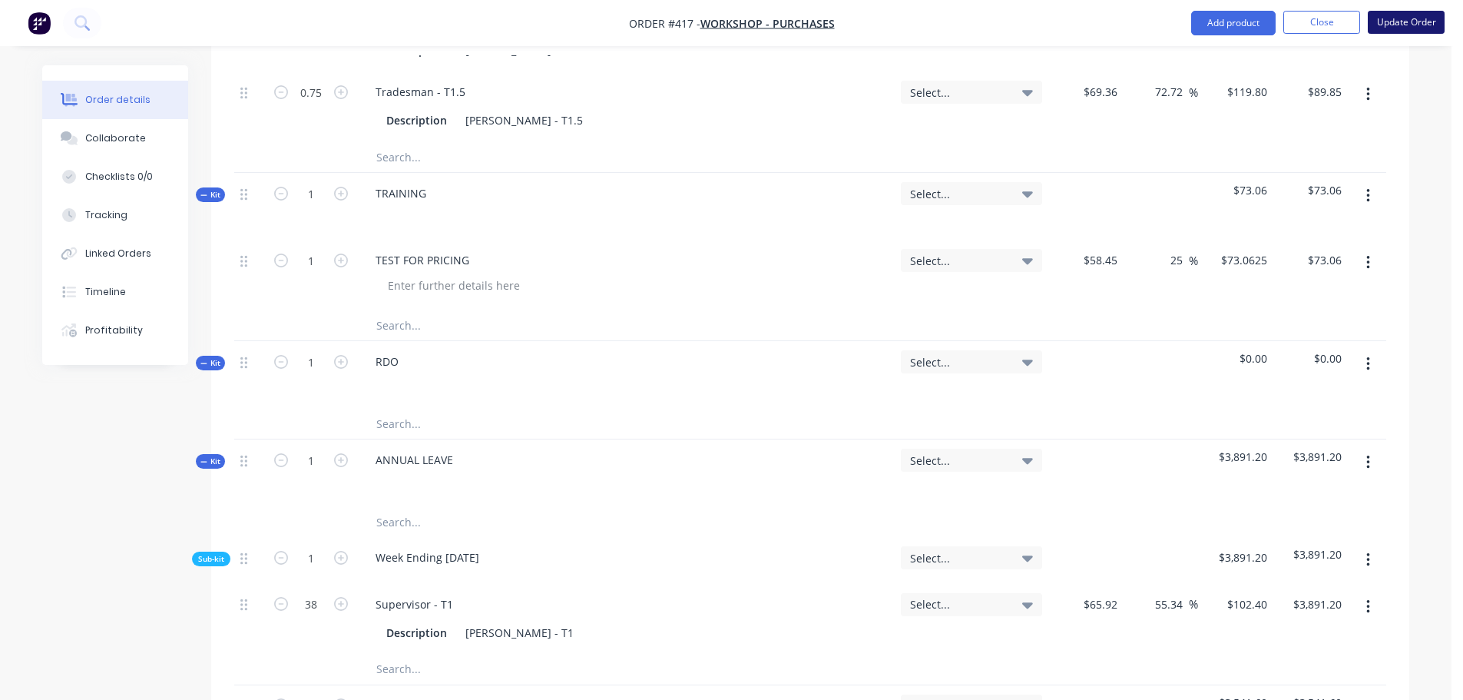
click at [1427, 18] on button "Update Order" at bounding box center [1406, 22] width 77 height 23
type input "73.0625"
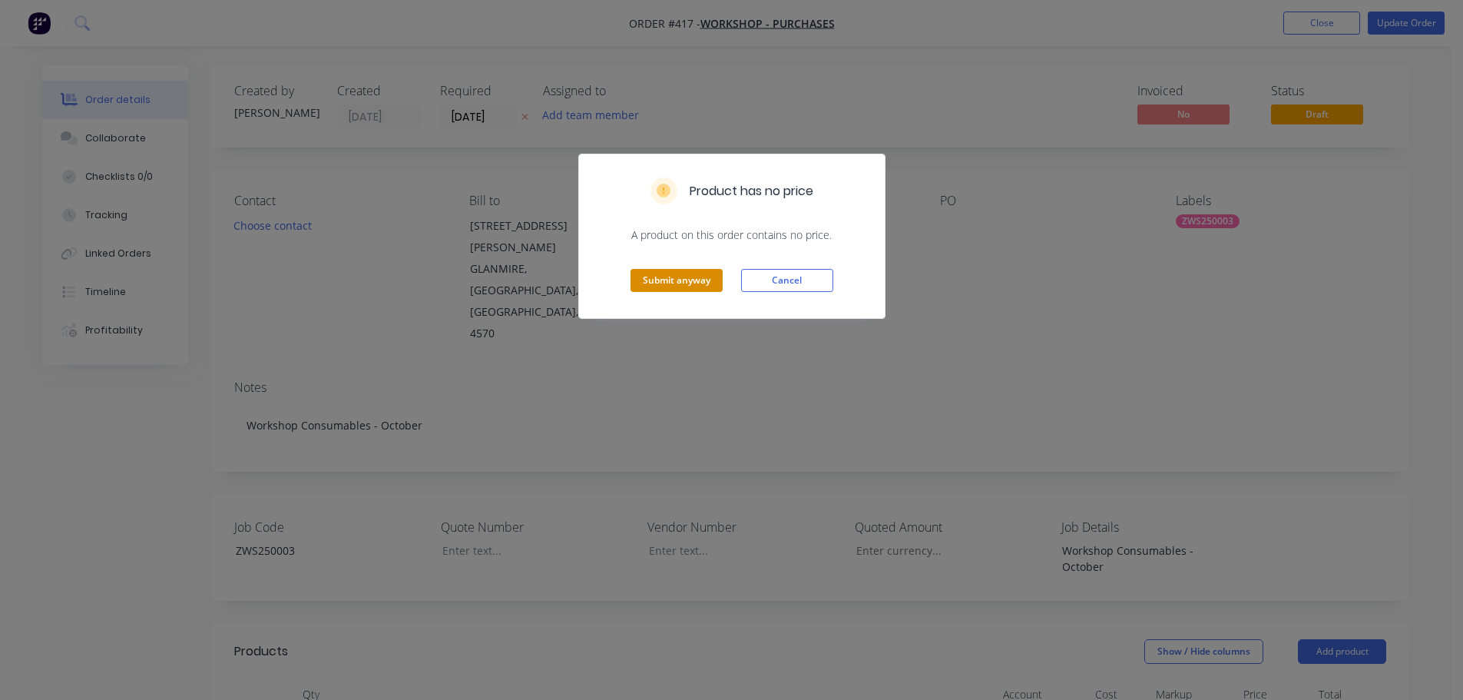
click at [678, 283] on button "Submit anyway" at bounding box center [677, 280] width 92 height 23
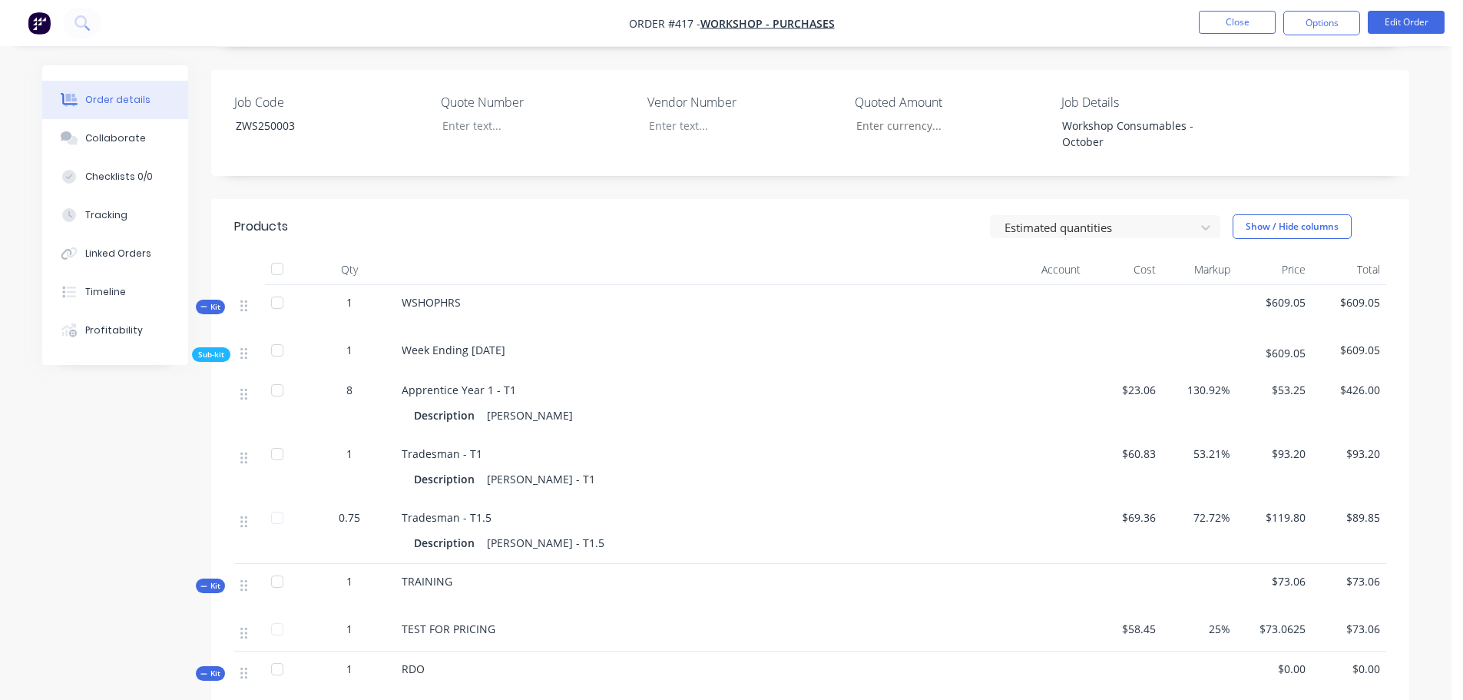
scroll to position [384, 0]
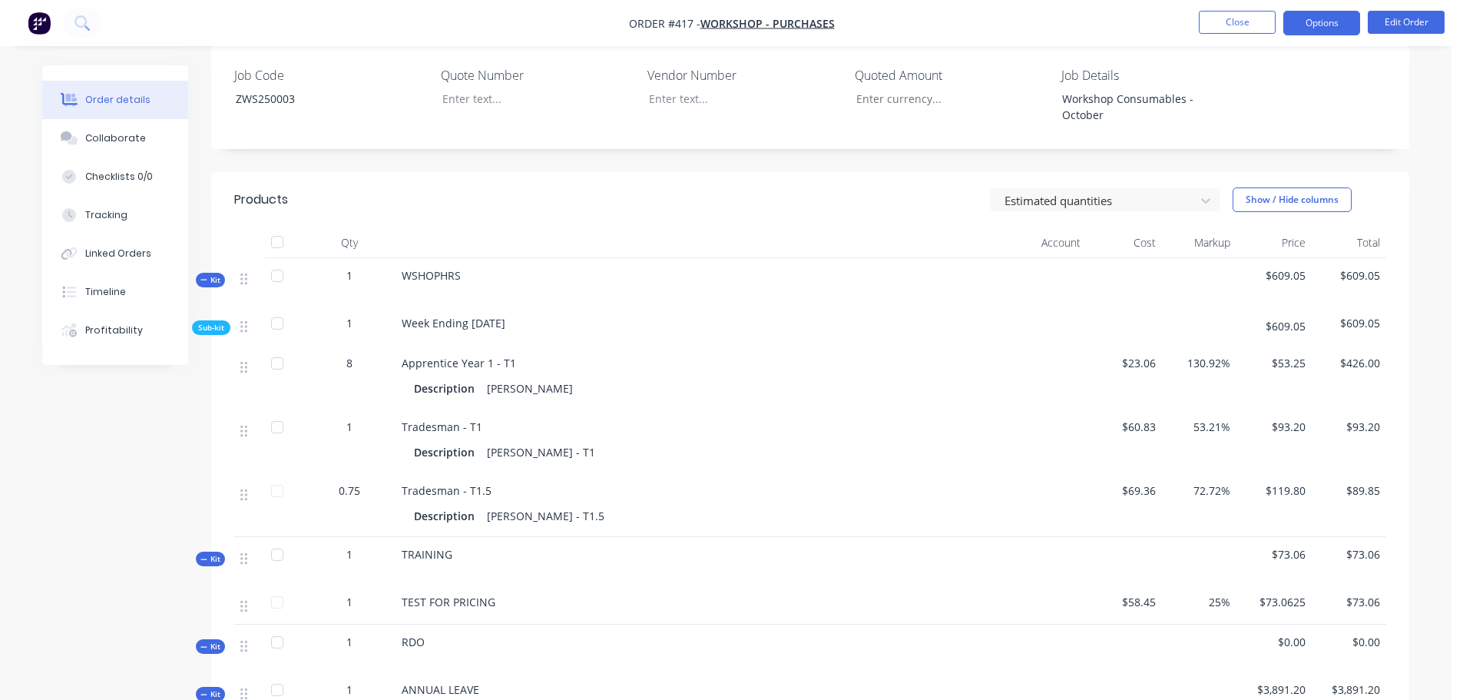
click at [1308, 18] on button "Options" at bounding box center [1322, 23] width 77 height 25
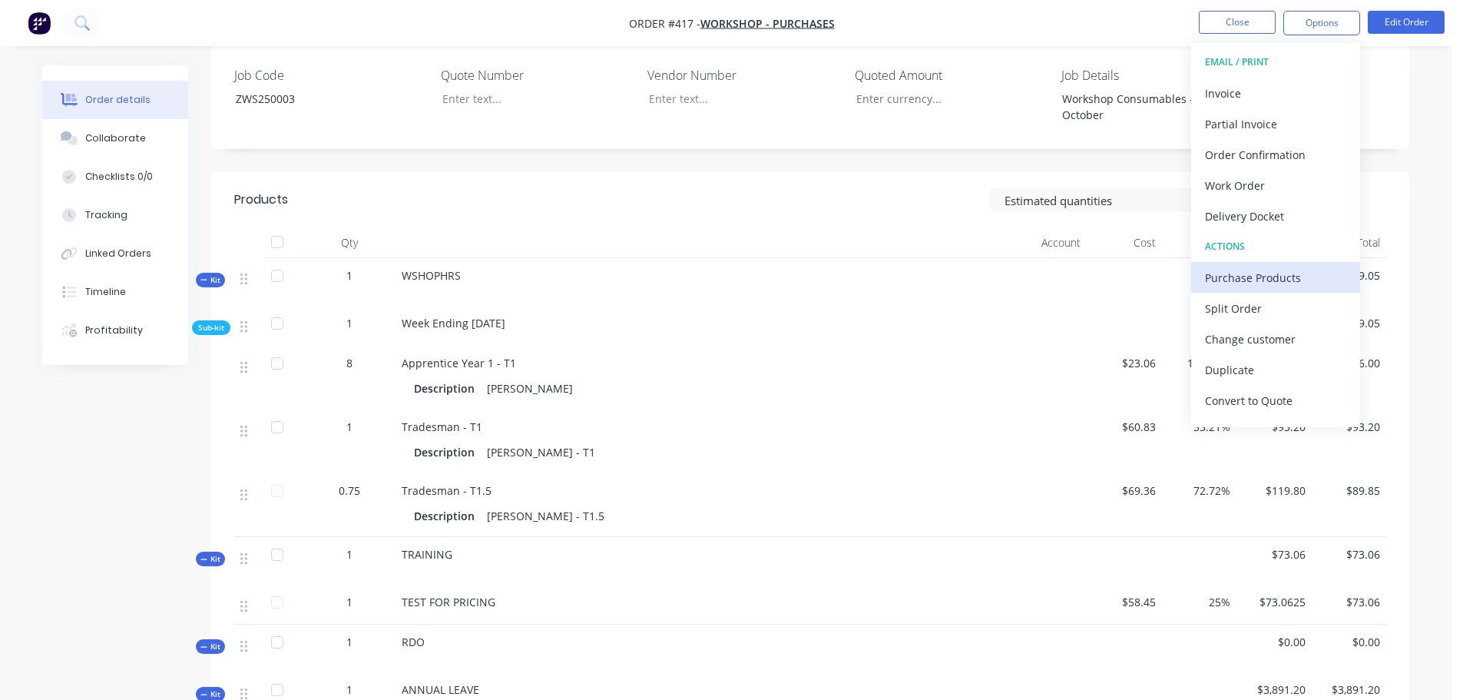
click at [1225, 273] on div "Purchase Products" at bounding box center [1275, 278] width 141 height 22
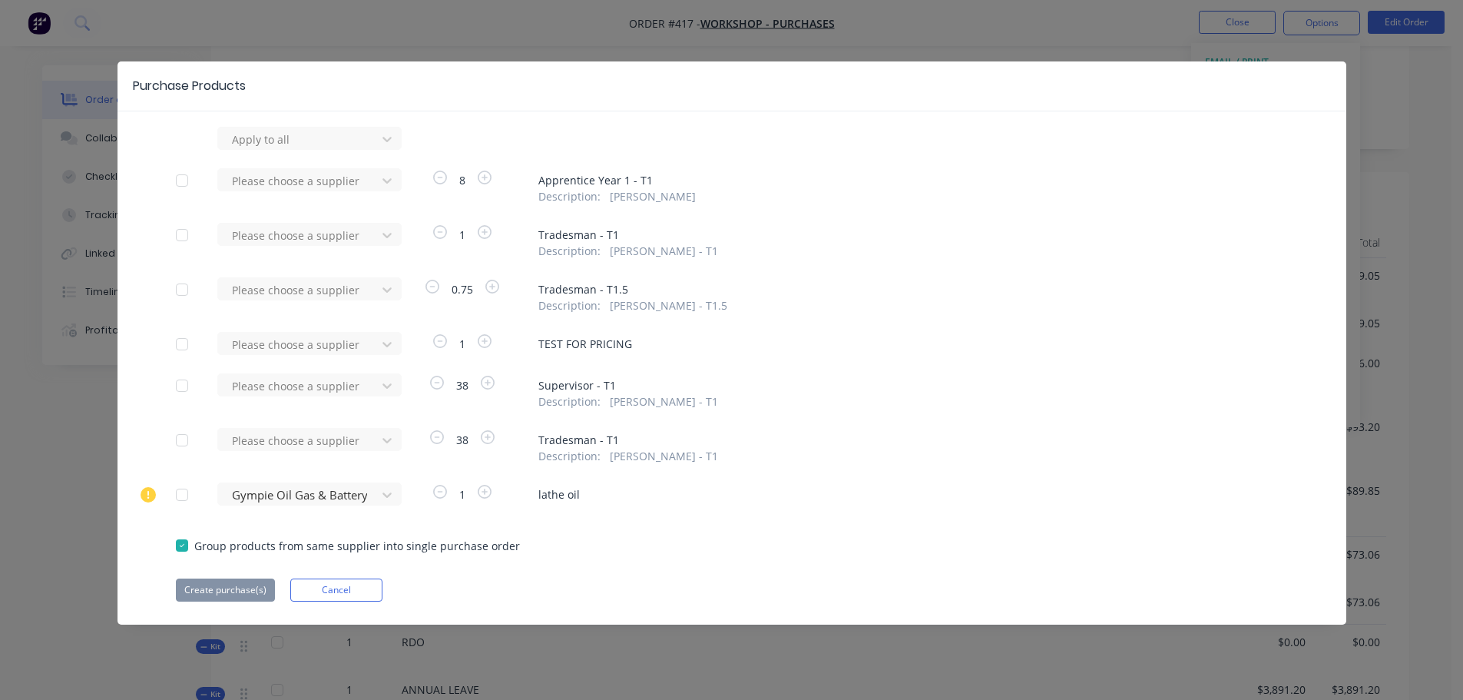
click at [190, 346] on div at bounding box center [182, 344] width 31 height 31
click at [298, 338] on div at bounding box center [299, 344] width 138 height 19
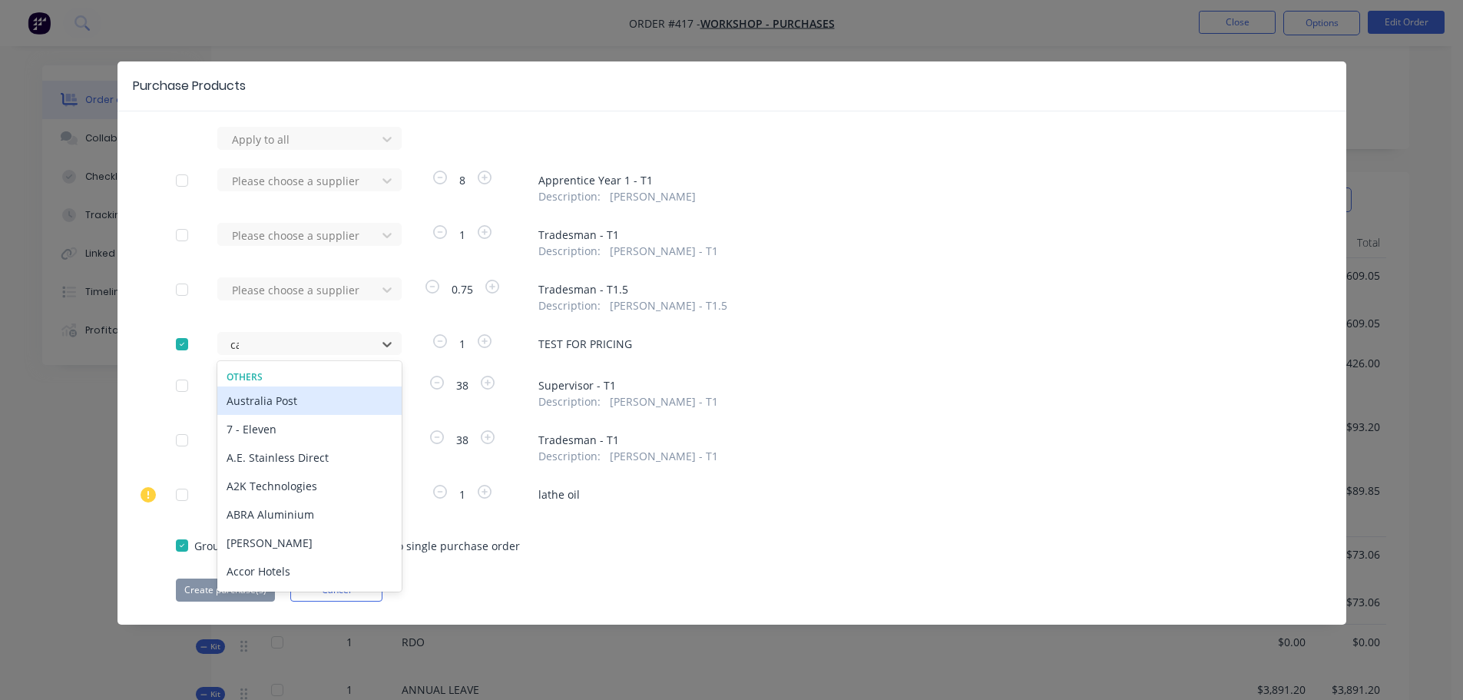
type input "cas"
click at [278, 406] on div "CASH" at bounding box center [309, 400] width 184 height 28
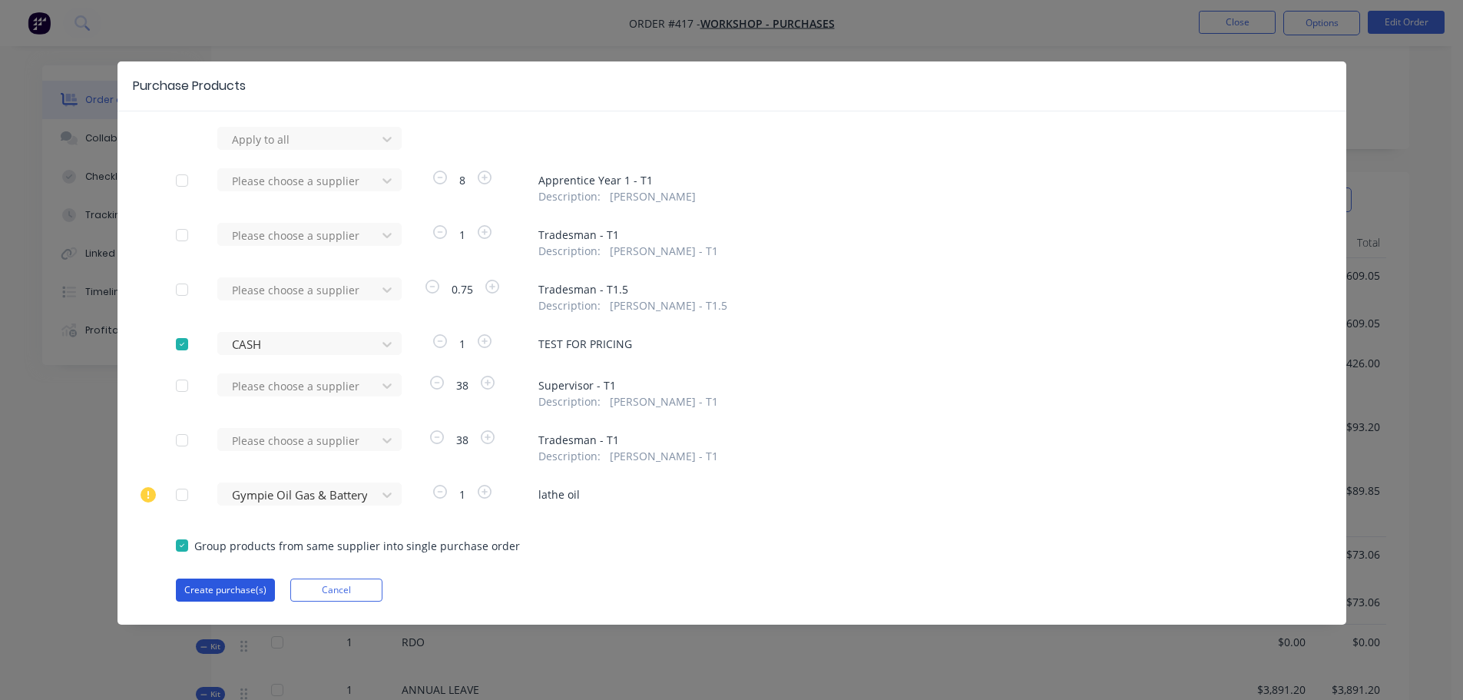
click at [245, 582] on button "Create purchase(s)" at bounding box center [225, 589] width 99 height 23
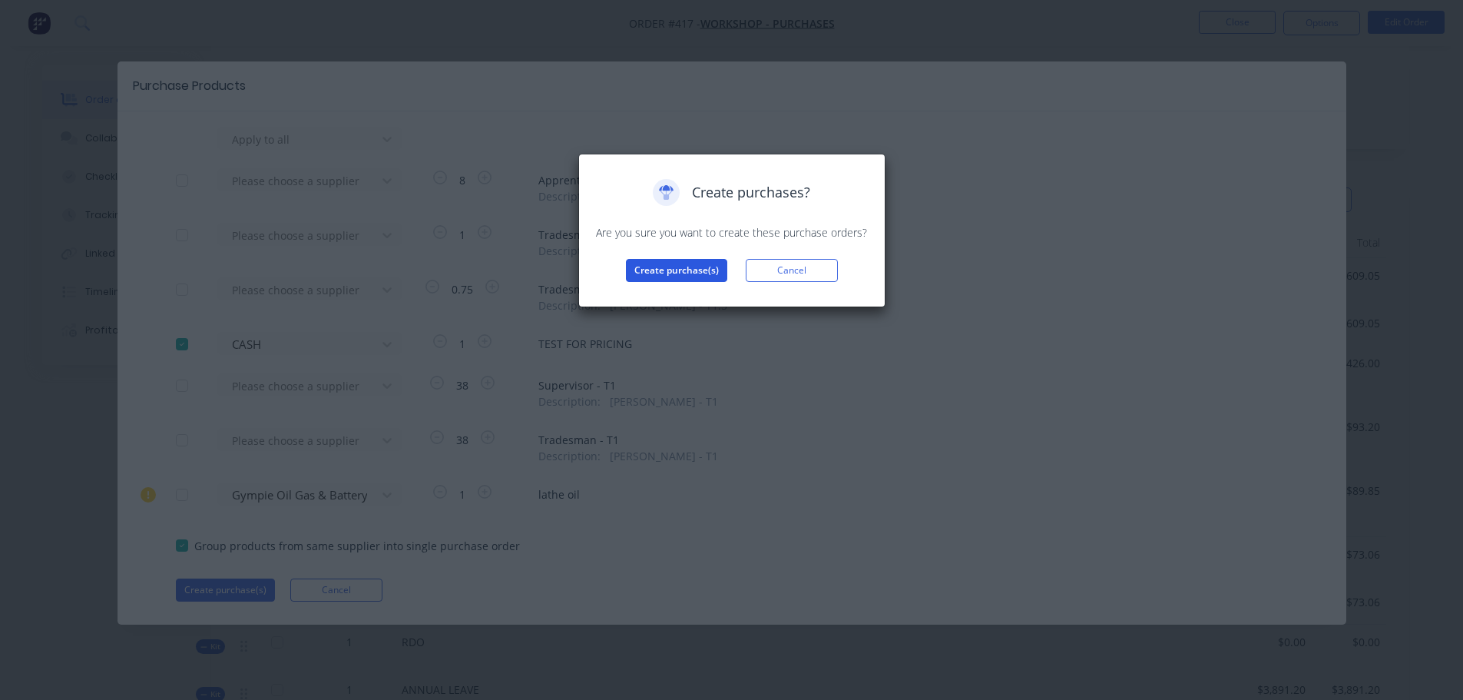
click at [694, 260] on button "Create purchase(s)" at bounding box center [676, 270] width 101 height 23
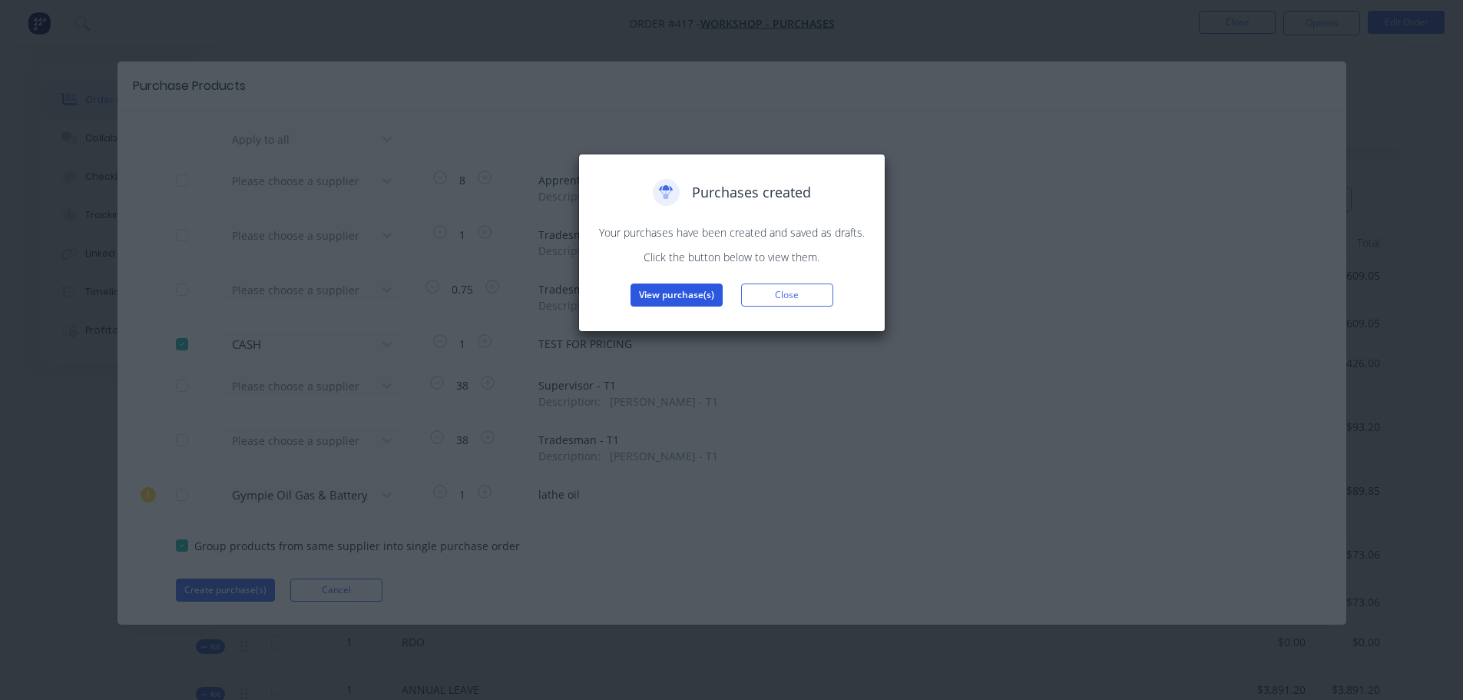
click at [710, 294] on button "View purchase(s)" at bounding box center [677, 294] width 92 height 23
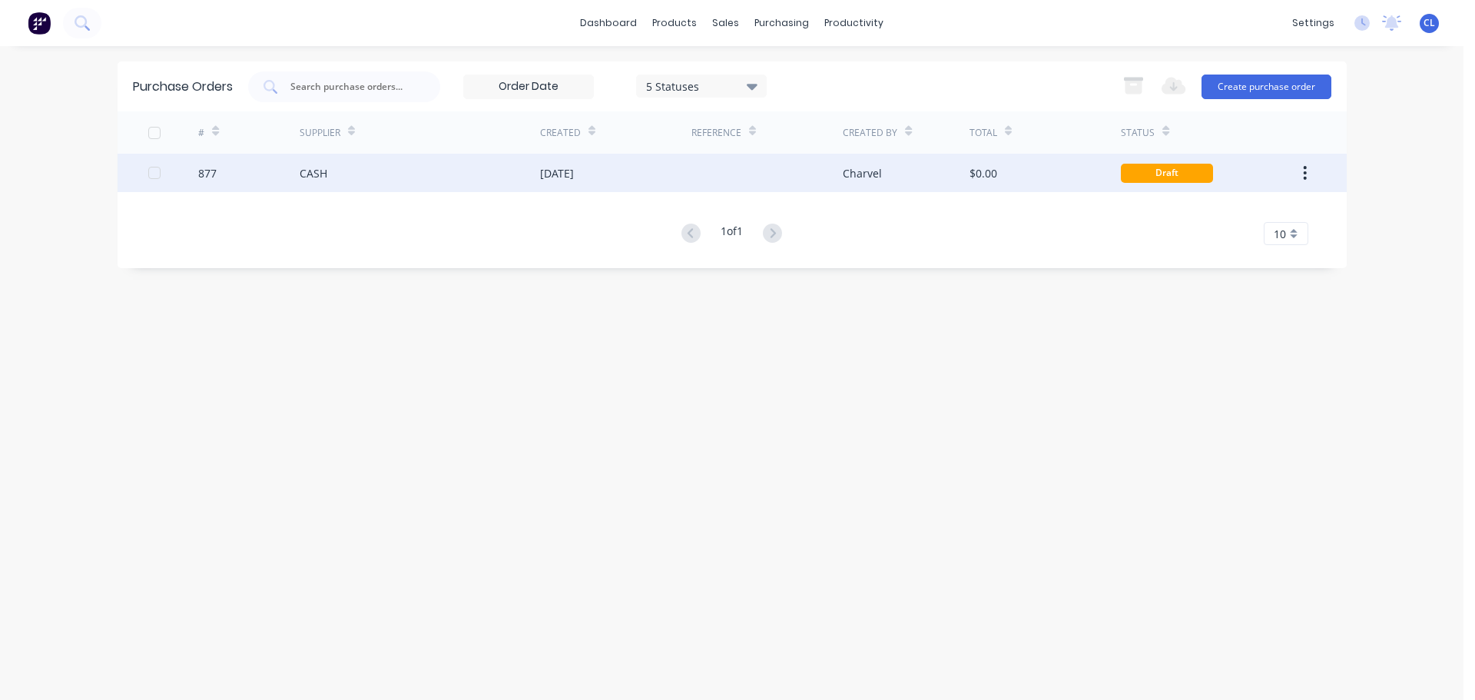
click at [261, 177] on div "877" at bounding box center [248, 173] width 101 height 38
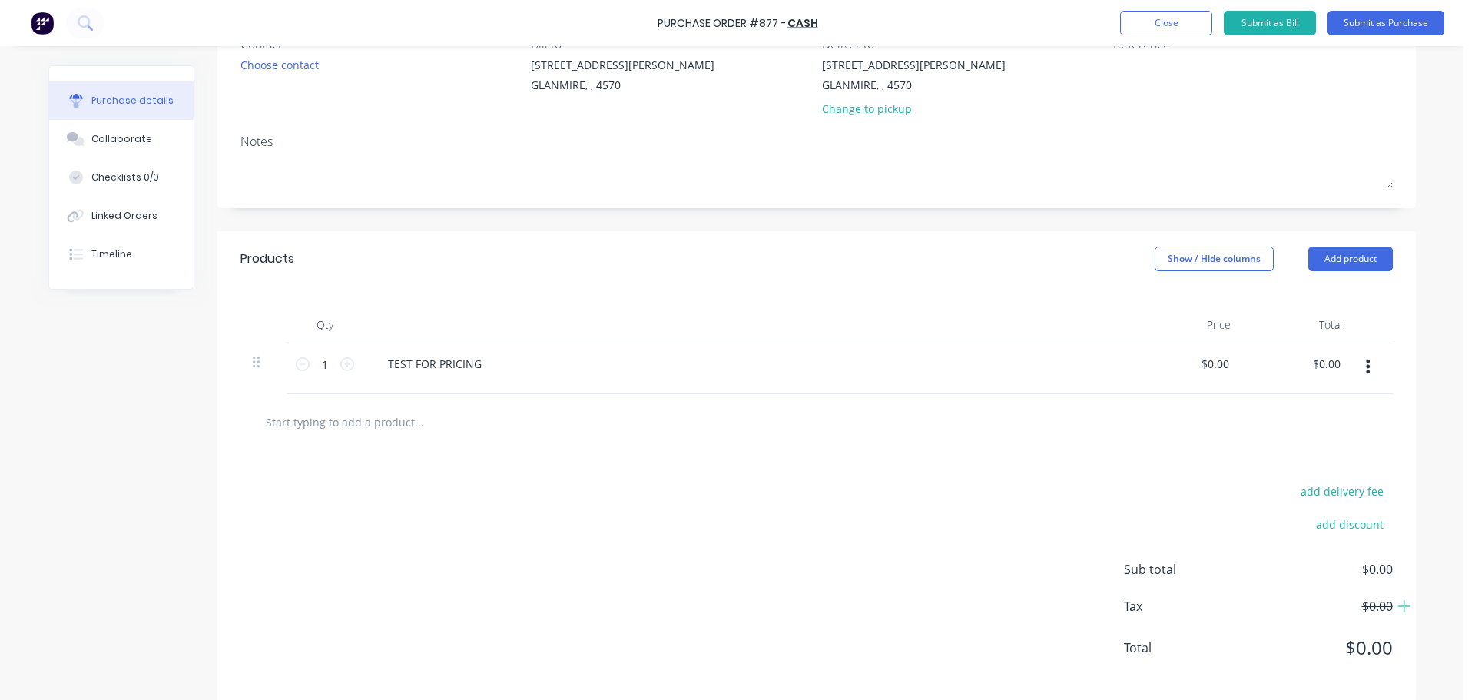
scroll to position [169, 0]
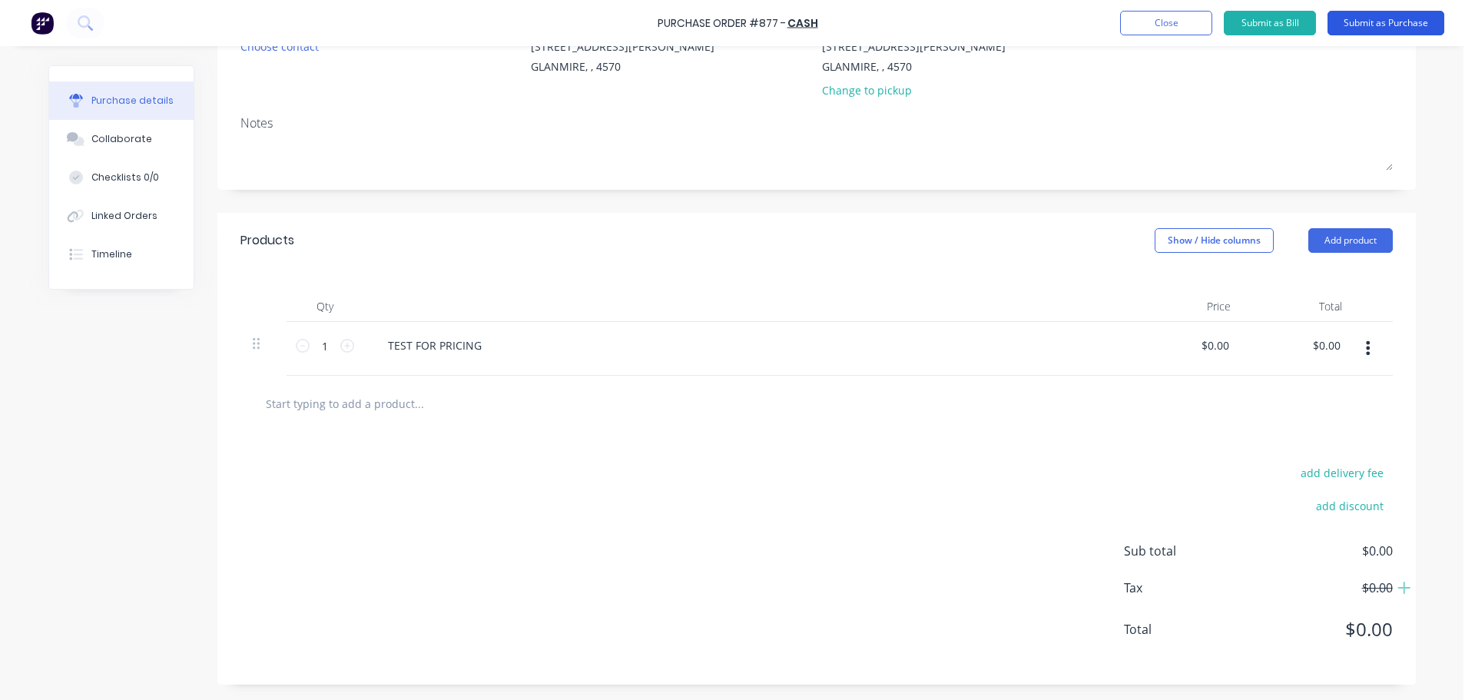
click at [1376, 31] on button "Submit as Purchase" at bounding box center [1385, 23] width 117 height 25
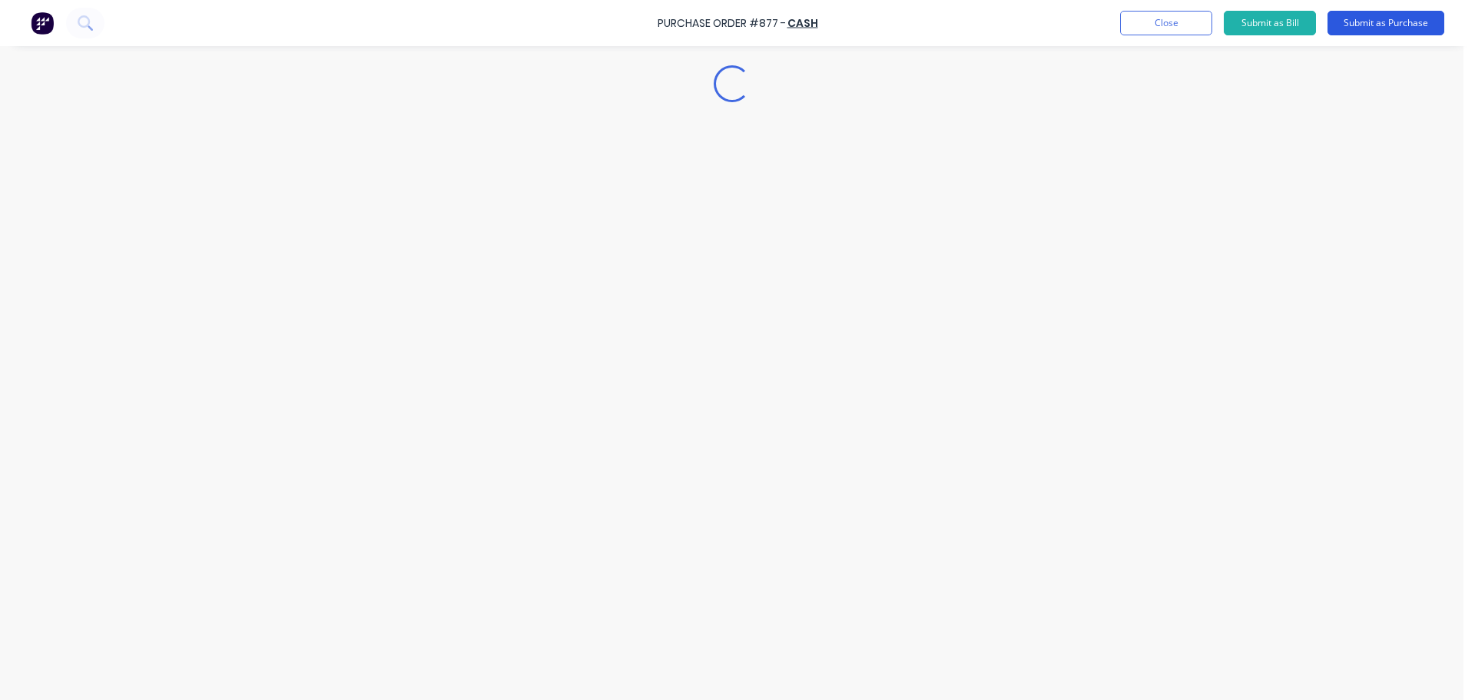
scroll to position [0, 0]
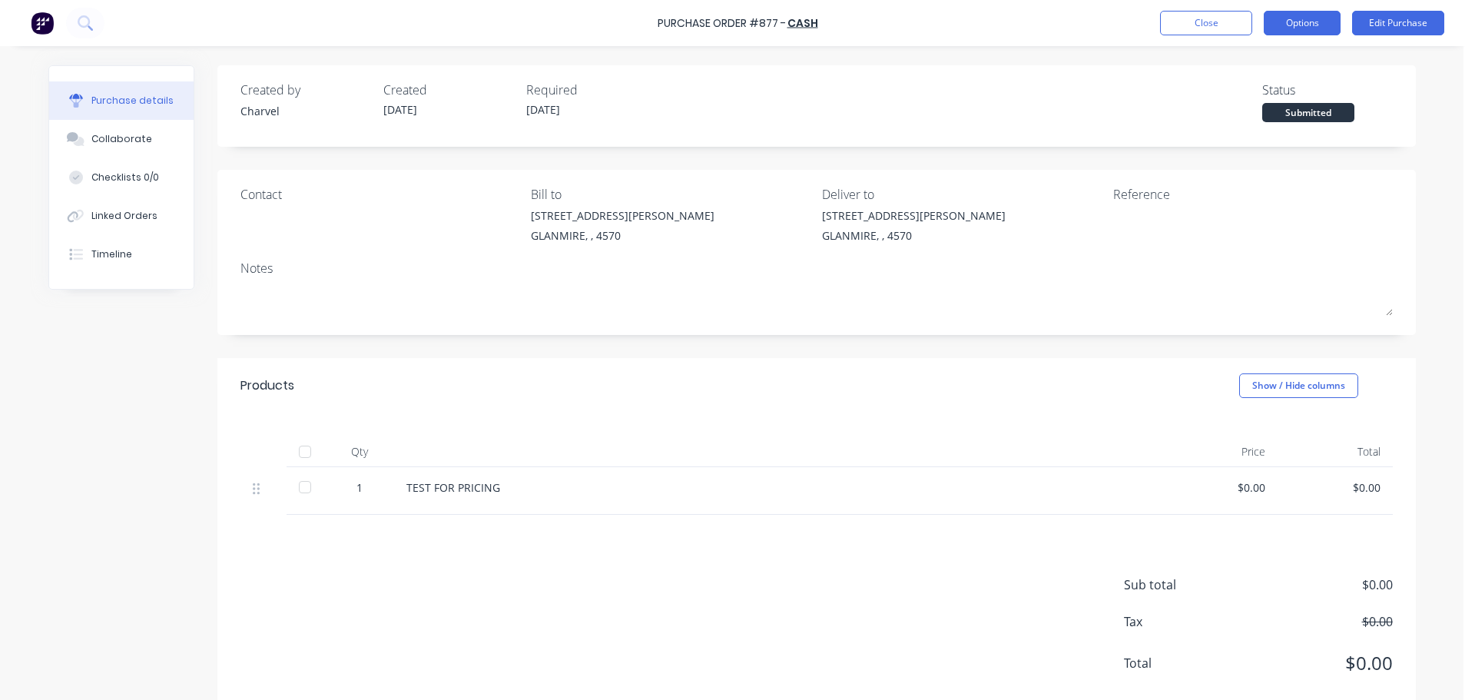
click at [1290, 28] on button "Options" at bounding box center [1302, 23] width 77 height 25
click at [125, 478] on div "Created by Charvel Created [DATE] Required [DATE] Status Submitted Contact Bill…" at bounding box center [731, 391] width 1367 height 653
click at [1284, 395] on button "Show / Hide columns" at bounding box center [1298, 385] width 119 height 25
click at [1258, 460] on label "Job" at bounding box center [1252, 461] width 27 height 13
click at [1239, 455] on input "Job" at bounding box center [1239, 455] width 0 height 0
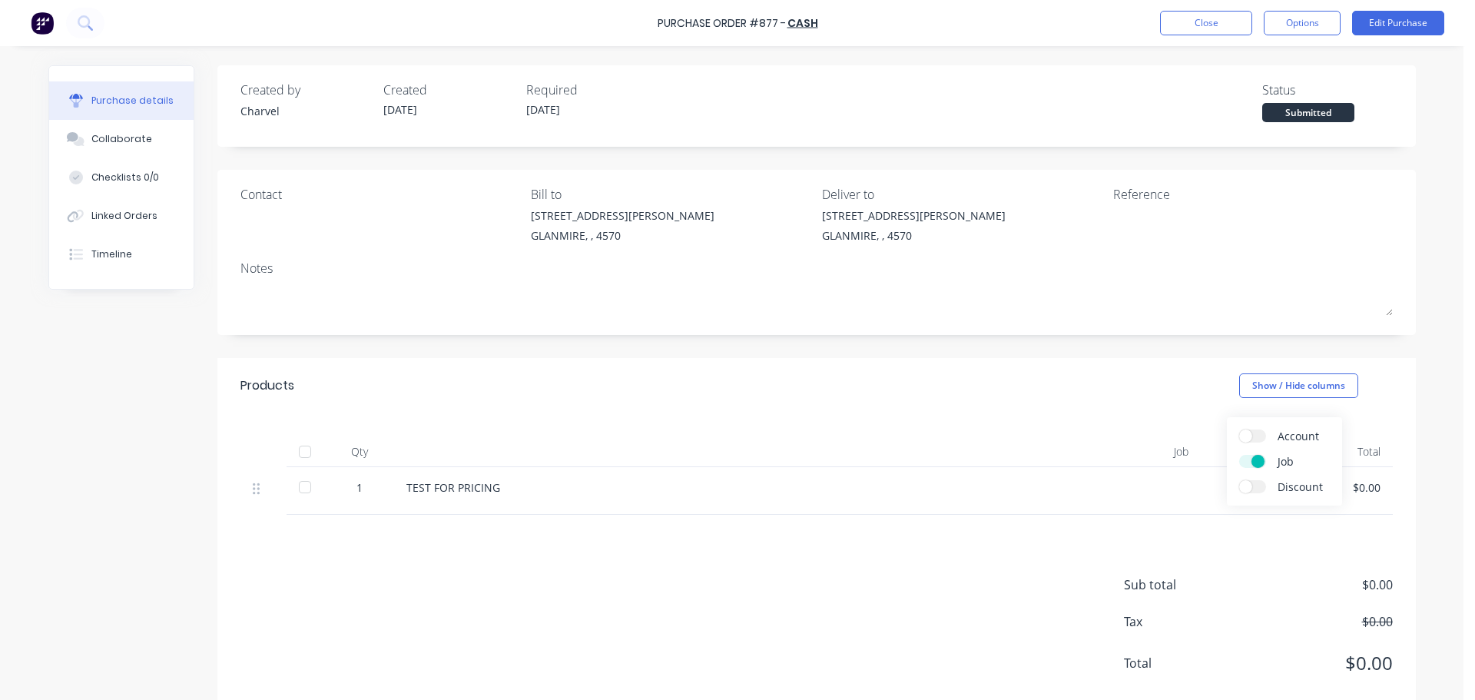
click at [1369, 369] on div "Products Show / Hide columns" at bounding box center [816, 385] width 1198 height 55
click at [1405, 15] on button "Edit Purchase" at bounding box center [1398, 23] width 92 height 25
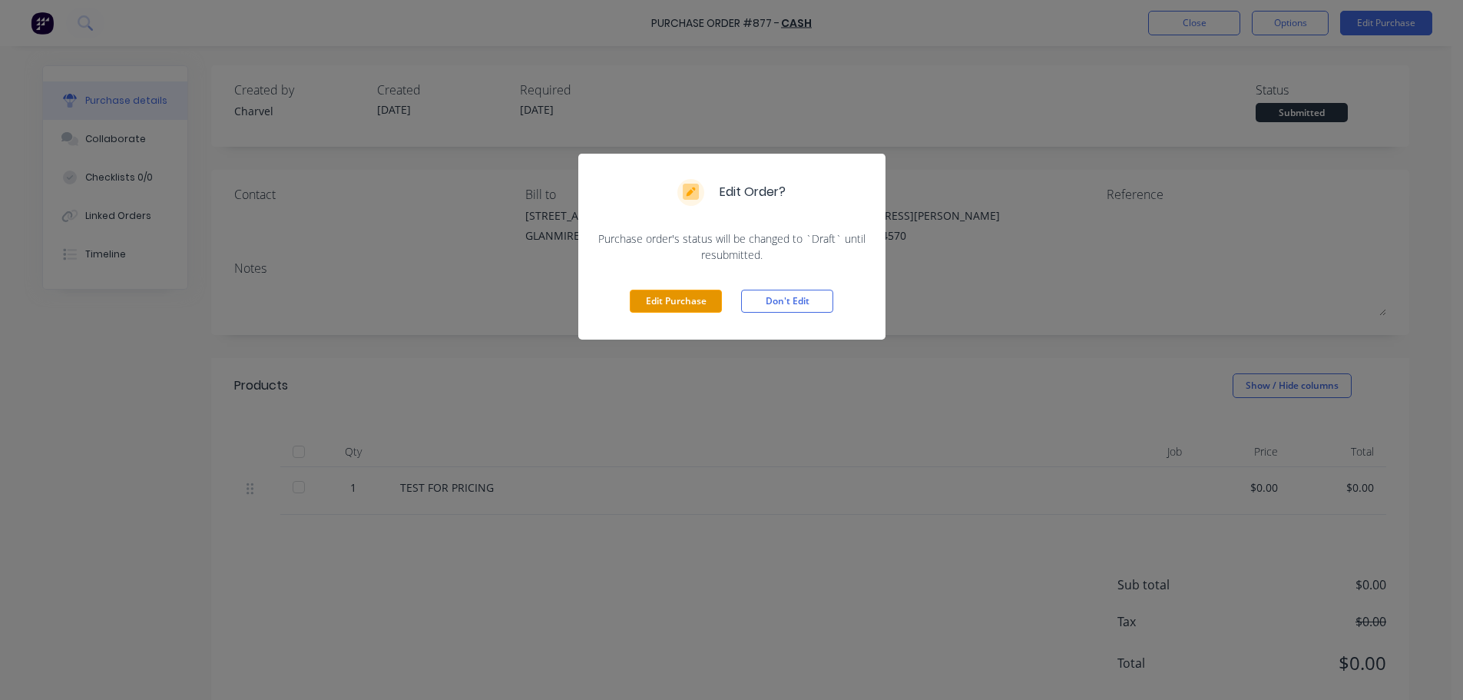
click at [655, 297] on button "Edit Purchase" at bounding box center [676, 301] width 92 height 23
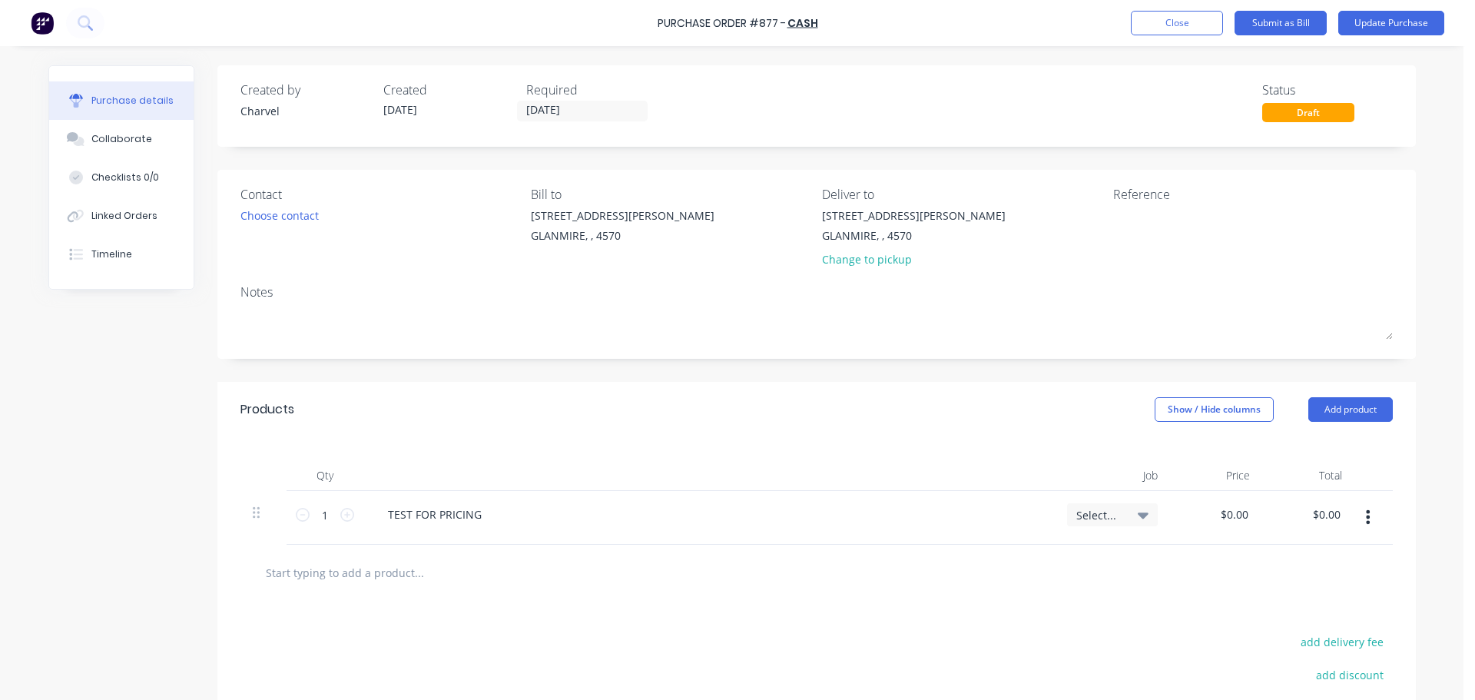
click at [1134, 523] on div "Select..." at bounding box center [1112, 514] width 91 height 23
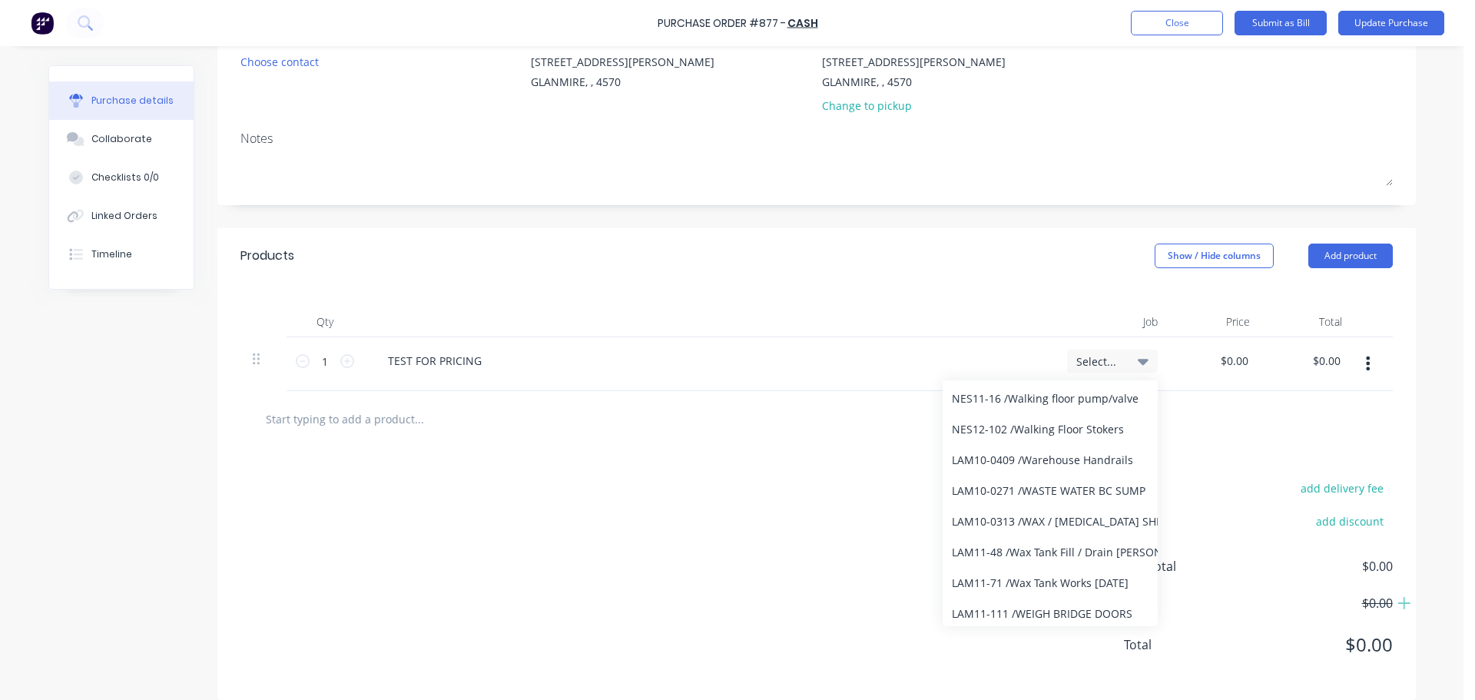
scroll to position [73705, 0]
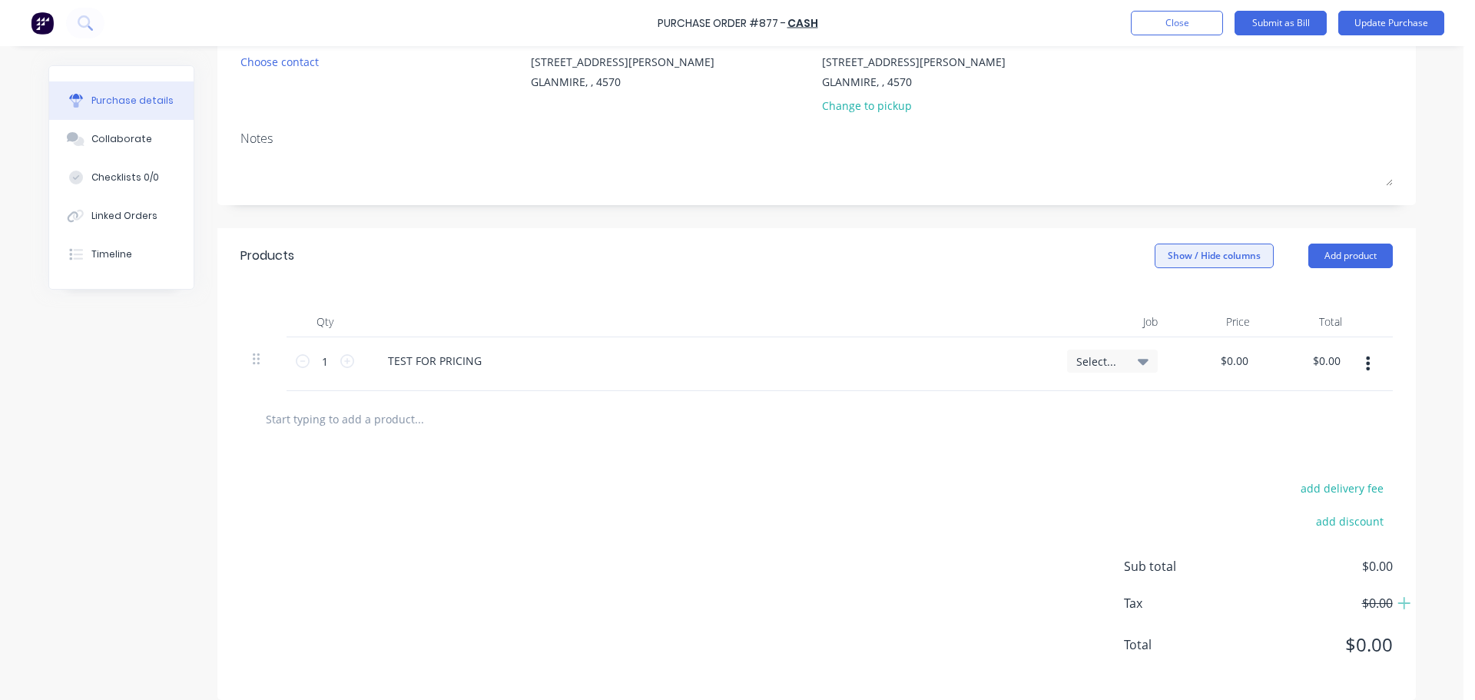
click at [1195, 264] on button "Show / Hide columns" at bounding box center [1214, 256] width 119 height 25
click at [1182, 333] on div "Job" at bounding box center [1199, 331] width 91 height 13
click at [1172, 332] on span at bounding box center [1172, 331] width 13 height 13
click at [1154, 325] on input "Job" at bounding box center [1154, 325] width 0 height 0
click at [1103, 432] on div at bounding box center [817, 418] width 1128 height 31
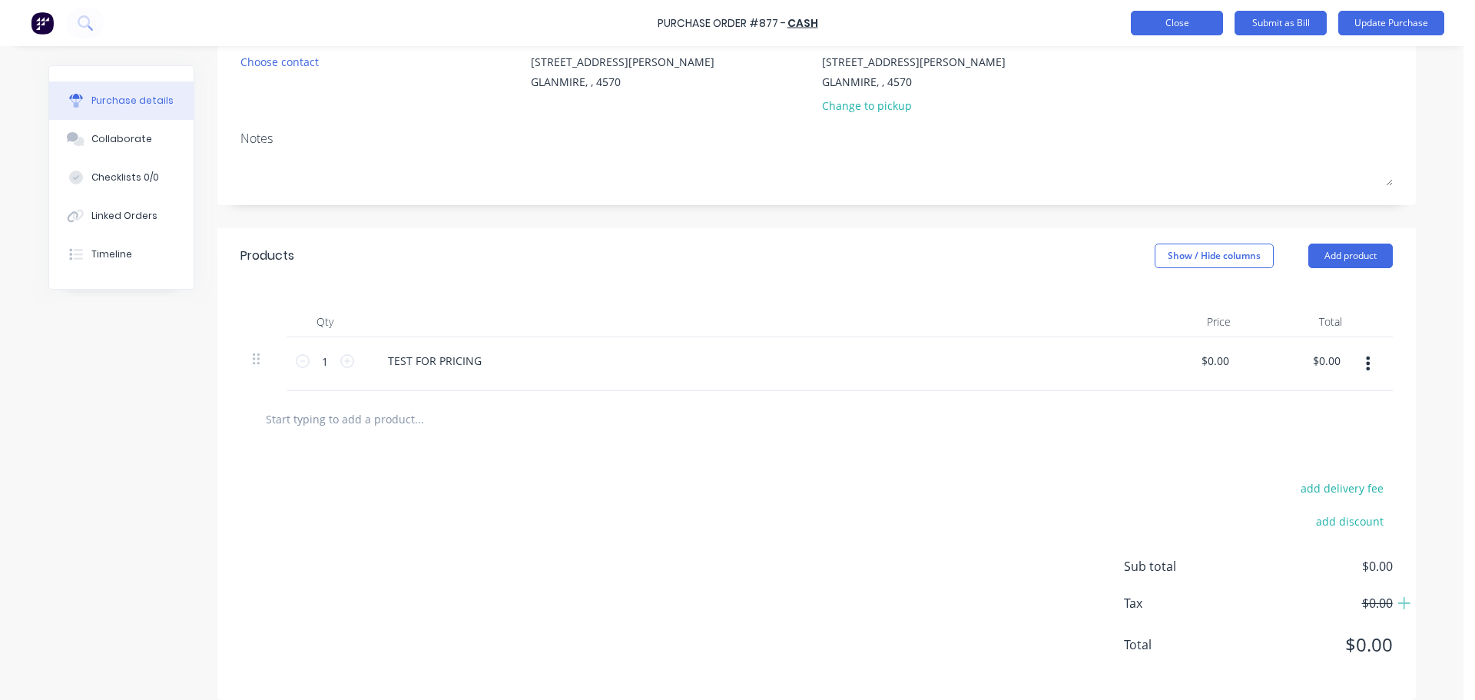
click at [1140, 31] on button "Close" at bounding box center [1177, 23] width 92 height 25
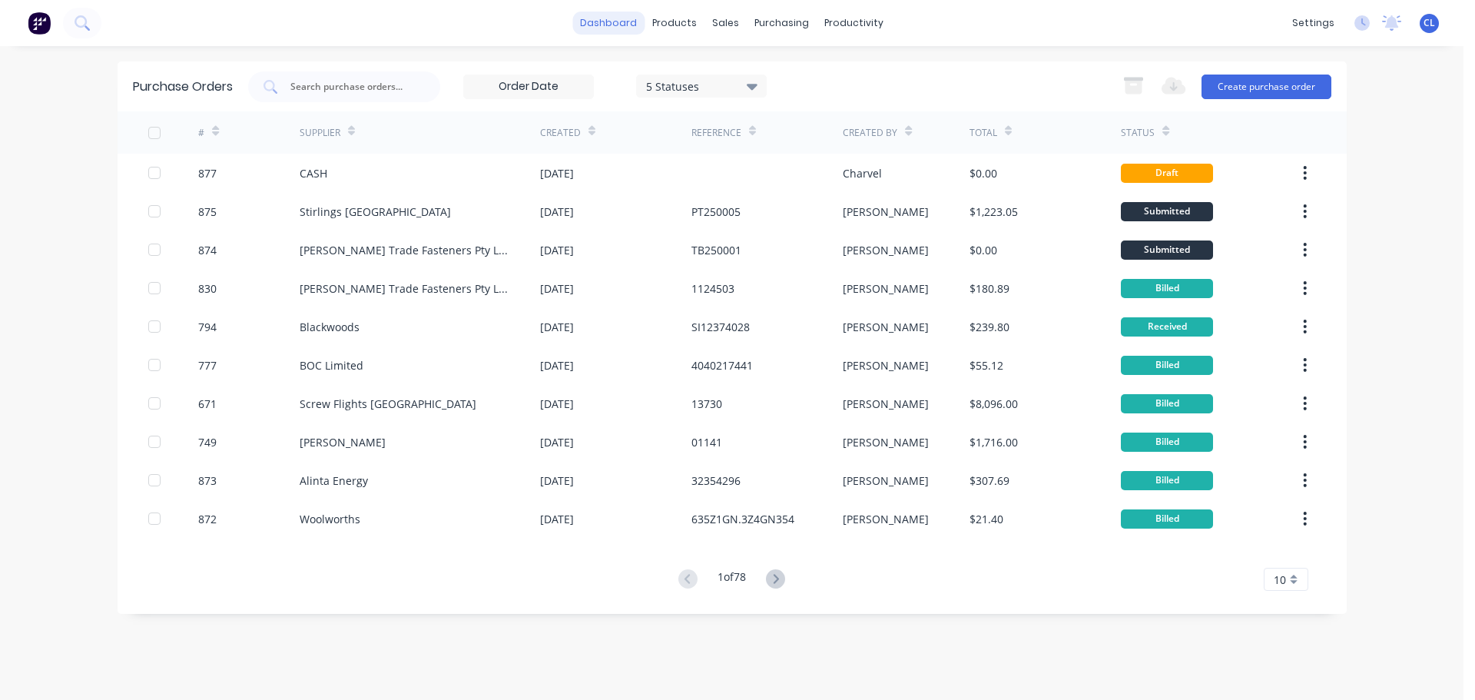
click at [587, 32] on link "dashboard" at bounding box center [608, 23] width 72 height 23
